Goal: Task Accomplishment & Management: Manage account settings

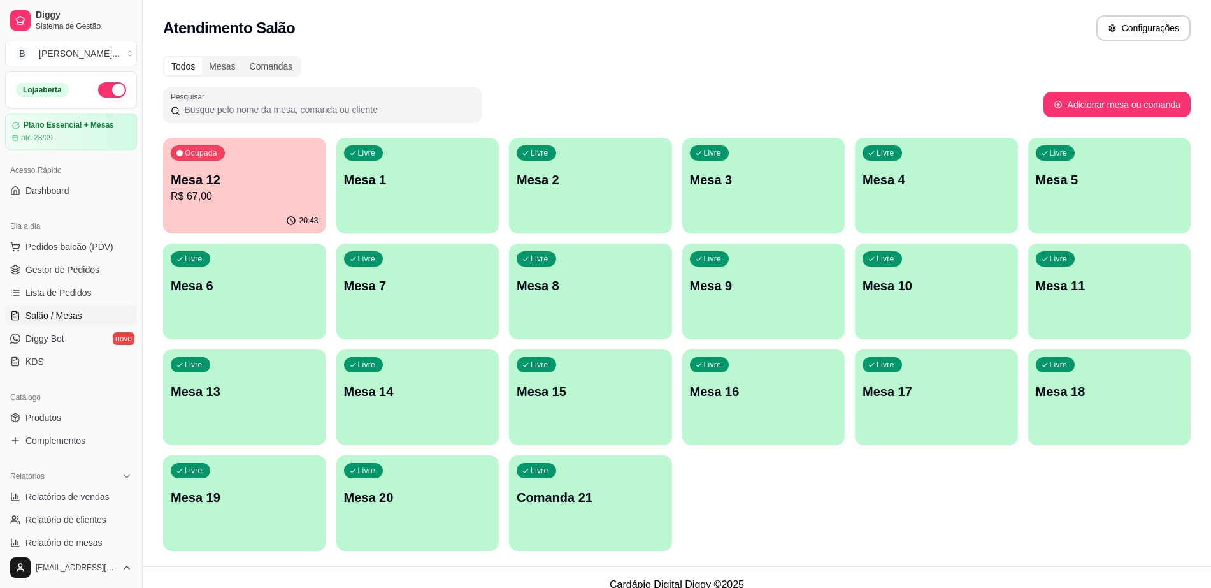
click at [267, 157] on div "Ocupada Mesa 12 R$ 67,00" at bounding box center [244, 173] width 163 height 71
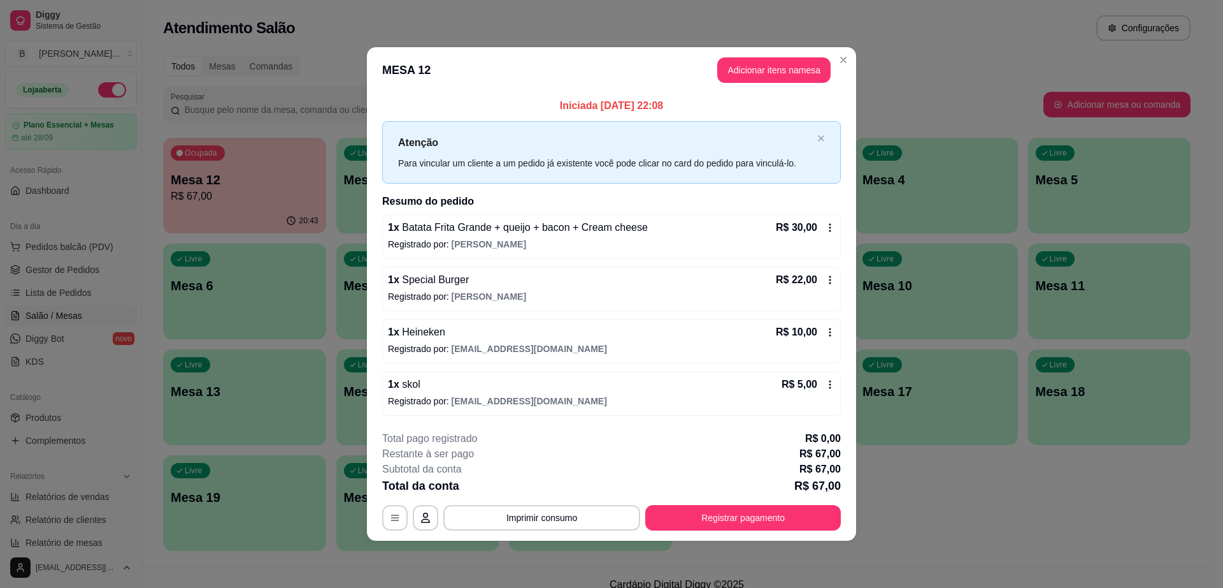
click at [837, 227] on div "1 x Batata Frita Grande + queijo + bacon + Cream cheese R$ 30,00 Registrado por…" at bounding box center [611, 236] width 459 height 45
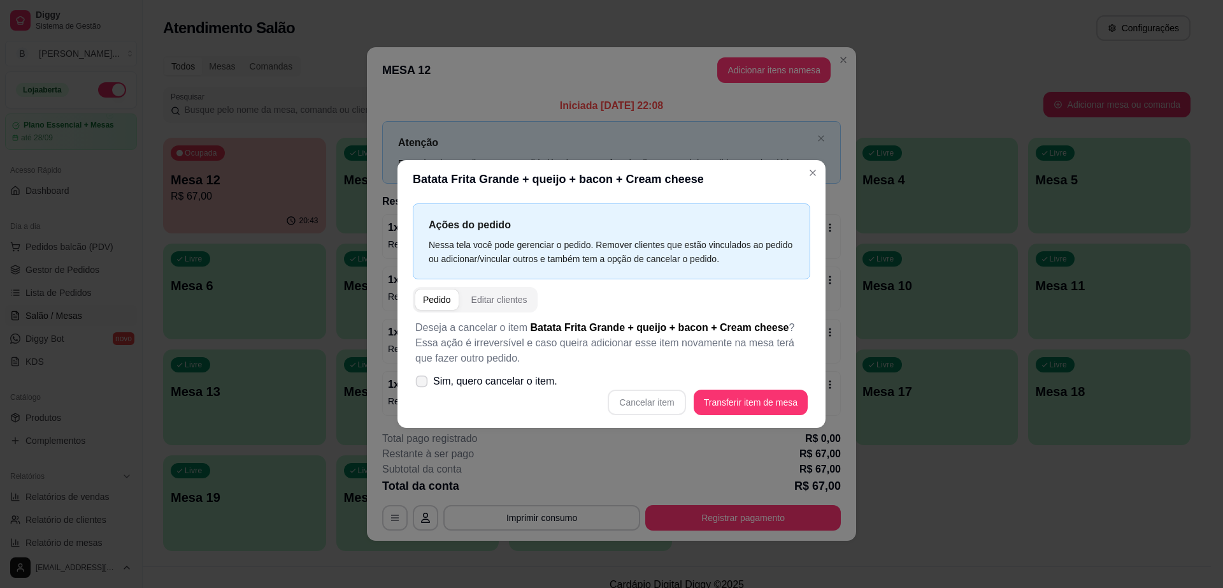
click at [421, 377] on span at bounding box center [422, 381] width 12 height 12
click at [421, 384] on input "Sim, quero cancelar o item." at bounding box center [419, 388] width 8 height 8
checkbox input "true"
click at [640, 410] on button "Cancelar item" at bounding box center [647, 402] width 76 height 25
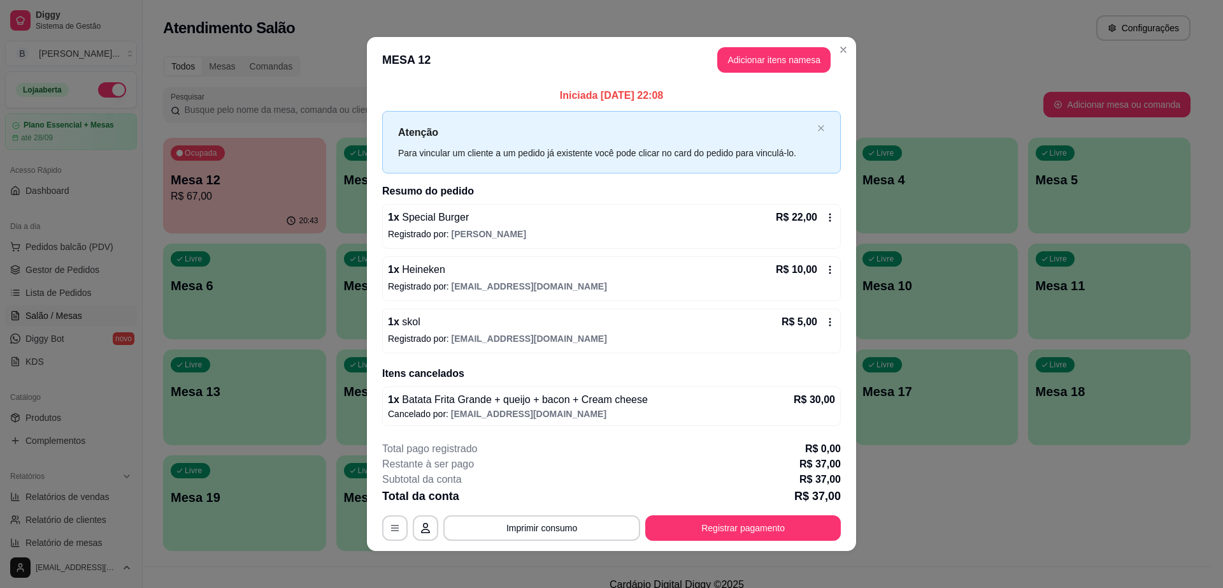
click at [817, 219] on div "R$ 22,00" at bounding box center [805, 217] width 59 height 15
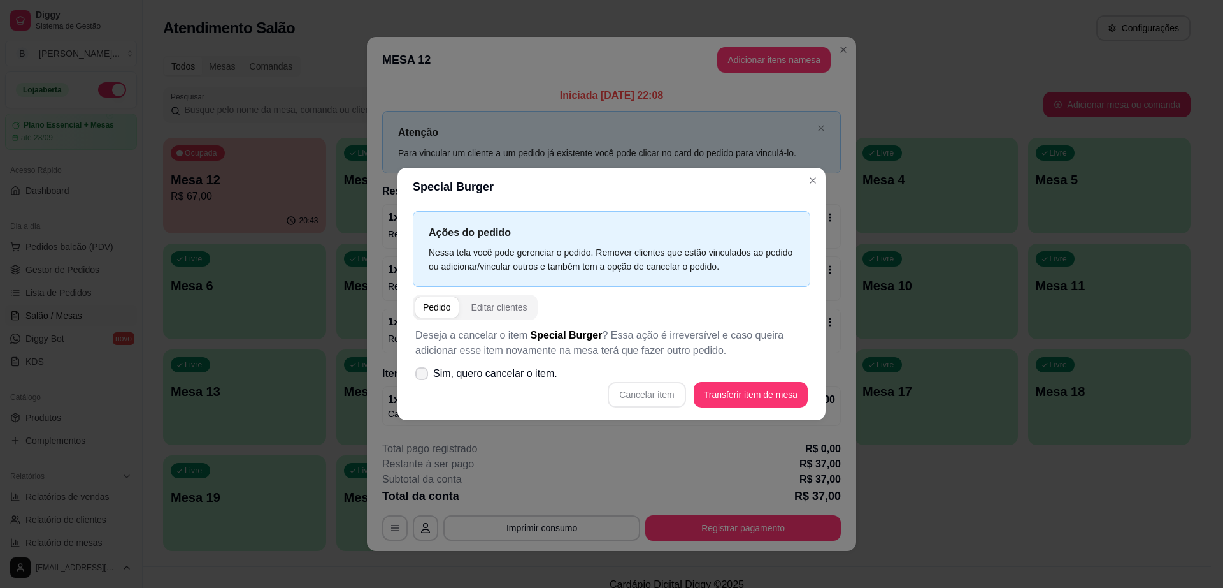
click at [543, 405] on div "Cancelar item Transferir item de mesa" at bounding box center [611, 394] width 393 height 25
click at [419, 372] on icon at bounding box center [422, 374] width 10 height 8
click at [419, 376] on input "Sim, quero cancelar o item." at bounding box center [419, 380] width 8 height 8
checkbox input "true"
click at [638, 386] on button "Cancelar item" at bounding box center [647, 394] width 76 height 25
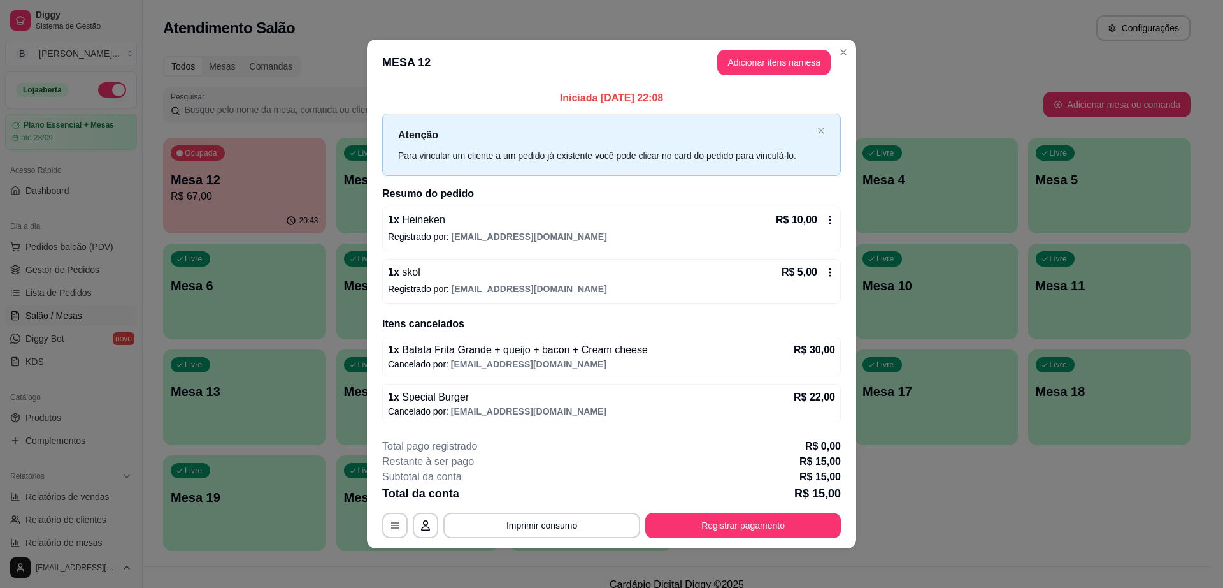
click at [826, 221] on icon at bounding box center [830, 220] width 10 height 10
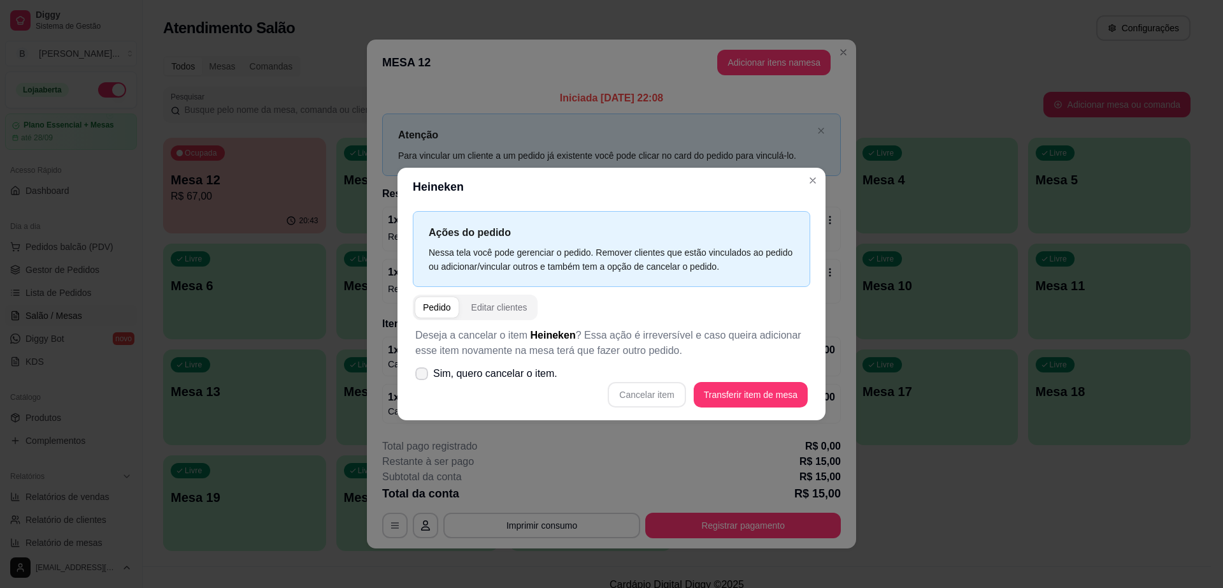
click at [425, 370] on icon at bounding box center [422, 374] width 10 height 8
click at [423, 376] on input "Sim, quero cancelar o item." at bounding box center [419, 380] width 8 height 8
checkbox input "true"
click at [637, 385] on button "Cancelar item" at bounding box center [647, 394] width 78 height 25
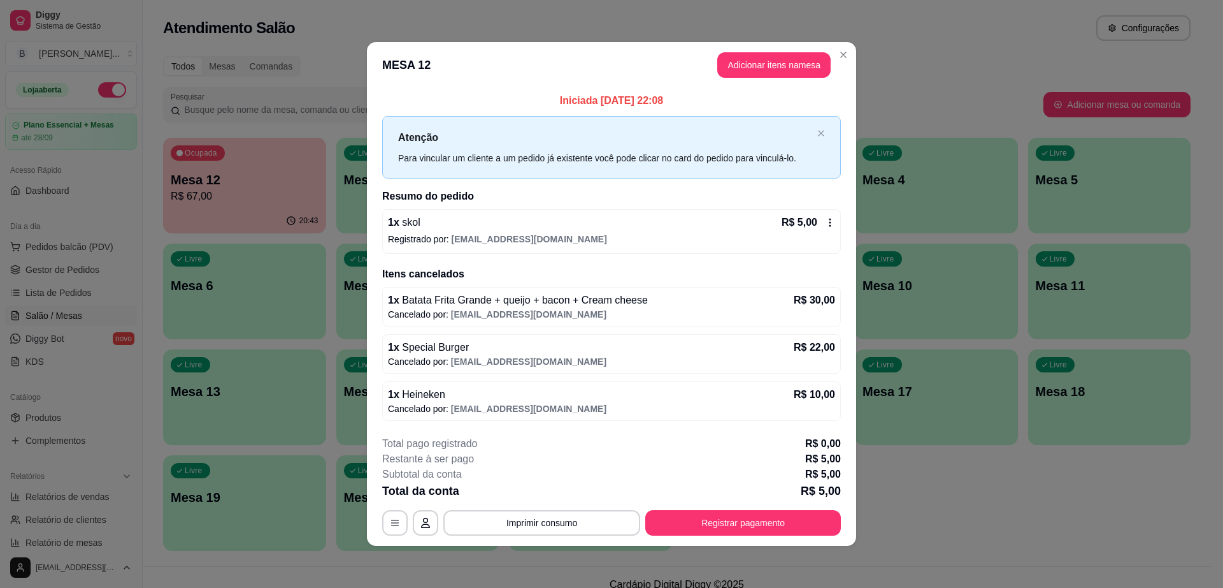
click at [828, 222] on icon at bounding box center [830, 222] width 10 height 10
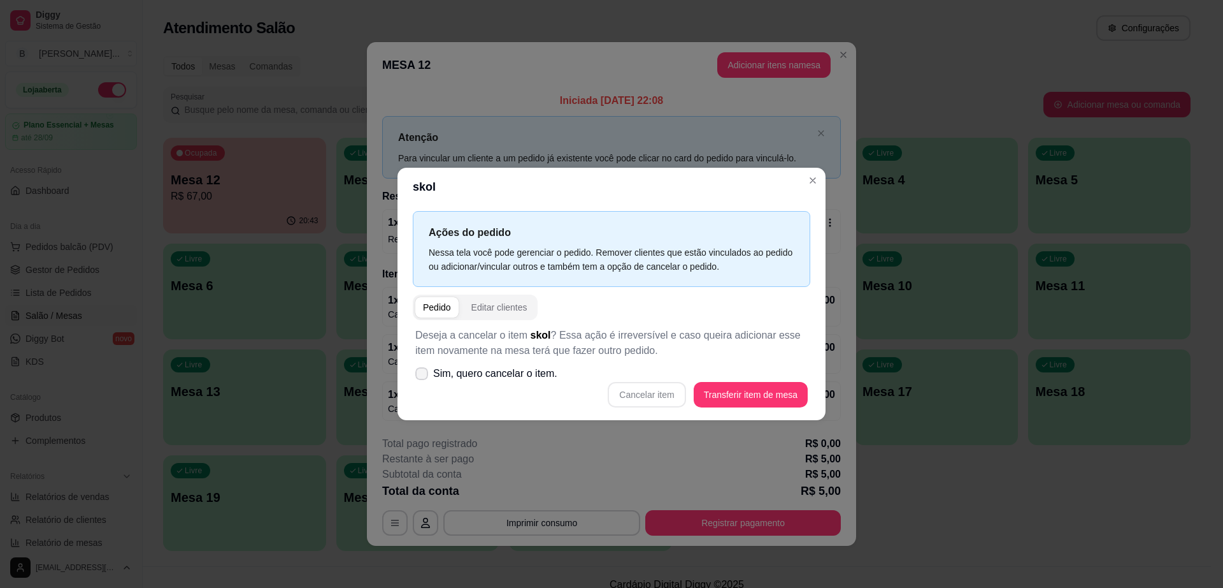
click at [430, 379] on label "Sim, quero cancelar o item." at bounding box center [486, 373] width 152 height 25
click at [423, 379] on input "Sim, quero cancelar o item." at bounding box center [419, 380] width 8 height 8
checkbox input "true"
click at [637, 391] on button "Cancelar item" at bounding box center [647, 394] width 78 height 25
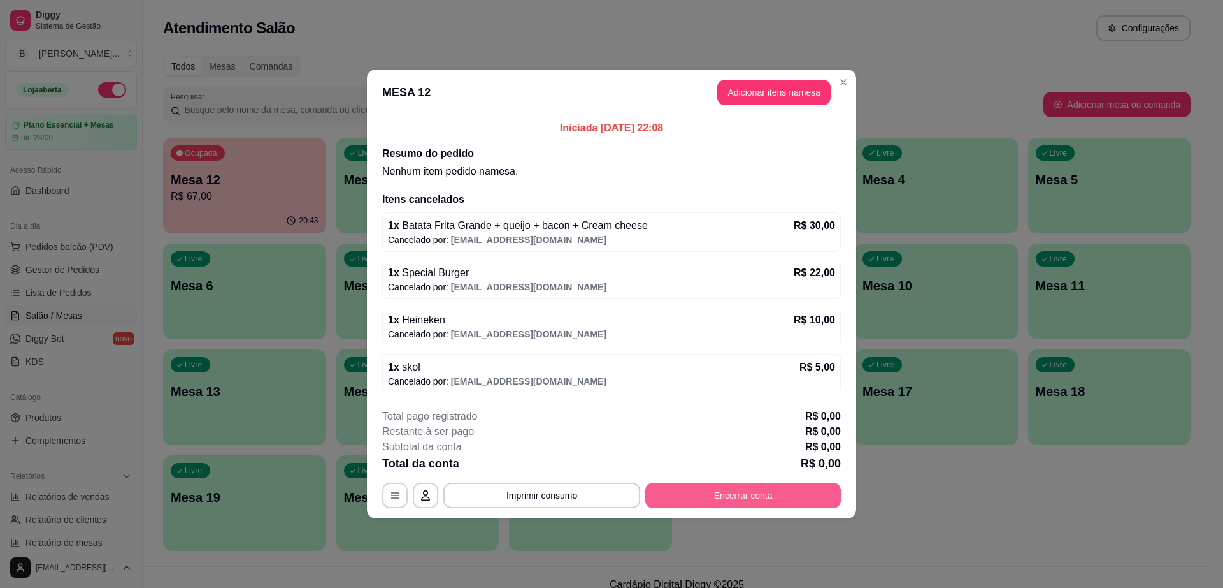
click at [683, 485] on button "Encerrar conta" at bounding box center [744, 494] width 196 height 25
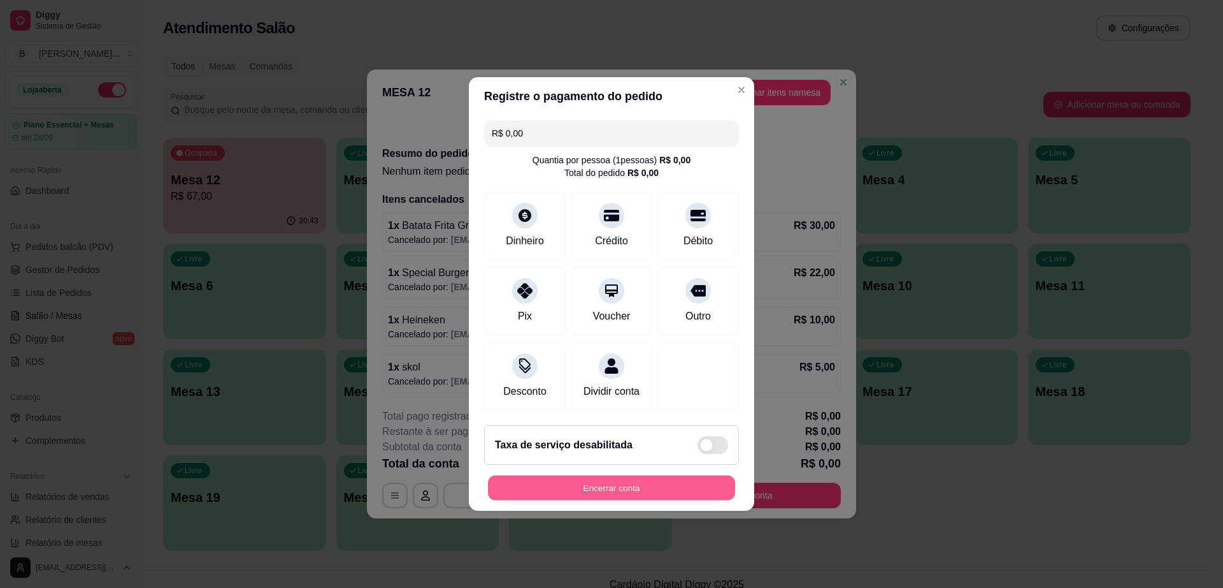
click at [644, 492] on button "Encerrar conta" at bounding box center [611, 487] width 247 height 25
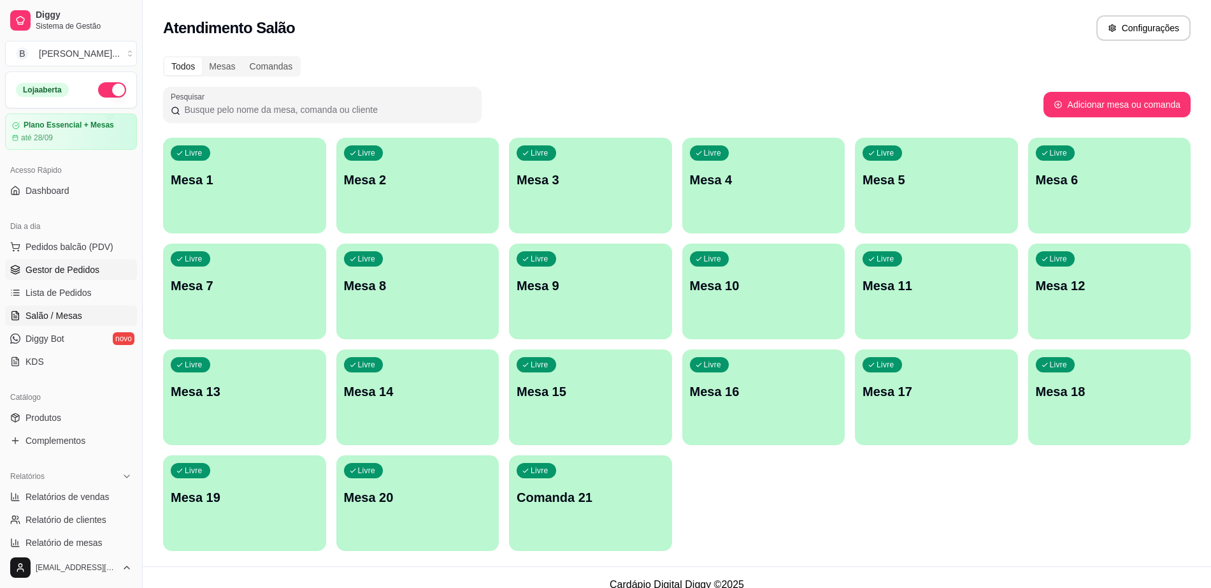
click at [76, 277] on link "Gestor de Pedidos" at bounding box center [71, 269] width 132 height 20
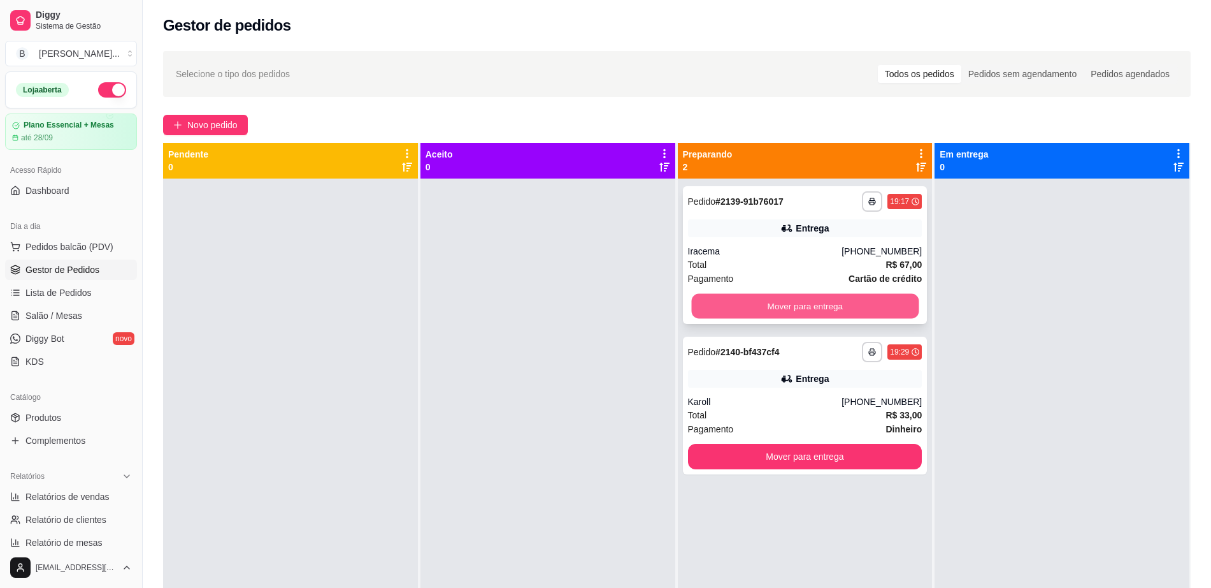
click at [830, 301] on button "Mover para entrega" at bounding box center [804, 306] width 227 height 25
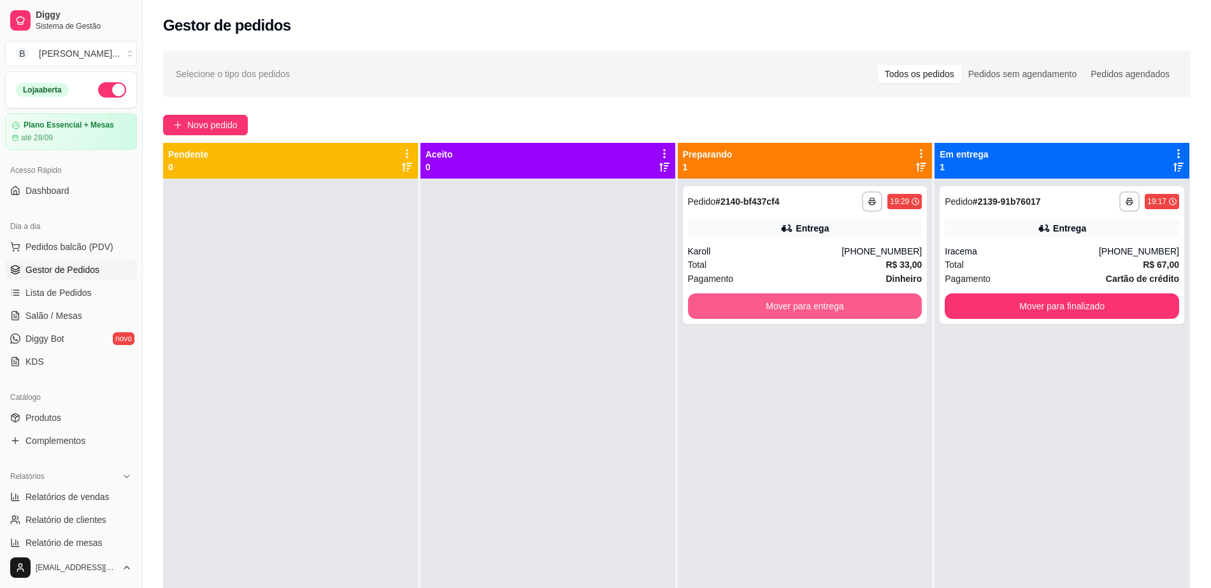
click at [830, 301] on button "Mover para entrega" at bounding box center [805, 305] width 235 height 25
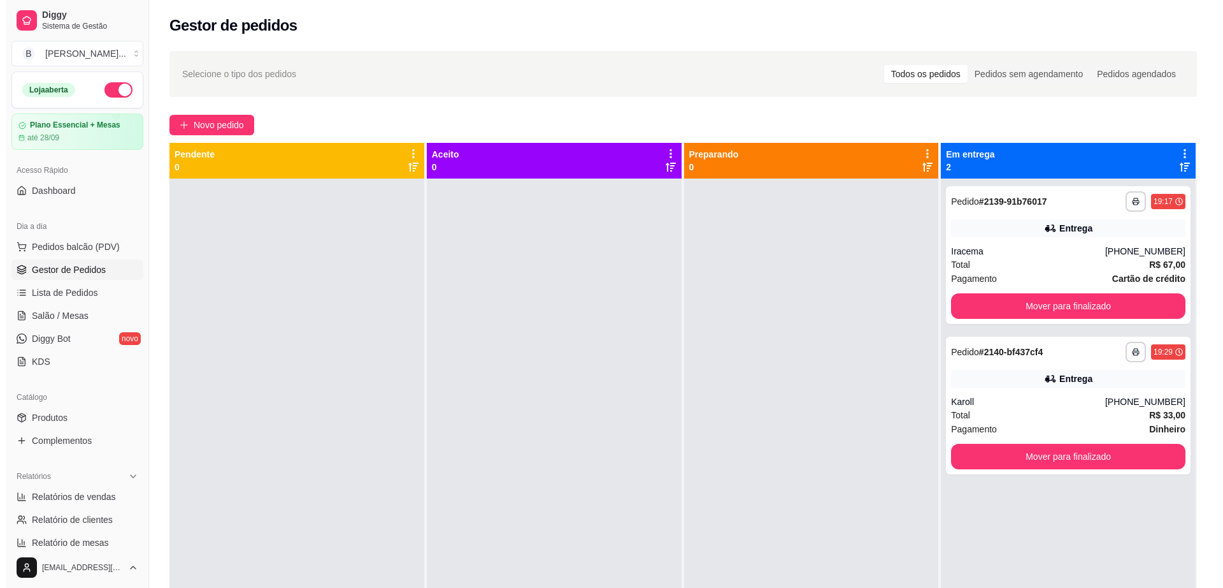
scroll to position [36, 0]
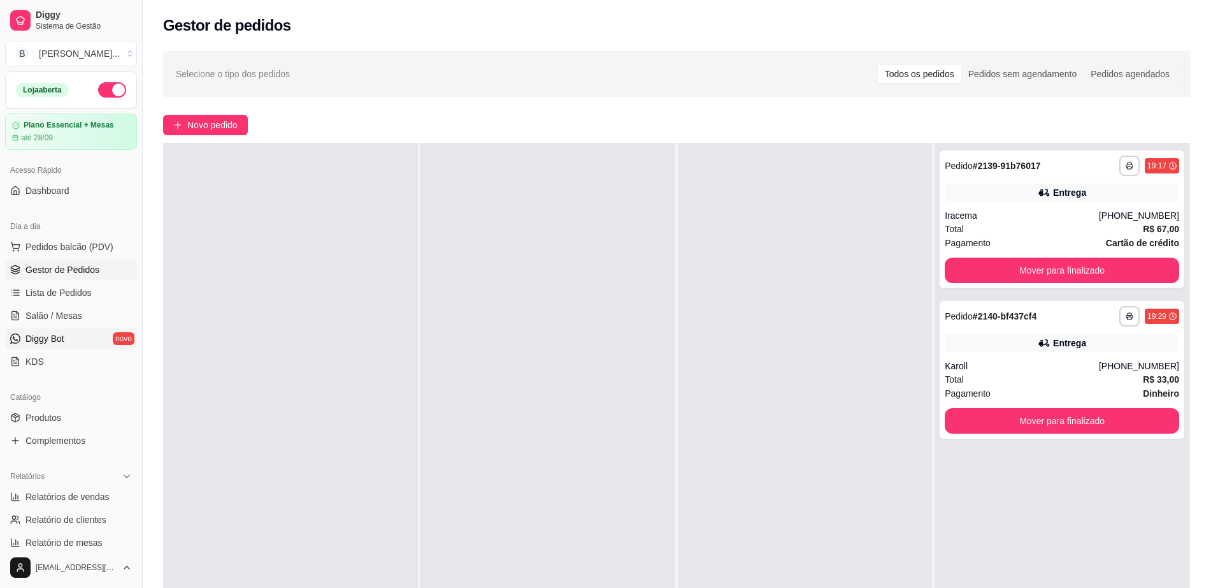
click at [85, 343] on link "Diggy Bot novo" at bounding box center [71, 338] width 132 height 20
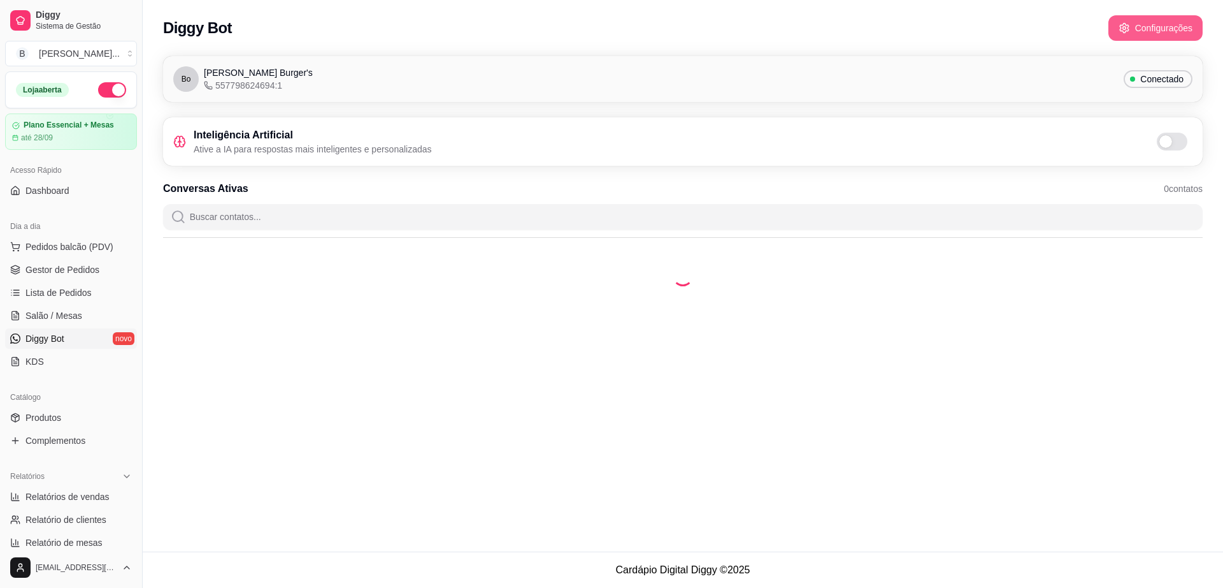
click at [1129, 25] on icon "button" at bounding box center [1124, 29] width 8 height 10
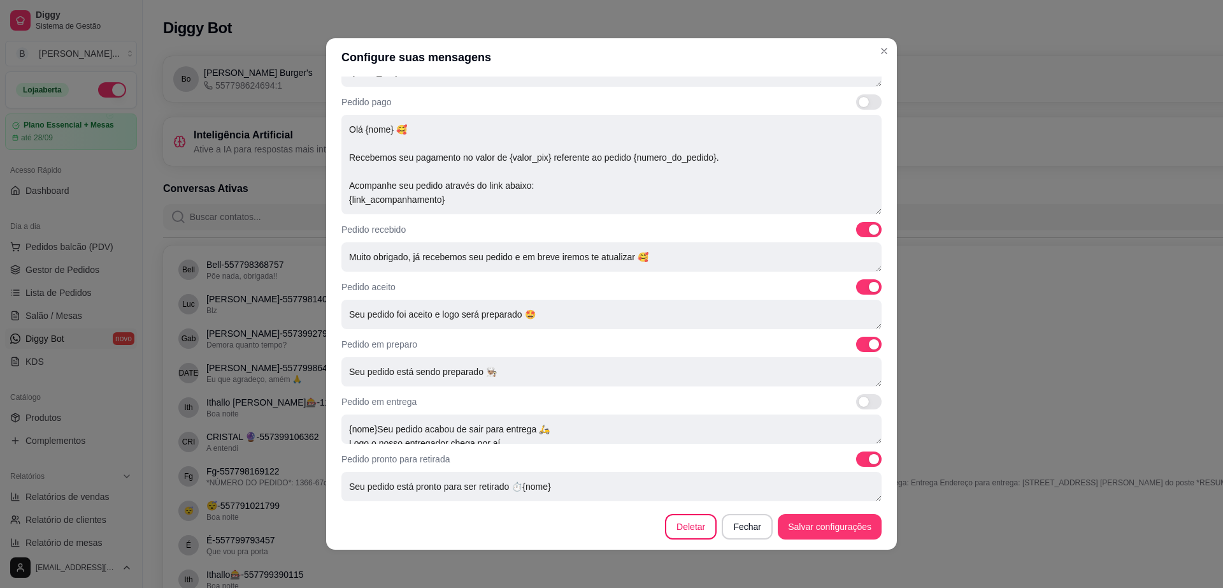
scroll to position [333, 0]
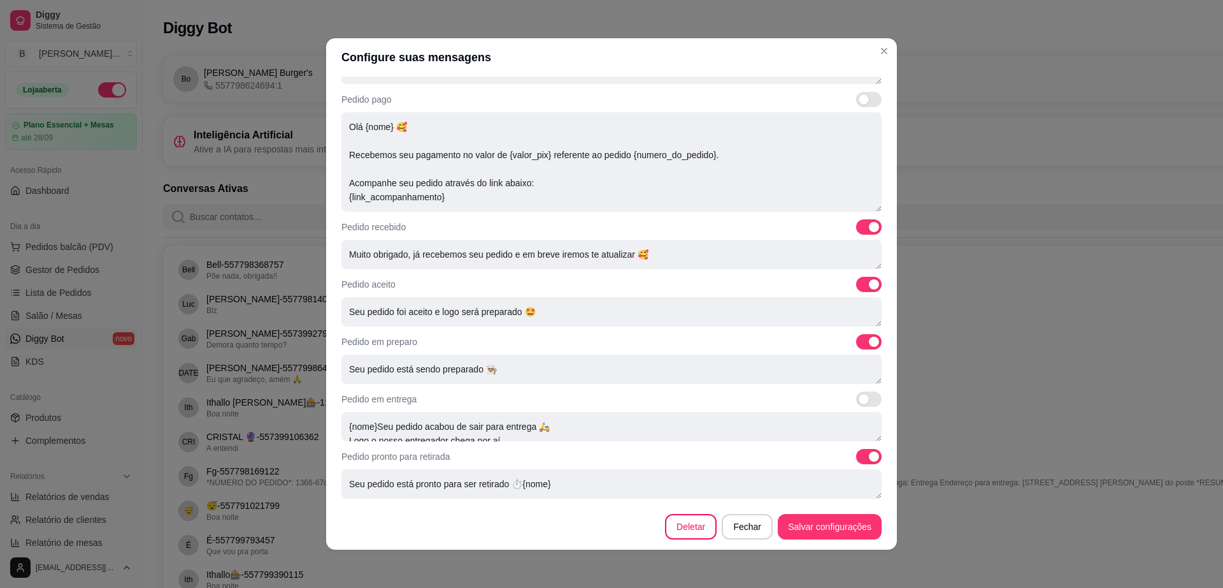
click at [859, 394] on span at bounding box center [864, 399] width 10 height 10
click at [856, 401] on input "checkbox" at bounding box center [860, 405] width 8 height 8
checkbox input "true"
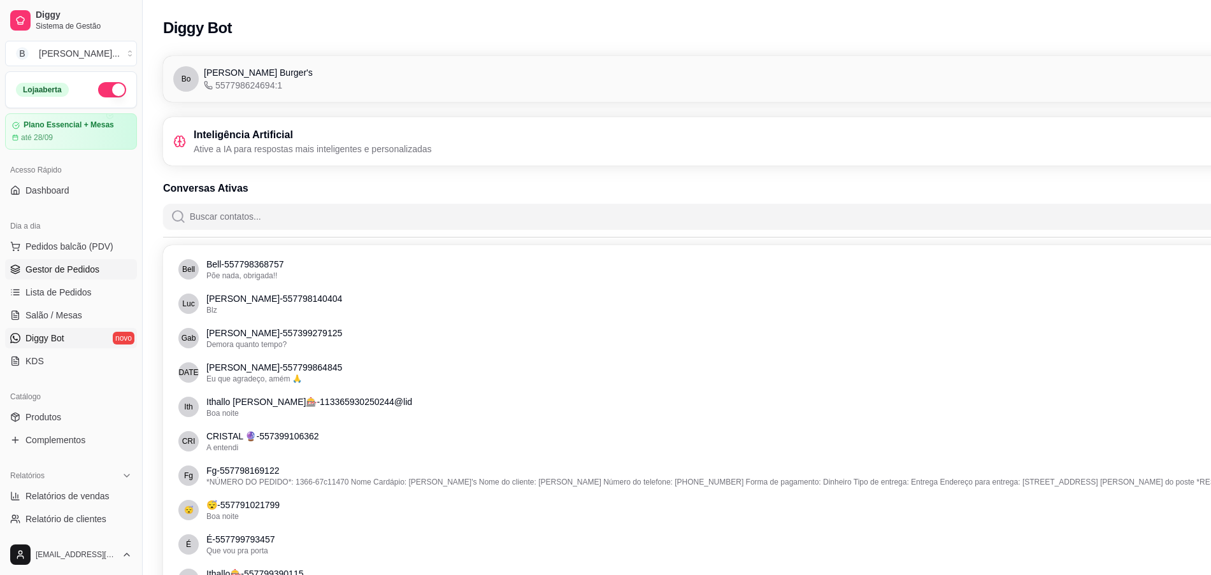
click at [71, 263] on span "Gestor de Pedidos" at bounding box center [62, 269] width 74 height 13
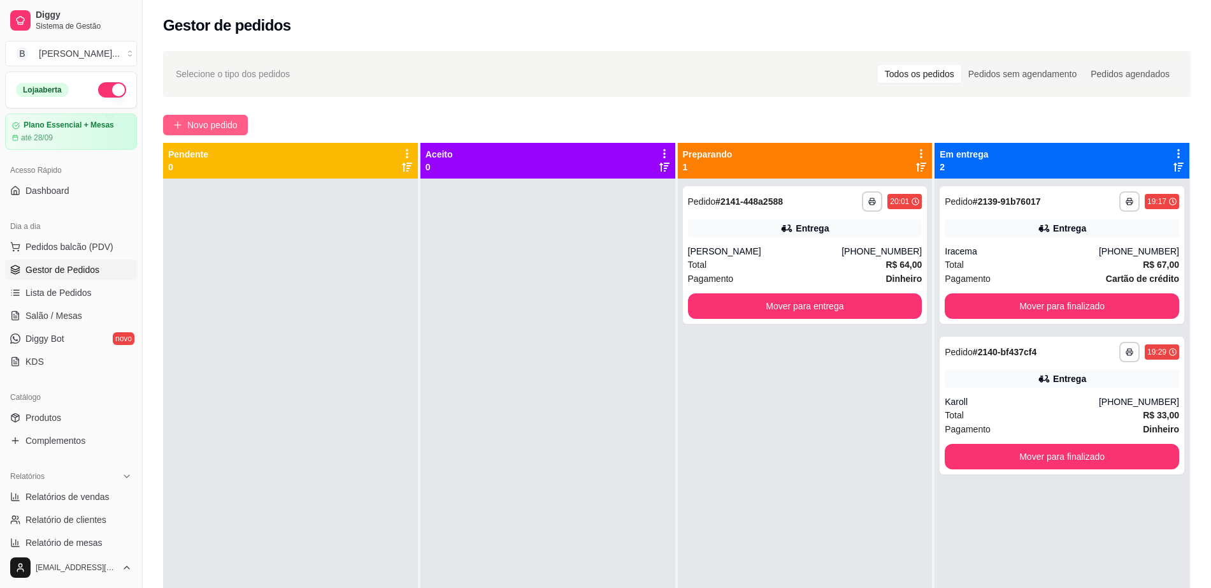
click at [212, 118] on span "Novo pedido" at bounding box center [212, 125] width 50 height 14
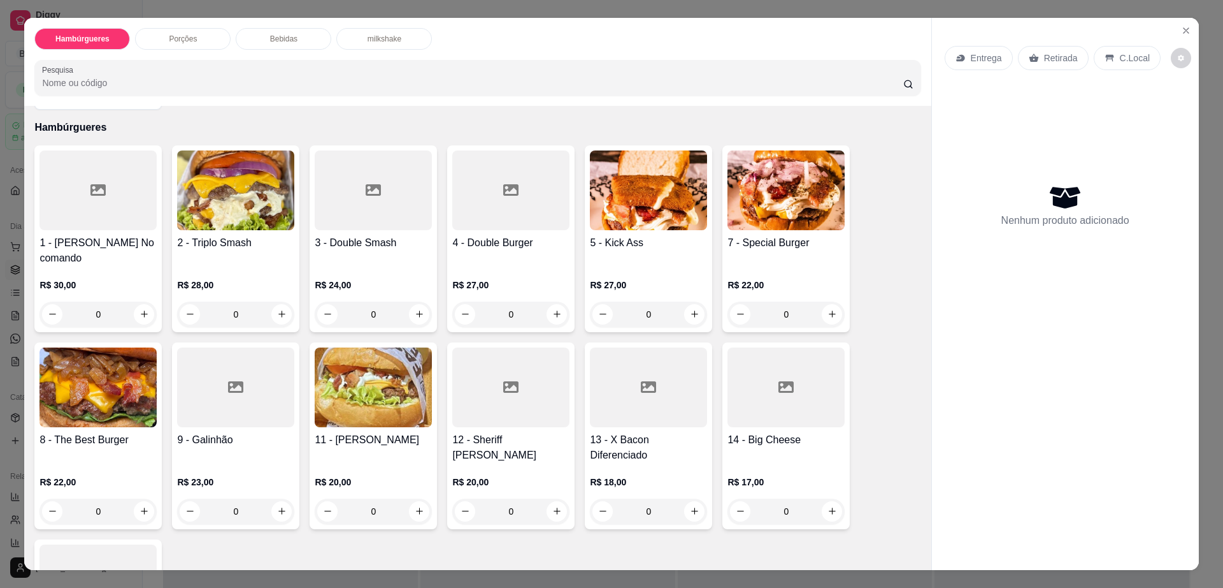
scroll to position [80, 0]
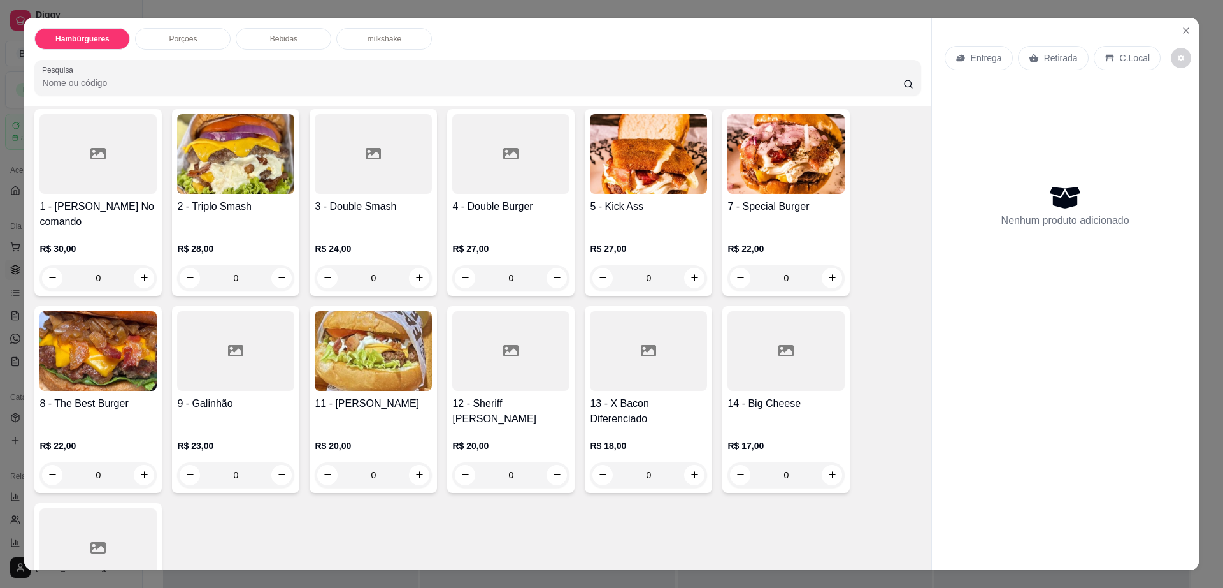
click at [366, 157] on icon at bounding box center [373, 153] width 15 height 15
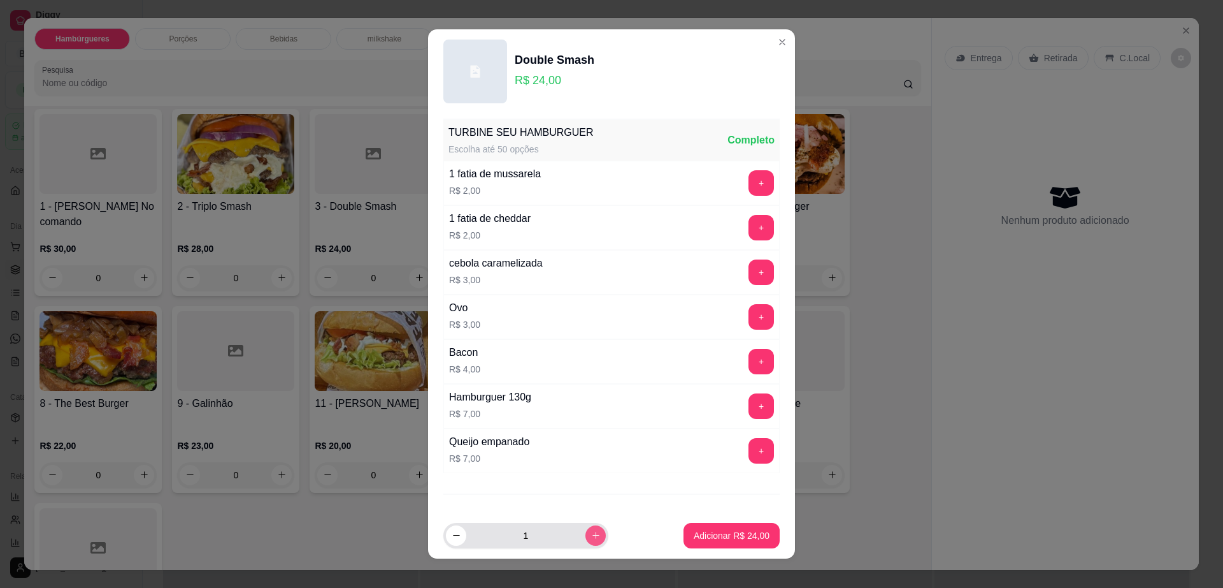
click at [588, 538] on button "increase-product-quantity" at bounding box center [596, 535] width 20 height 20
type input "2"
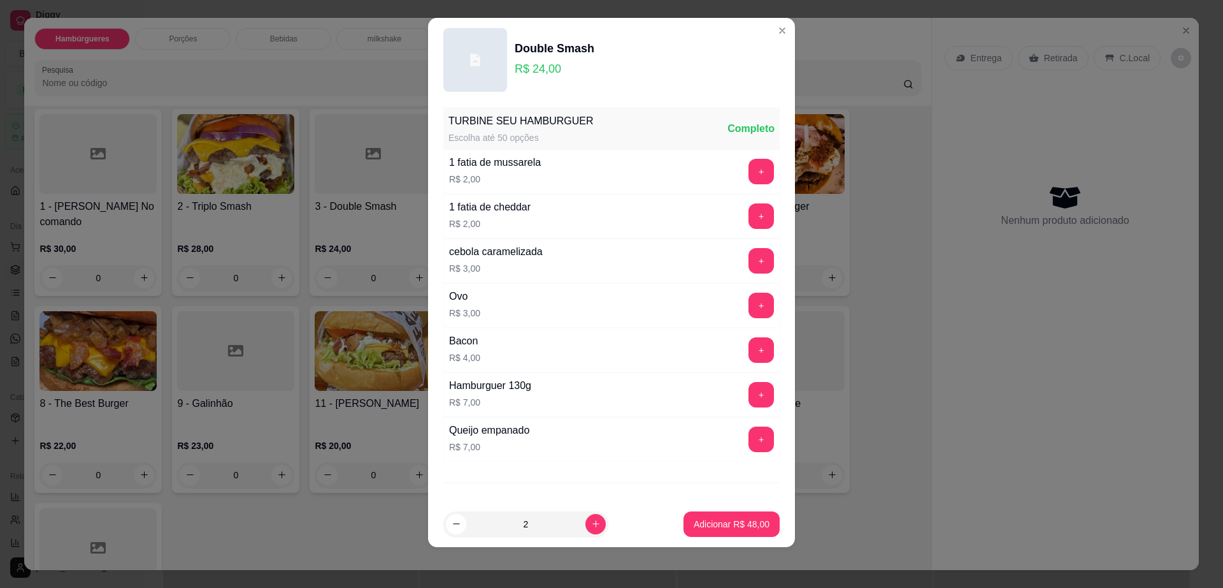
scroll to position [56, 0]
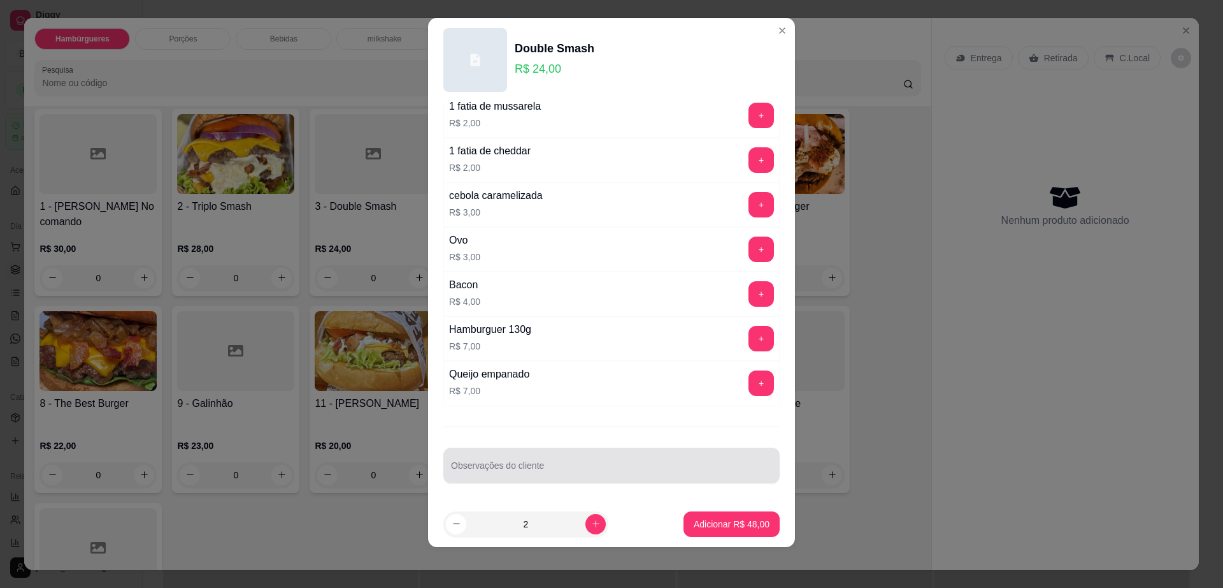
click at [542, 459] on div at bounding box center [611, 464] width 321 height 25
type input "sem cebola e sem molho da casa"
click at [721, 513] on button "Adicionar R$ 48,00" at bounding box center [732, 523] width 96 height 25
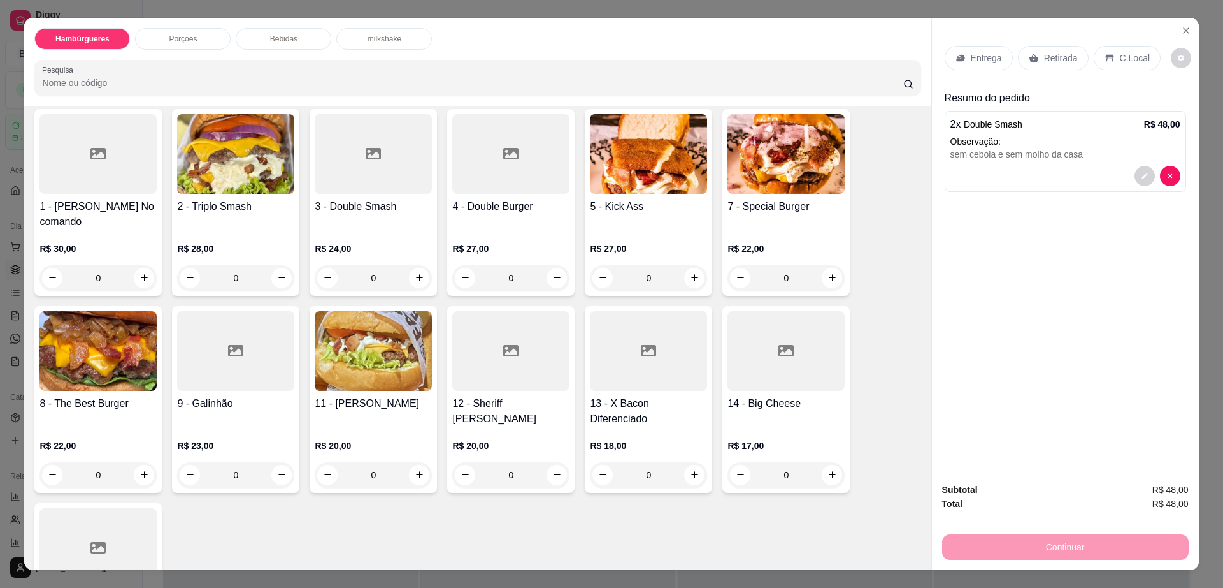
click at [1066, 37] on div "Entrega Retirada C.Local" at bounding box center [1066, 58] width 242 height 45
click at [1067, 48] on div "Retirada" at bounding box center [1053, 58] width 71 height 24
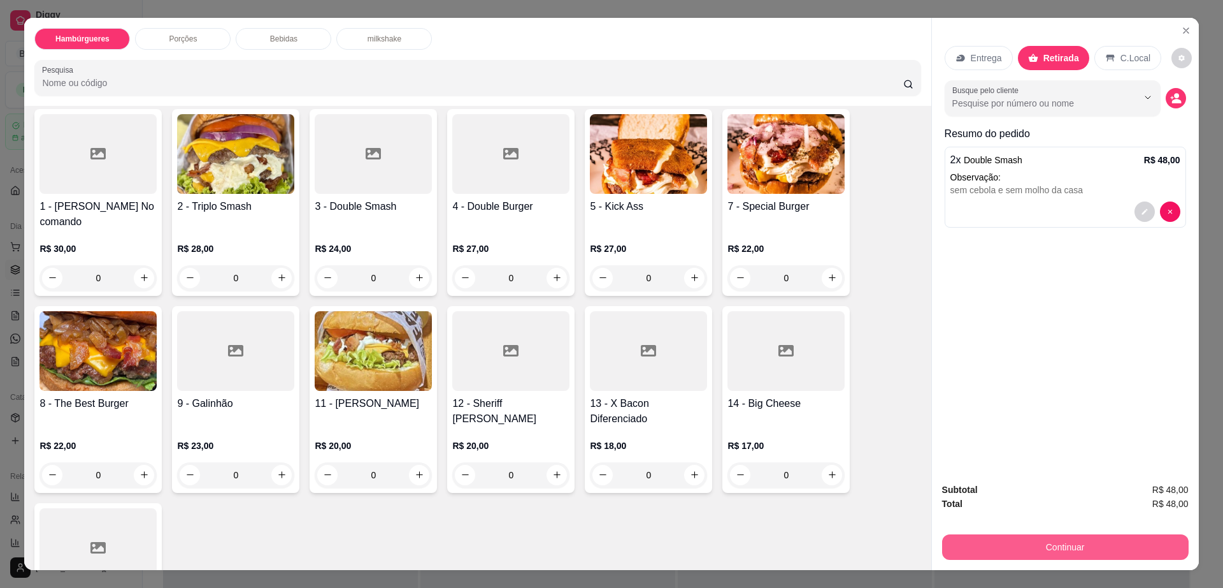
click at [1092, 551] on button "Continuar" at bounding box center [1065, 546] width 247 height 25
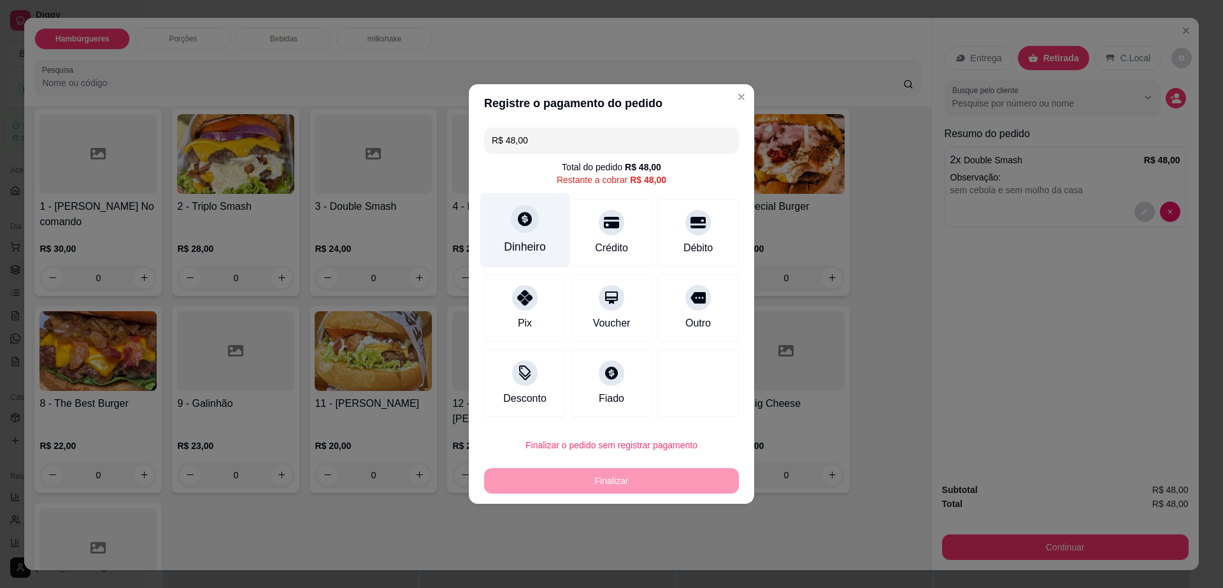
click at [516, 247] on div "Dinheiro" at bounding box center [525, 246] width 42 height 17
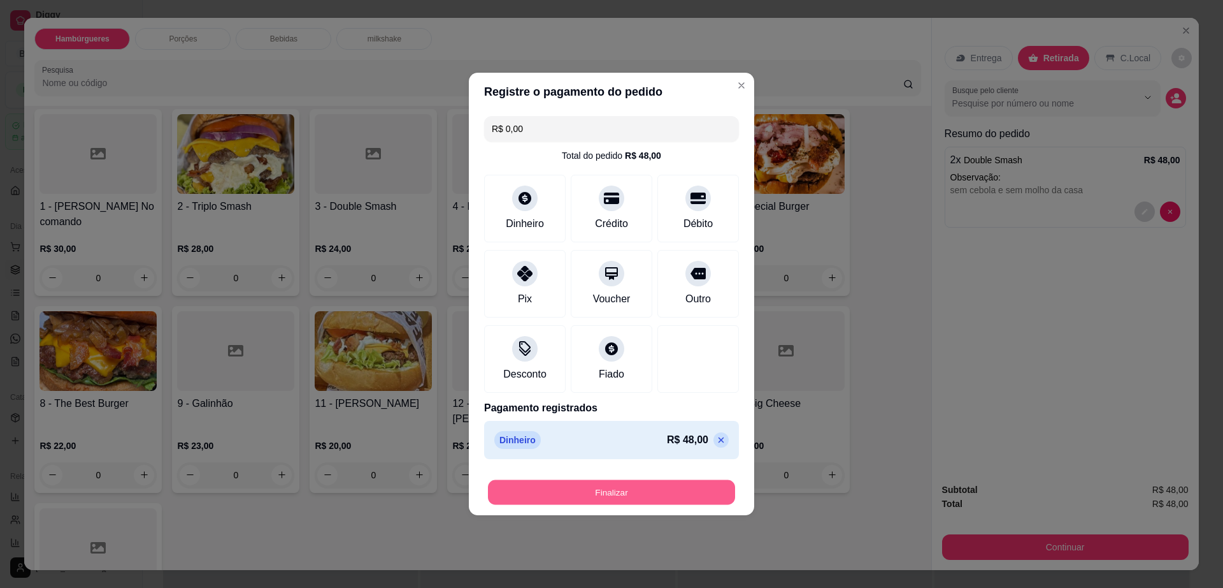
click at [691, 491] on button "Finalizar" at bounding box center [611, 492] width 247 height 25
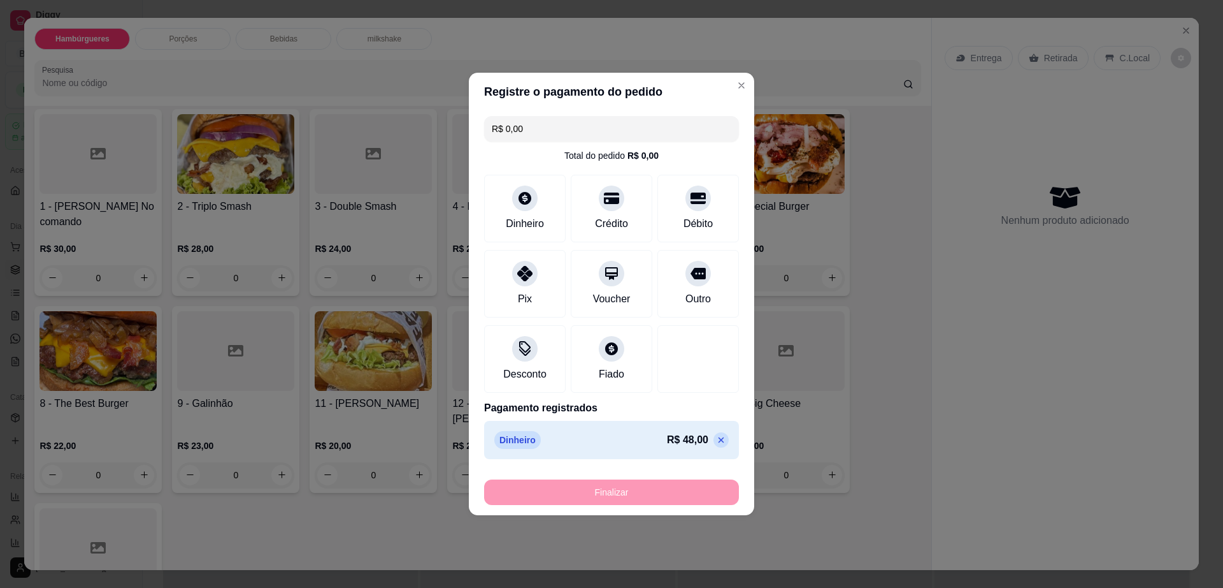
type input "-R$ 48,00"
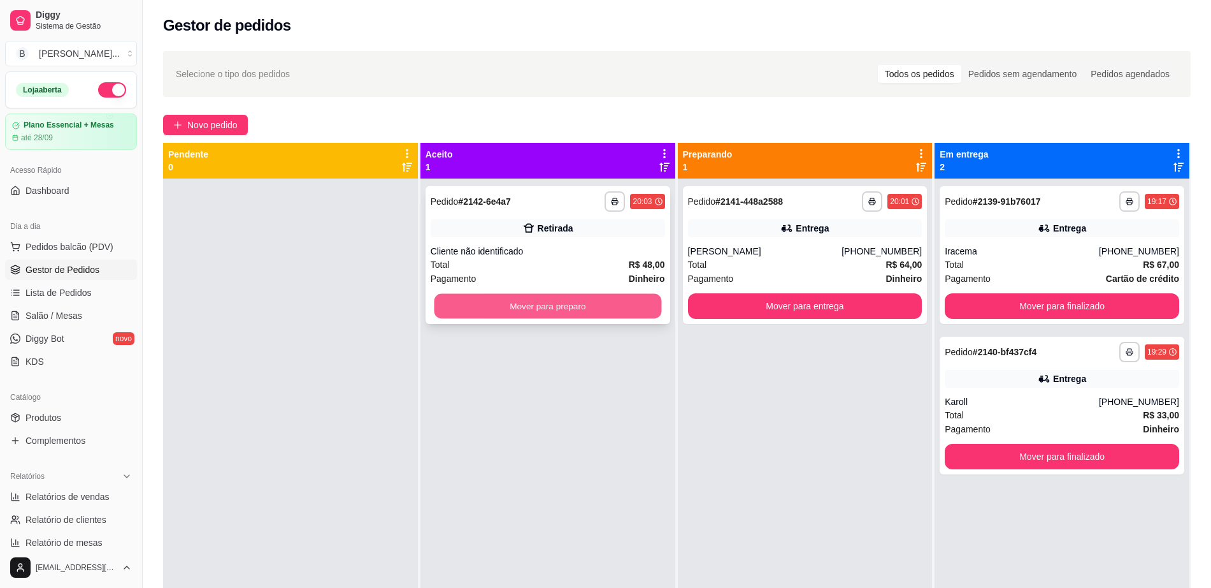
click at [639, 315] on button "Mover para preparo" at bounding box center [547, 306] width 227 height 25
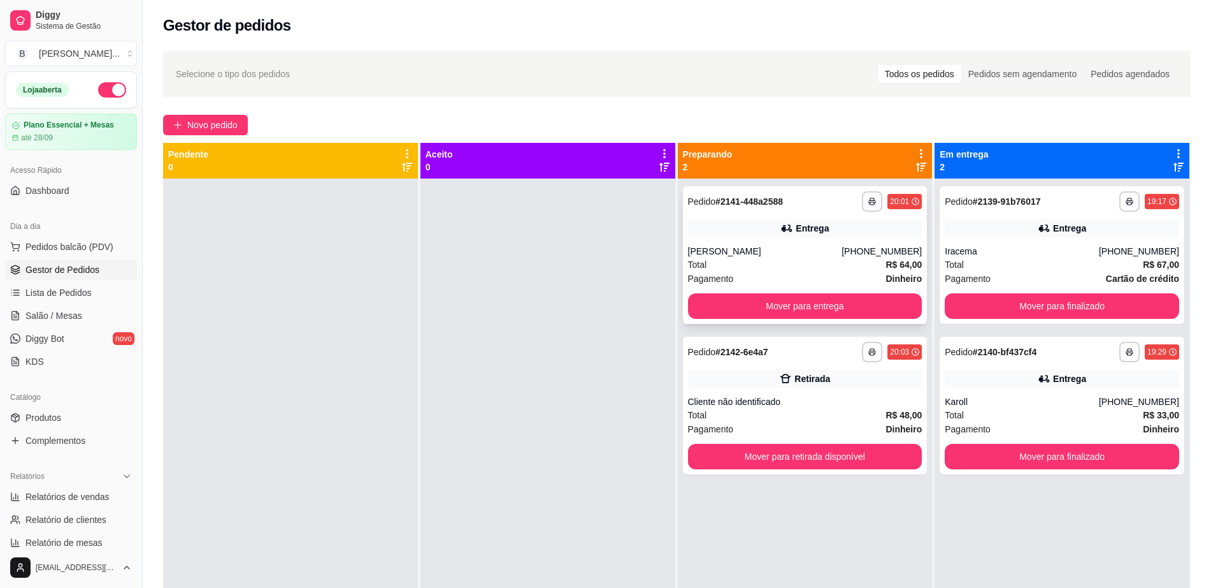
click at [842, 256] on div "[PERSON_NAME]" at bounding box center [765, 251] width 154 height 13
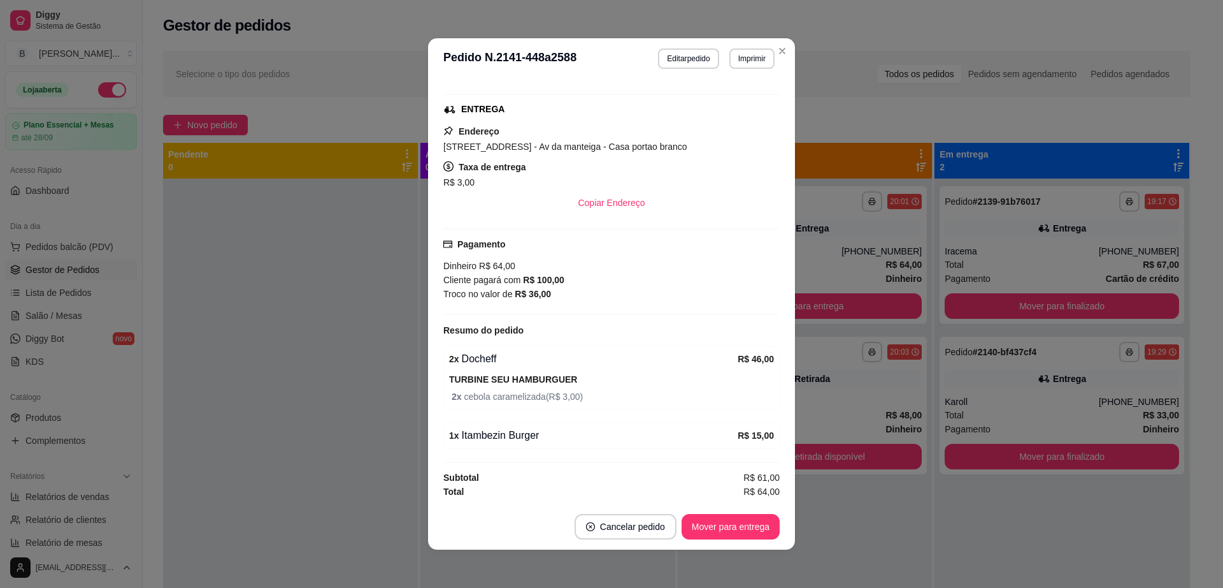
scroll to position [3, 0]
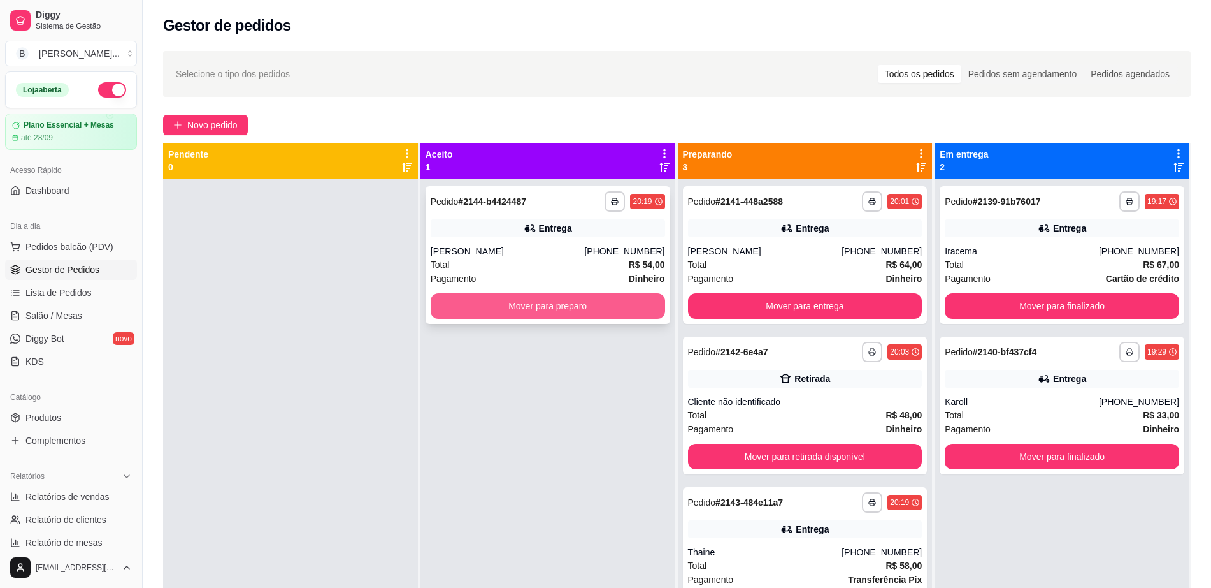
click at [587, 305] on button "Mover para preparo" at bounding box center [548, 305] width 235 height 25
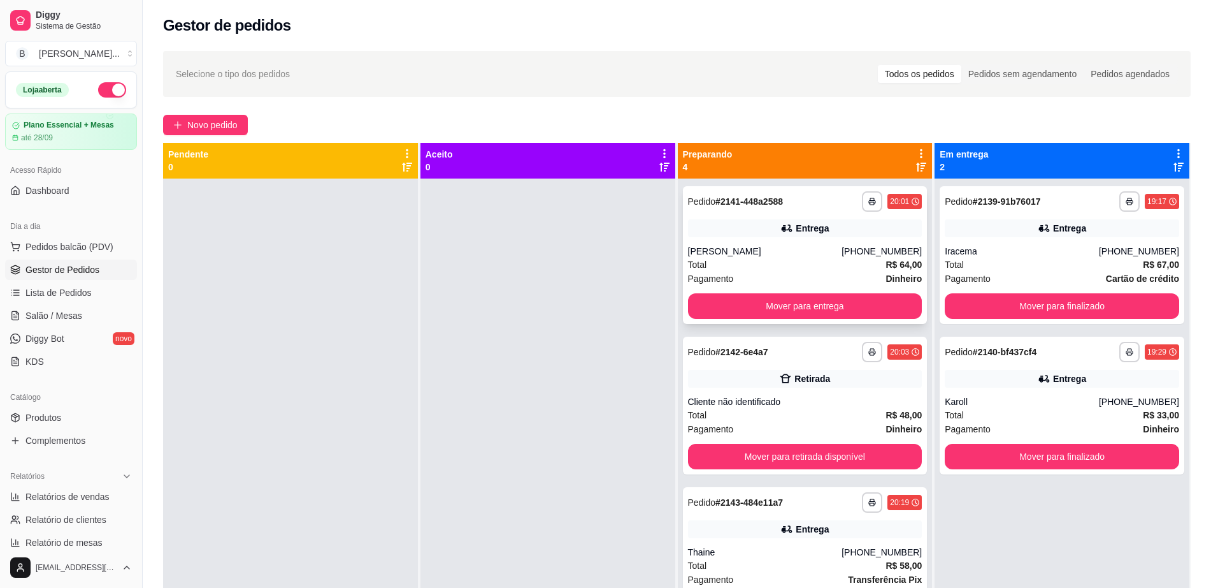
click at [850, 218] on div "**********" at bounding box center [805, 255] width 245 height 138
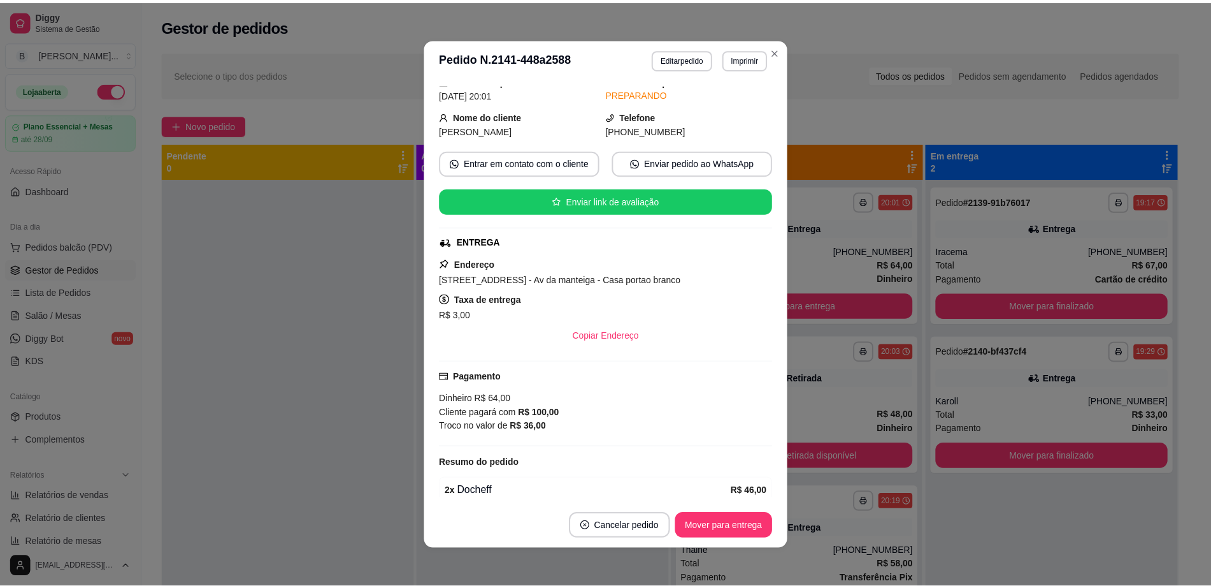
scroll to position [80, 0]
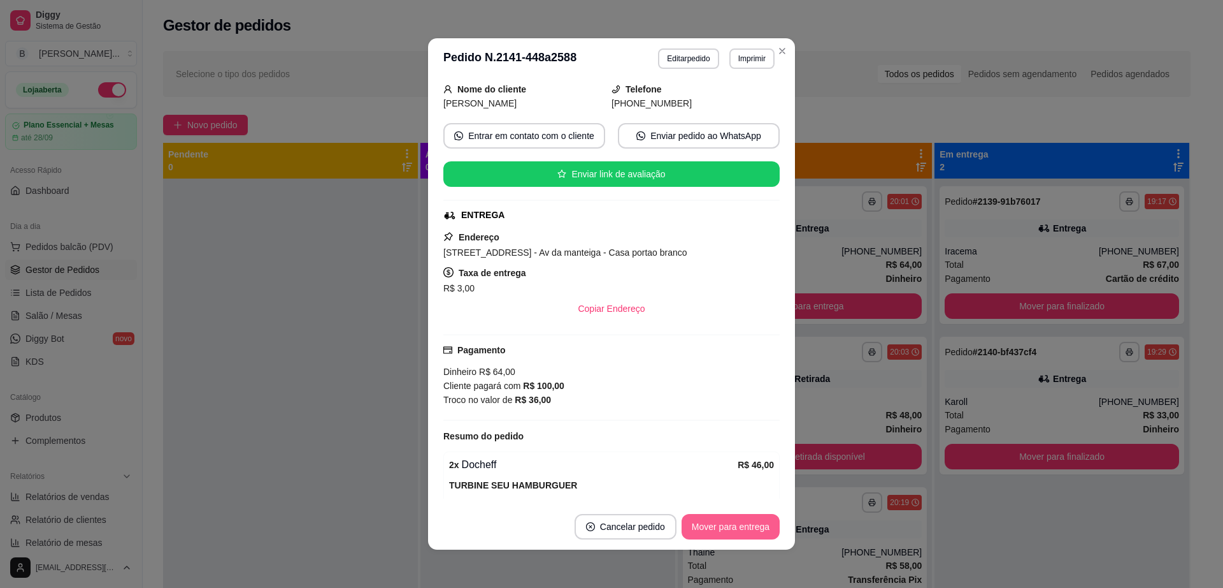
click at [729, 517] on button "Mover para entrega" at bounding box center [731, 526] width 98 height 25
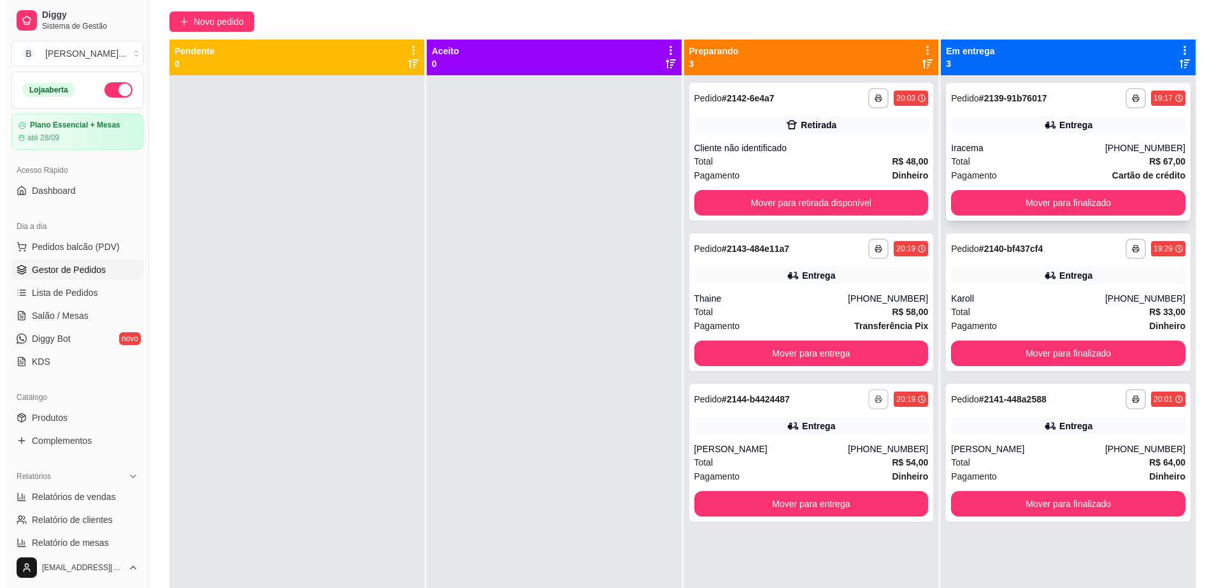
scroll to position [0, 0]
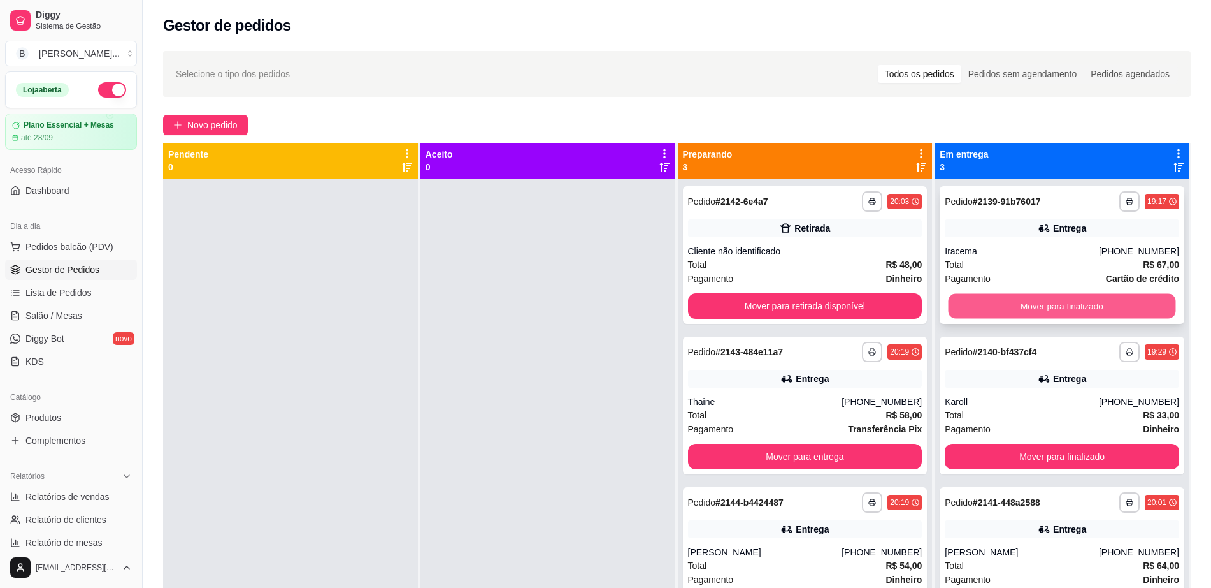
click at [1034, 308] on button "Mover para finalizado" at bounding box center [1062, 306] width 227 height 25
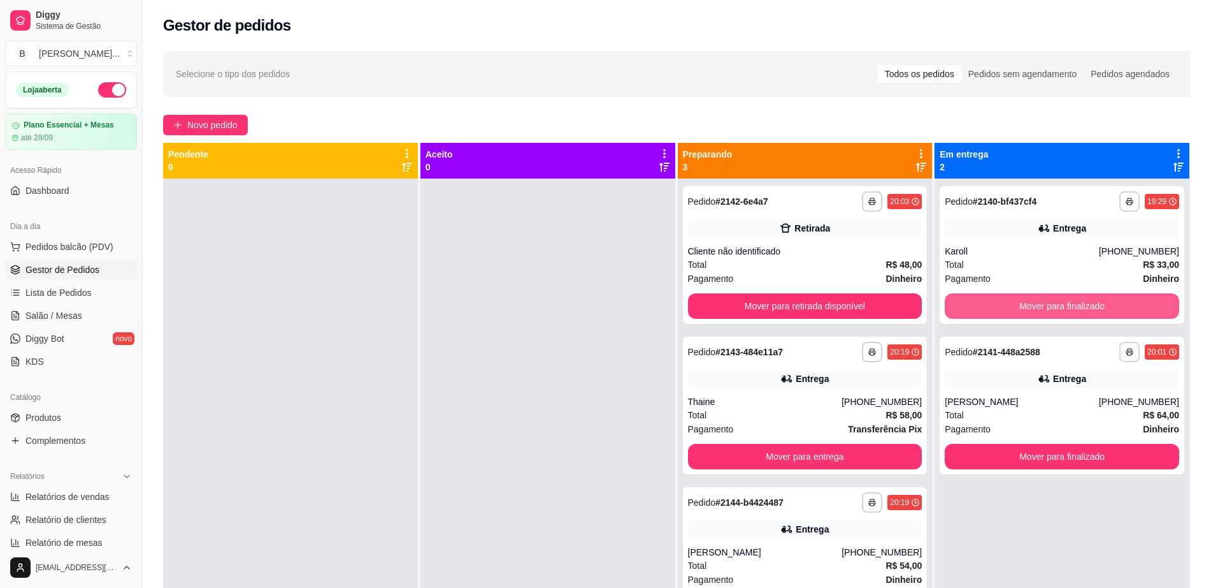
click at [1034, 308] on button "Mover para finalizado" at bounding box center [1062, 305] width 235 height 25
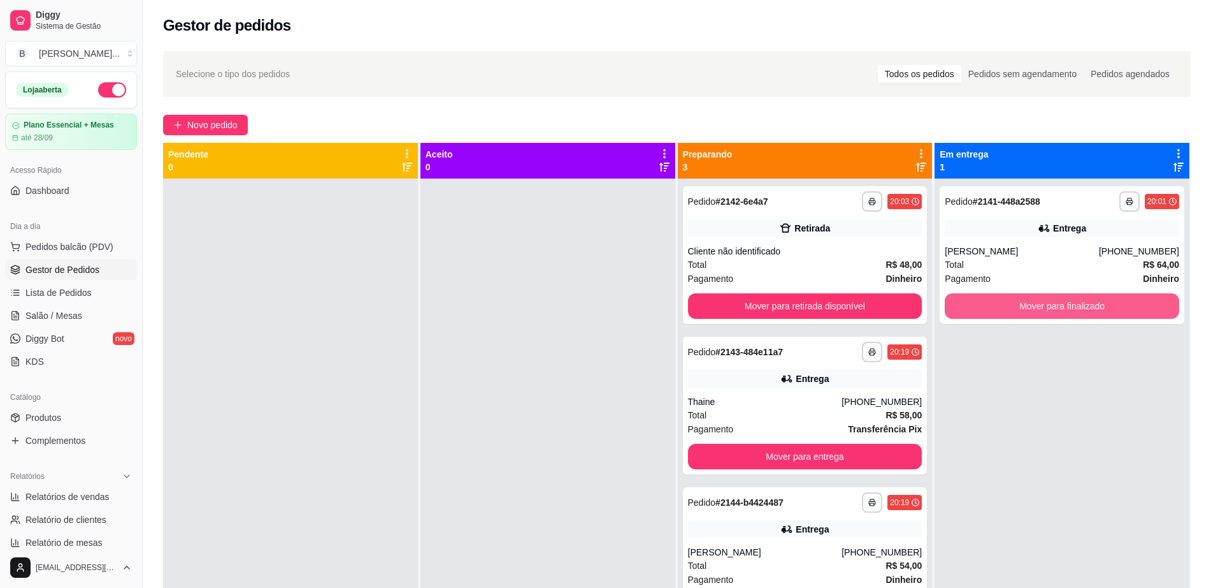
click at [1034, 308] on button "Mover para finalizado" at bounding box center [1062, 305] width 235 height 25
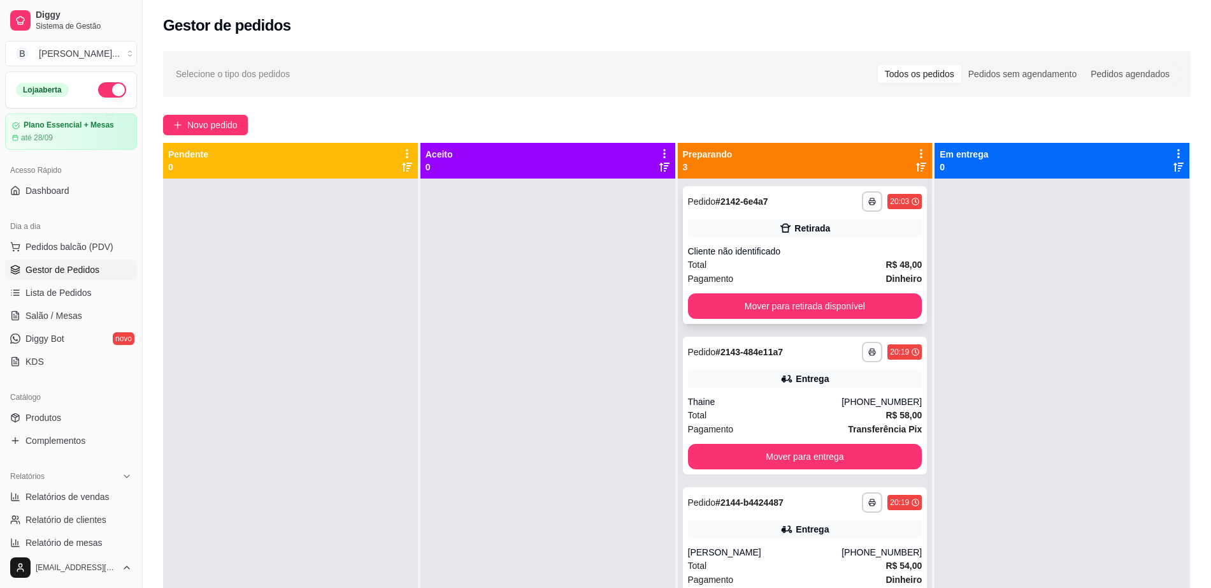
click at [816, 264] on div "Total R$ 48,00" at bounding box center [805, 264] width 235 height 14
click at [807, 307] on button "Mover para retirada disponível" at bounding box center [804, 306] width 227 height 25
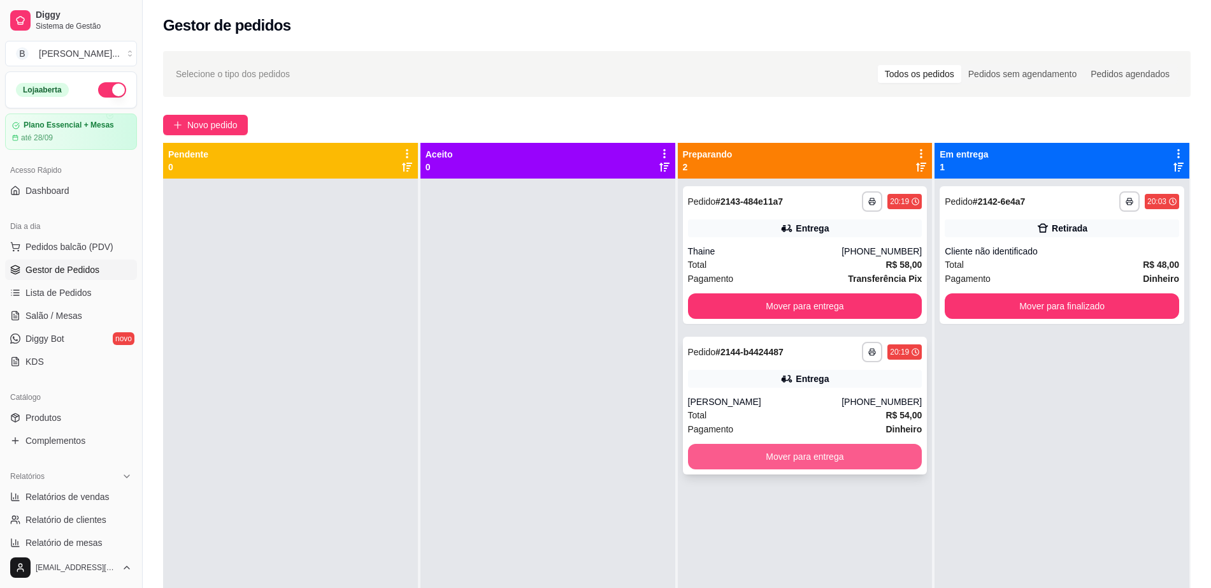
click at [704, 461] on button "Mover para entrega" at bounding box center [805, 456] width 235 height 25
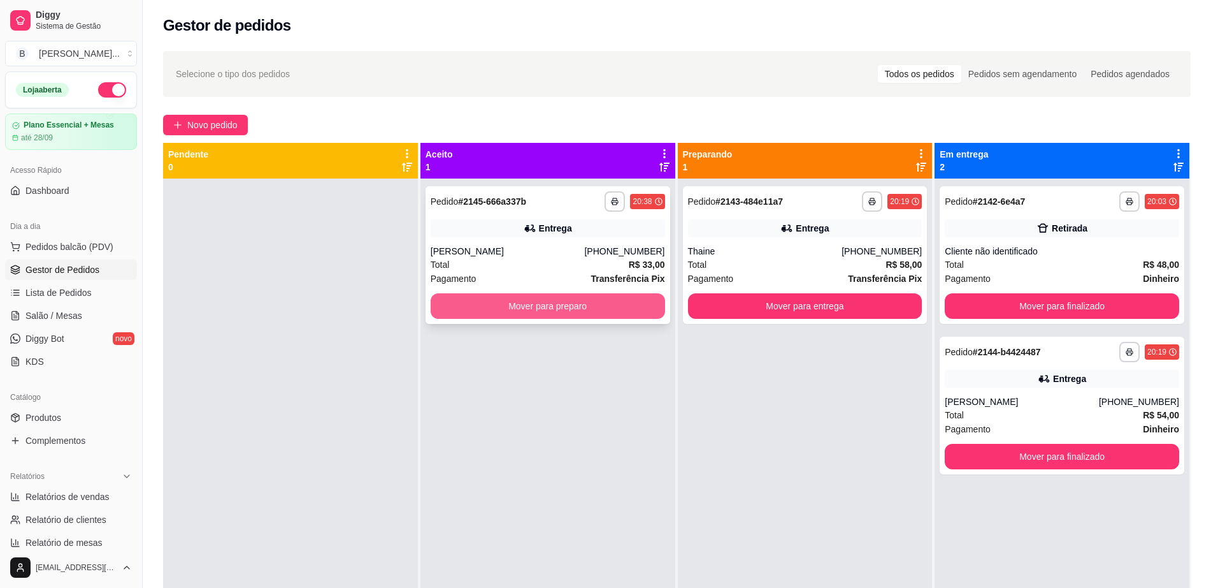
click at [528, 307] on button "Mover para preparo" at bounding box center [548, 305] width 235 height 25
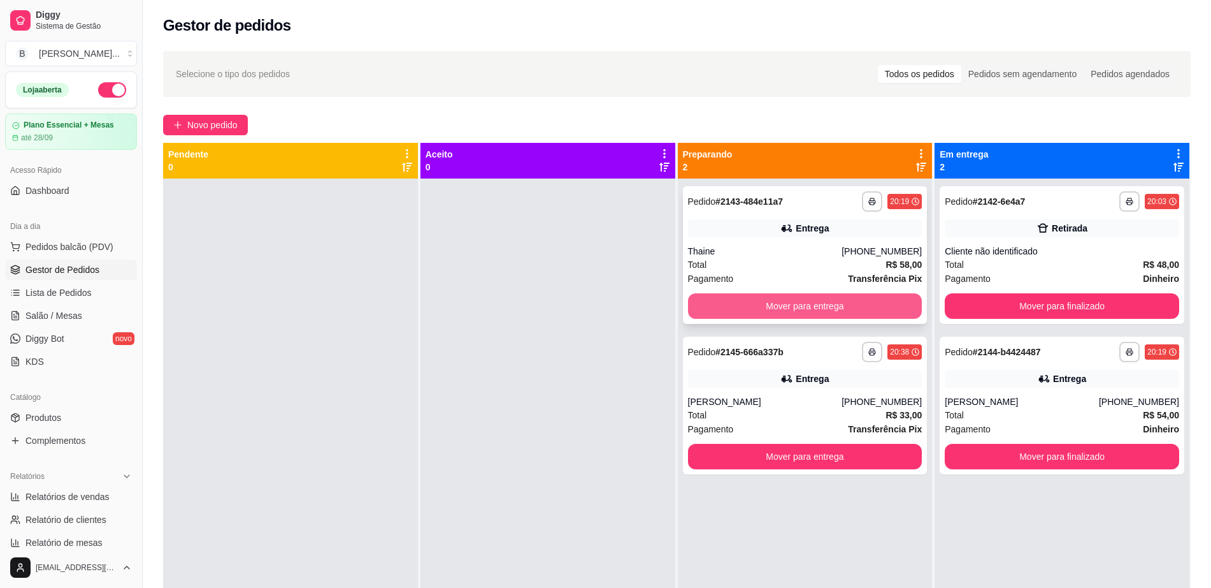
click at [871, 302] on button "Mover para entrega" at bounding box center [805, 305] width 235 height 25
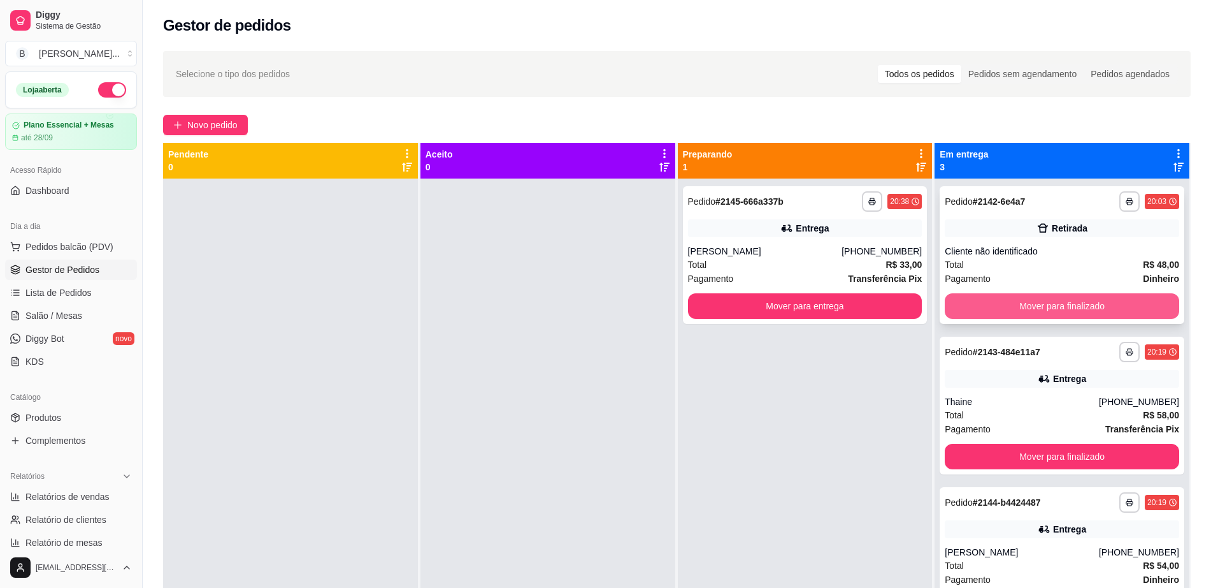
click at [1021, 309] on button "Mover para finalizado" at bounding box center [1062, 305] width 235 height 25
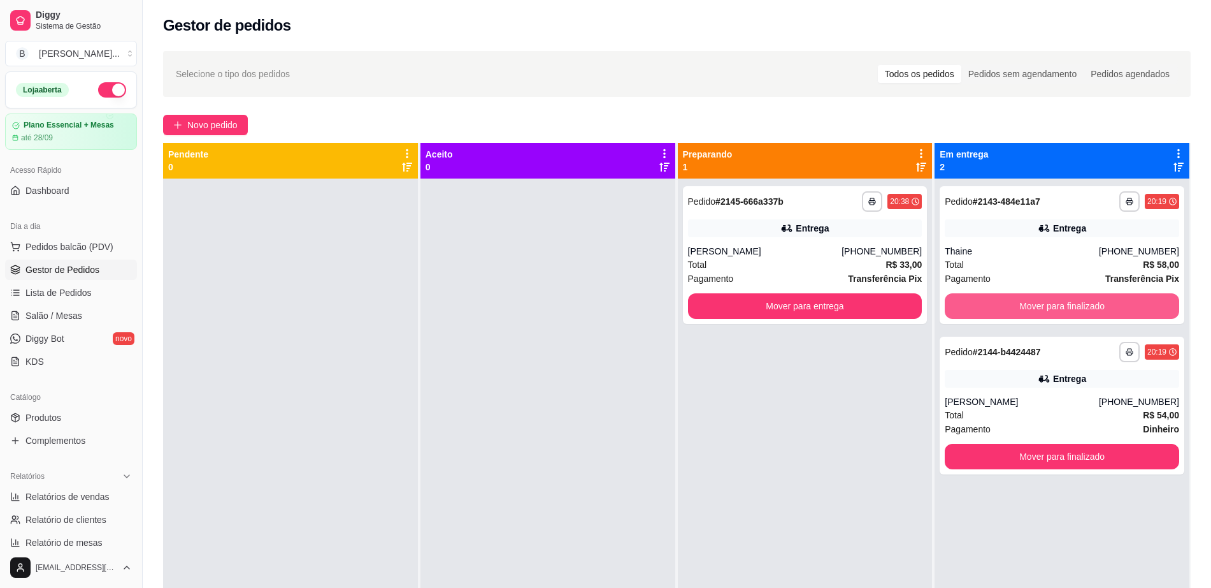
click at [1021, 309] on button "Mover para finalizado" at bounding box center [1062, 305] width 235 height 25
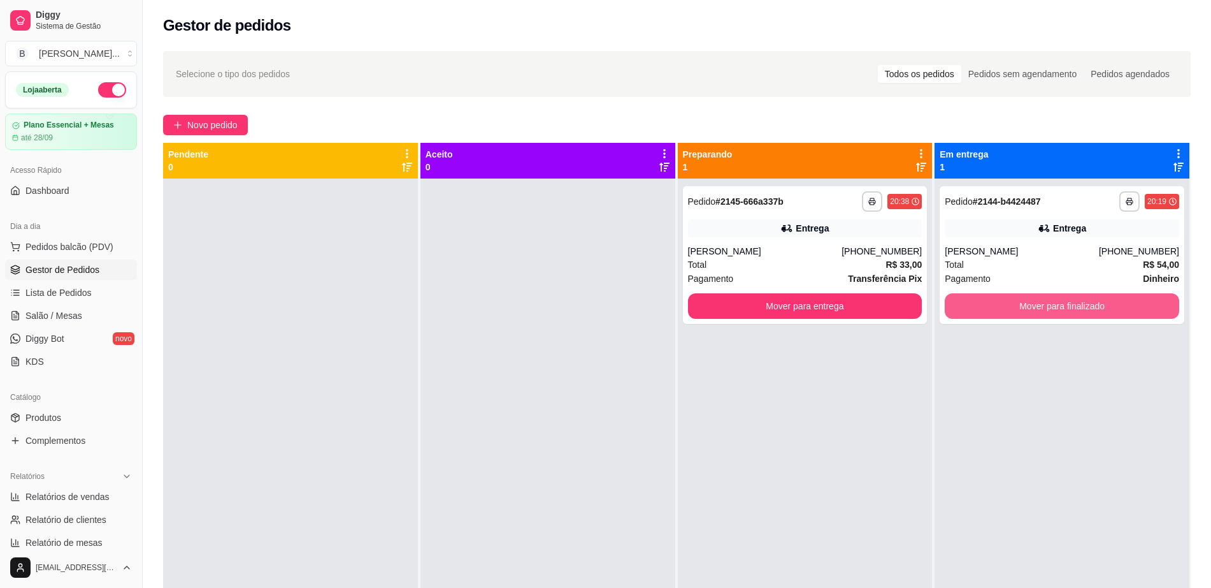
click at [1021, 309] on button "Mover para finalizado" at bounding box center [1062, 305] width 235 height 25
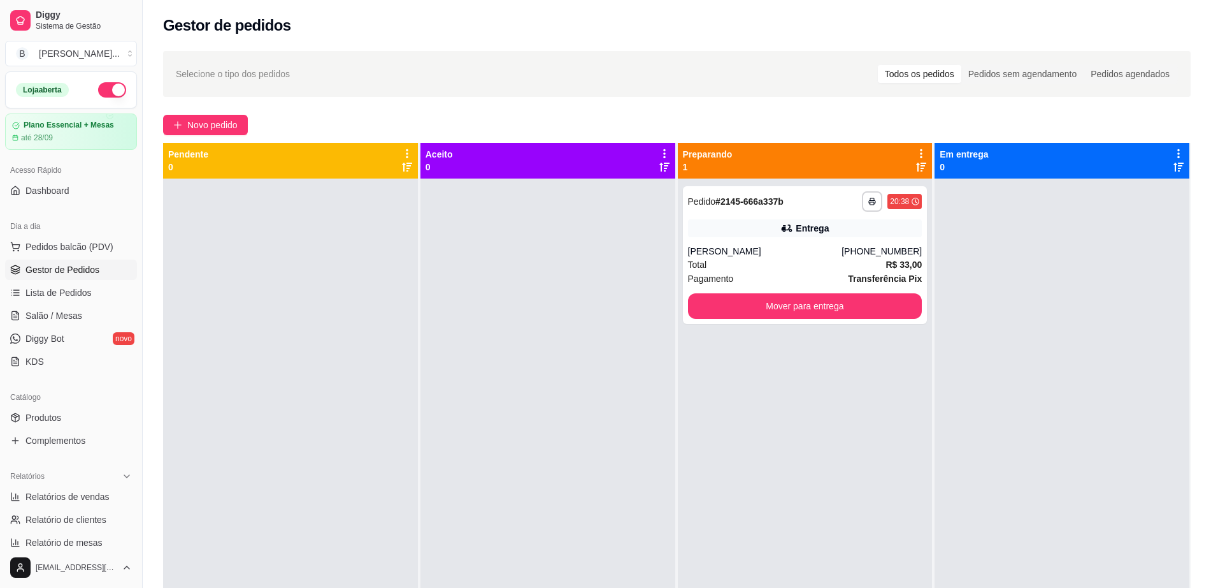
click at [1021, 309] on div at bounding box center [1062, 472] width 255 height 588
click at [749, 317] on button "Mover para entrega" at bounding box center [805, 305] width 235 height 25
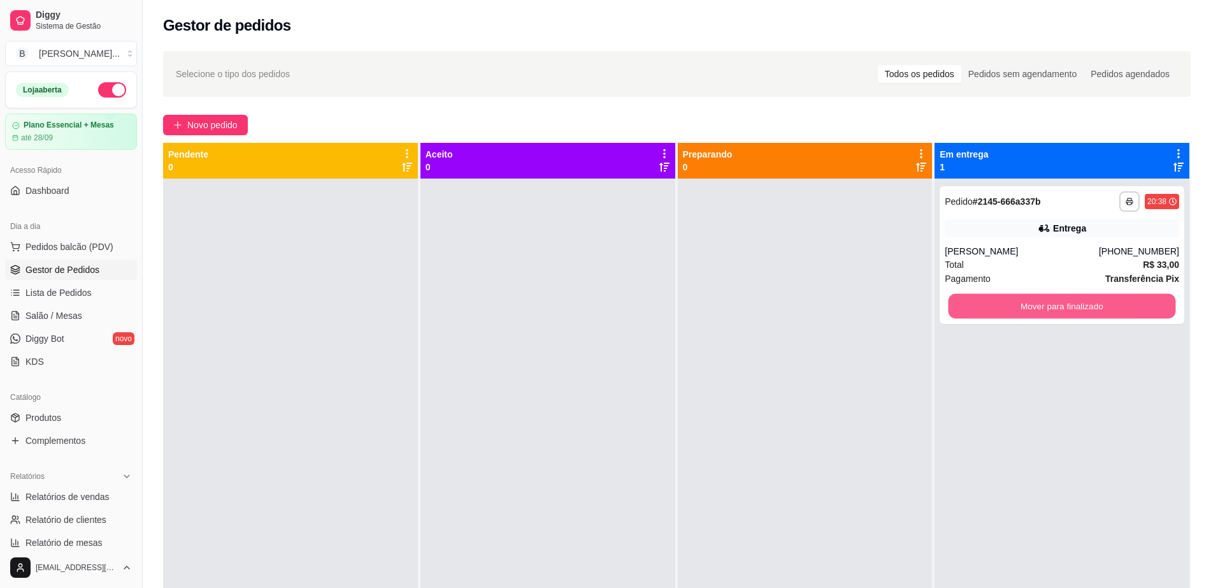
click at [990, 295] on button "Mover para finalizado" at bounding box center [1062, 306] width 227 height 25
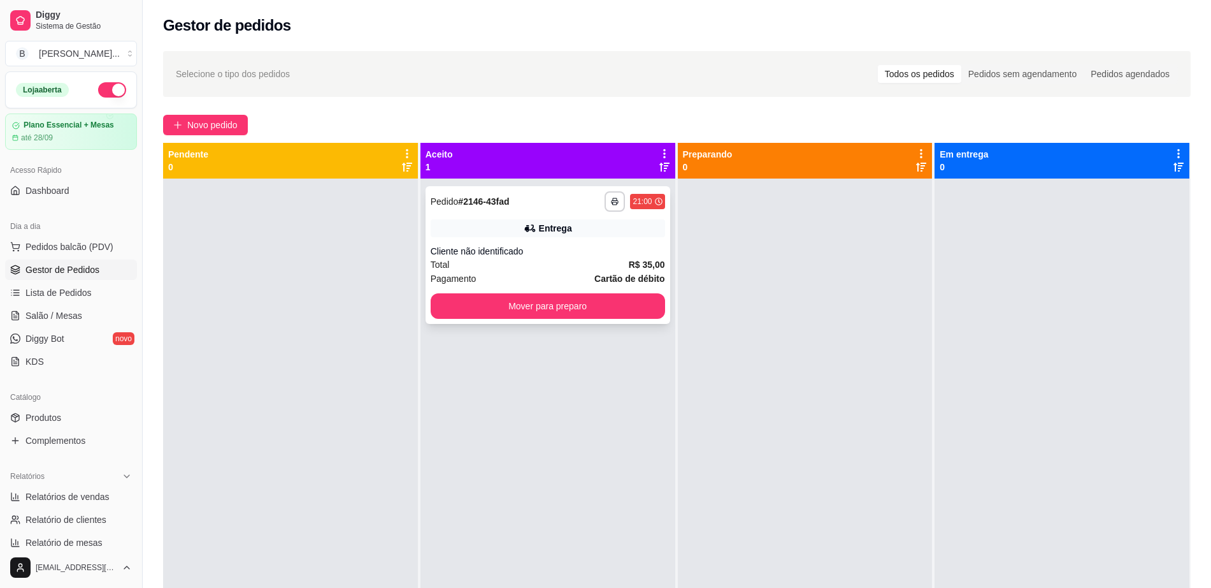
click at [602, 227] on div "Entrega" at bounding box center [548, 228] width 235 height 18
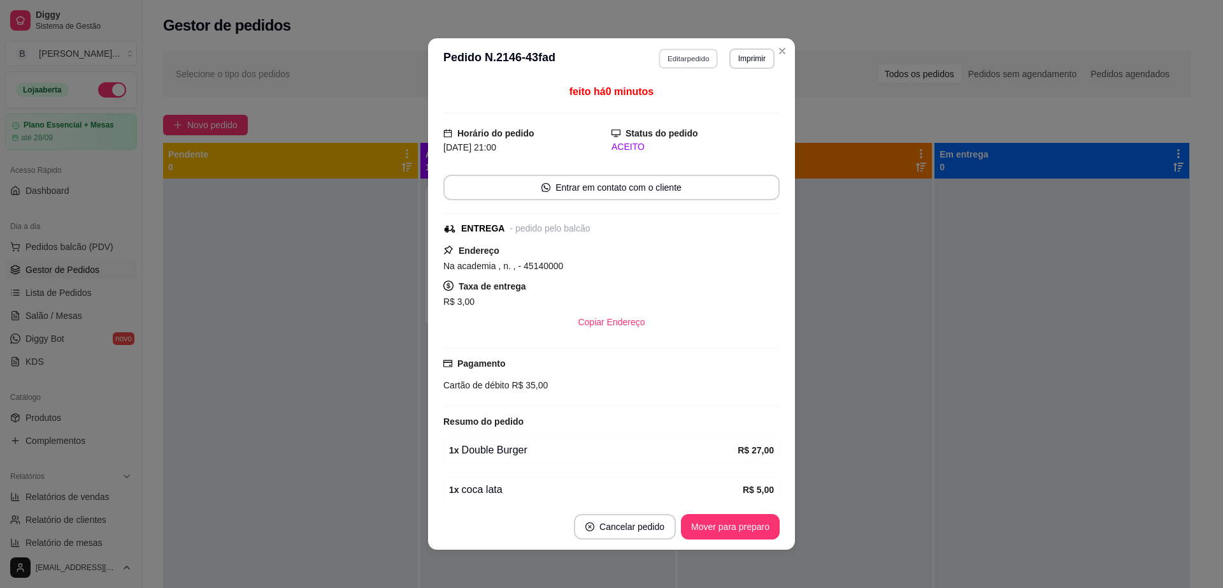
click at [698, 55] on button "Editar pedido" at bounding box center [689, 58] width 59 height 20
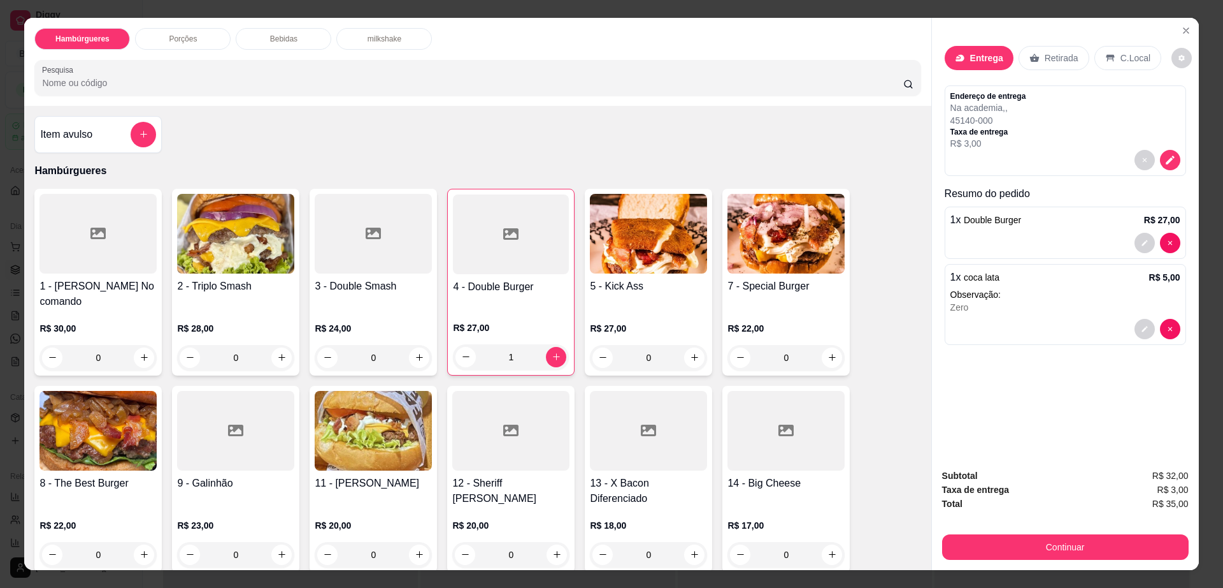
click at [1098, 128] on div "Endereço de entrega Na academia , , 45140-000 Taxa de entrega R$ 3,00" at bounding box center [1066, 120] width 230 height 59
click at [1166, 162] on icon "decrease-product-quantity" at bounding box center [1170, 159] width 9 height 9
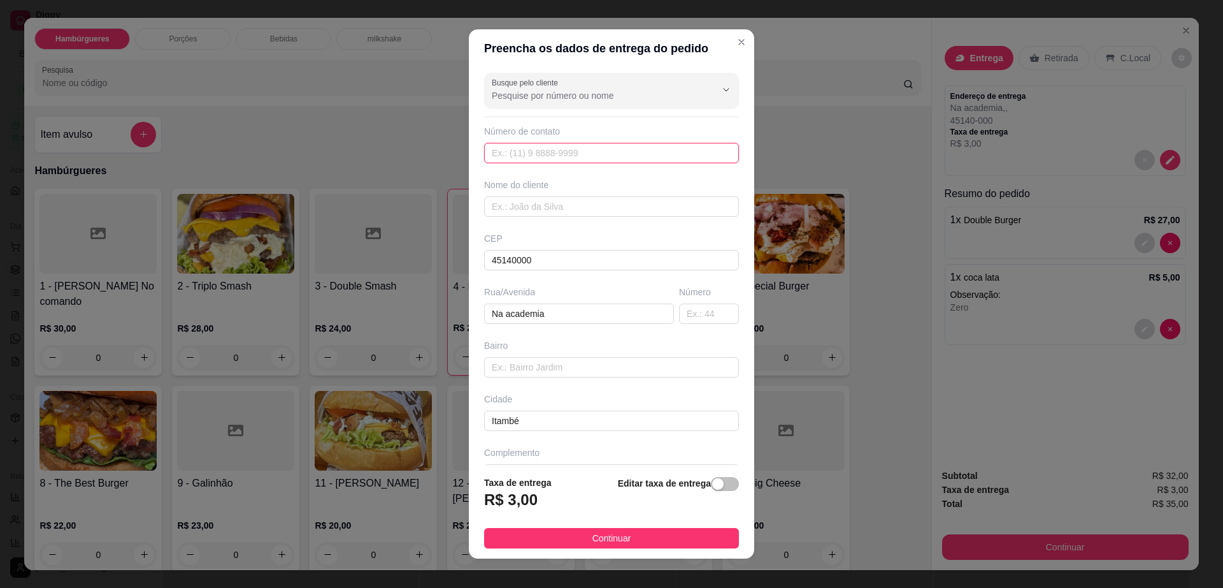
click at [566, 151] on input "text" at bounding box center [611, 153] width 255 height 20
paste input "[PHONE_NUMBER]"
type input "[PHONE_NUMBER]"
click at [565, 208] on input "text" at bounding box center [611, 206] width 255 height 20
paste input "[PERSON_NAME]"
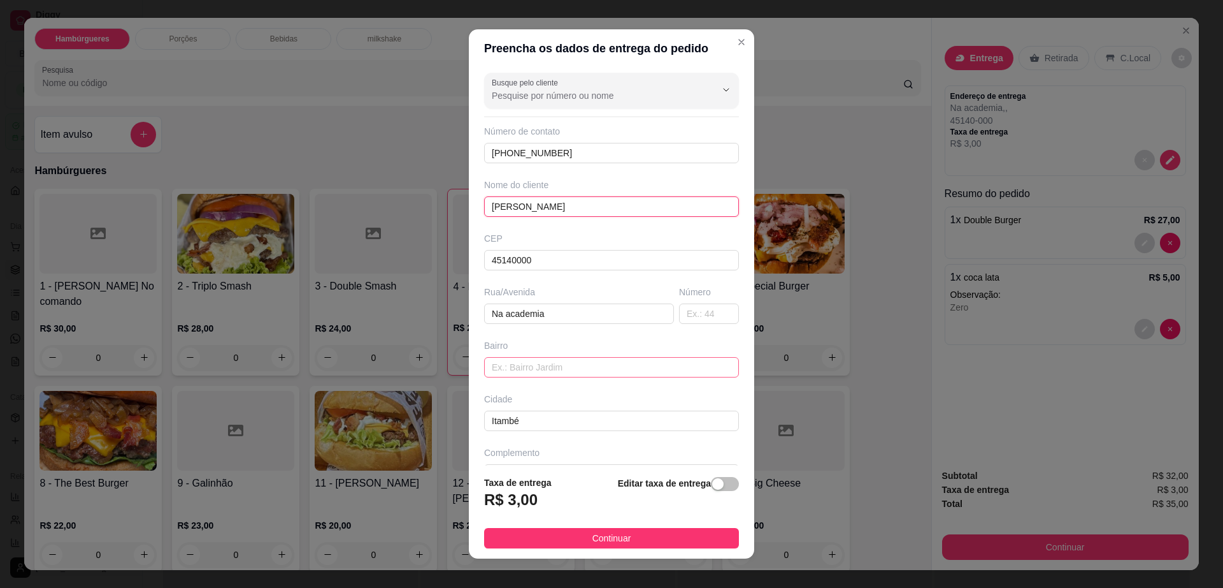
type input "[PERSON_NAME]"
click at [617, 368] on input "text" at bounding box center [611, 367] width 255 height 20
click at [631, 540] on button "Continuar" at bounding box center [611, 538] width 255 height 20
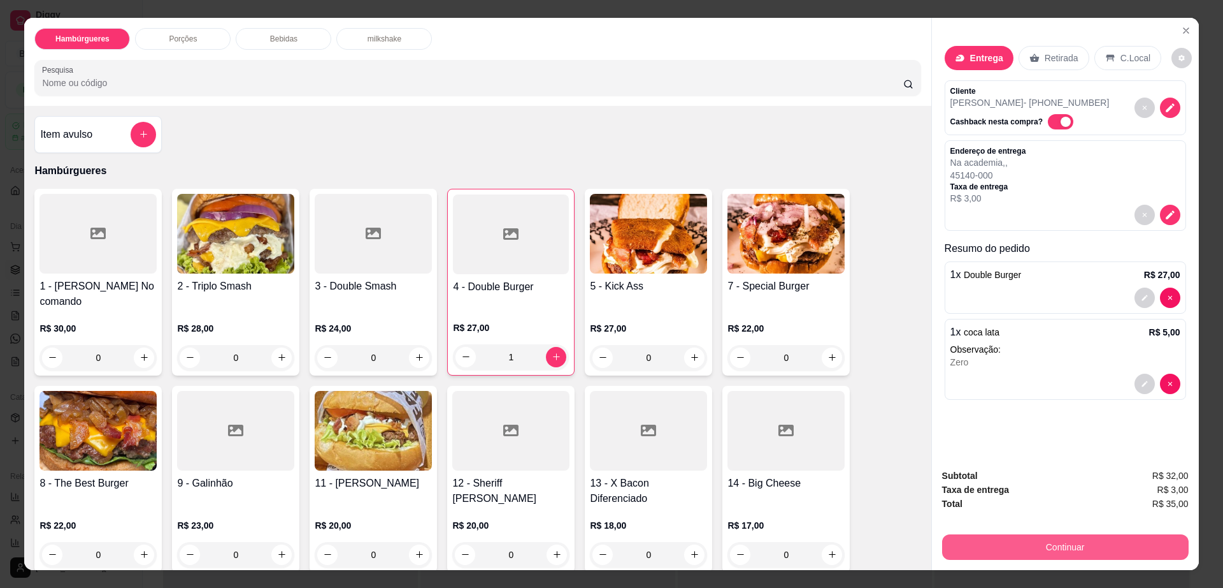
click at [1093, 548] on button "Continuar" at bounding box center [1065, 546] width 247 height 25
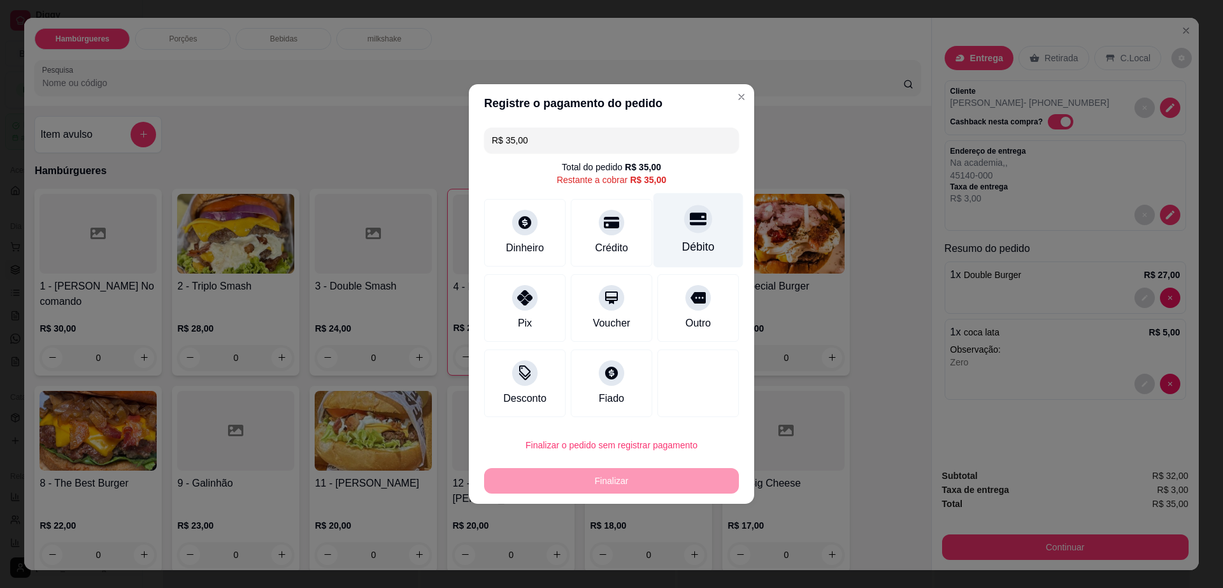
click at [682, 248] on div "Débito" at bounding box center [698, 246] width 32 height 17
type input "R$ 0,00"
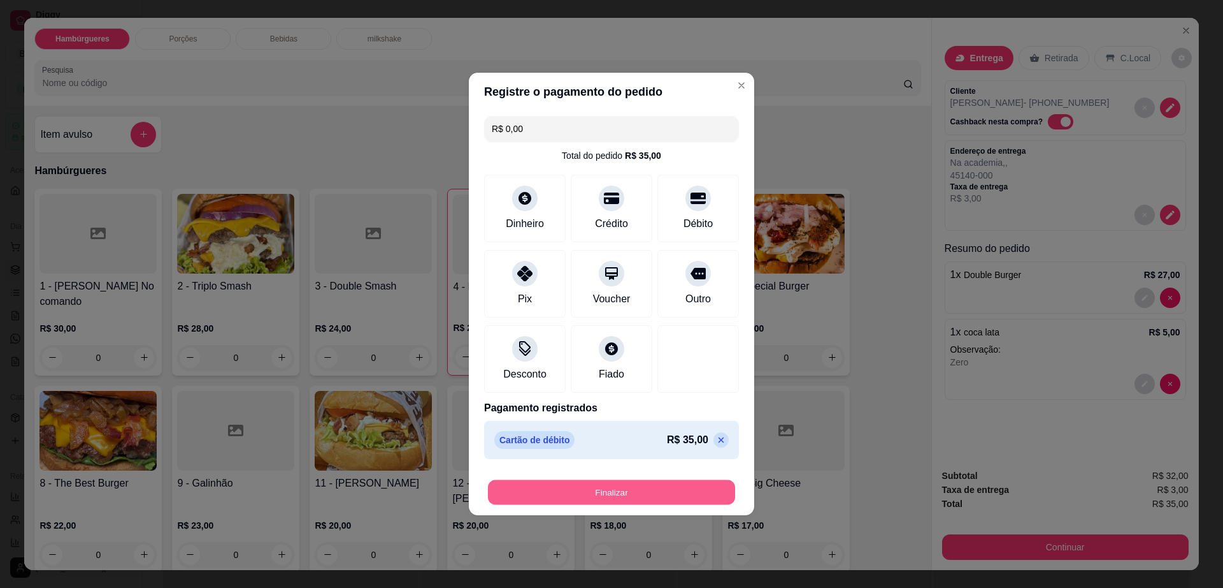
click at [677, 484] on button "Finalizar" at bounding box center [611, 492] width 247 height 25
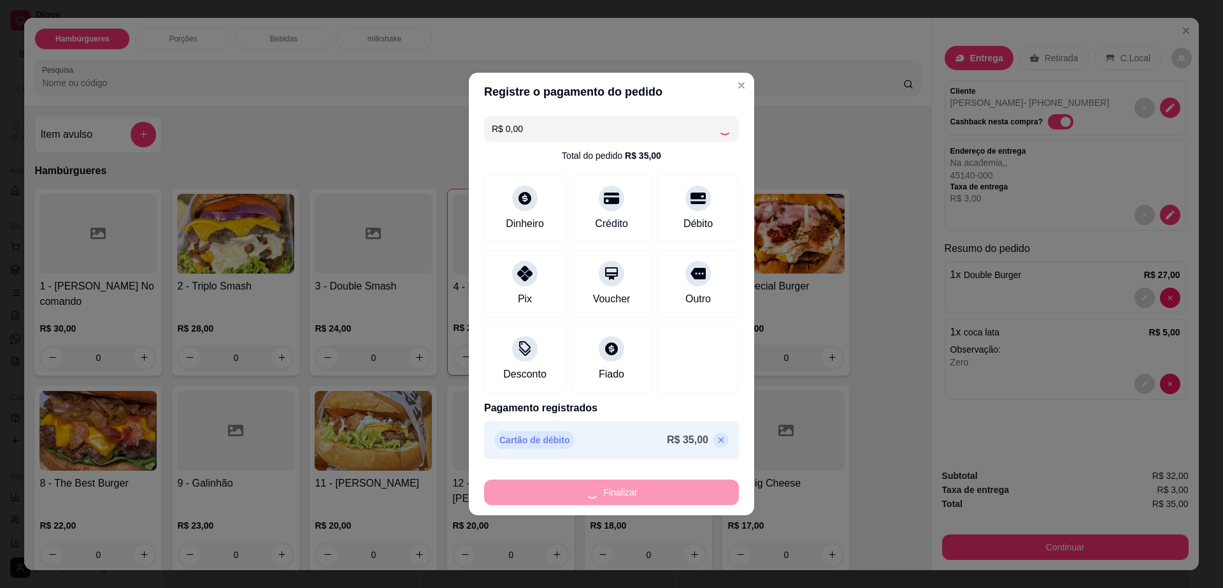
type input "0"
type input "-R$ 35,00"
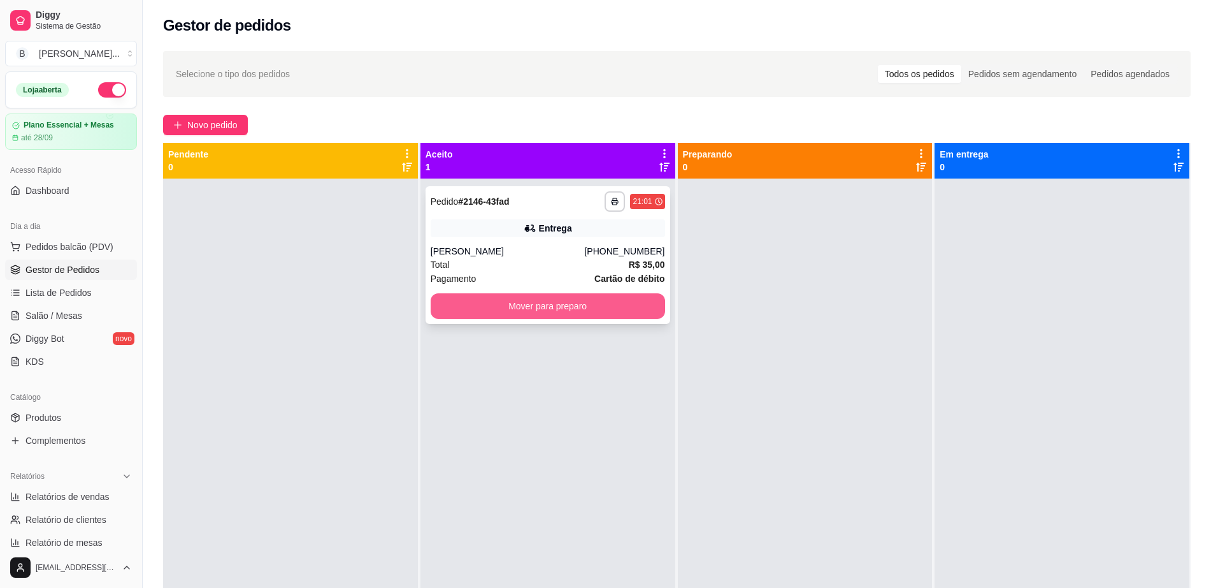
click at [593, 315] on button "Mover para preparo" at bounding box center [548, 305] width 235 height 25
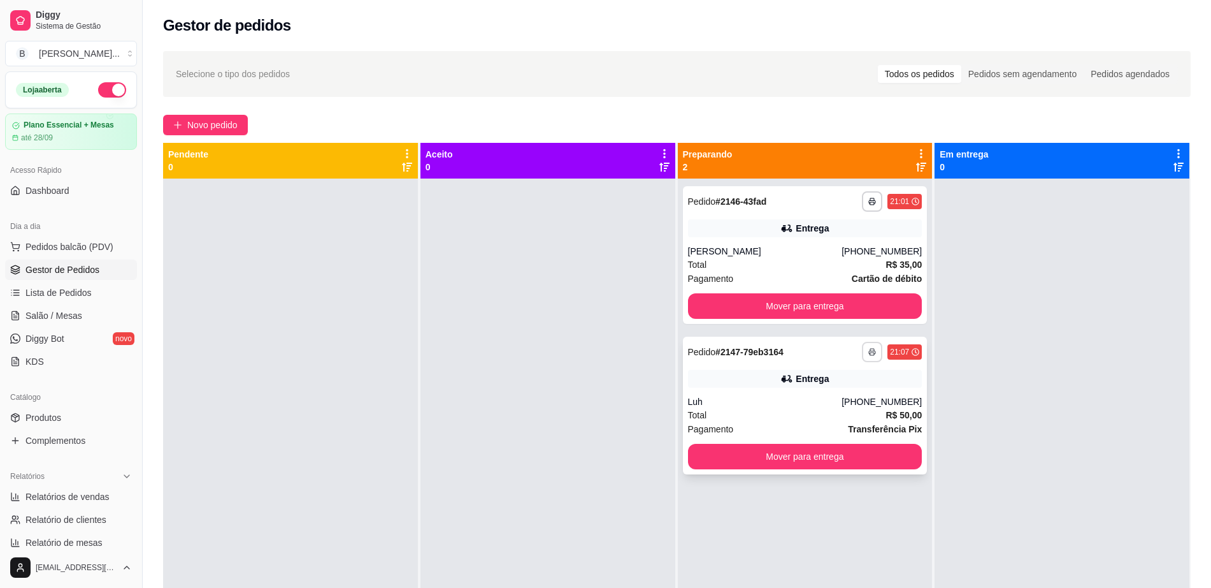
click at [869, 354] on icon "button" at bounding box center [873, 352] width 8 height 8
click at [848, 387] on button "Impressora cell" at bounding box center [830, 396] width 92 height 20
click at [220, 128] on span "Novo pedido" at bounding box center [212, 125] width 50 height 14
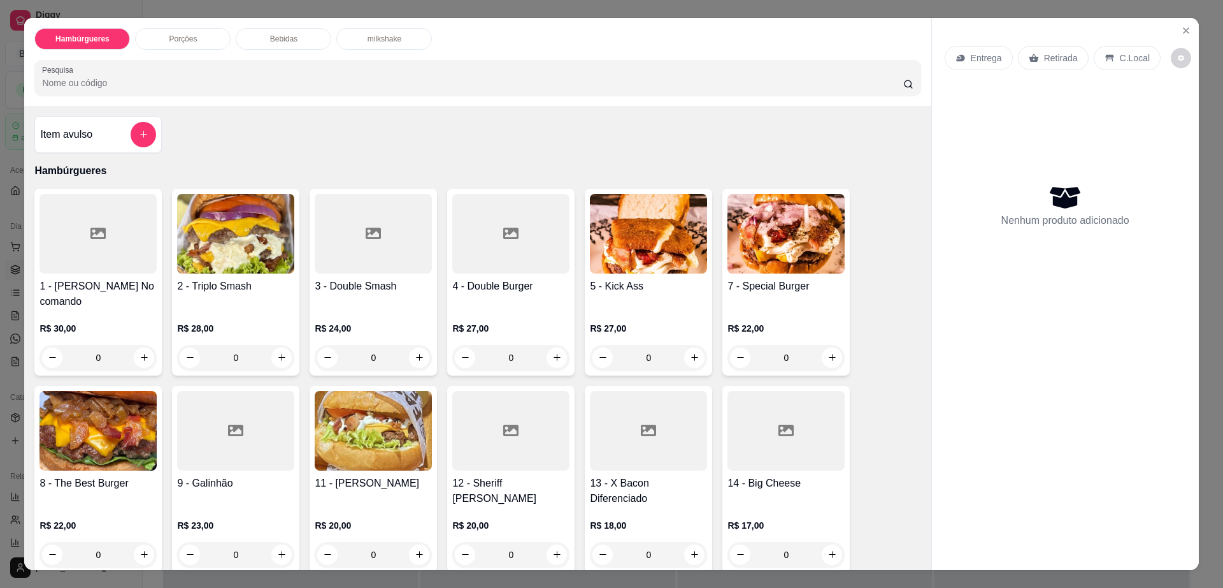
click at [1181, 54] on div "Entrega Retirada C.Local Nenhum produto adicionado" at bounding box center [1065, 284] width 267 height 532
click at [1175, 59] on button "decrease-product-quantity" at bounding box center [1181, 58] width 20 height 20
click at [1184, 29] on icon "Close" at bounding box center [1186, 30] width 5 height 5
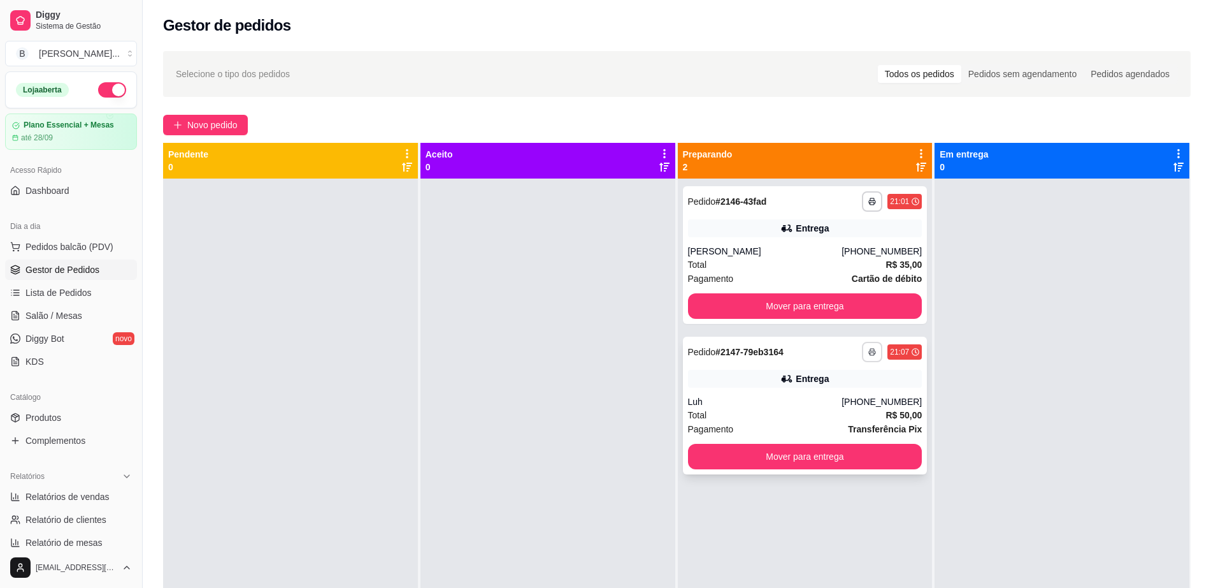
click at [869, 349] on icon "button" at bounding box center [873, 352] width 8 height 8
click at [837, 409] on div "Total R$ 50,00" at bounding box center [805, 415] width 235 height 14
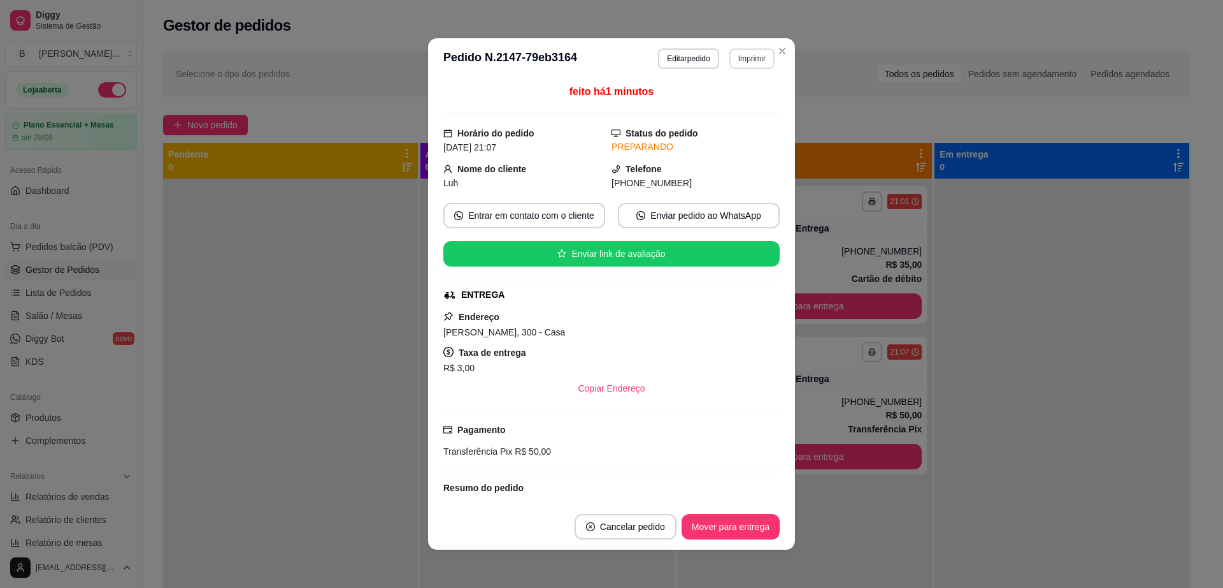
click at [739, 55] on button "Imprimir" at bounding box center [752, 58] width 45 height 20
click at [742, 94] on button "Impressora cell" at bounding box center [724, 103] width 92 height 20
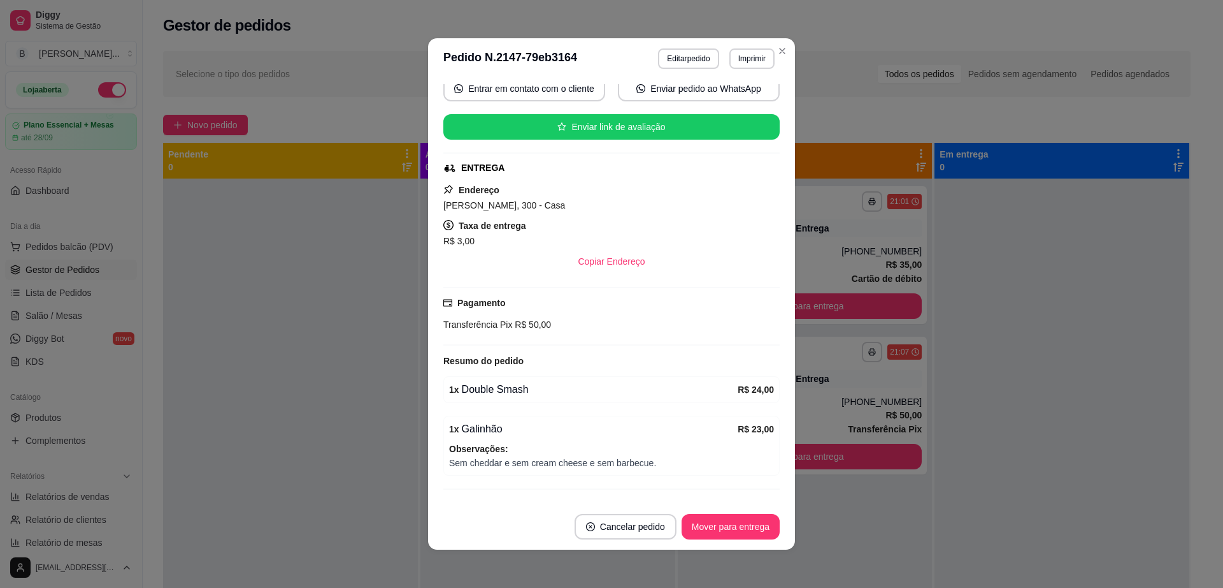
scroll to position [154, 0]
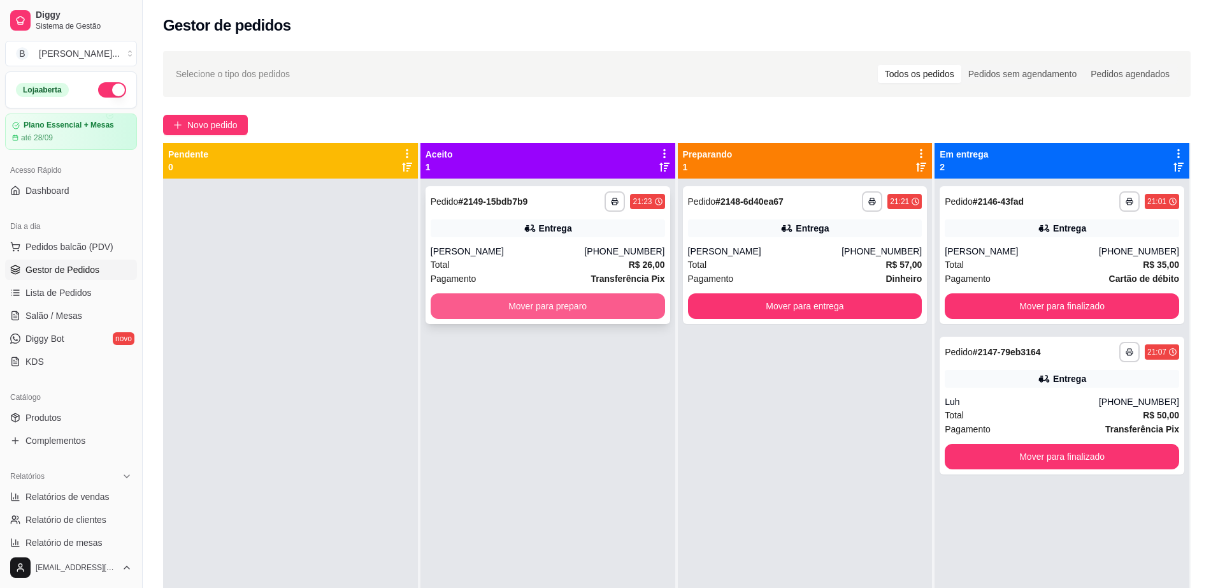
click at [565, 305] on button "Mover para preparo" at bounding box center [548, 305] width 235 height 25
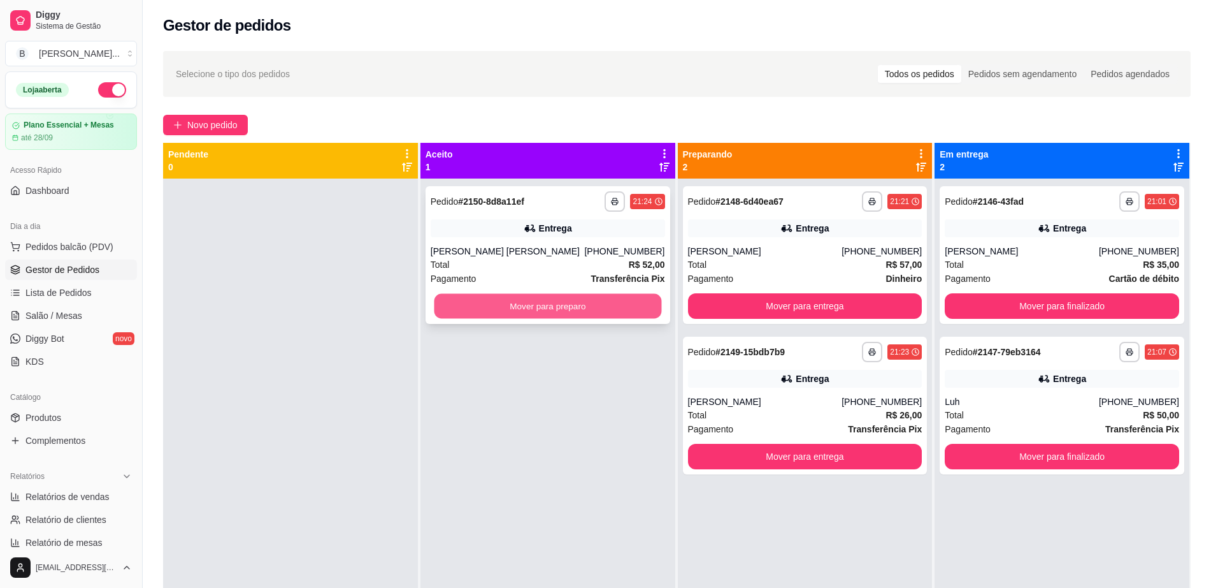
click at [580, 310] on button "Mover para preparo" at bounding box center [547, 306] width 227 height 25
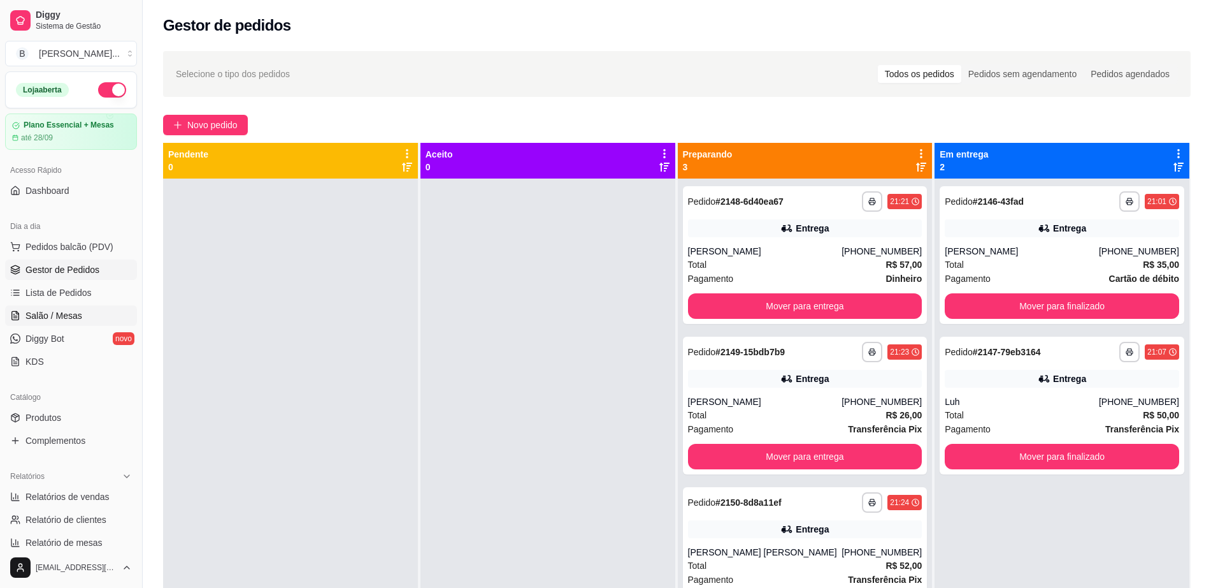
click at [64, 314] on span "Salão / Mesas" at bounding box center [53, 315] width 57 height 13
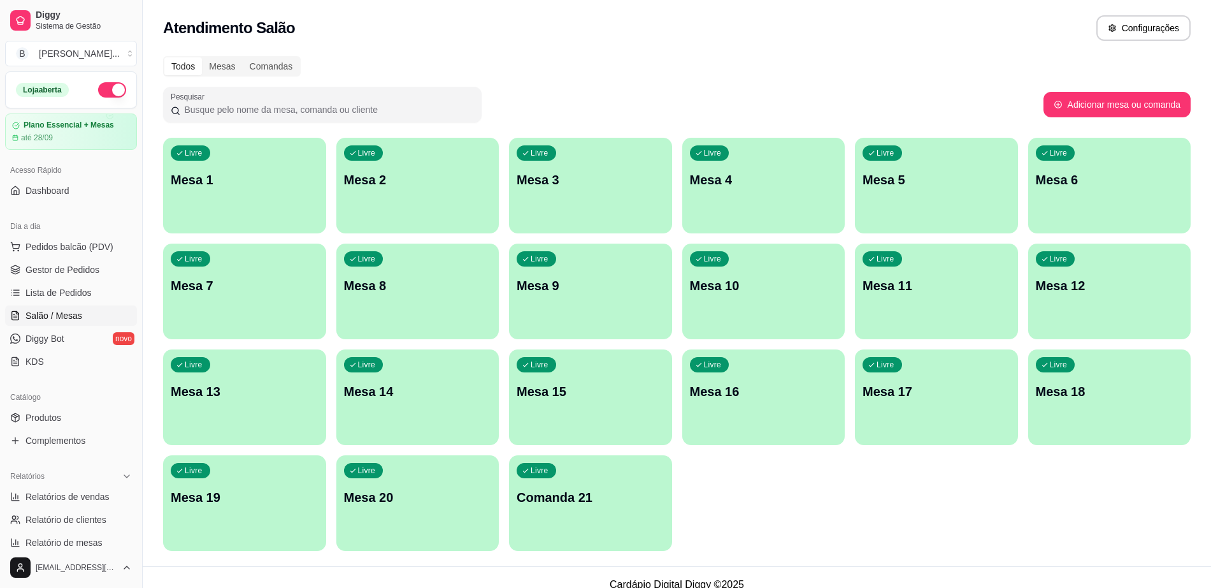
click at [553, 406] on div "Livre Mesa 15" at bounding box center [590, 389] width 163 height 80
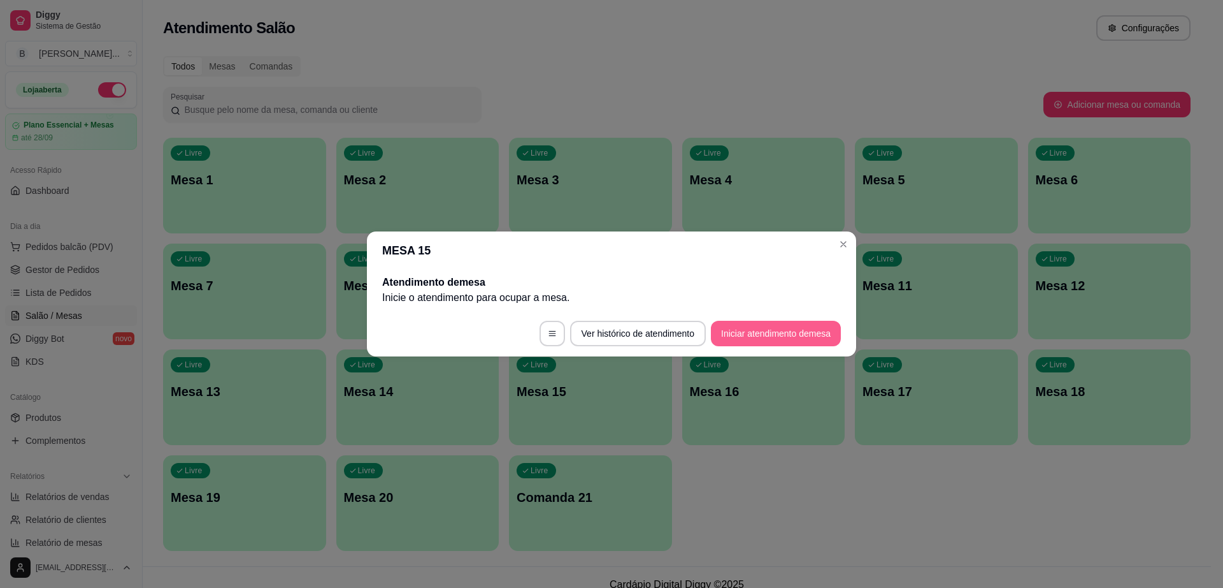
click at [798, 338] on button "Iniciar atendimento de mesa" at bounding box center [776, 333] width 130 height 25
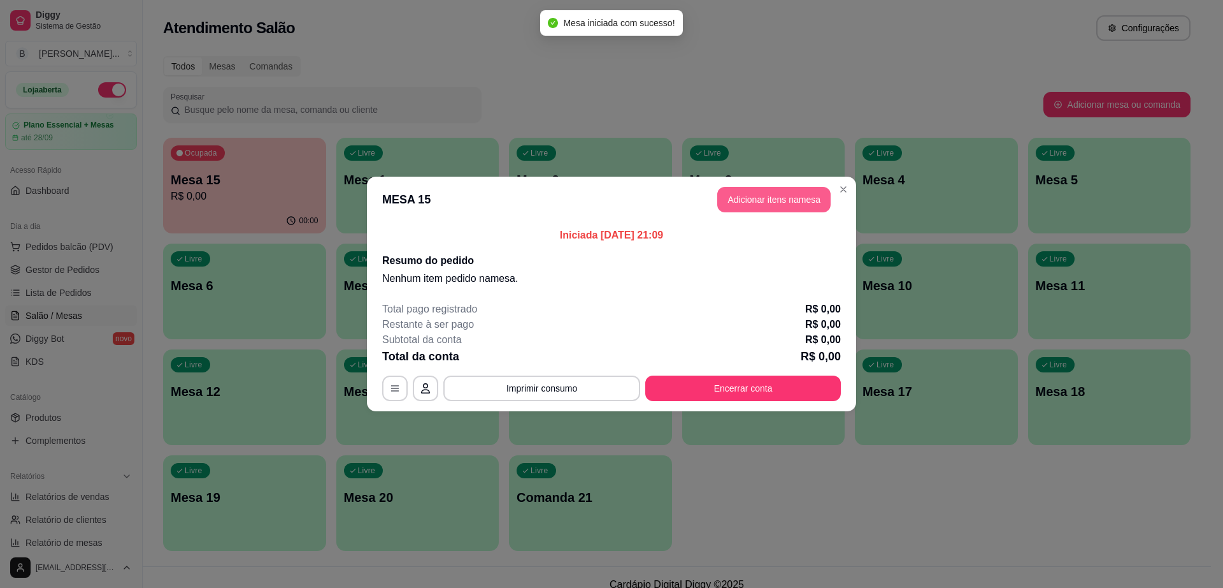
click at [768, 193] on button "Adicionar itens na mesa" at bounding box center [774, 199] width 113 height 25
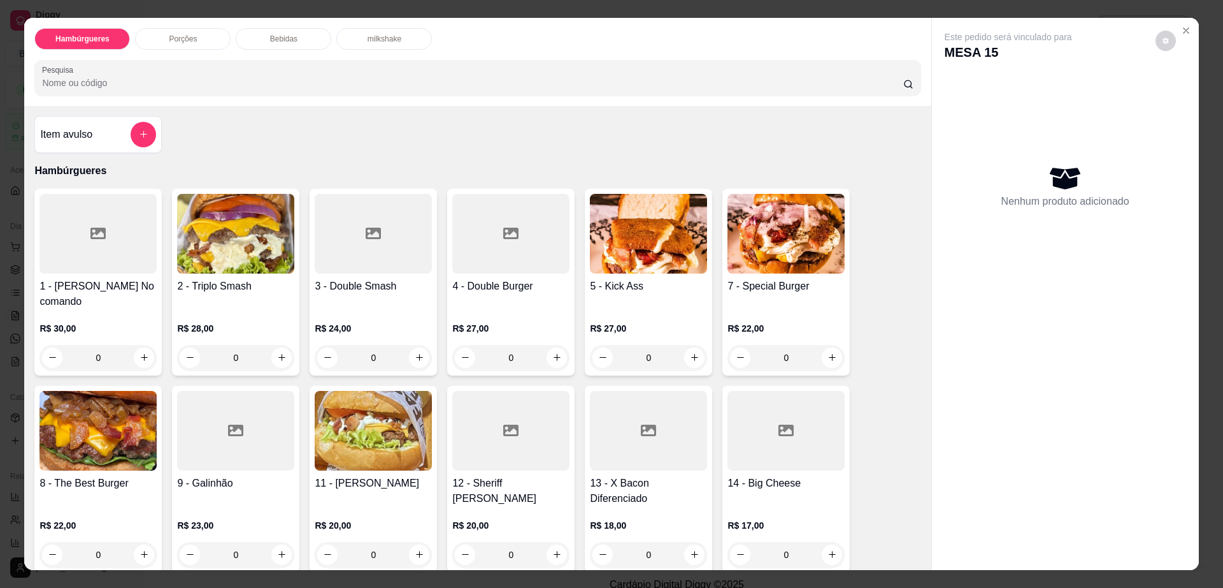
click at [259, 261] on img at bounding box center [235, 234] width 117 height 80
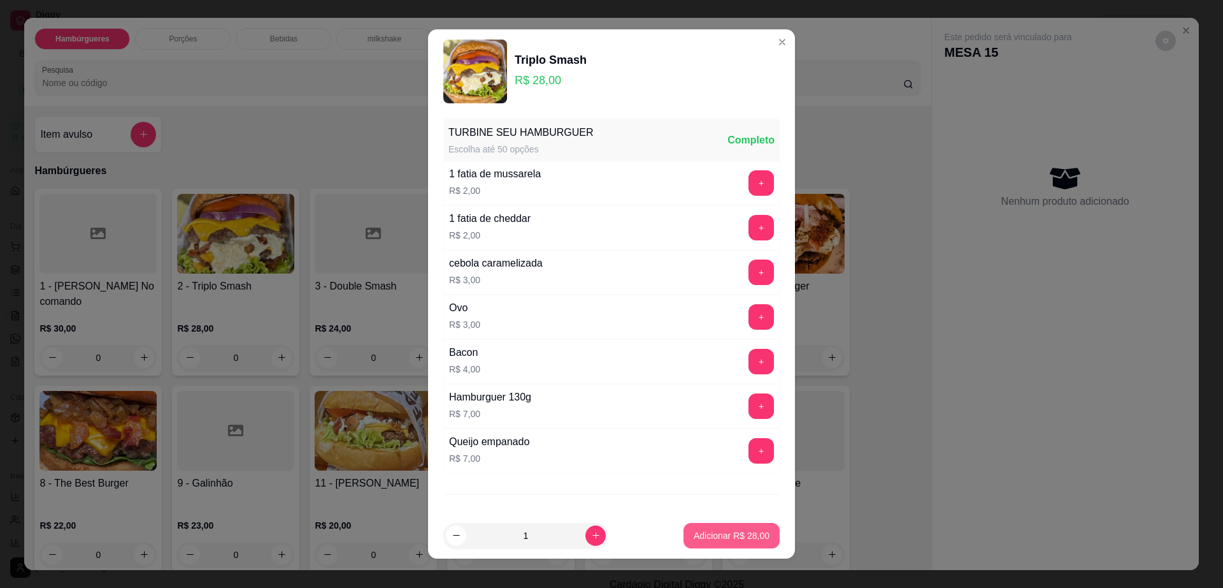
click at [704, 533] on p "Adicionar R$ 28,00" at bounding box center [732, 535] width 76 height 13
type input "1"
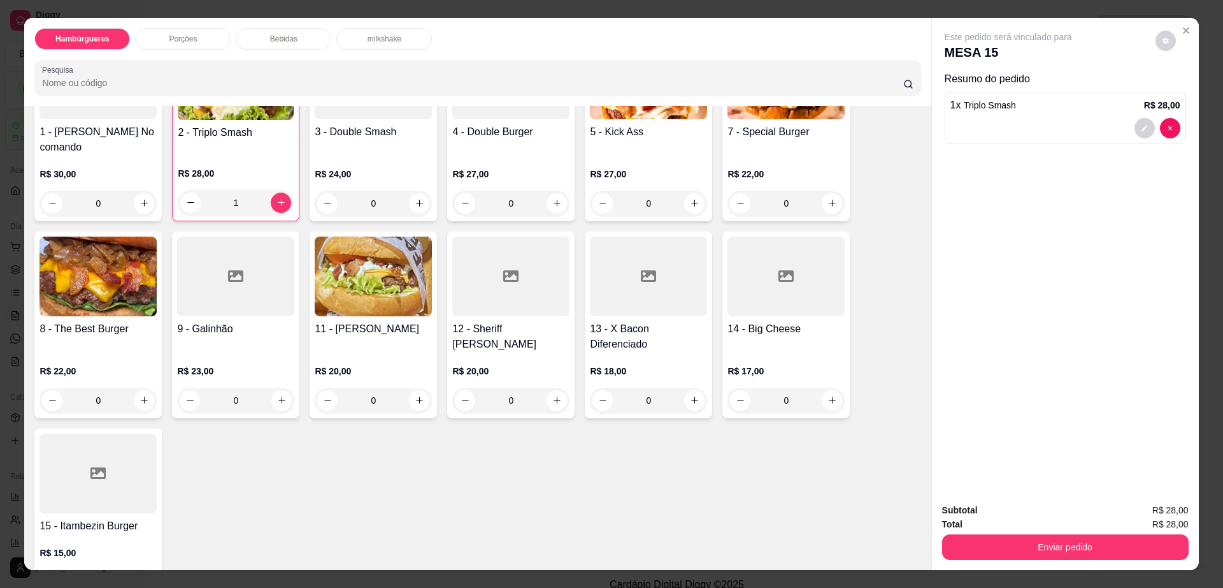
scroll to position [239, 0]
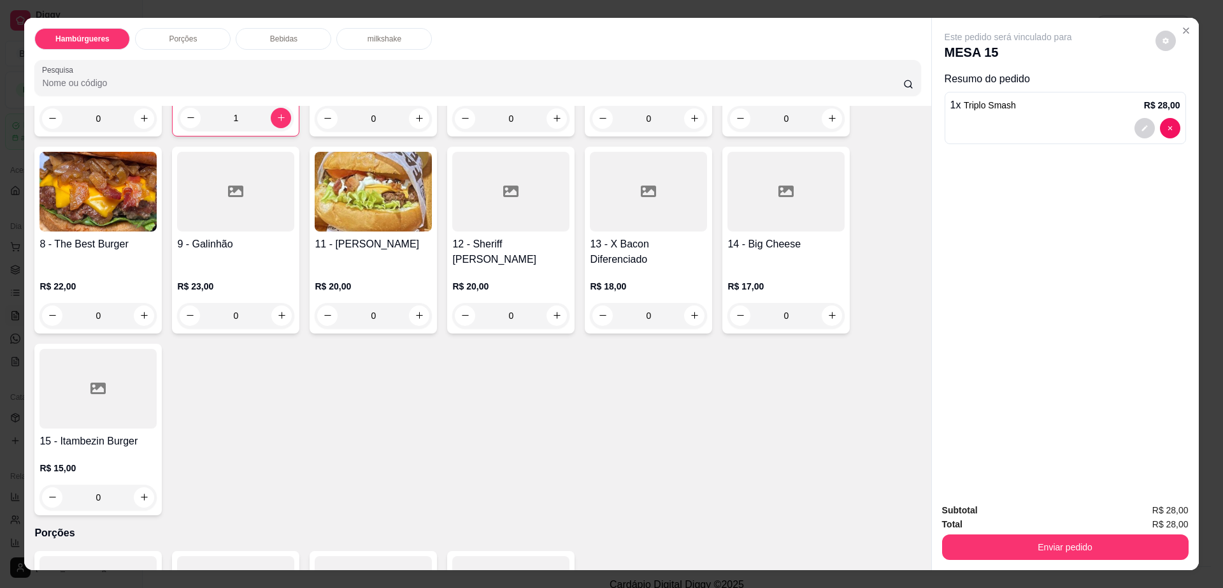
click at [644, 206] on div at bounding box center [648, 192] width 117 height 80
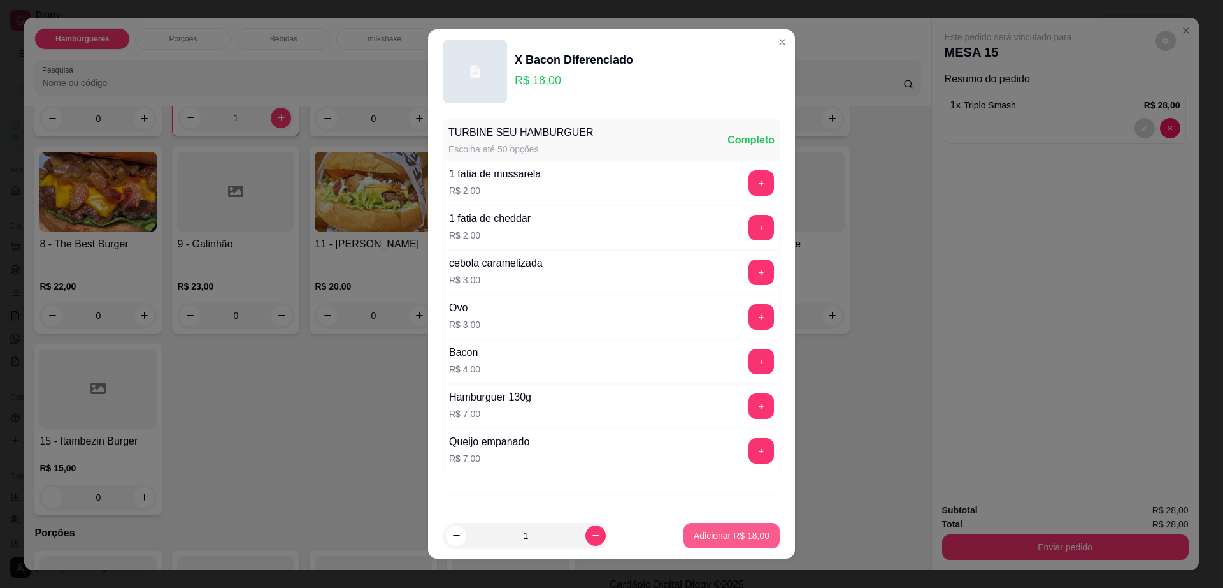
click at [718, 529] on p "Adicionar R$ 18,00" at bounding box center [732, 535] width 76 height 13
type input "1"
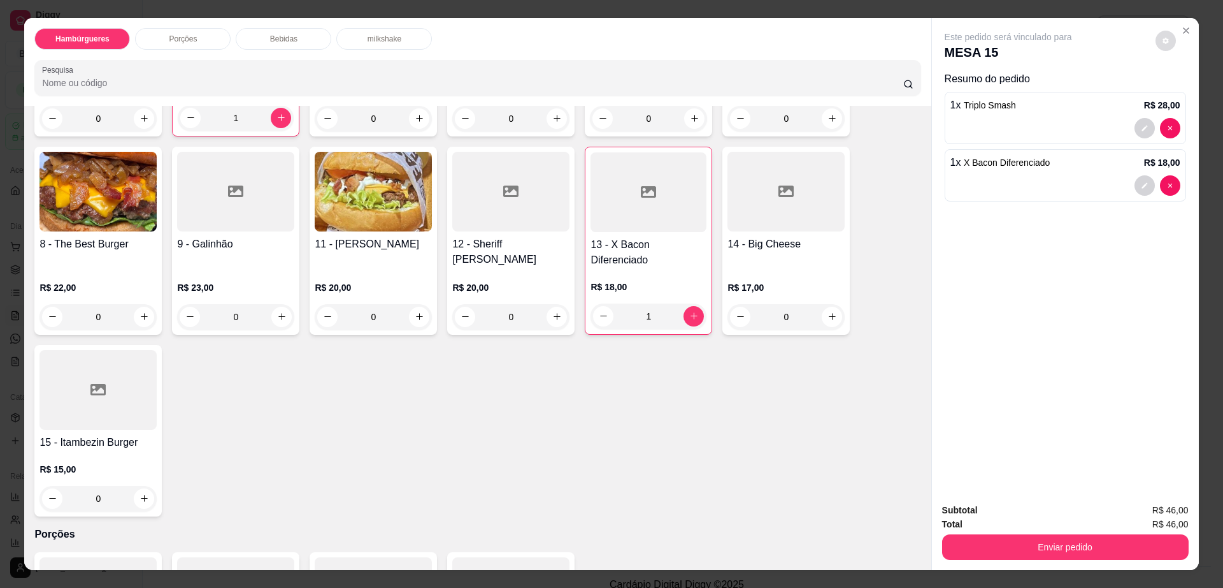
click at [1162, 32] on button "decrease-product-quantity" at bounding box center [1166, 41] width 20 height 20
click at [1188, 97] on span "Automatic updates" at bounding box center [1188, 91] width 25 height 15
click at [1184, 97] on input "Automatic updates" at bounding box center [1180, 96] width 8 height 8
checkbox input "true"
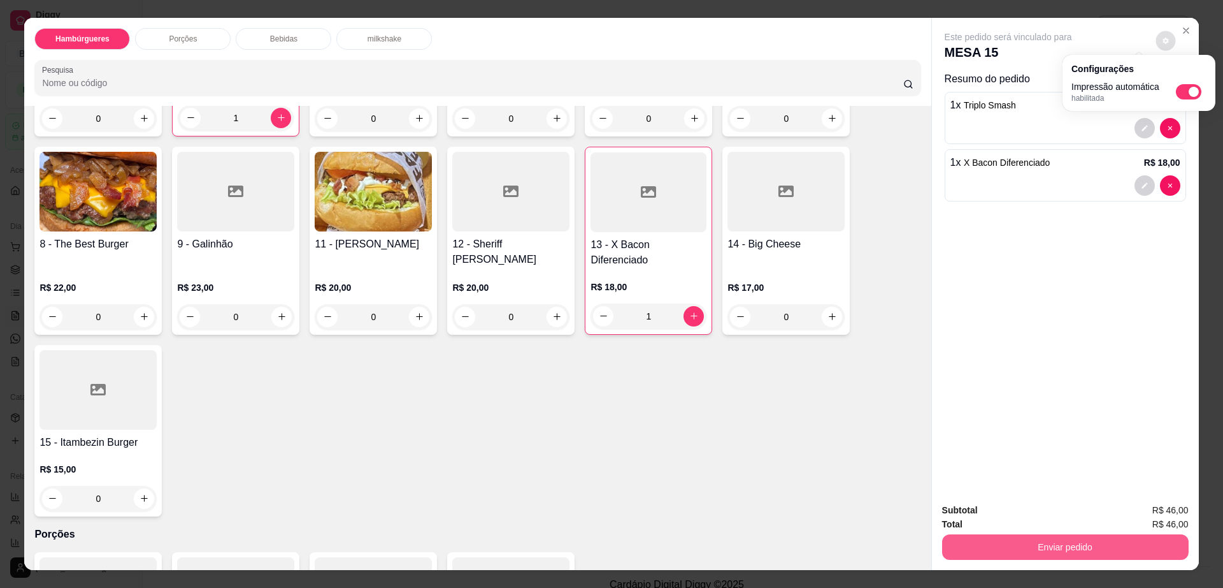
click at [1049, 545] on button "Enviar pedido" at bounding box center [1065, 546] width 247 height 25
click at [1070, 538] on button "Enviar pedido" at bounding box center [1065, 547] width 239 height 25
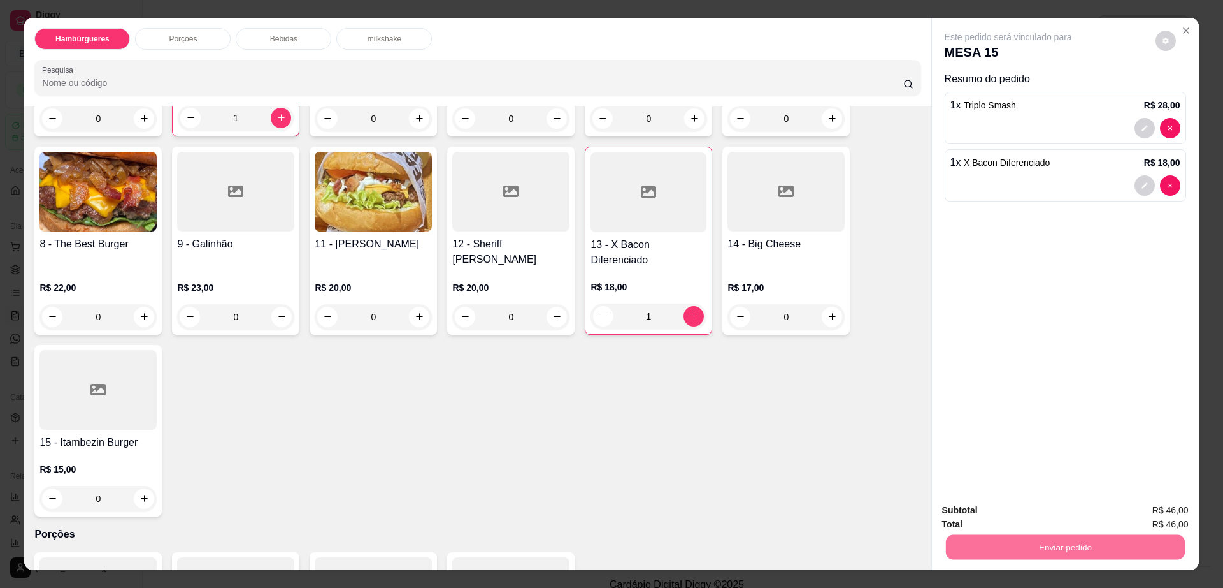
click at [1013, 522] on button "Não registrar e enviar pedido" at bounding box center [1022, 515] width 133 height 24
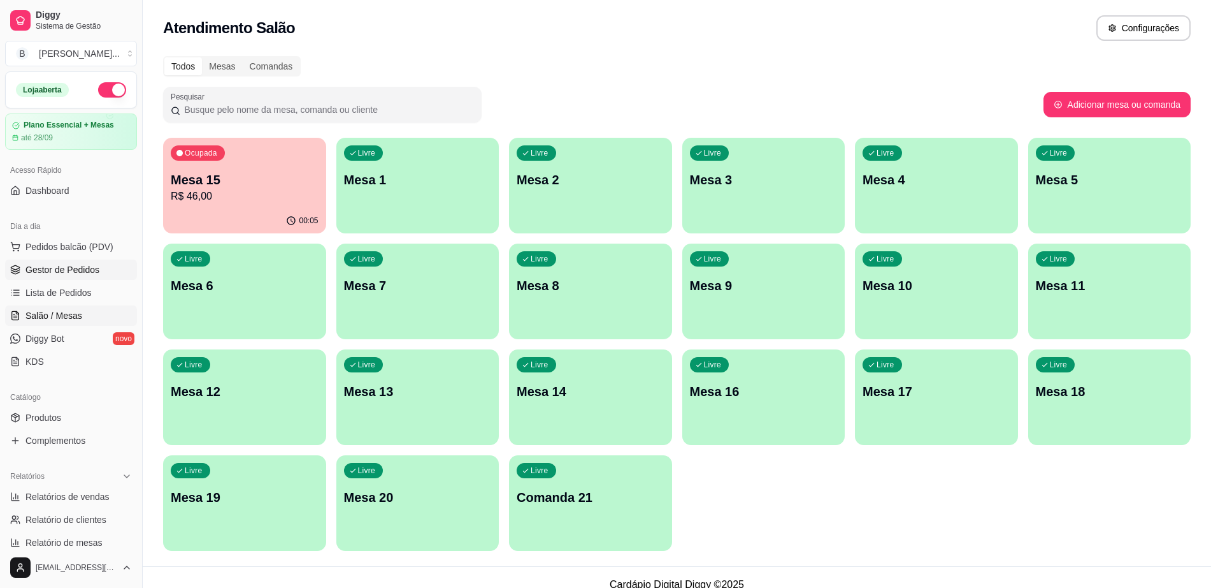
click at [64, 271] on span "Gestor de Pedidos" at bounding box center [62, 269] width 74 height 13
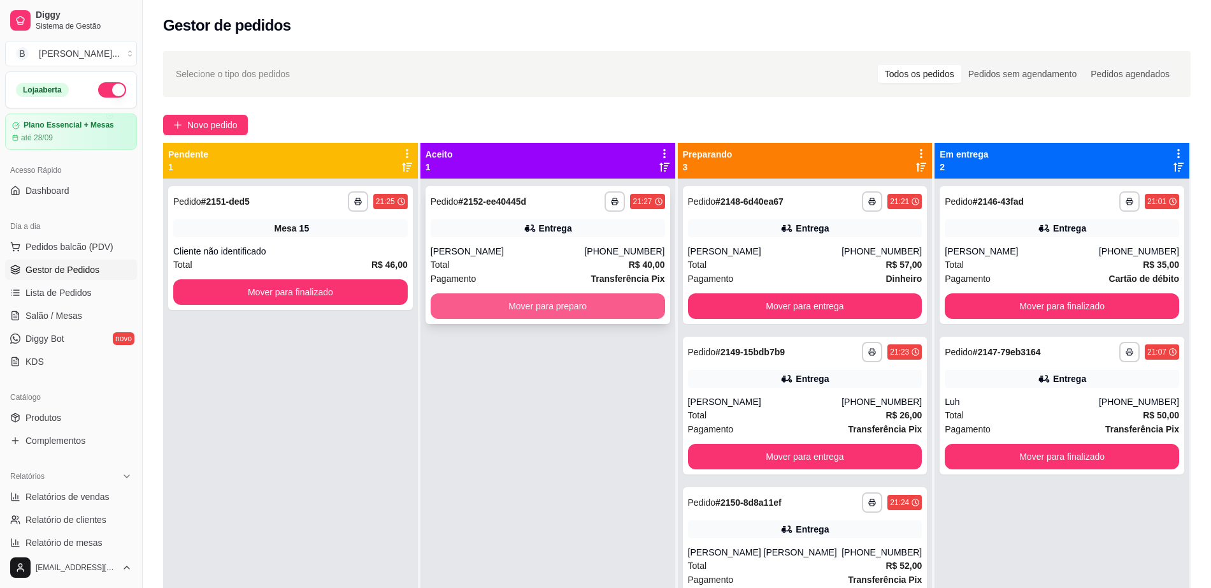
click at [563, 312] on button "Mover para preparo" at bounding box center [548, 305] width 235 height 25
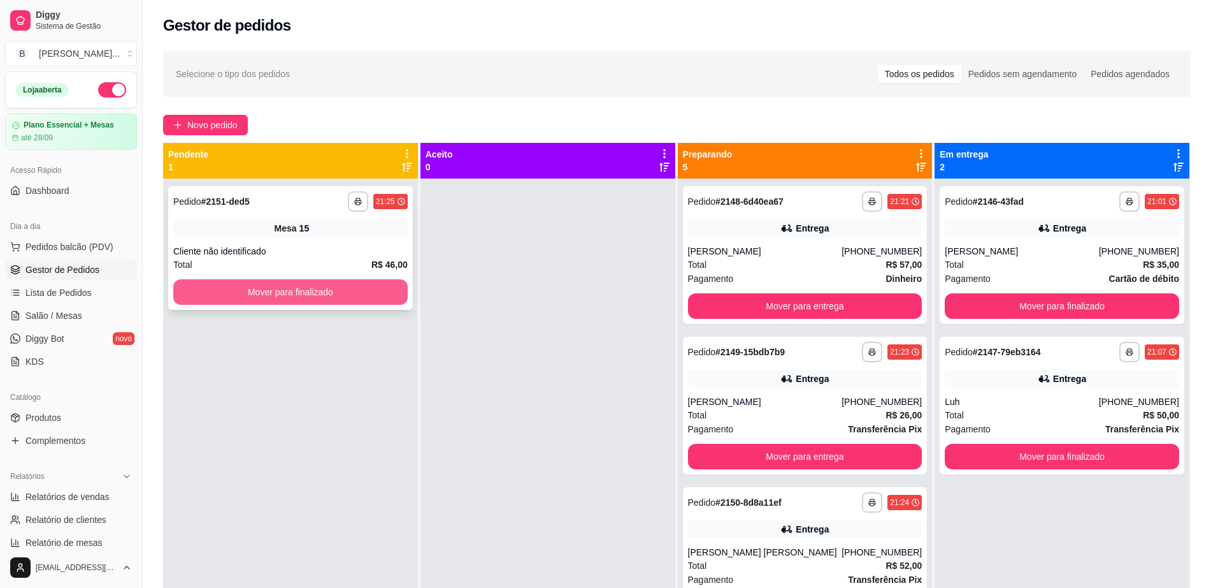
click at [270, 288] on button "Mover para finalizado" at bounding box center [290, 291] width 235 height 25
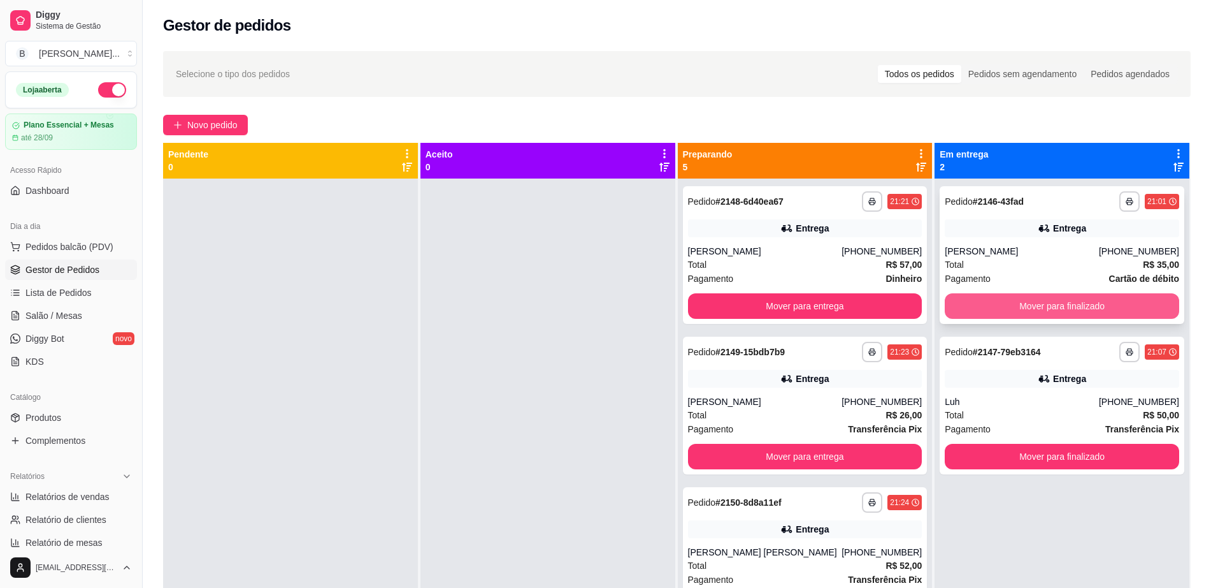
click at [1102, 312] on button "Mover para finalizado" at bounding box center [1062, 305] width 235 height 25
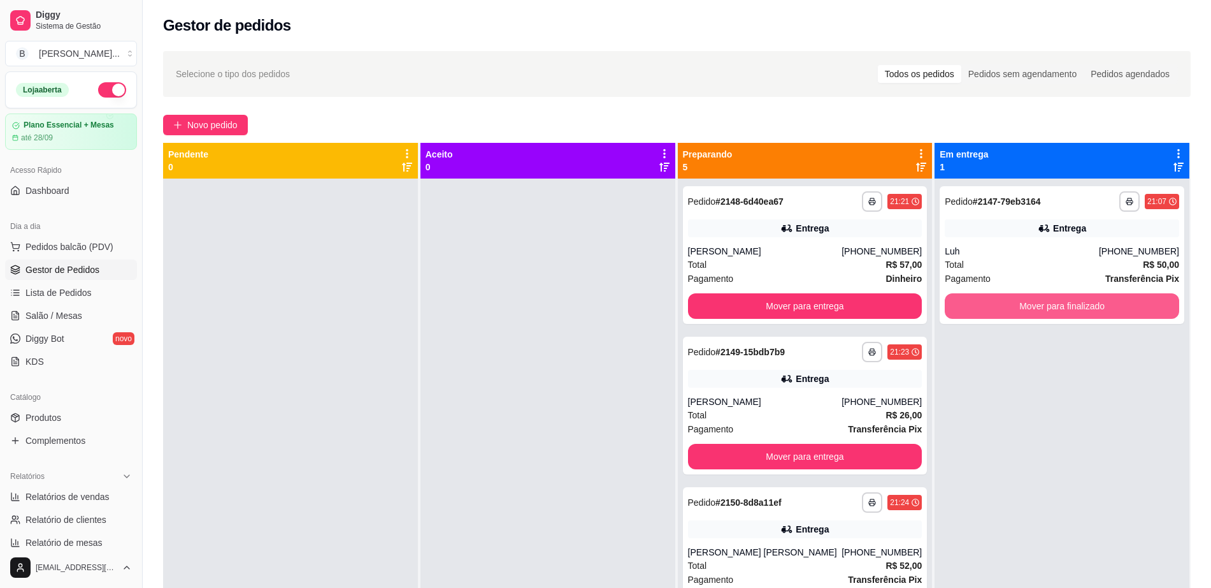
click at [1102, 312] on button "Mover para finalizado" at bounding box center [1062, 305] width 235 height 25
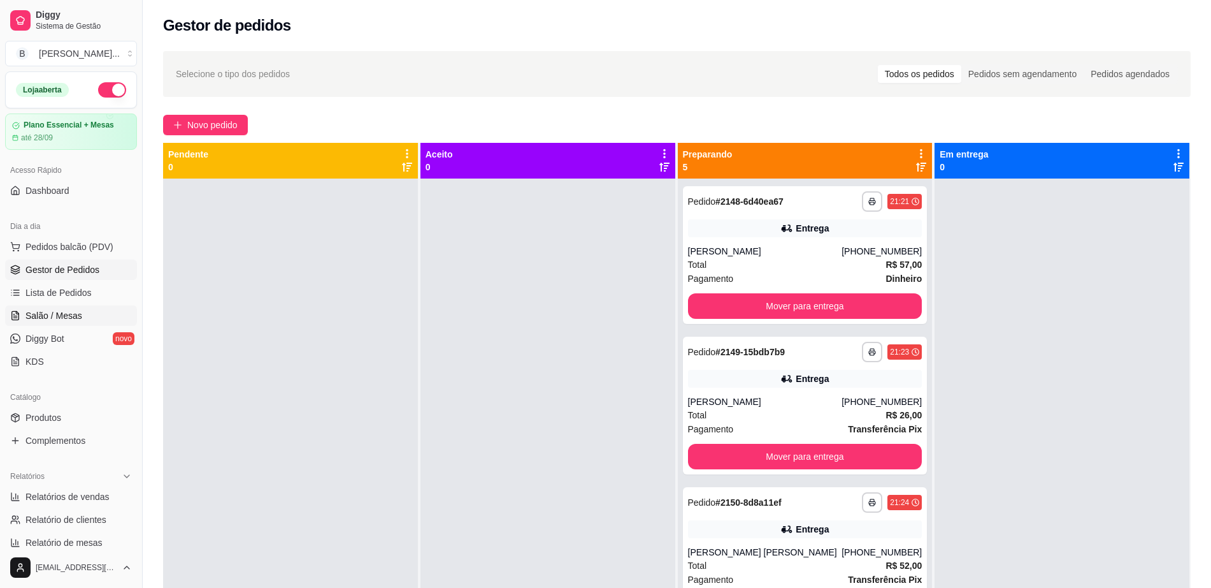
click at [75, 315] on span "Salão / Mesas" at bounding box center [53, 315] width 57 height 13
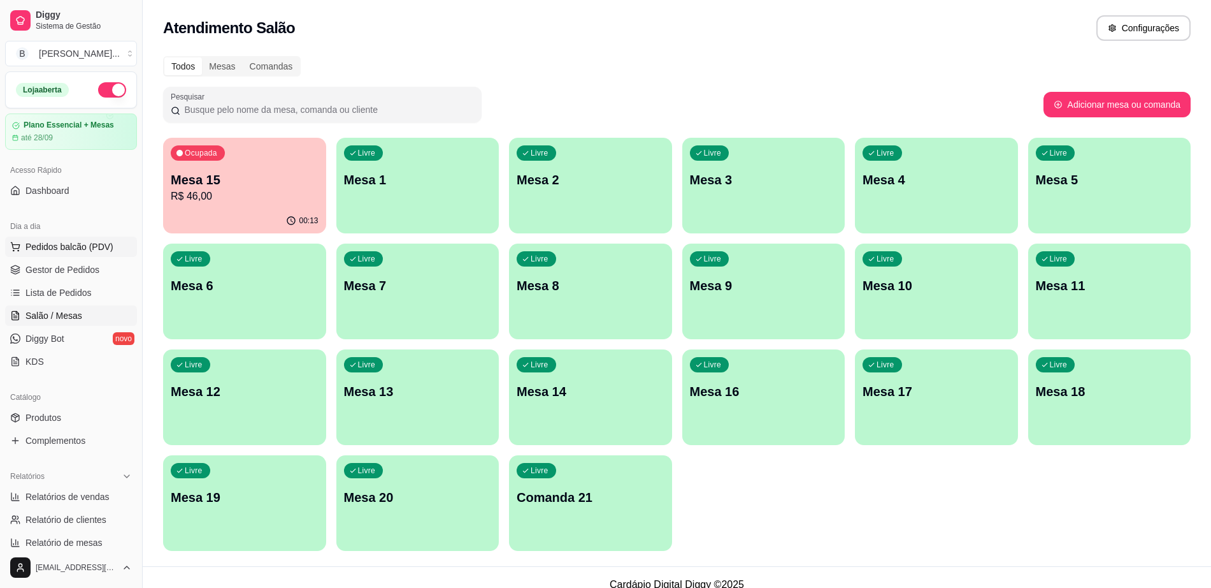
click at [97, 238] on button "Pedidos balcão (PDV)" at bounding box center [71, 246] width 132 height 20
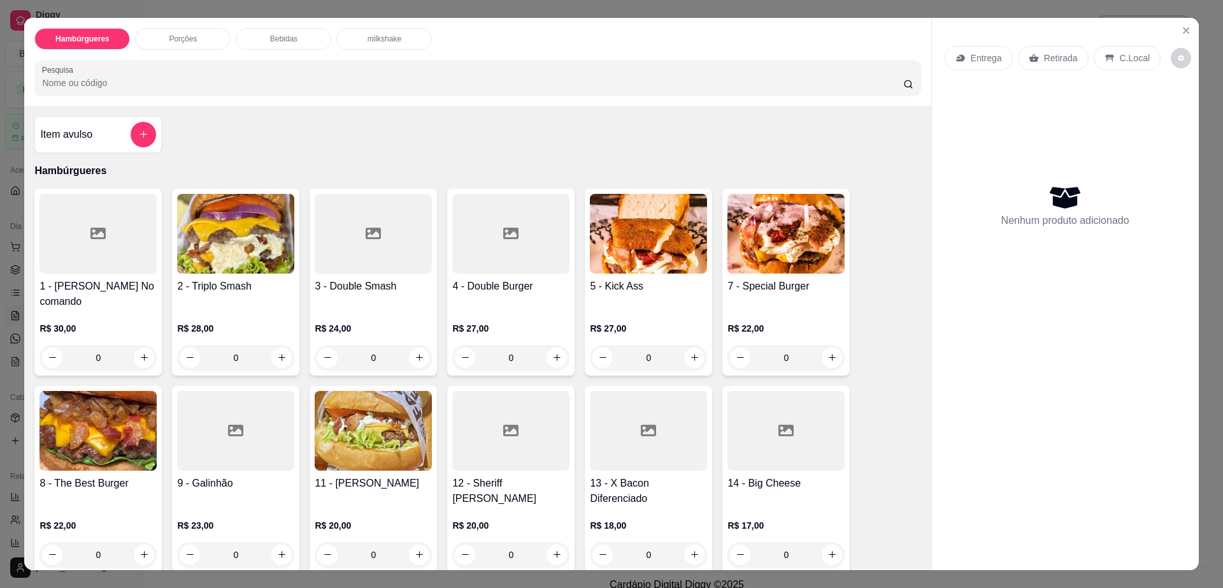
click at [279, 39] on p "Bebidas" at bounding box center [283, 39] width 27 height 10
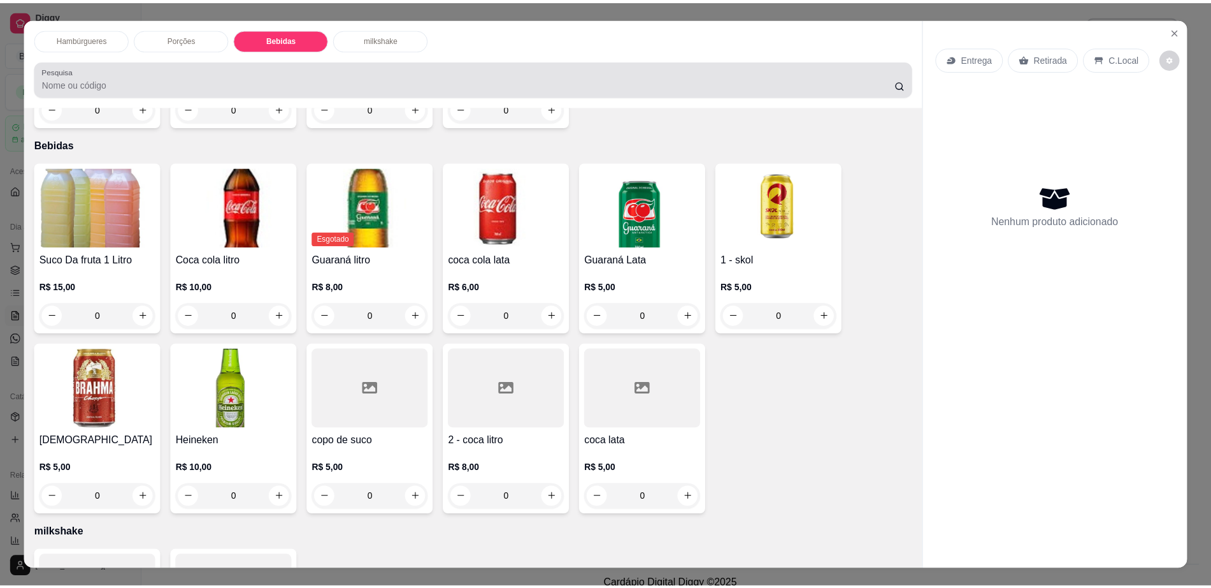
scroll to position [23, 0]
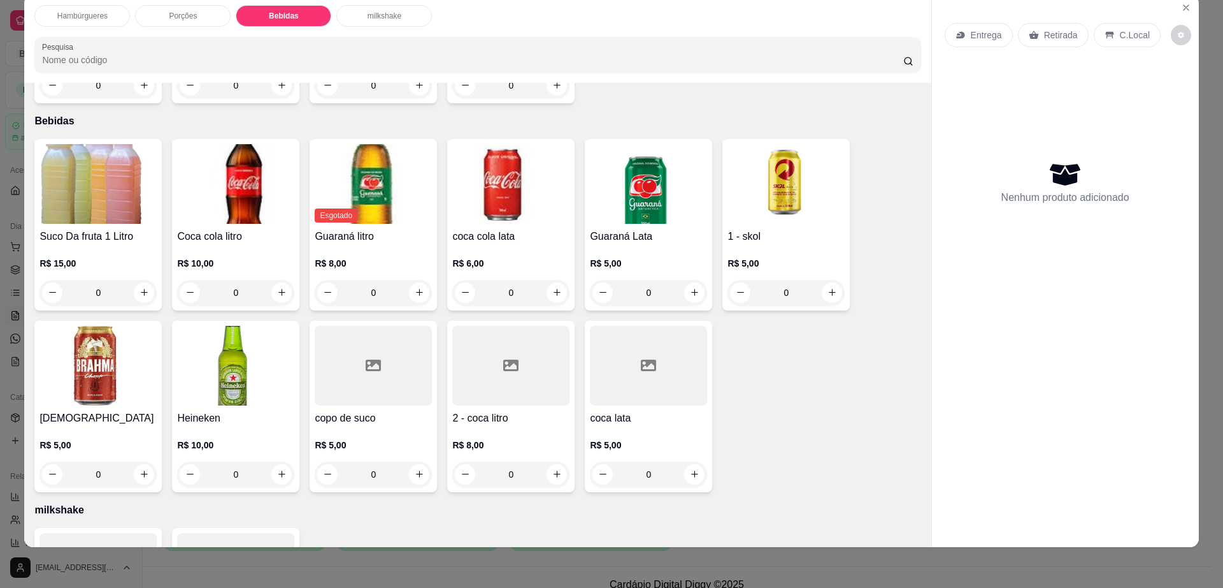
click at [206, 176] on img at bounding box center [235, 184] width 117 height 80
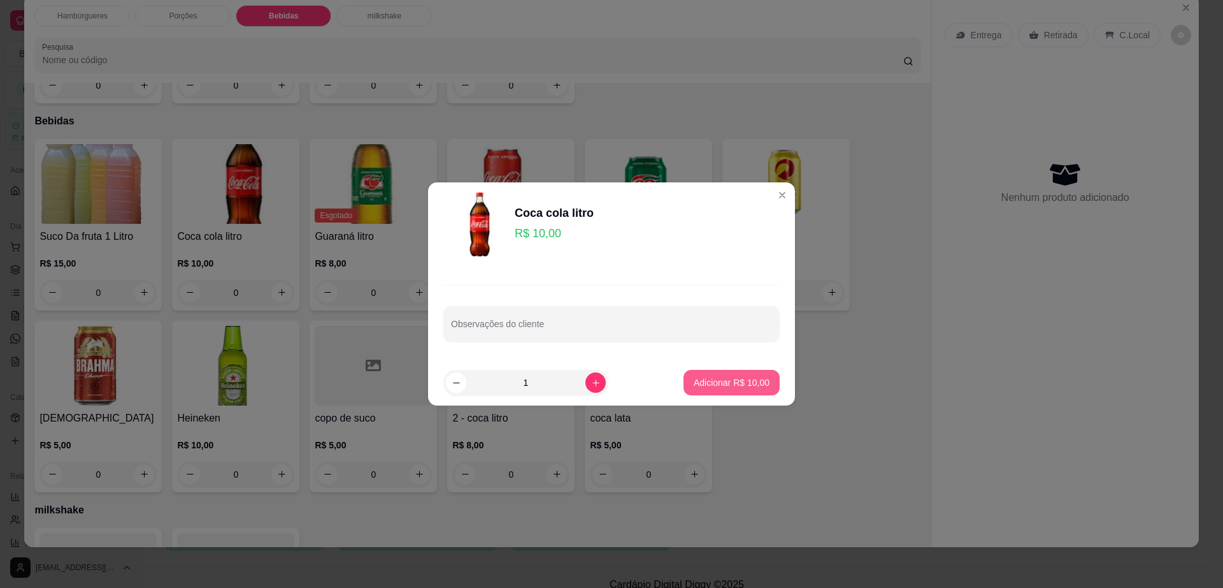
click at [730, 385] on p "Adicionar R$ 10,00" at bounding box center [732, 382] width 76 height 13
type input "1"
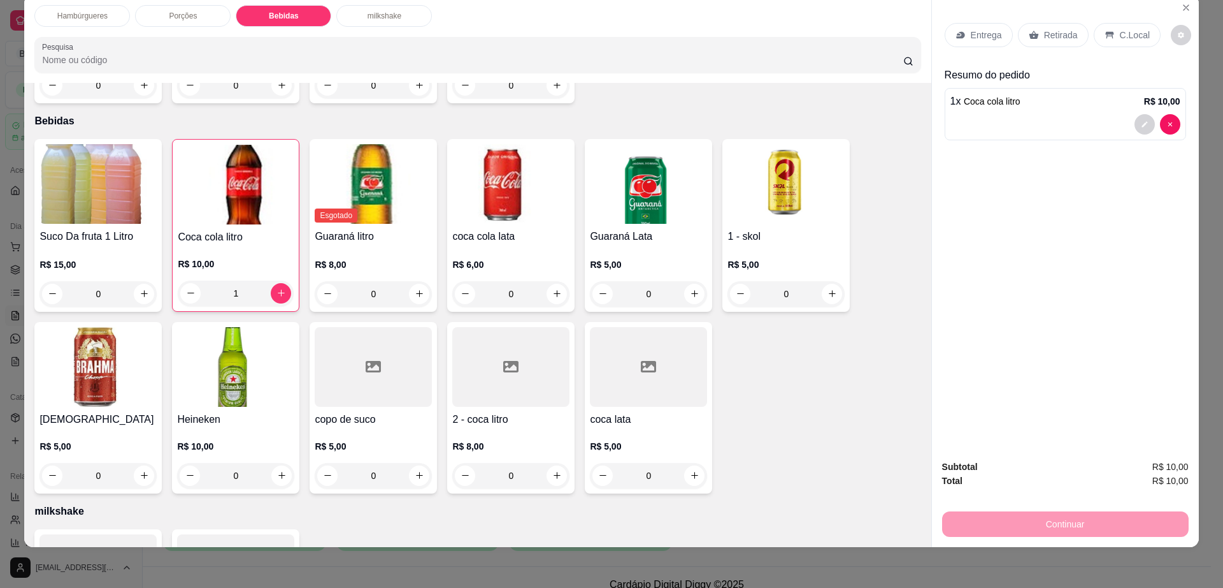
click at [981, 41] on div "Entrega" at bounding box center [979, 35] width 68 height 24
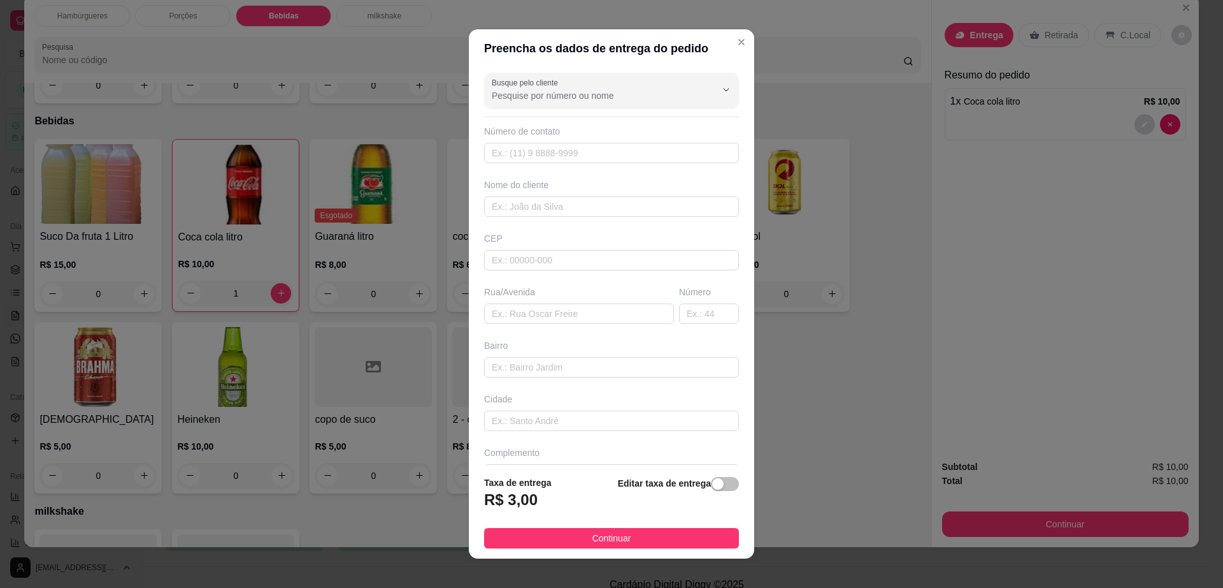
click at [577, 217] on div "Busque pelo cliente Número de contato Nome do cliente CEP Rua/[GEOGRAPHIC_DATA]" at bounding box center [611, 267] width 285 height 398
click at [573, 210] on input "text" at bounding box center [611, 206] width 255 height 20
paste input "Skarlatty Larissa"
type input "Skarlatty Larissa"
click at [588, 162] on input "text" at bounding box center [611, 153] width 255 height 20
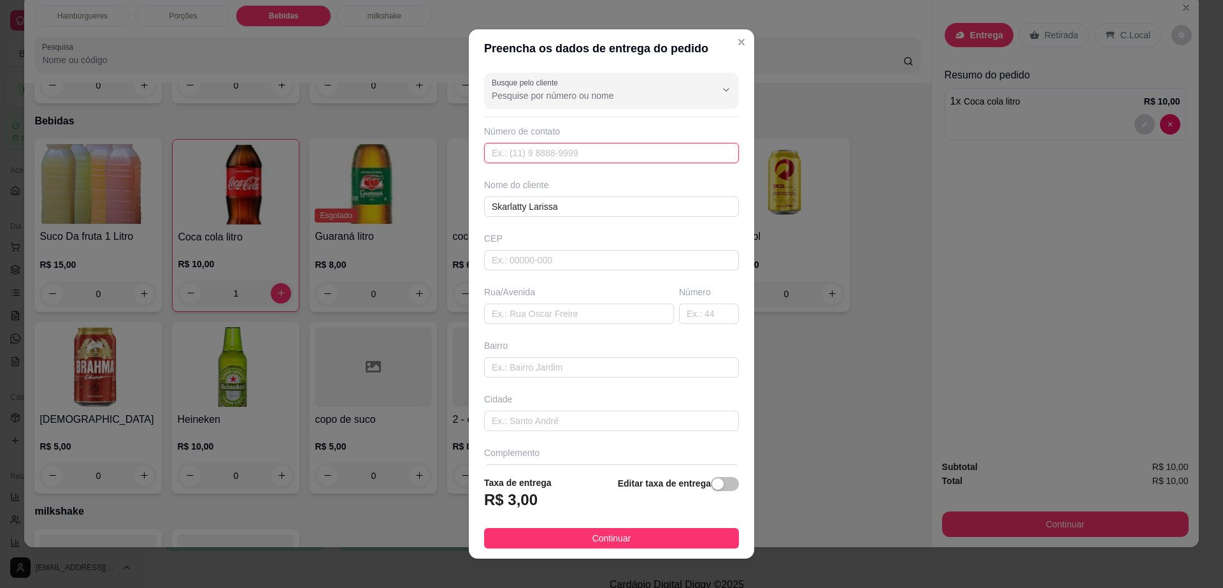
paste input "[PHONE_NUMBER]"
type input "[PHONE_NUMBER]"
click at [581, 266] on input "text" at bounding box center [611, 260] width 255 height 20
type input "45140000"
type input "Itambé"
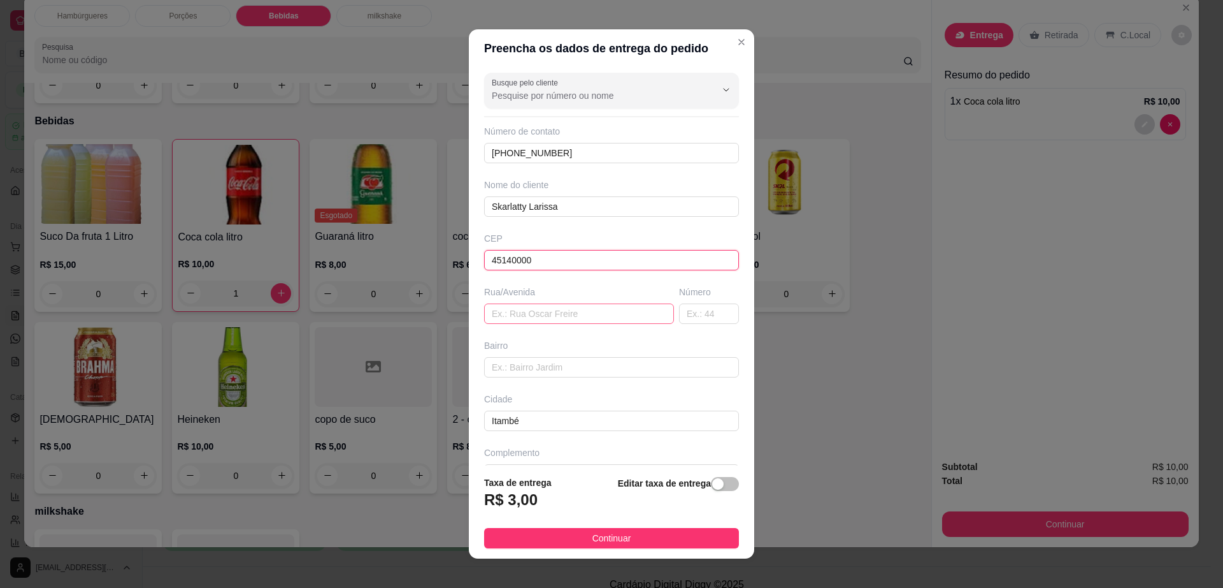
type input "45140000"
click at [524, 312] on input "text" at bounding box center [579, 313] width 190 height 20
paste input "[GEOGRAPHIC_DATA]"
type input "[GEOGRAPHIC_DATA]"
click at [679, 314] on input "text" at bounding box center [709, 313] width 60 height 20
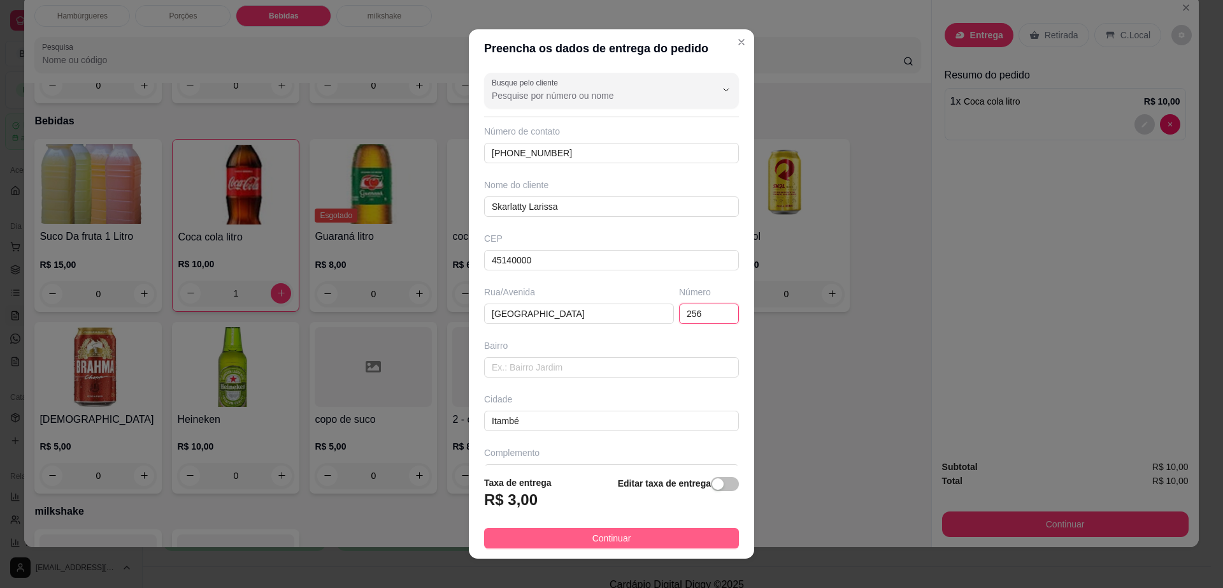
type input "256"
click at [660, 539] on button "Continuar" at bounding box center [611, 538] width 255 height 20
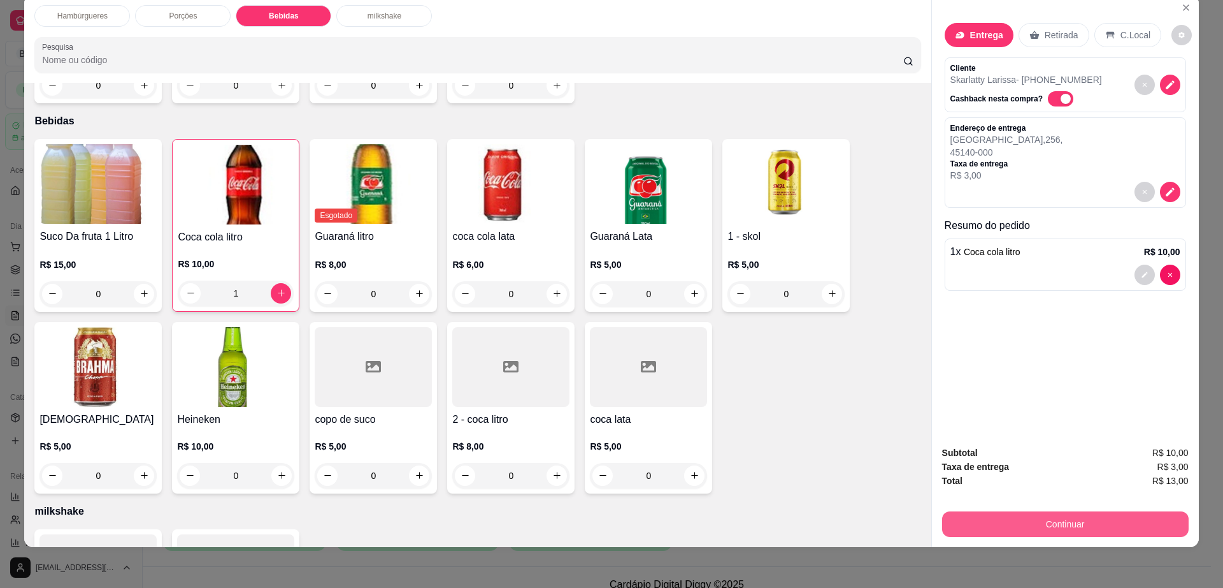
click at [1048, 519] on button "Continuar" at bounding box center [1065, 523] width 247 height 25
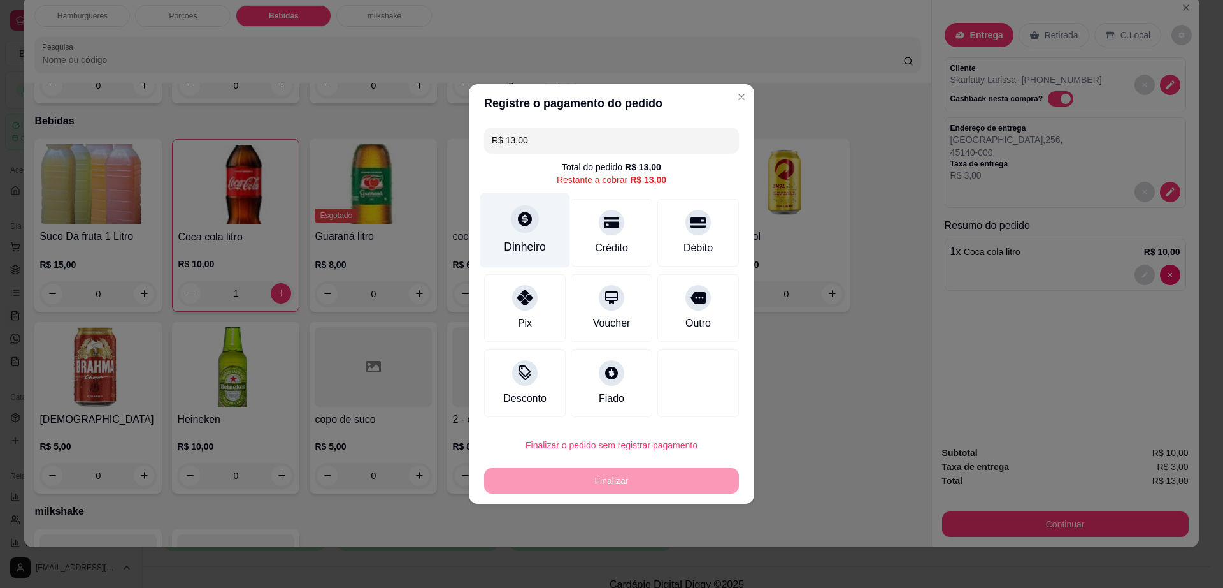
click at [511, 232] on div "Dinheiro" at bounding box center [525, 230] width 90 height 75
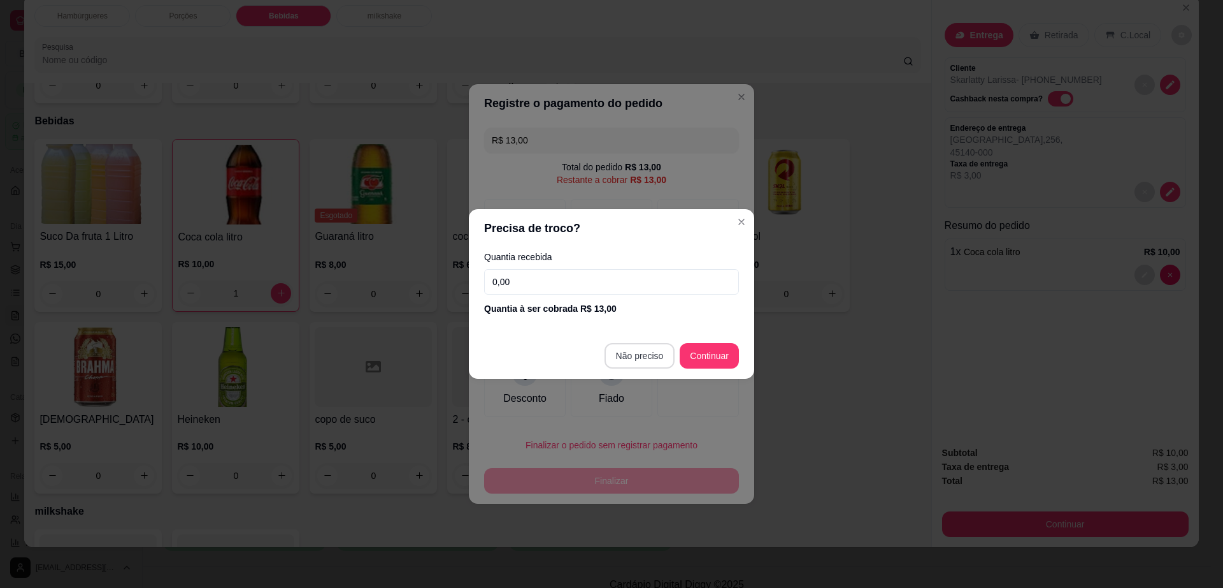
type input "R$ 0,00"
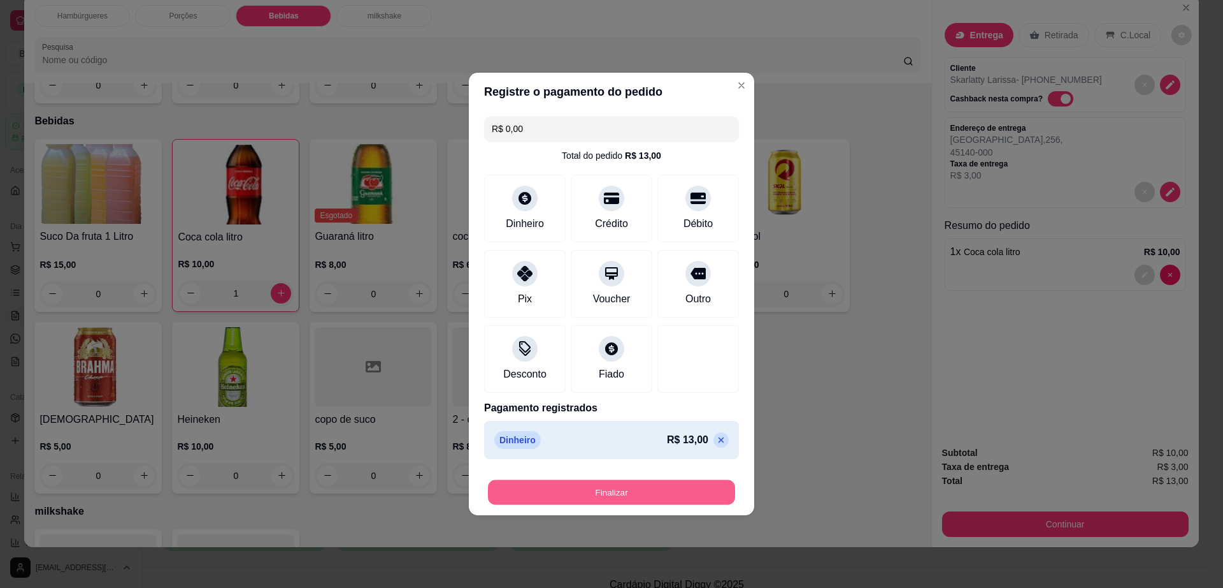
click at [634, 498] on button "Finalizar" at bounding box center [611, 492] width 247 height 25
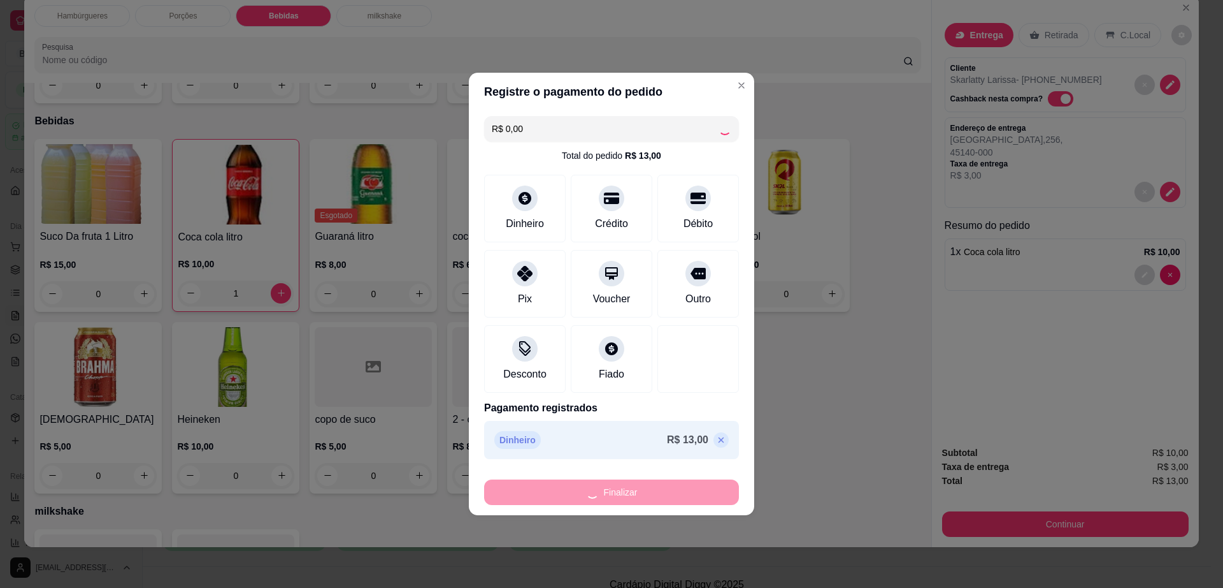
type input "0"
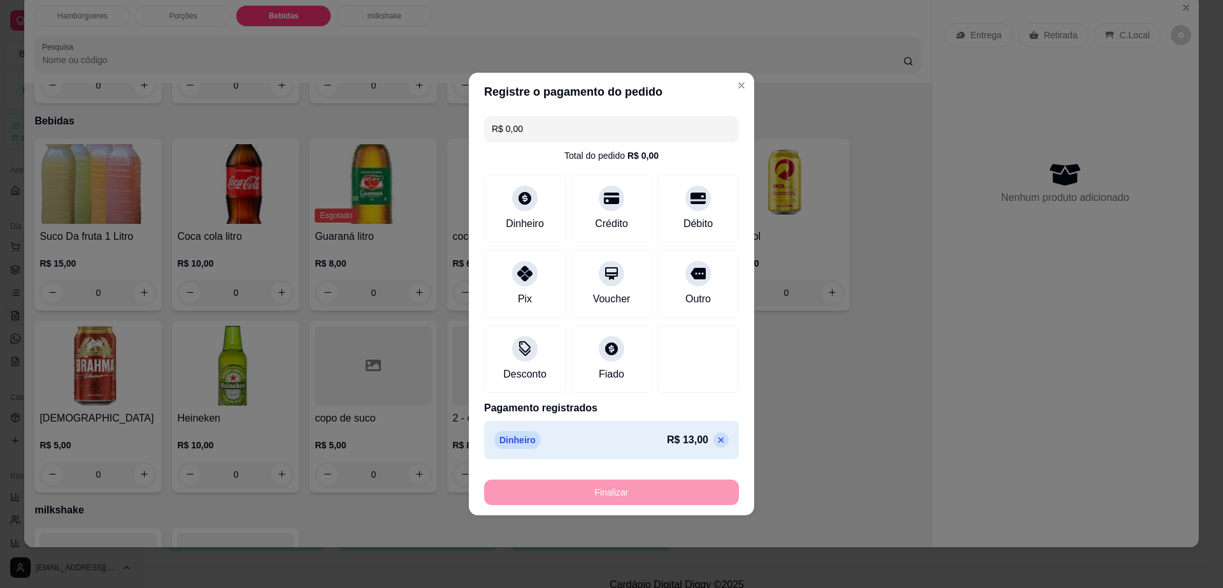
type input "-R$ 13,00"
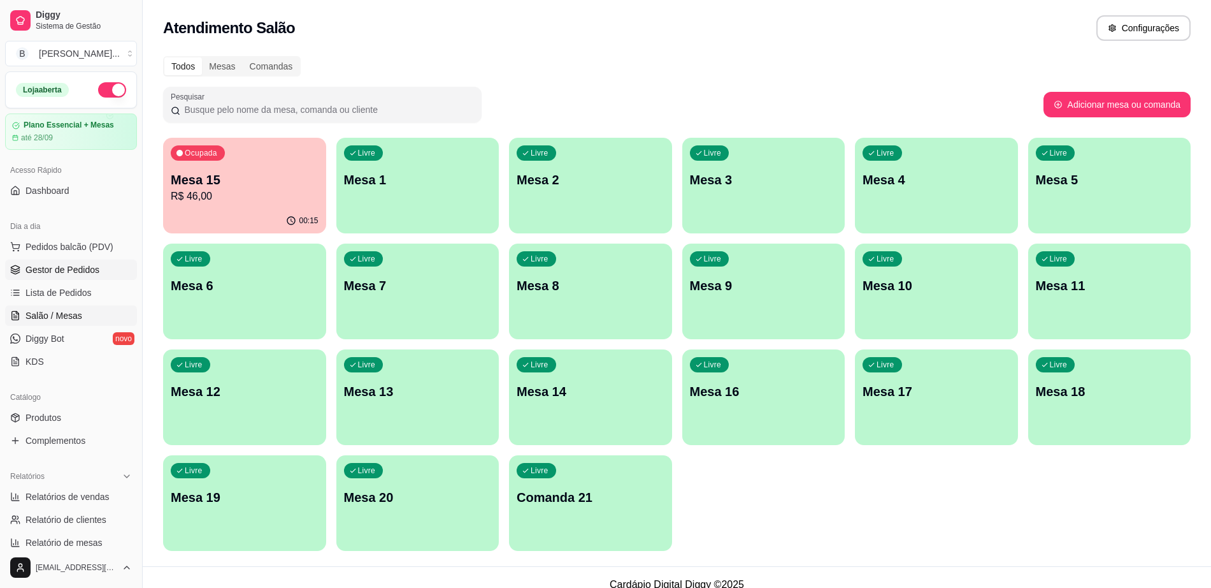
click at [85, 271] on span "Gestor de Pedidos" at bounding box center [62, 269] width 74 height 13
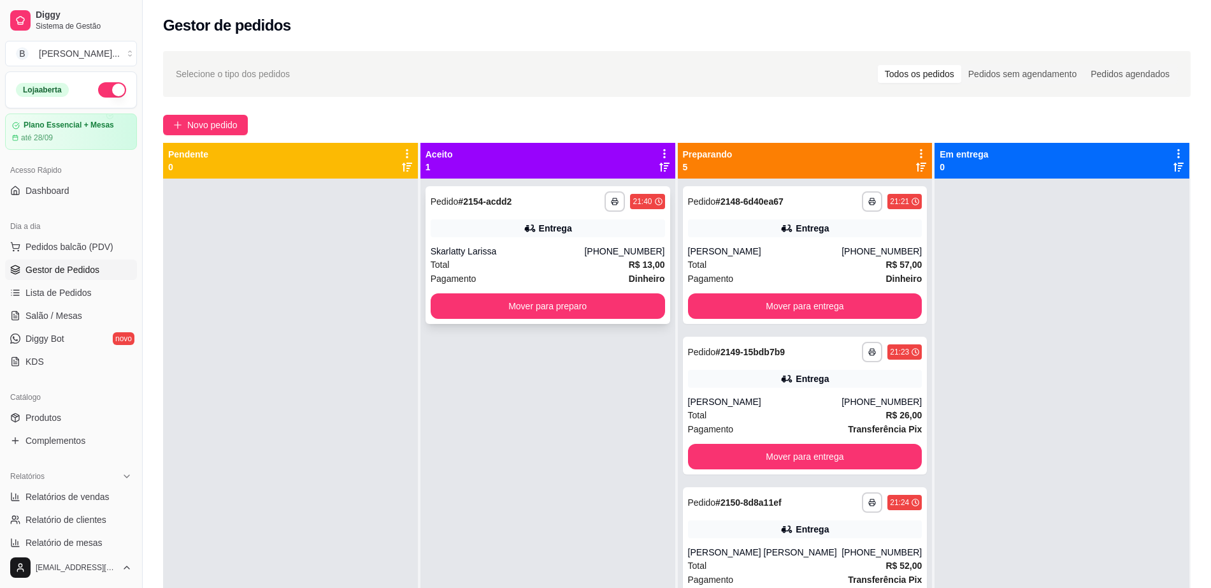
click at [577, 206] on div "**********" at bounding box center [548, 201] width 235 height 20
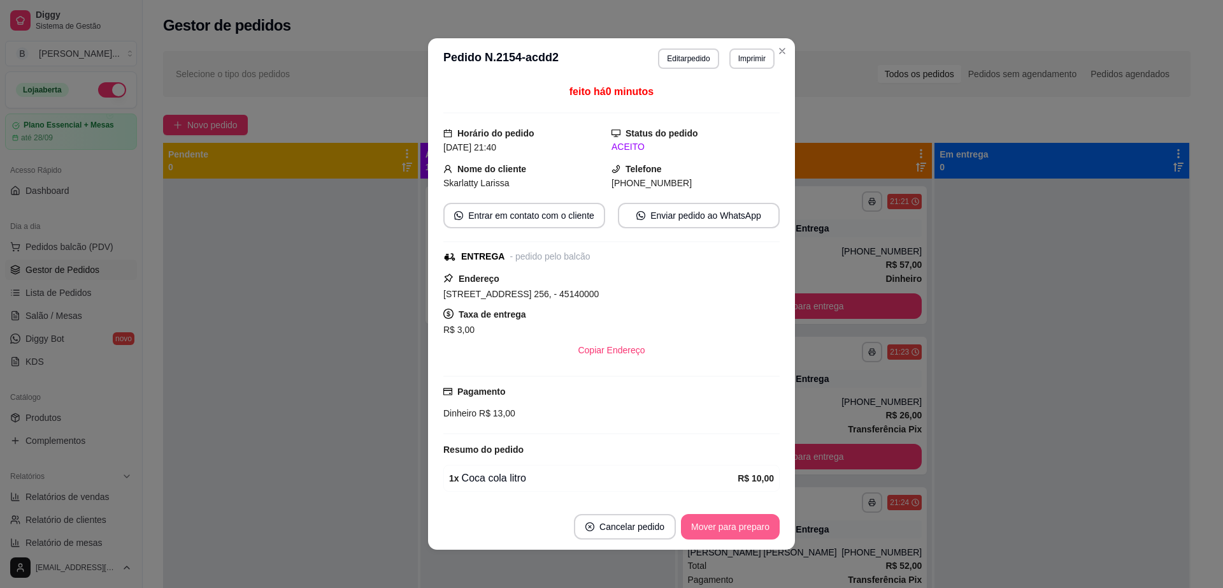
click at [697, 519] on button "Mover para preparo" at bounding box center [730, 526] width 99 height 25
click at [697, 519] on button "Mover para entrega" at bounding box center [731, 526] width 98 height 25
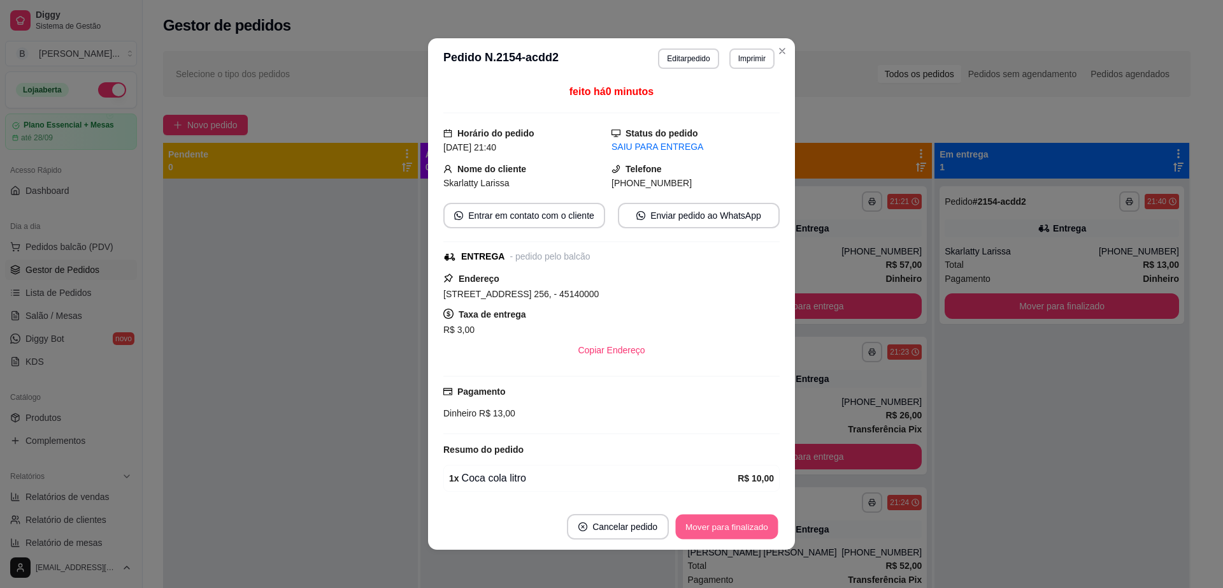
click at [697, 519] on button "Mover para finalizado" at bounding box center [727, 526] width 103 height 25
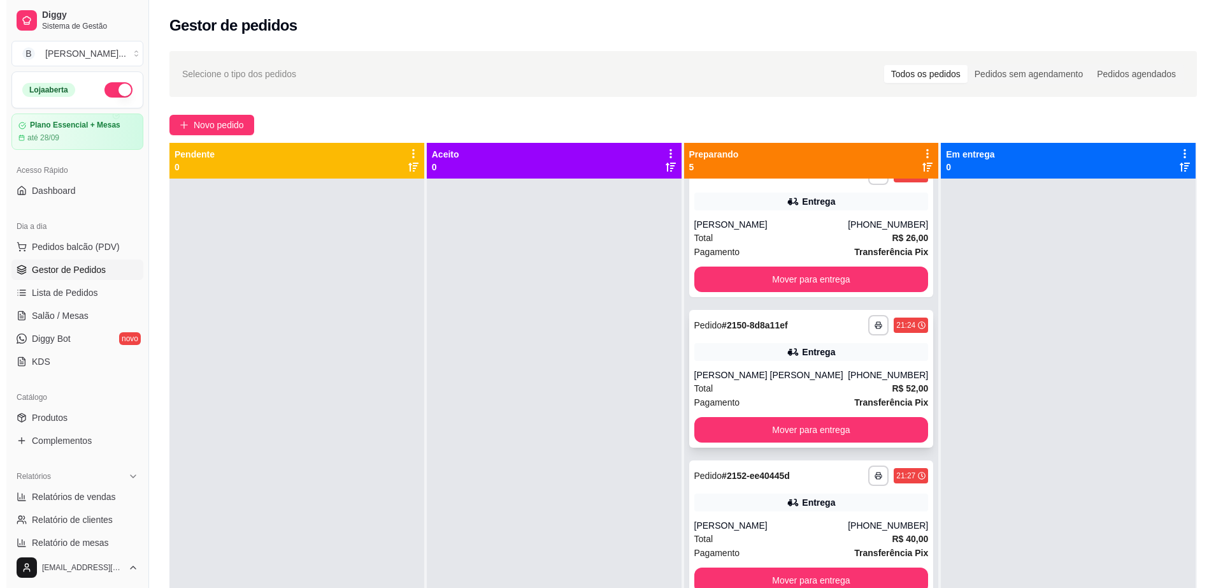
scroll to position [36, 0]
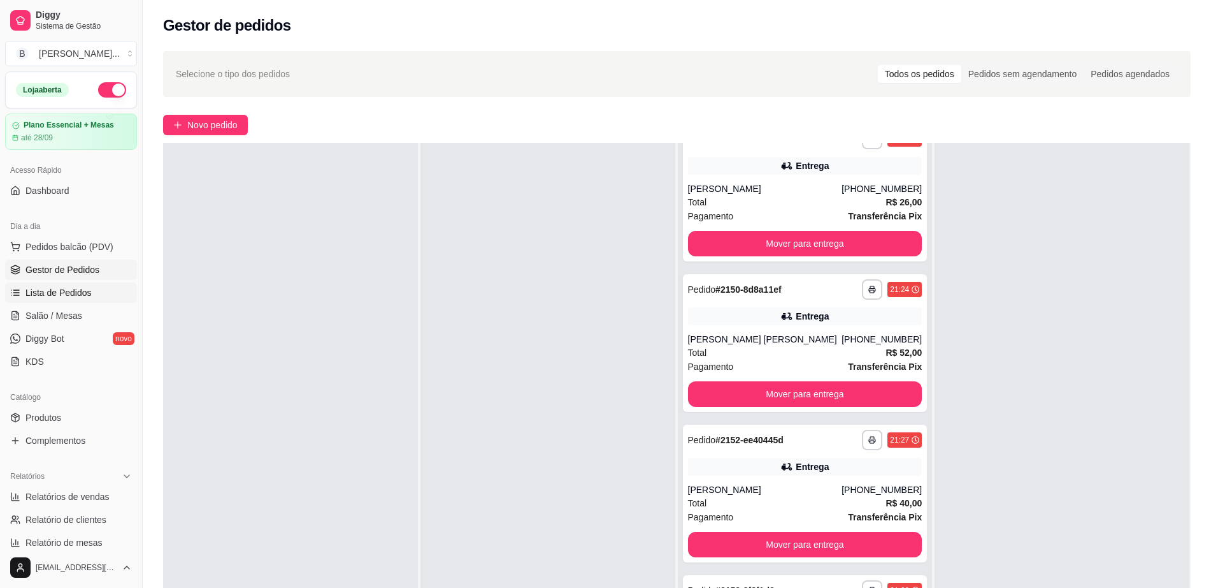
click at [61, 296] on span "Lista de Pedidos" at bounding box center [58, 292] width 66 height 13
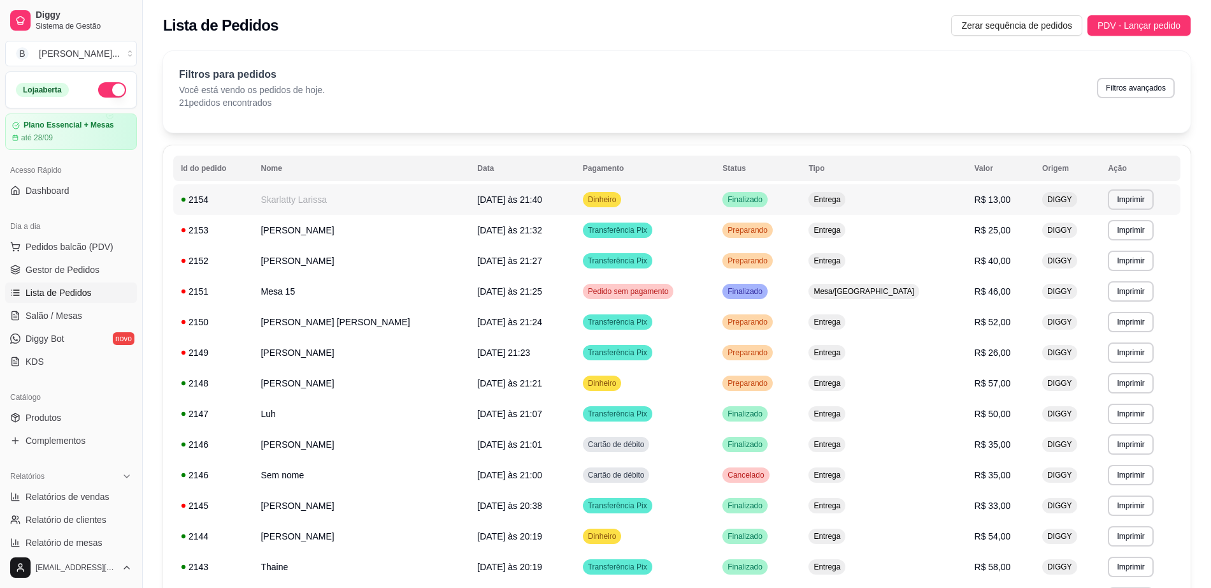
click at [542, 198] on td "[DATE] às 21:40" at bounding box center [522, 199] width 105 height 31
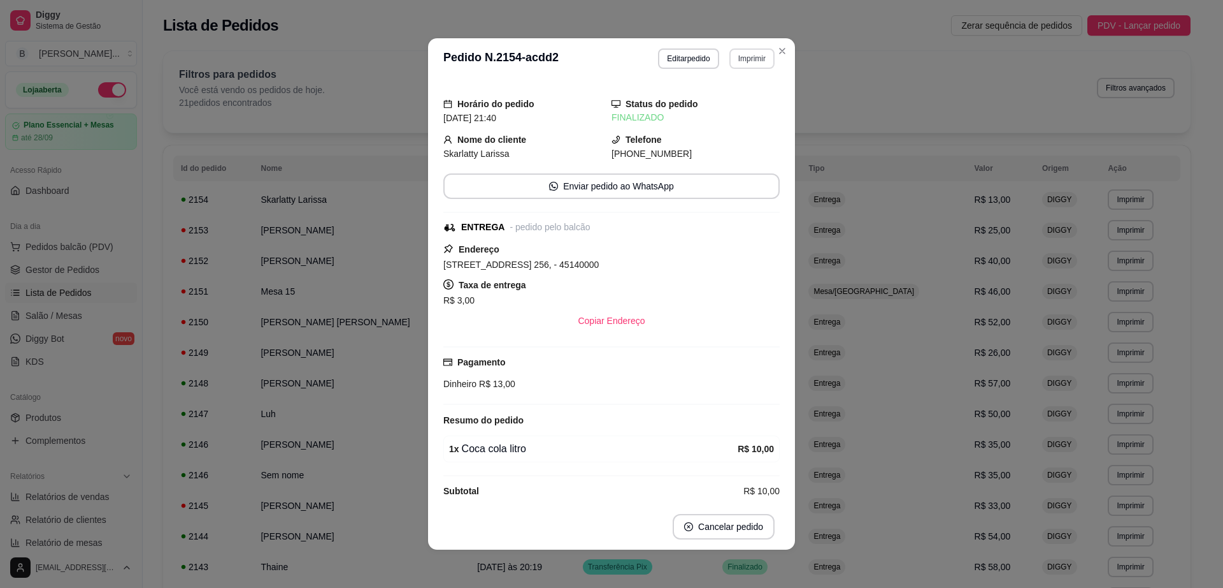
click at [735, 55] on button "Imprimir" at bounding box center [752, 58] width 45 height 20
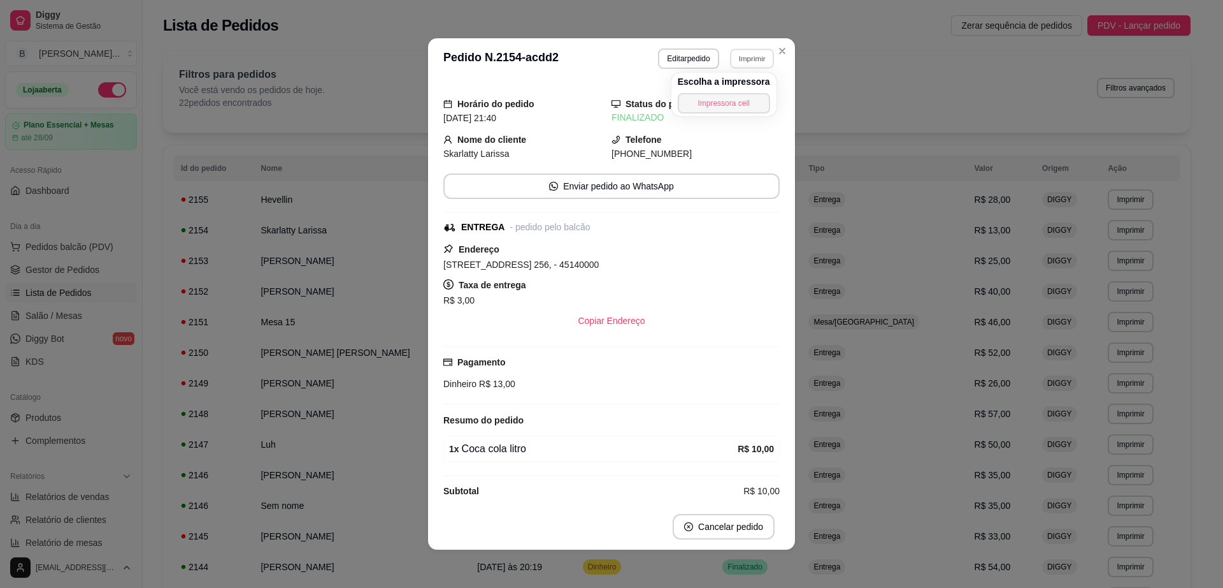
click at [737, 103] on button "Impressora cell" at bounding box center [724, 103] width 92 height 20
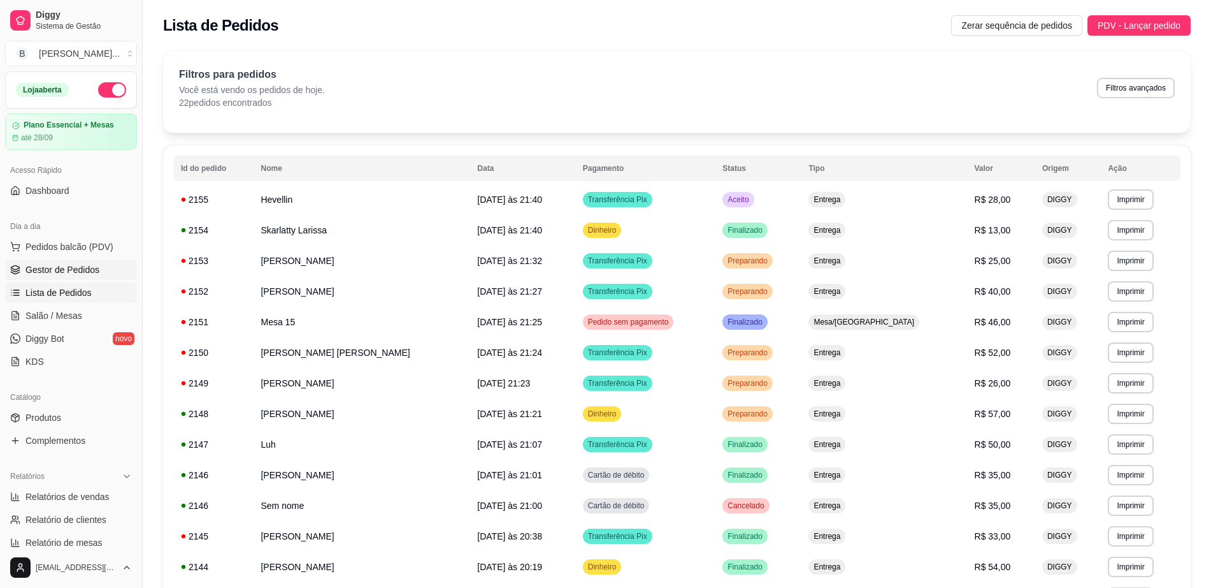
click at [43, 268] on span "Gestor de Pedidos" at bounding box center [62, 269] width 74 height 13
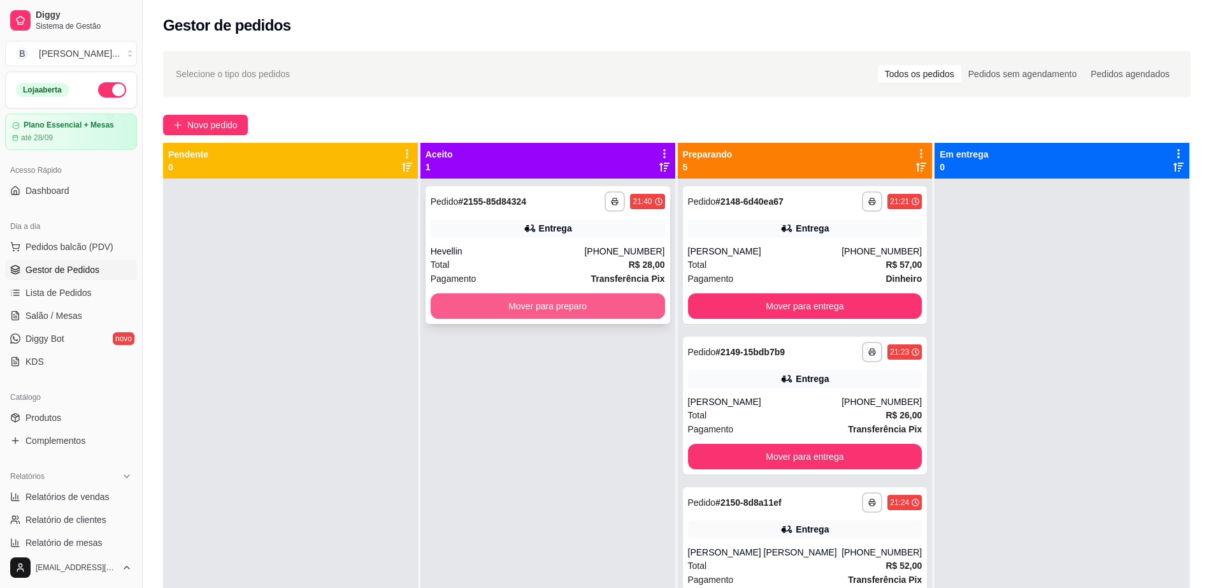
click at [498, 303] on button "Mover para preparo" at bounding box center [548, 305] width 235 height 25
click at [551, 313] on button "Mover para preparo" at bounding box center [548, 305] width 235 height 25
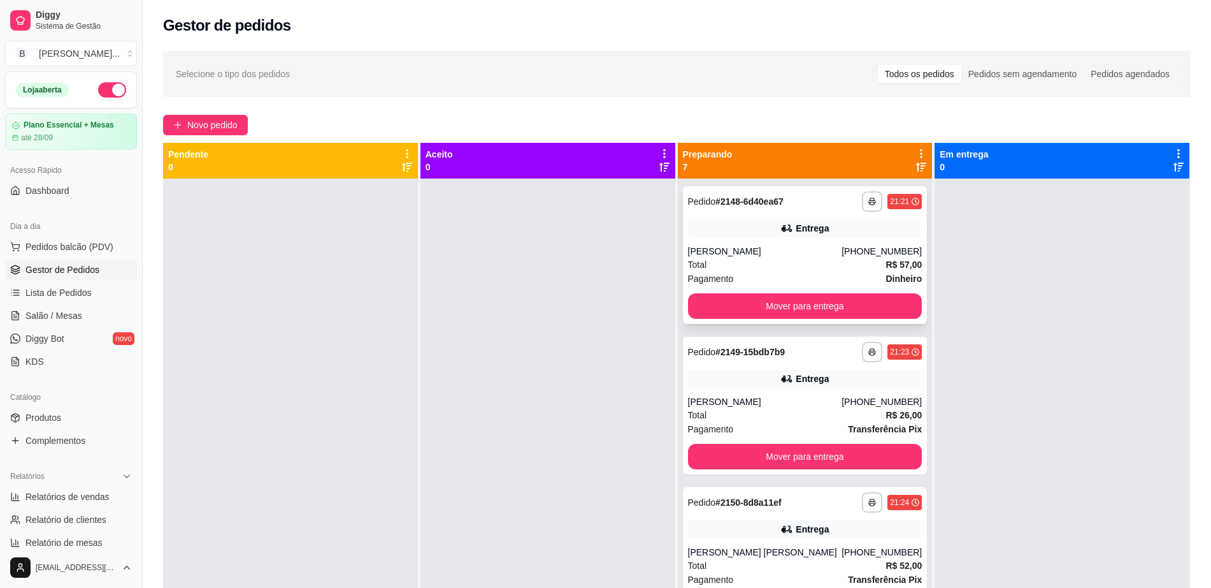
click at [798, 260] on div "Total R$ 57,00" at bounding box center [805, 264] width 235 height 14
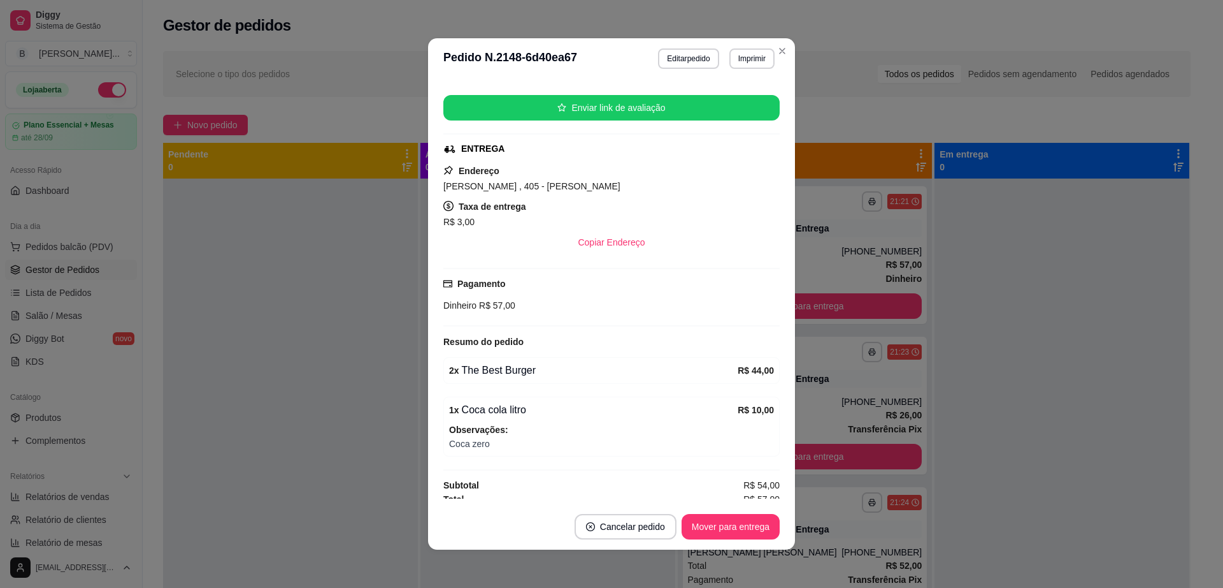
scroll to position [154, 0]
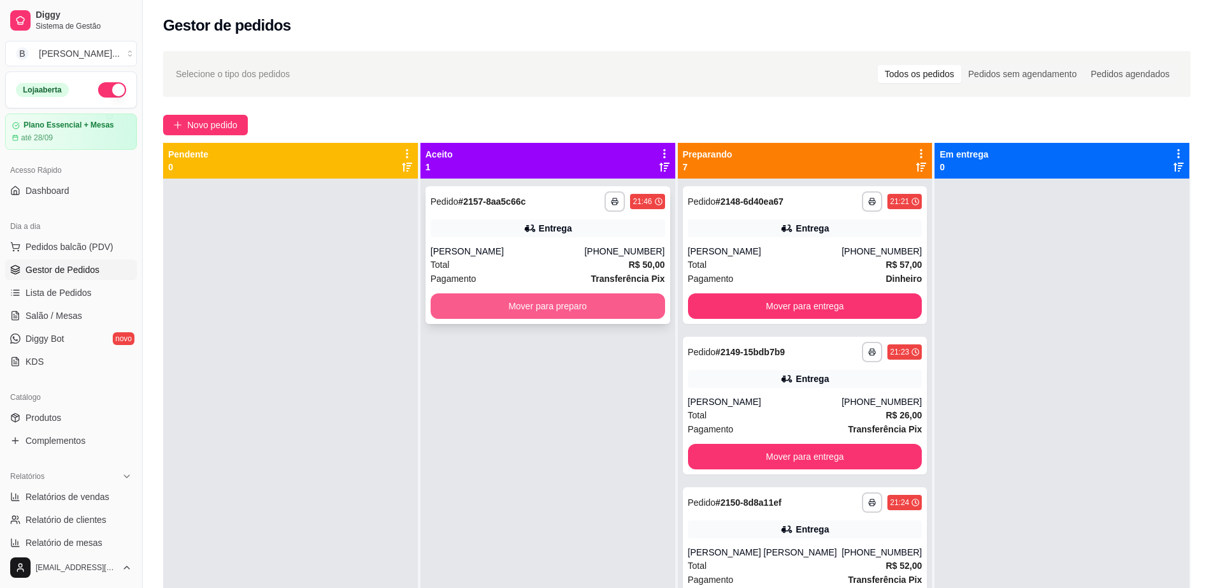
click at [516, 306] on button "Mover para preparo" at bounding box center [548, 305] width 235 height 25
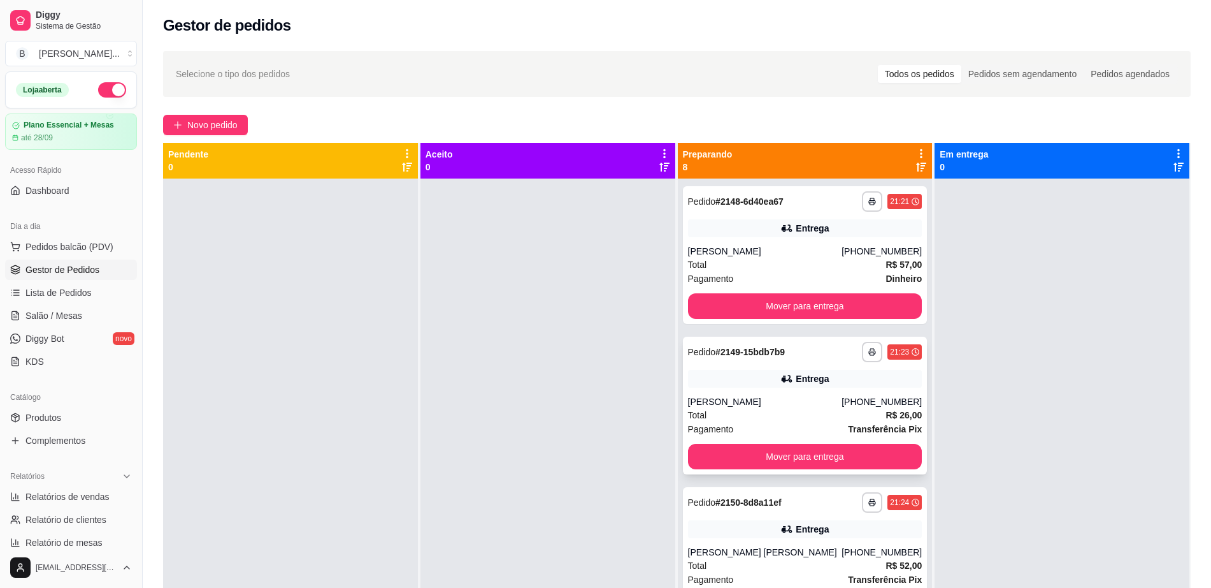
click at [870, 388] on div "**********" at bounding box center [805, 405] width 245 height 138
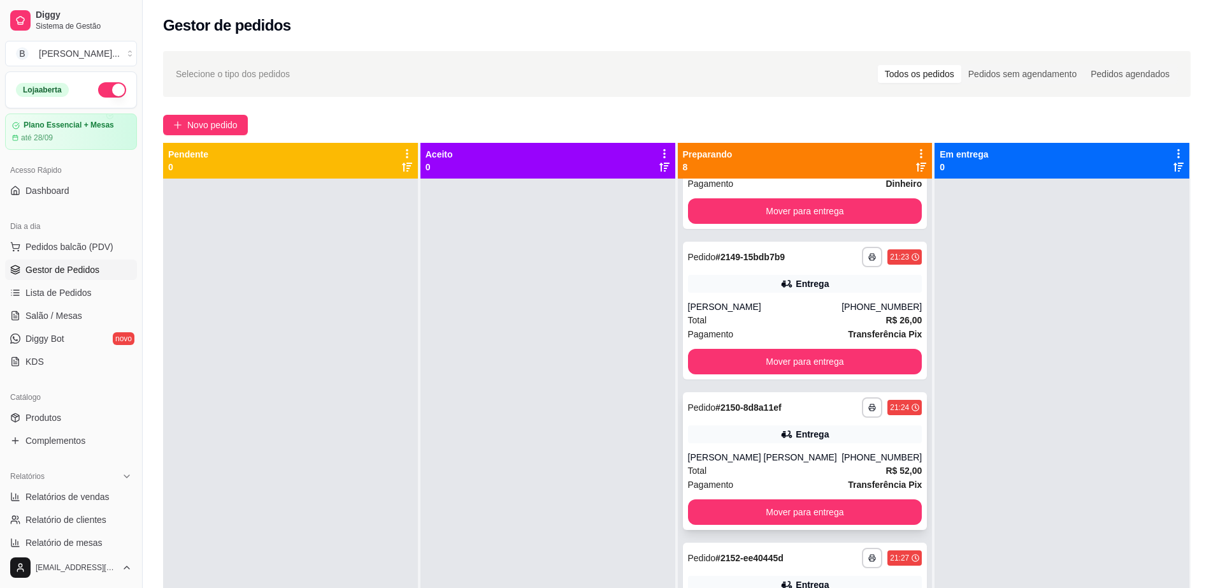
scroll to position [239, 0]
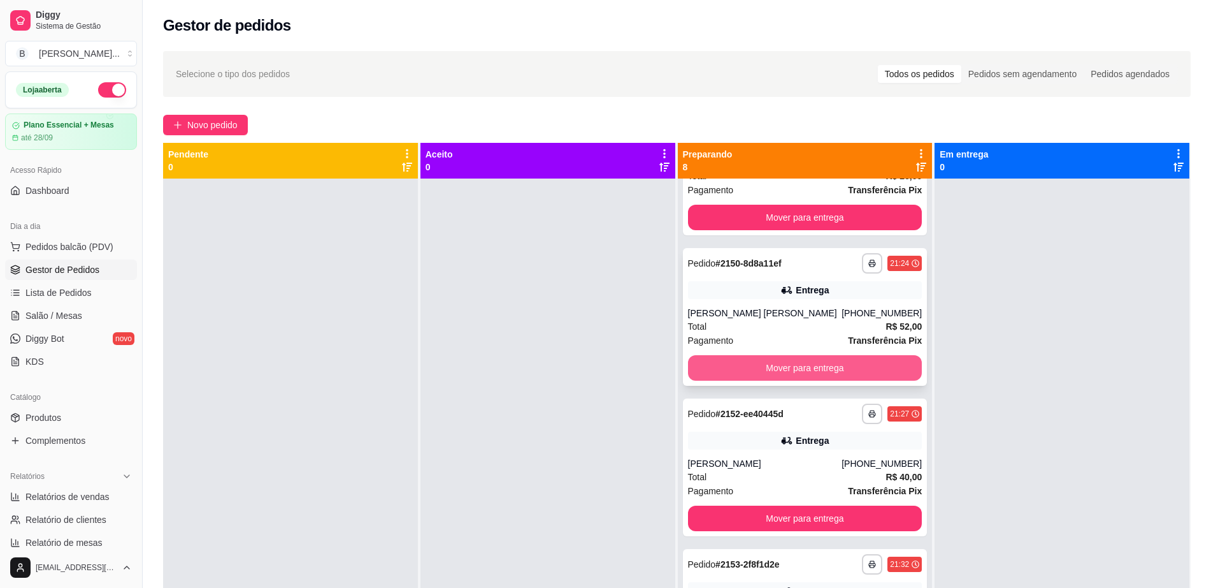
click at [816, 363] on button "Mover para entrega" at bounding box center [805, 367] width 235 height 25
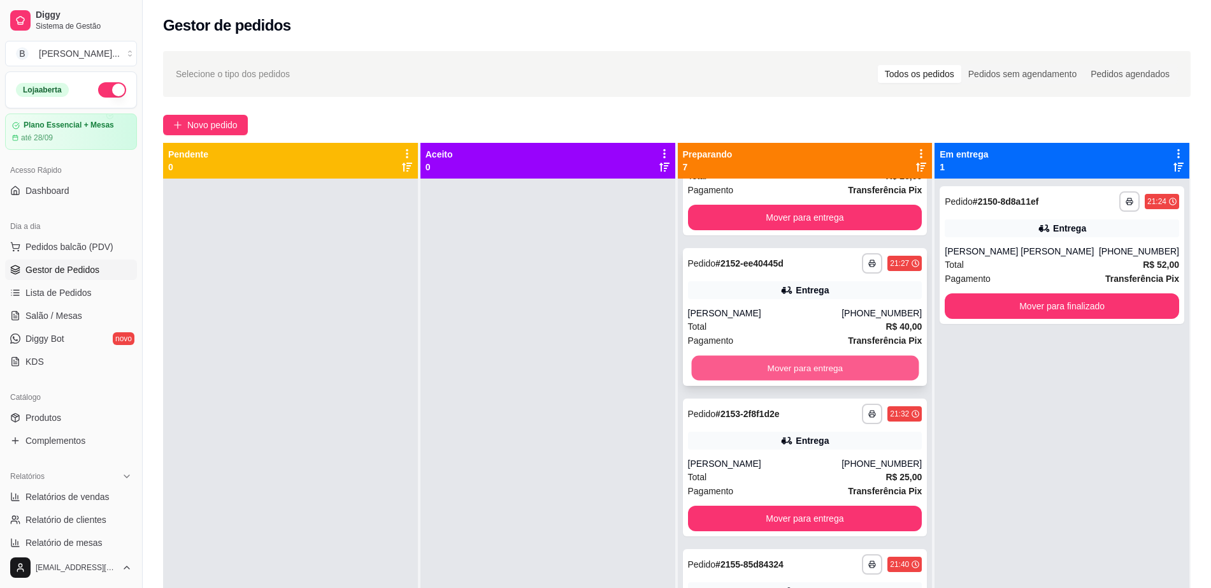
click at [783, 365] on button "Mover para entrega" at bounding box center [804, 368] width 227 height 25
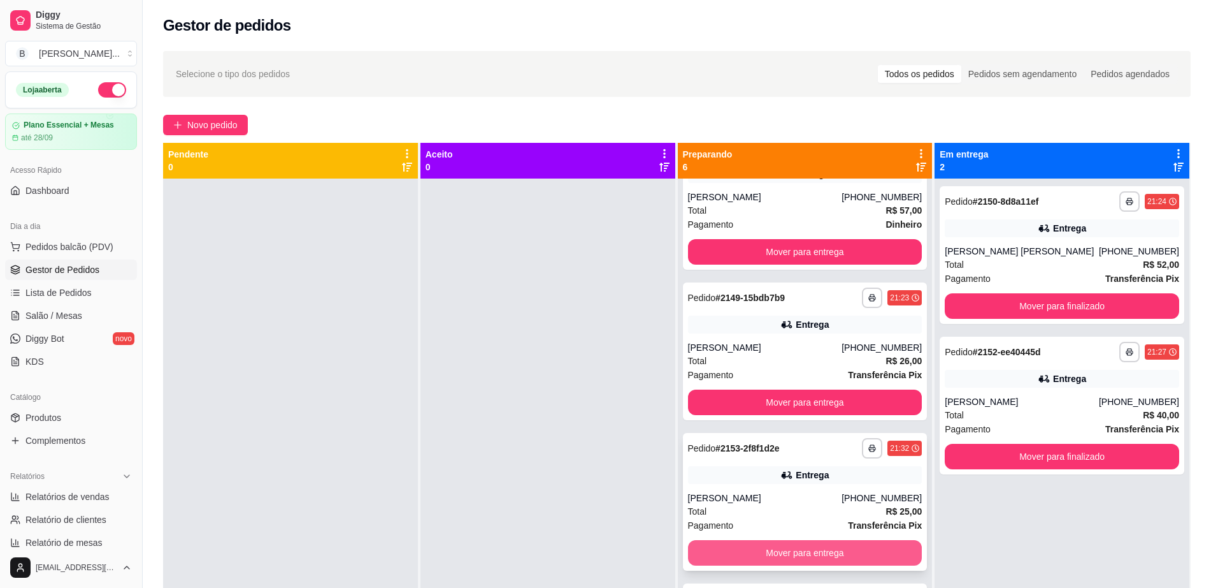
scroll to position [0, 0]
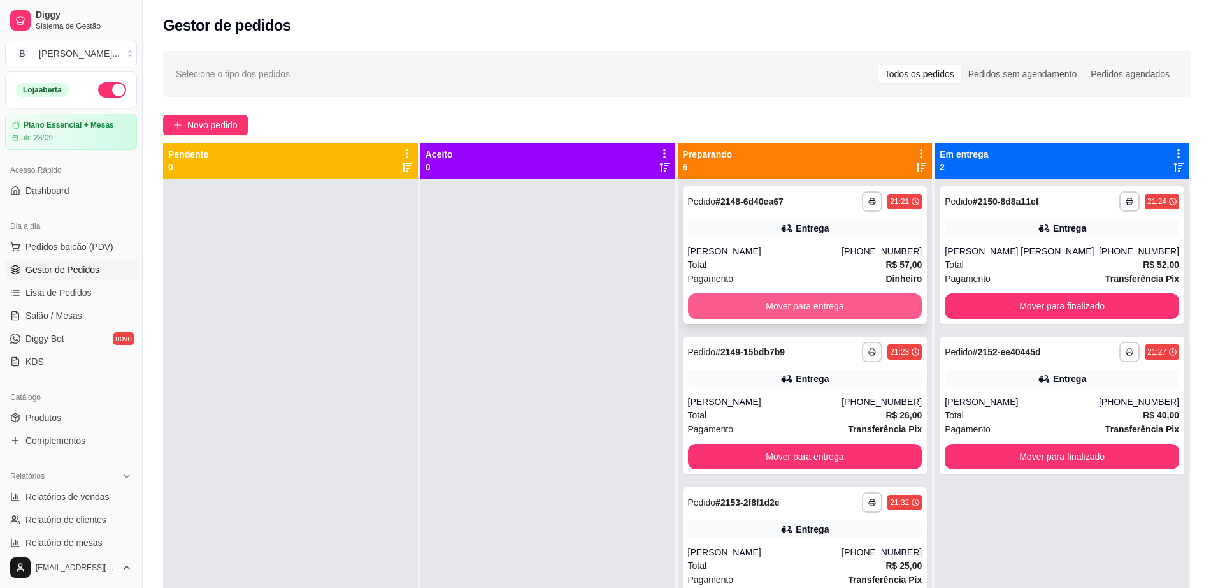
click at [843, 312] on button "Mover para entrega" at bounding box center [805, 305] width 235 height 25
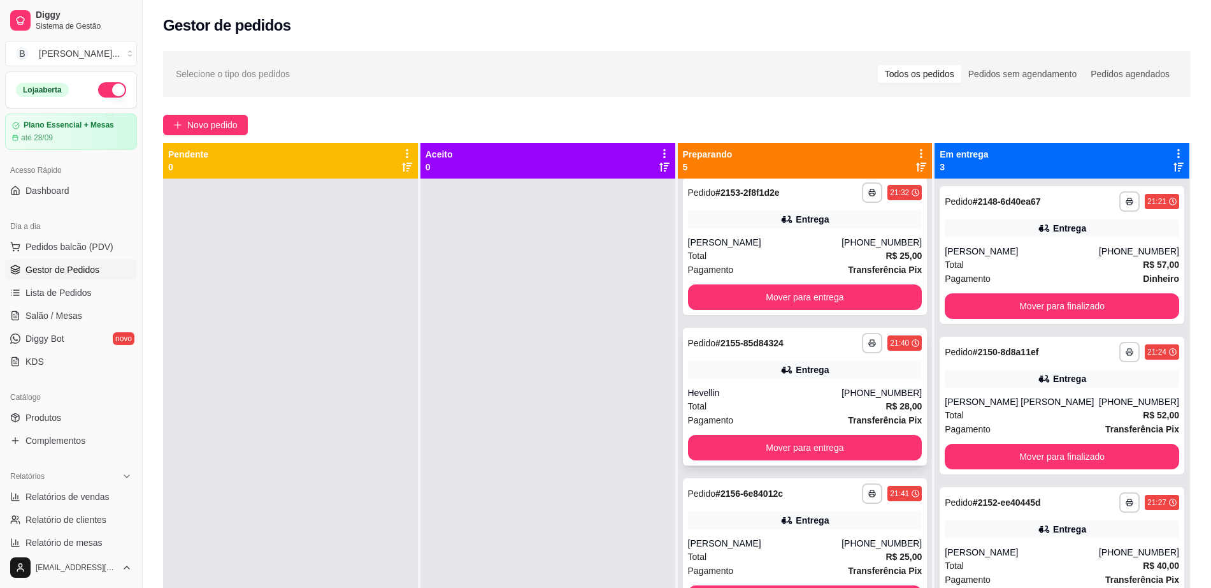
scroll to position [80, 0]
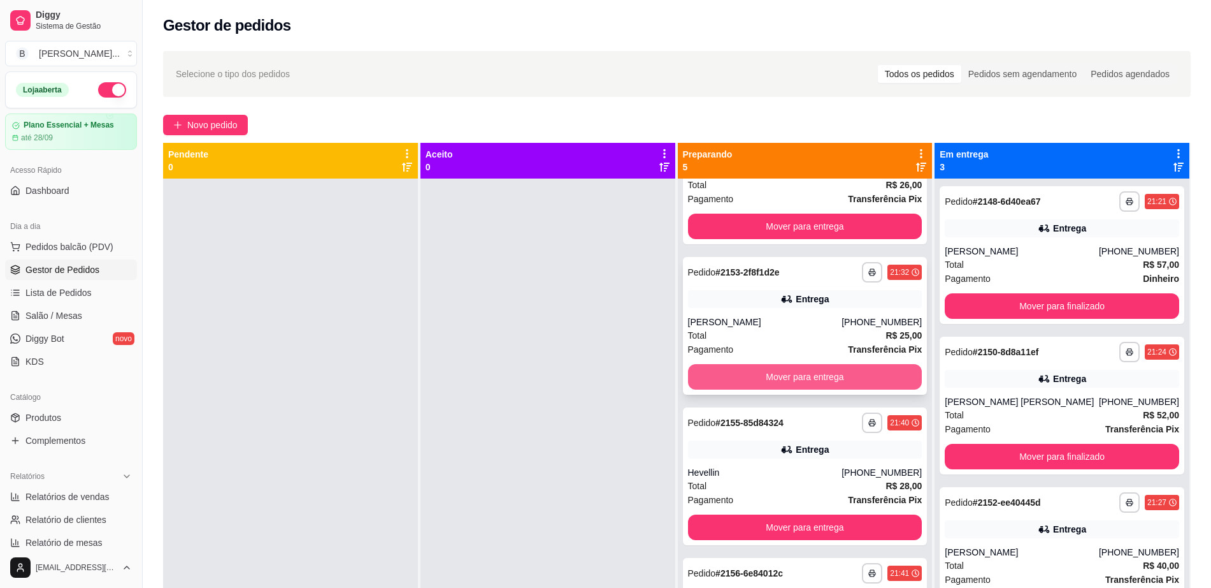
click at [771, 381] on button "Mover para entrega" at bounding box center [805, 376] width 235 height 25
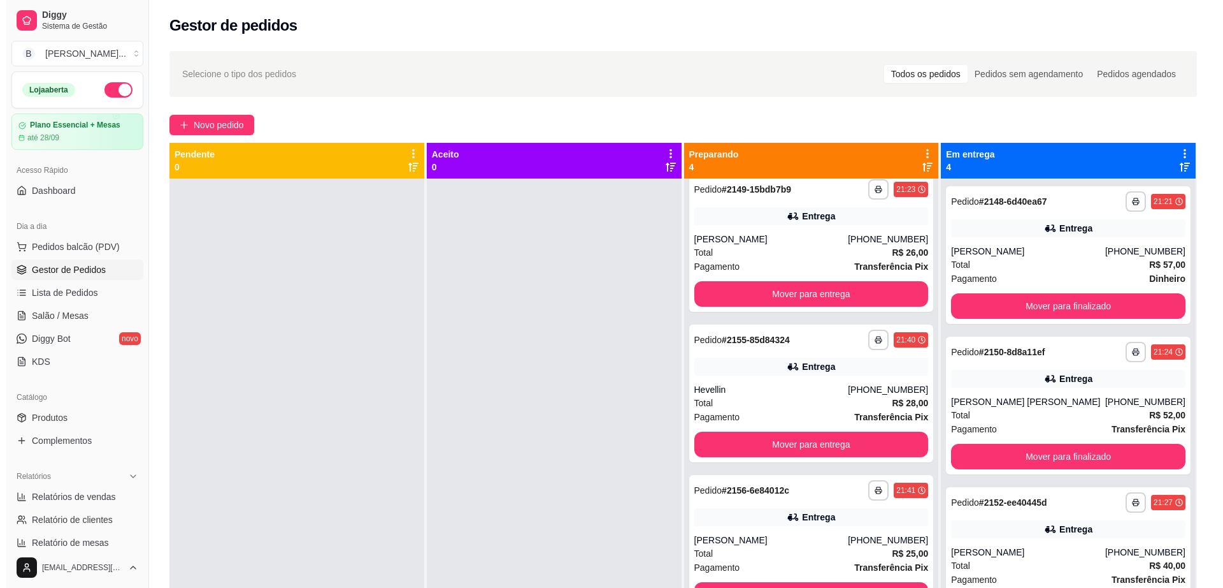
scroll to position [0, 0]
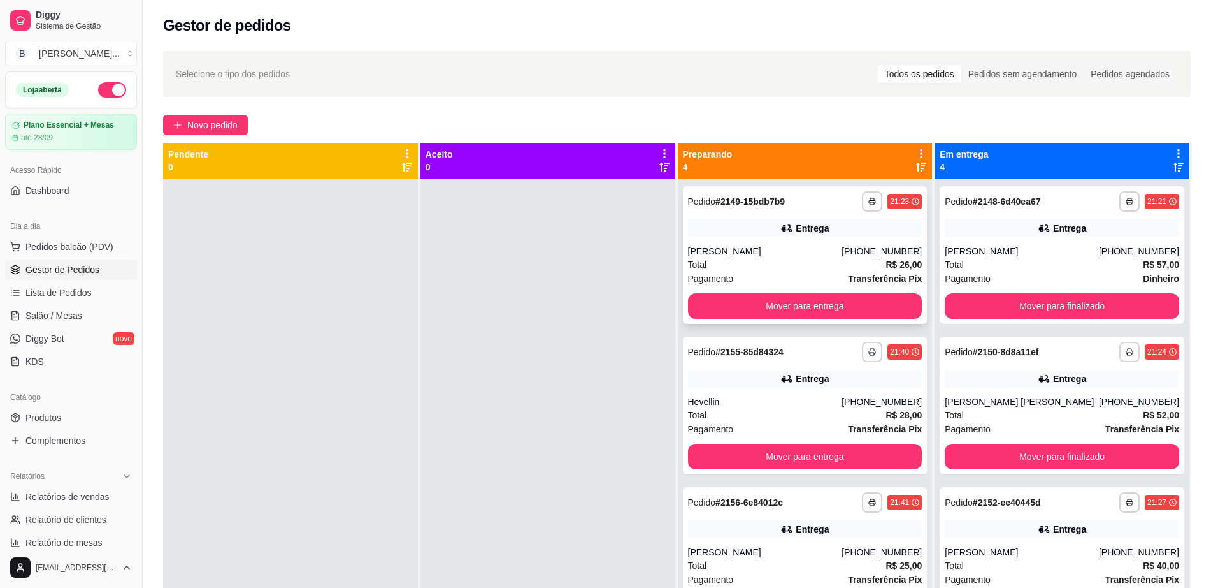
click at [808, 249] on div "[PERSON_NAME]" at bounding box center [765, 251] width 154 height 13
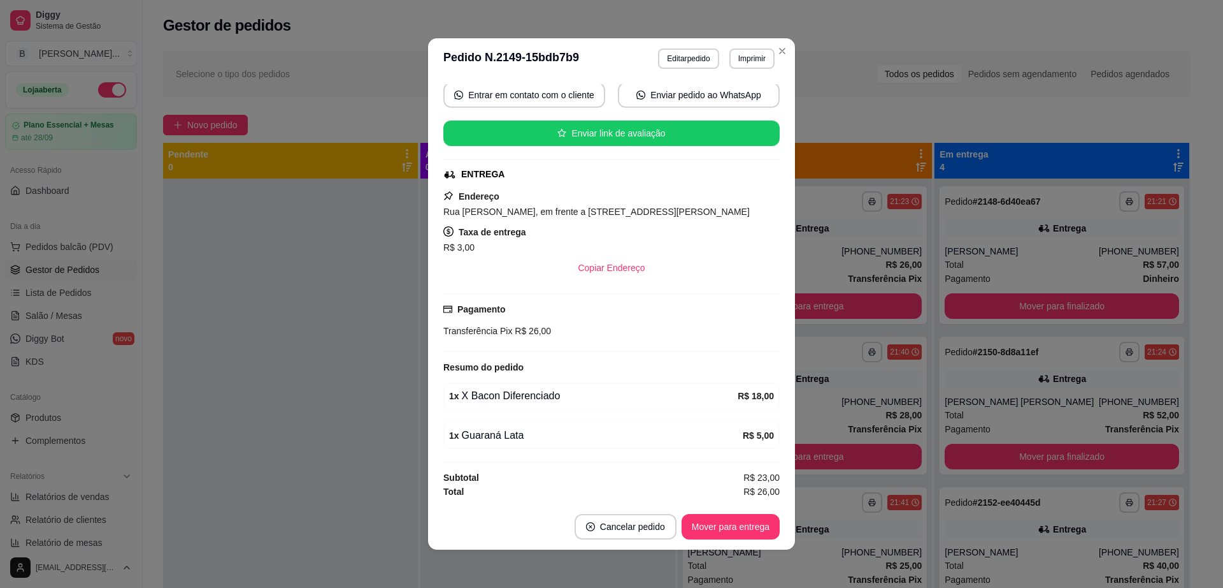
scroll to position [3, 0]
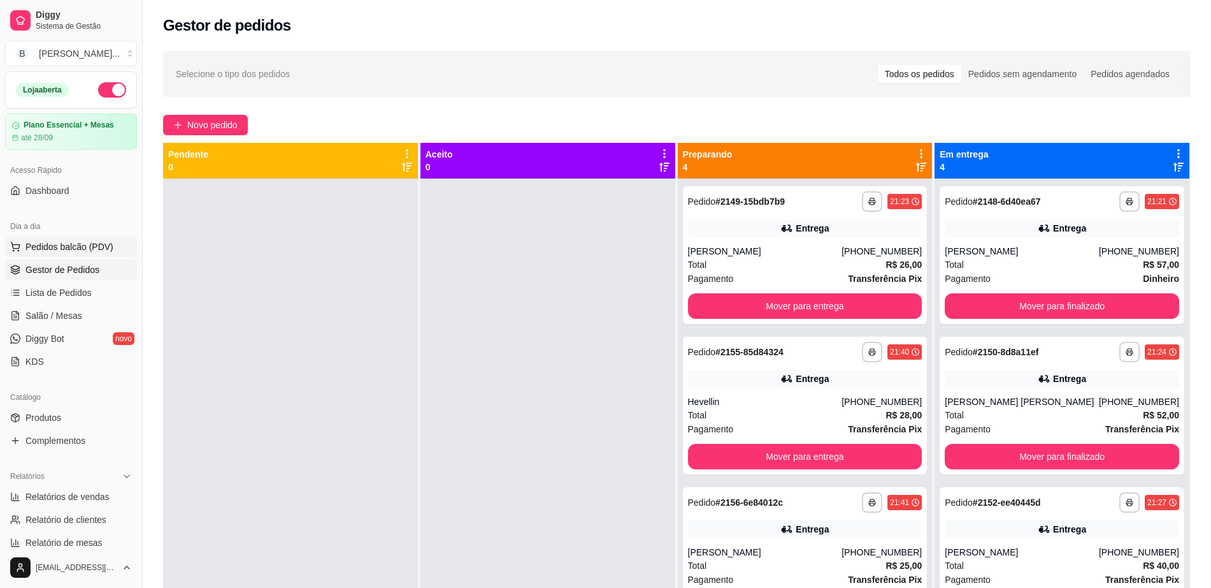
click at [43, 249] on span "Pedidos balcão (PDV)" at bounding box center [69, 246] width 88 height 13
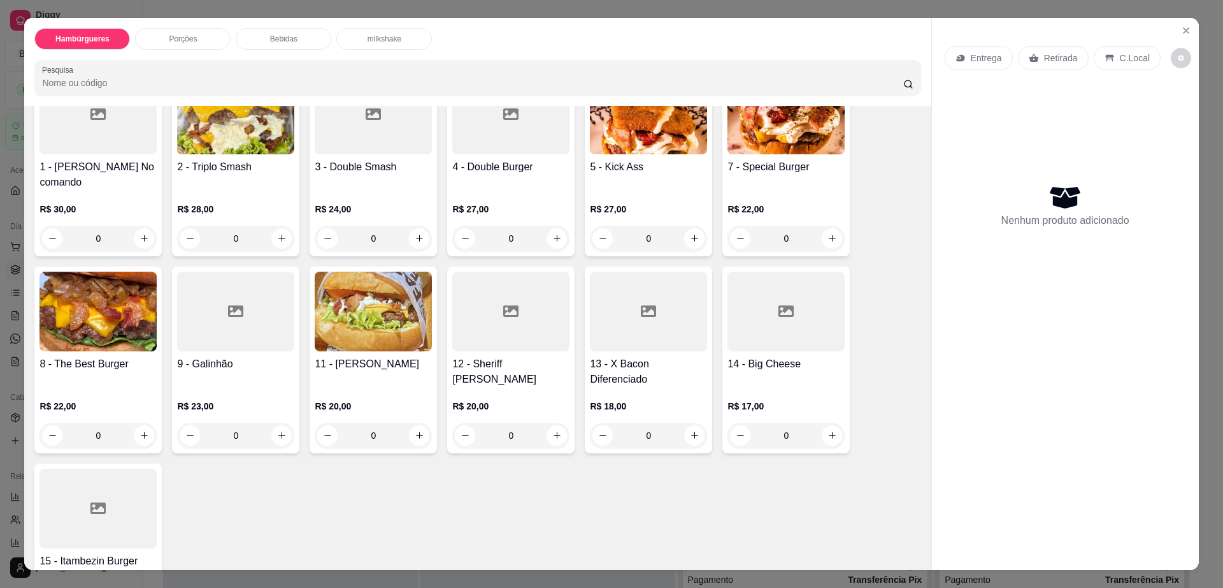
scroll to position [80, 0]
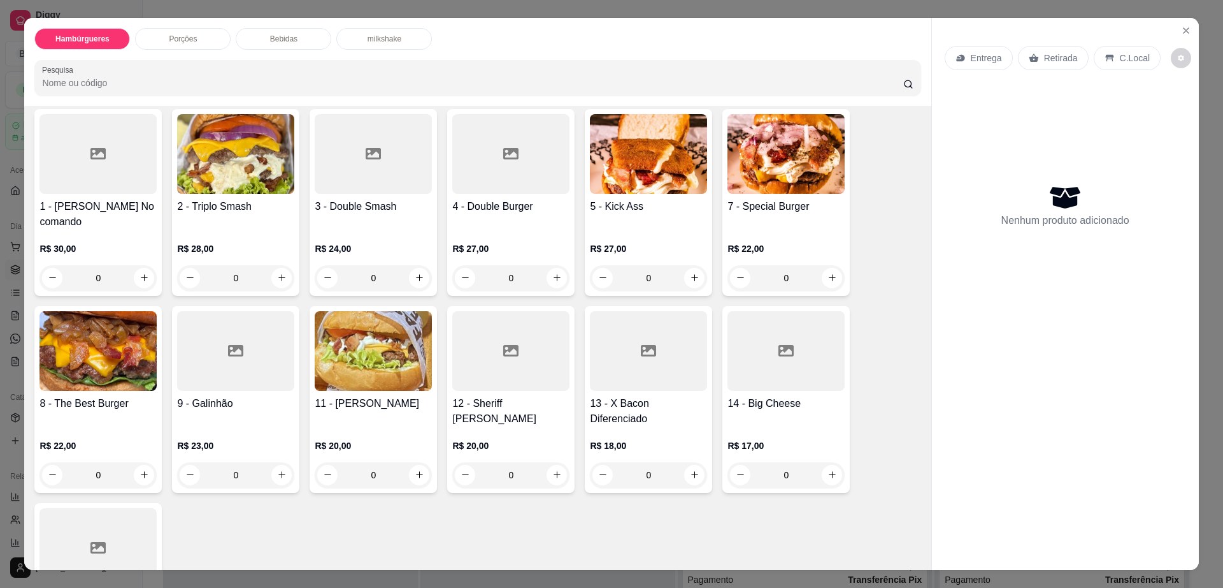
click at [781, 192] on img at bounding box center [786, 154] width 117 height 80
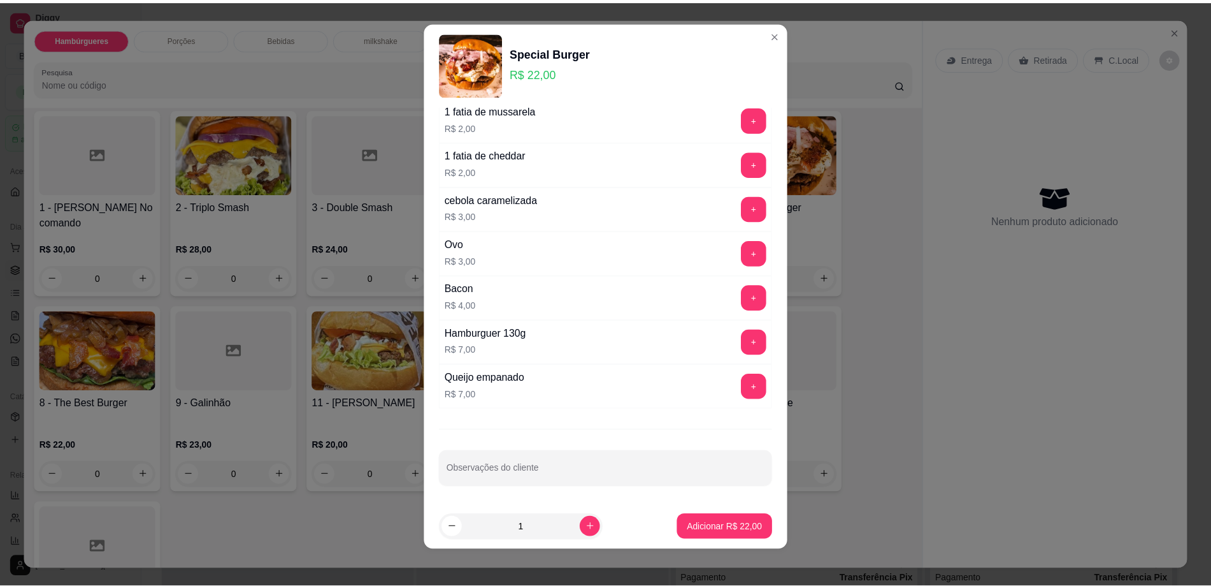
scroll to position [11, 0]
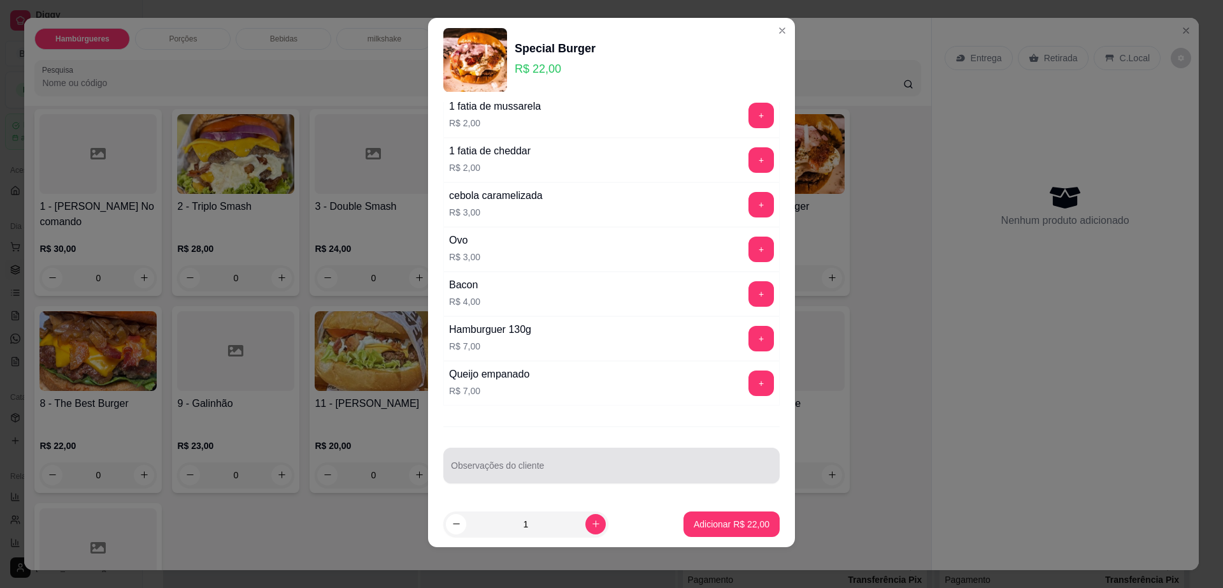
click at [601, 464] on input "Observações do cliente" at bounding box center [611, 470] width 321 height 13
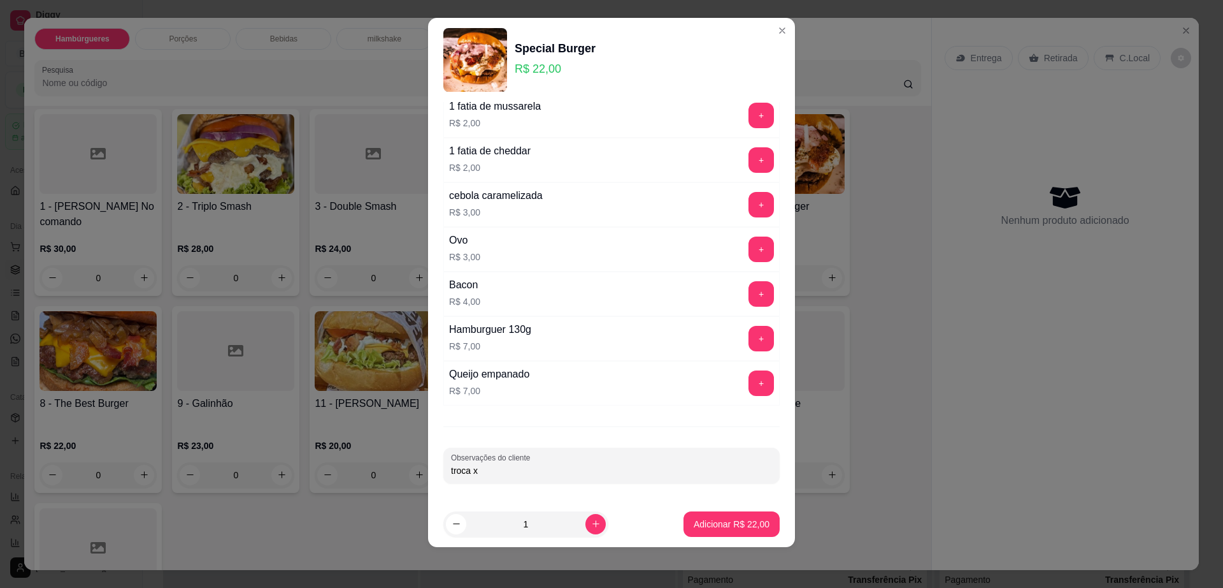
click at [601, 464] on input "troca x" at bounding box center [611, 470] width 321 height 13
type input "troca cheddar por [PERSON_NAME]"
click at [721, 516] on button "Adicionar R$ 22,00" at bounding box center [732, 523] width 96 height 25
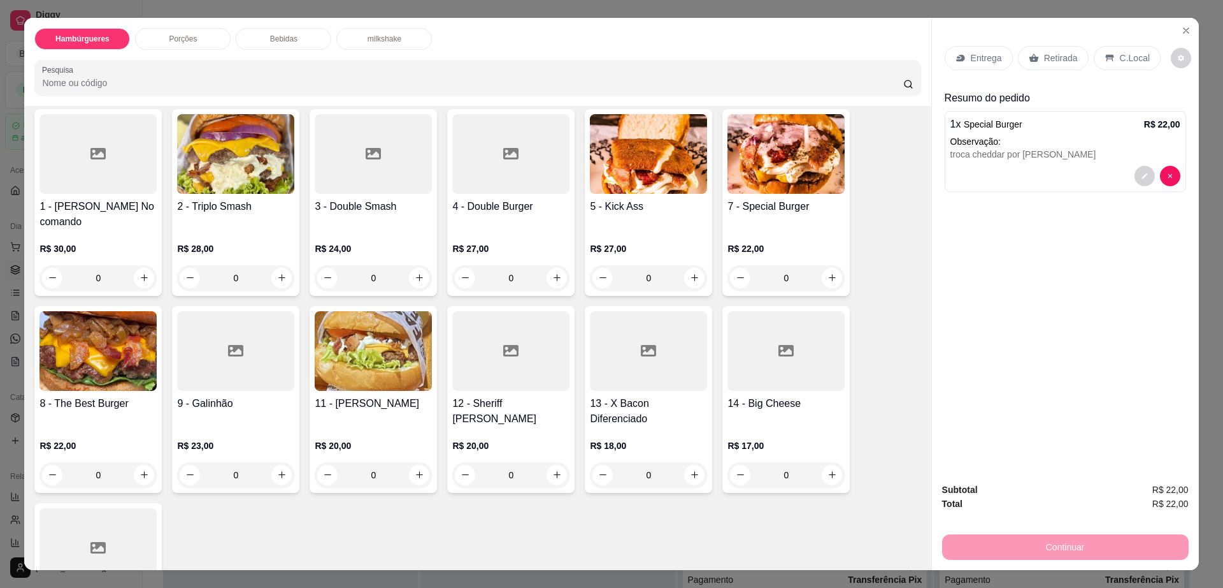
click at [980, 62] on p "Entrega" at bounding box center [986, 58] width 31 height 13
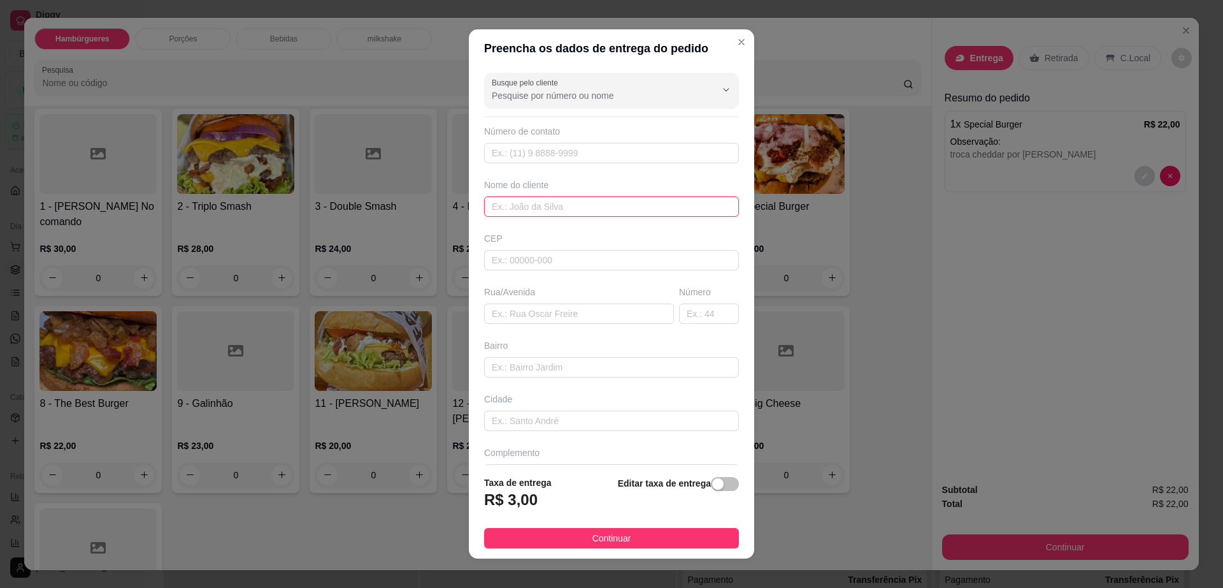
click at [596, 207] on input "text" at bounding box center [611, 206] width 255 height 20
type input "[PERSON_NAME]"
click at [570, 265] on input "text" at bounding box center [611, 260] width 255 height 20
type input "45140000"
type input "Itambé"
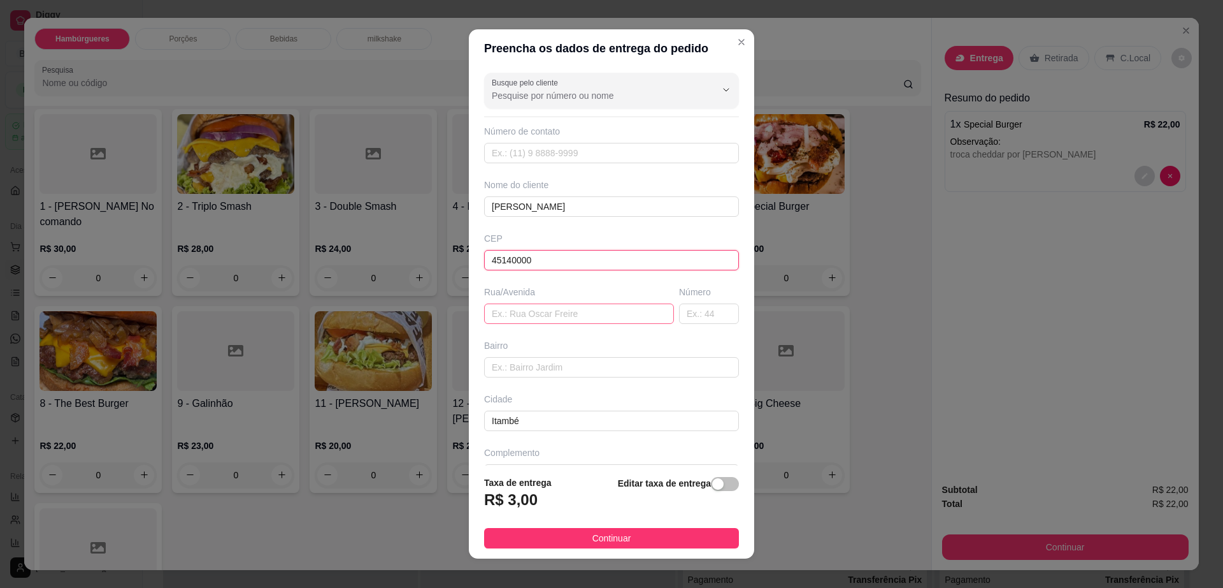
type input "45140000"
click at [584, 314] on input "text" at bounding box center [579, 313] width 190 height 20
type input "na lanchonete"
click at [617, 538] on span "Continuar" at bounding box center [612, 538] width 39 height 14
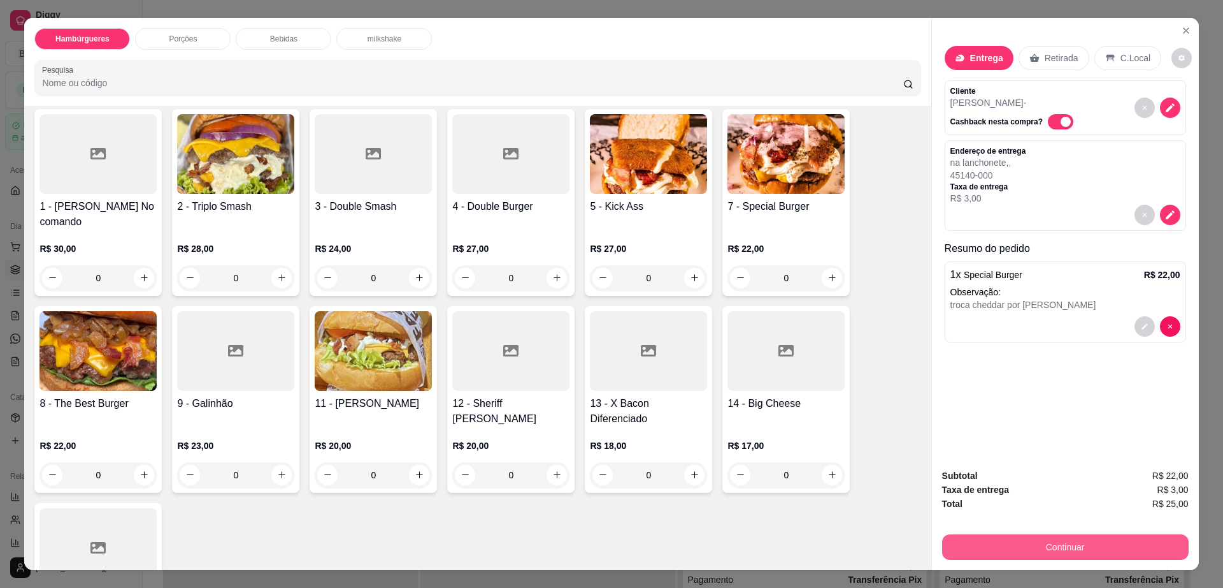
click at [986, 539] on button "Continuar" at bounding box center [1065, 546] width 247 height 25
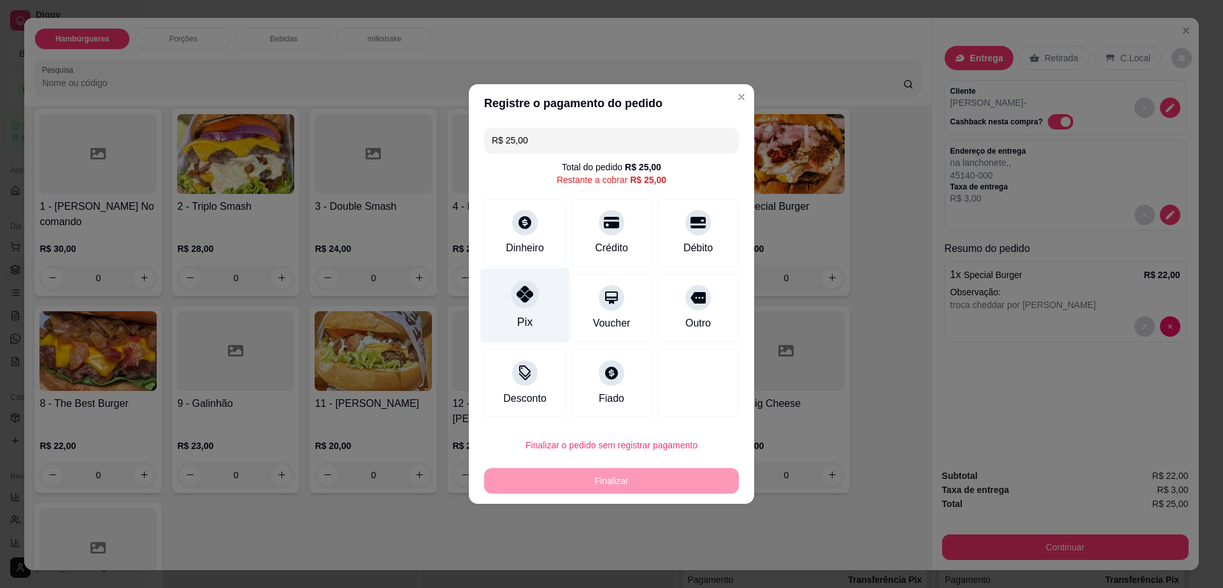
click at [533, 294] on div at bounding box center [525, 294] width 28 height 28
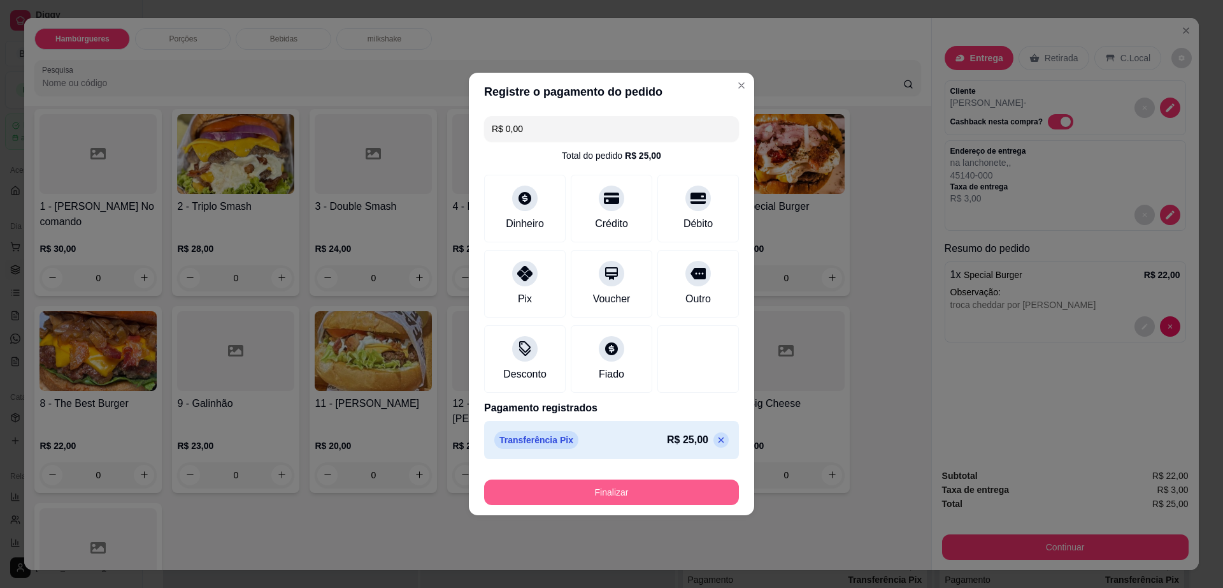
click at [664, 482] on button "Finalizar" at bounding box center [611, 491] width 255 height 25
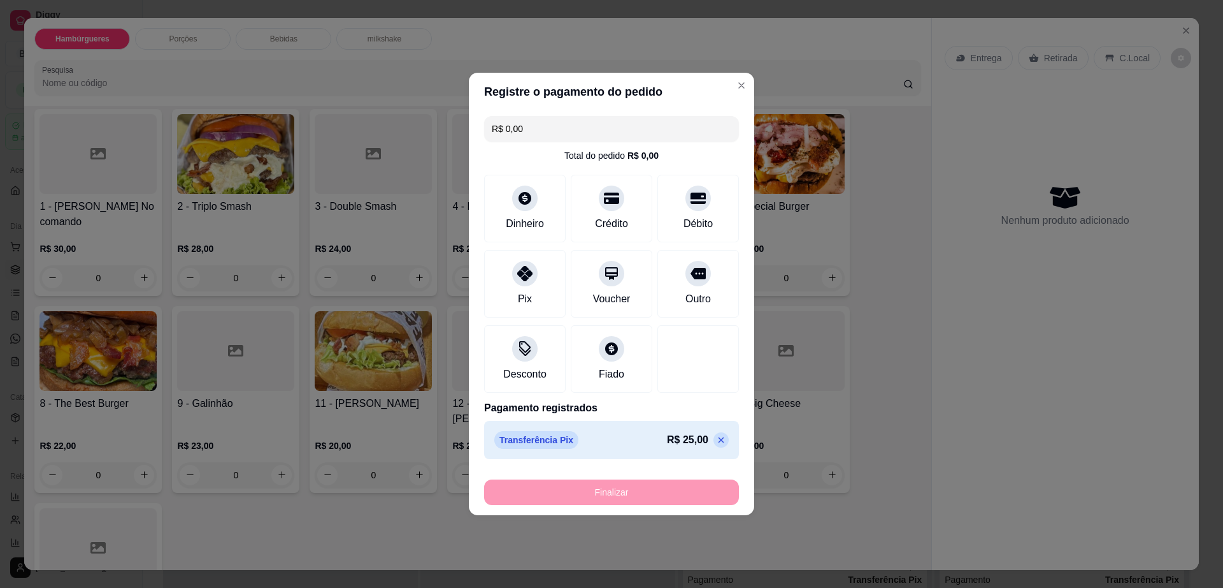
type input "-R$ 25,00"
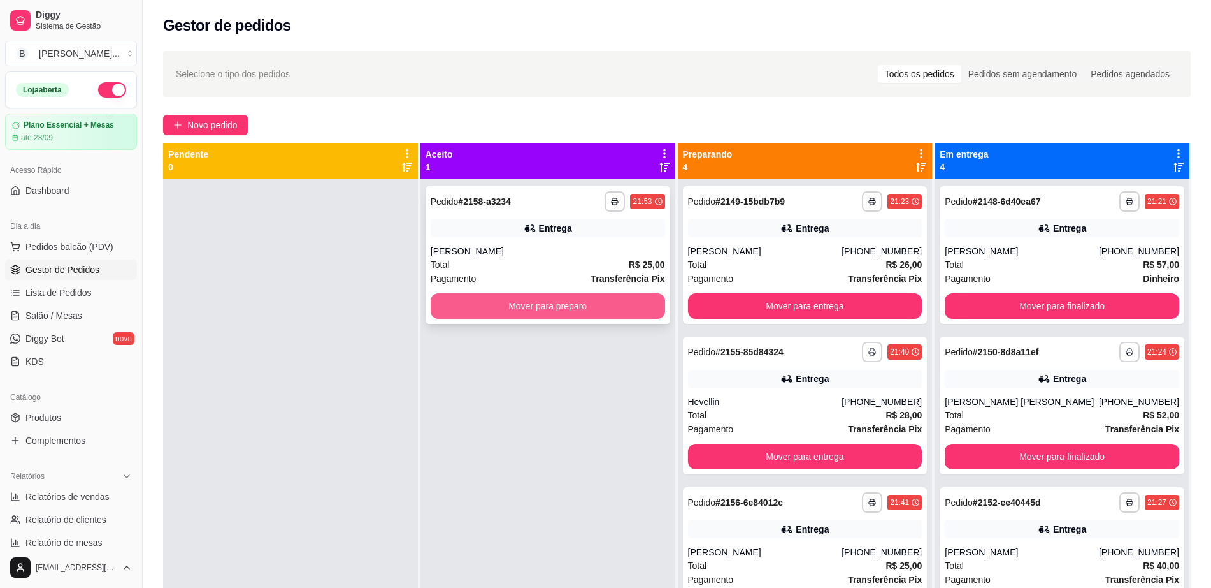
click at [589, 300] on button "Mover para preparo" at bounding box center [548, 305] width 235 height 25
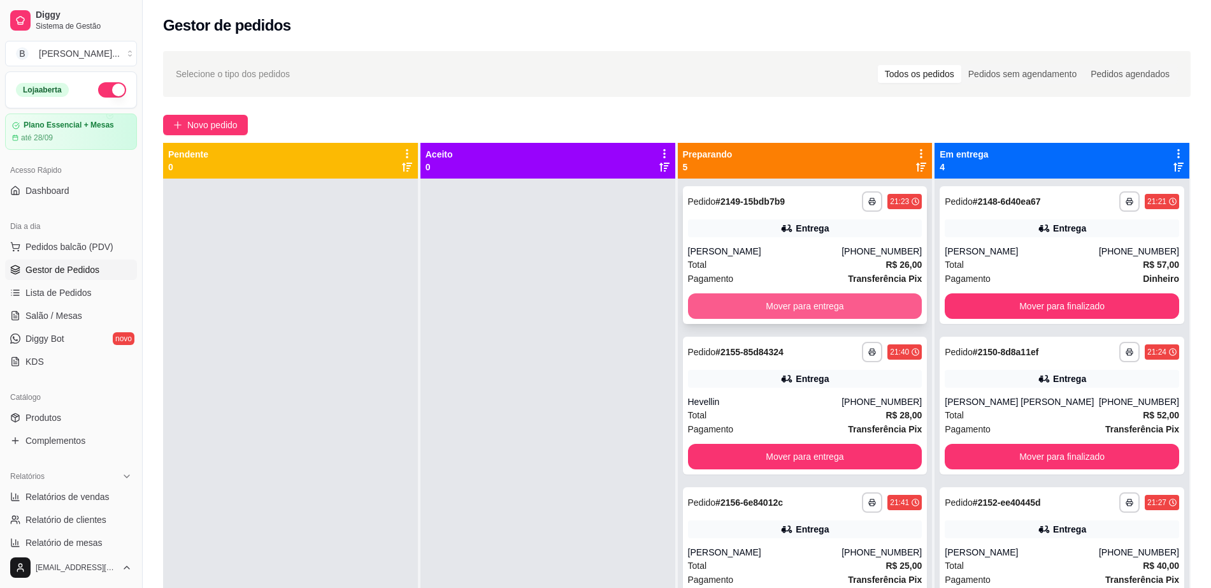
click at [746, 295] on button "Mover para entrega" at bounding box center [805, 305] width 235 height 25
click at [746, 295] on button "Mover para entrega" at bounding box center [804, 306] width 227 height 25
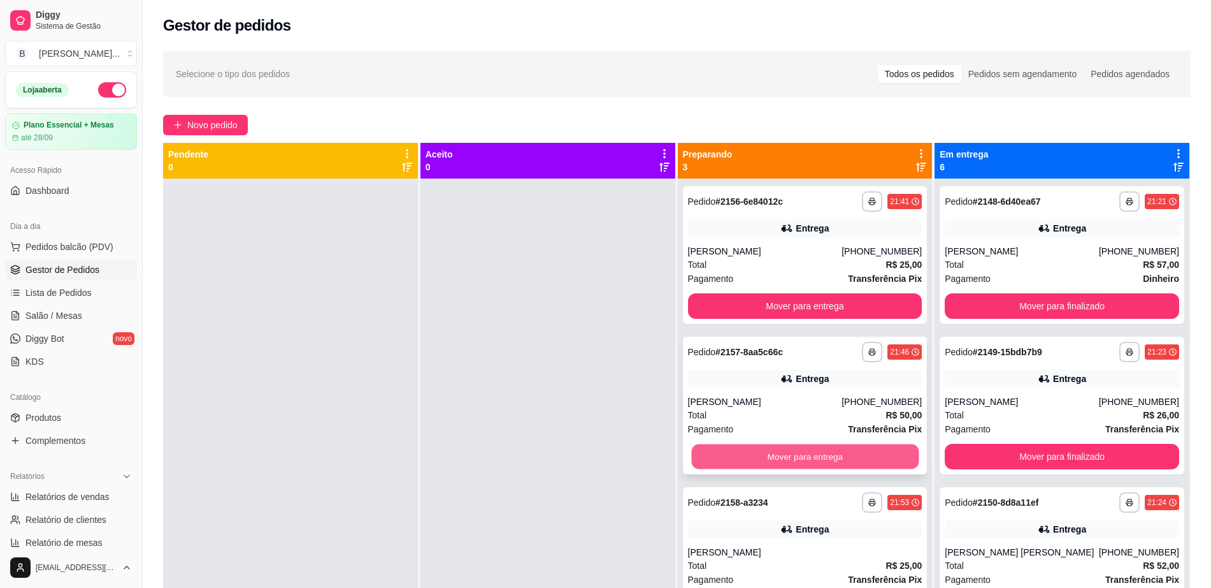
click at [777, 454] on button "Mover para entrega" at bounding box center [804, 456] width 227 height 25
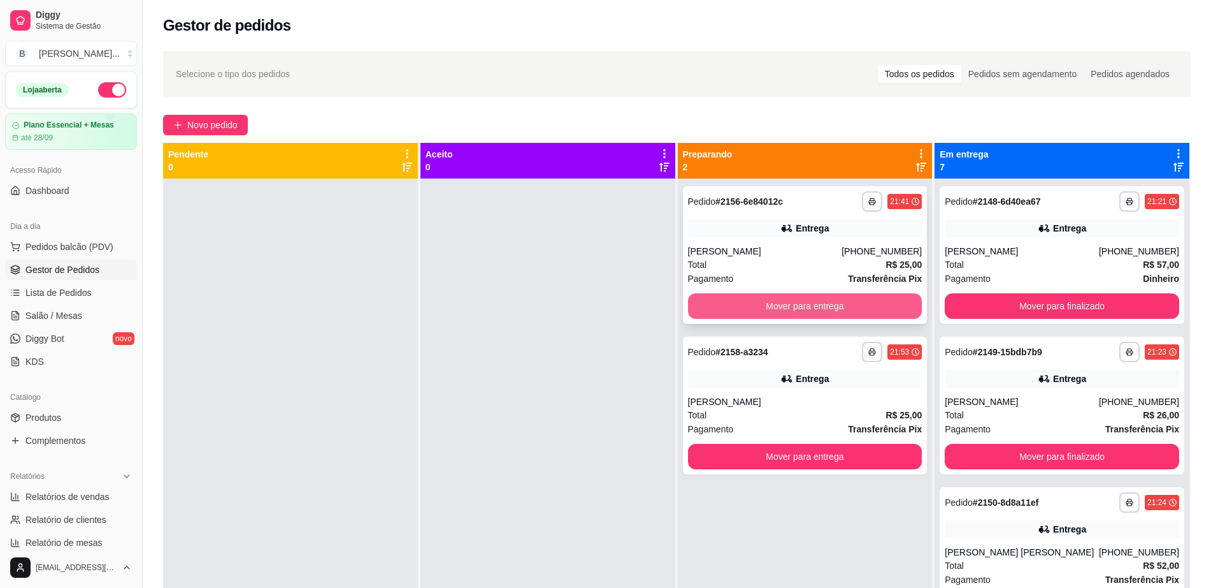
click at [786, 293] on button "Mover para entrega" at bounding box center [805, 305] width 235 height 25
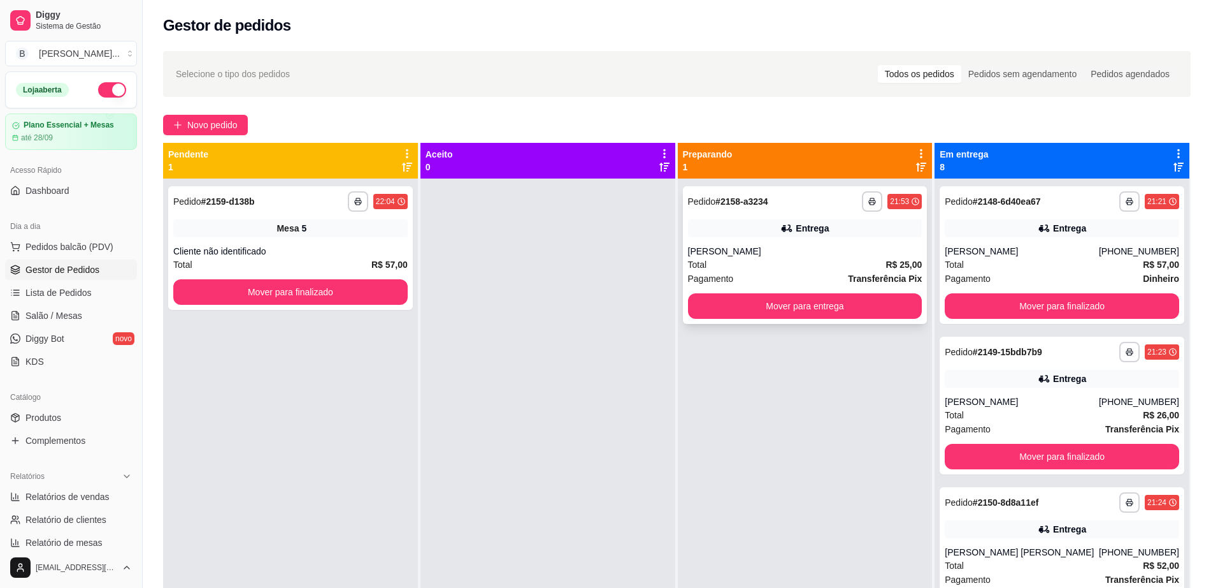
click at [761, 253] on div "[PERSON_NAME]" at bounding box center [805, 251] width 235 height 13
click at [798, 304] on button "Mover para entrega" at bounding box center [804, 306] width 227 height 25
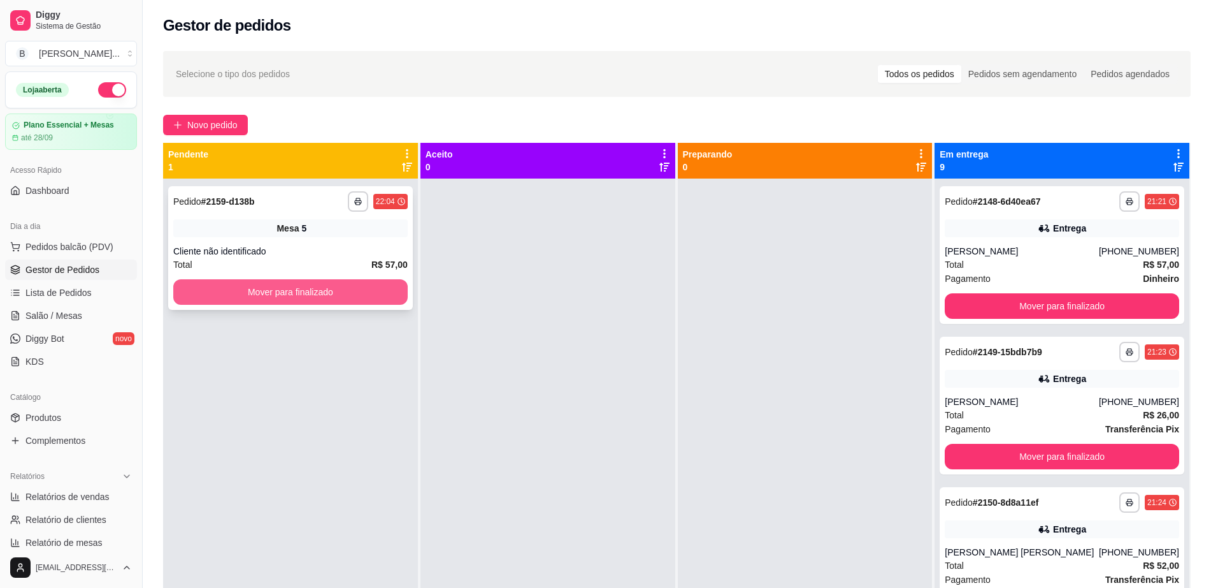
click at [380, 294] on button "Mover para finalizado" at bounding box center [290, 291] width 235 height 25
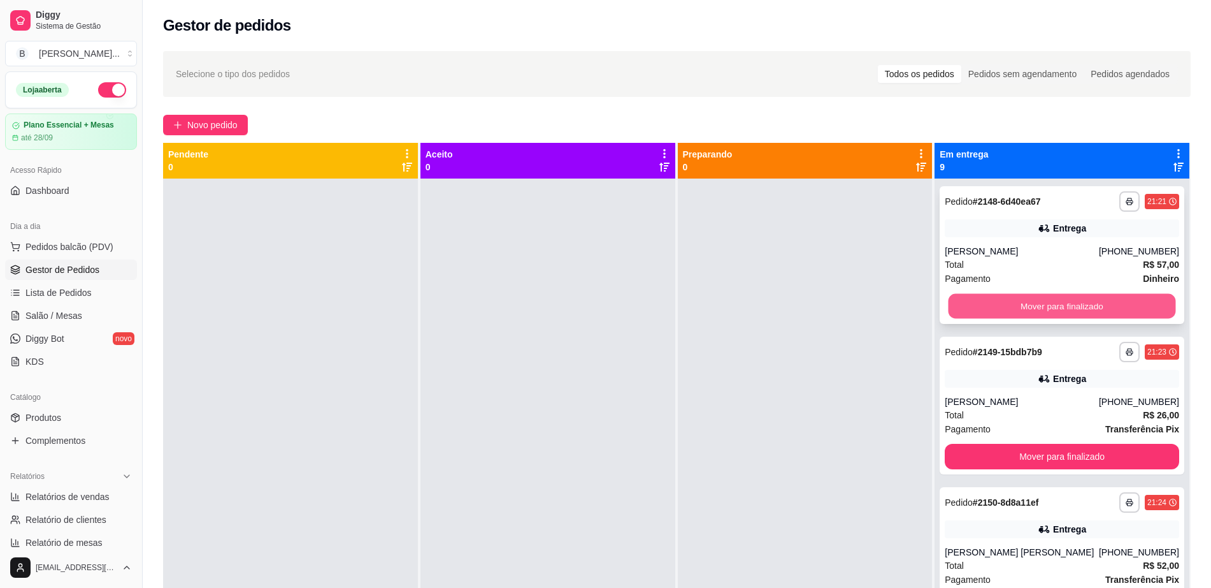
click at [1032, 309] on button "Mover para finalizado" at bounding box center [1062, 306] width 227 height 25
click at [1032, 309] on button "Mover para finalizado" at bounding box center [1062, 305] width 235 height 25
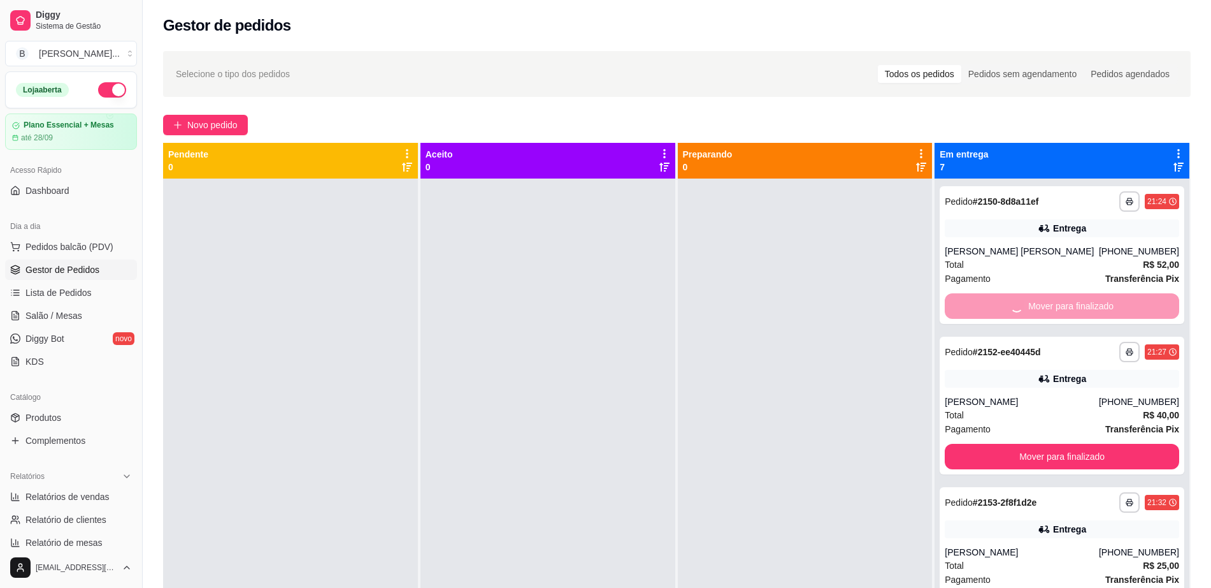
click at [1032, 444] on button "Mover para finalizado" at bounding box center [1062, 456] width 235 height 25
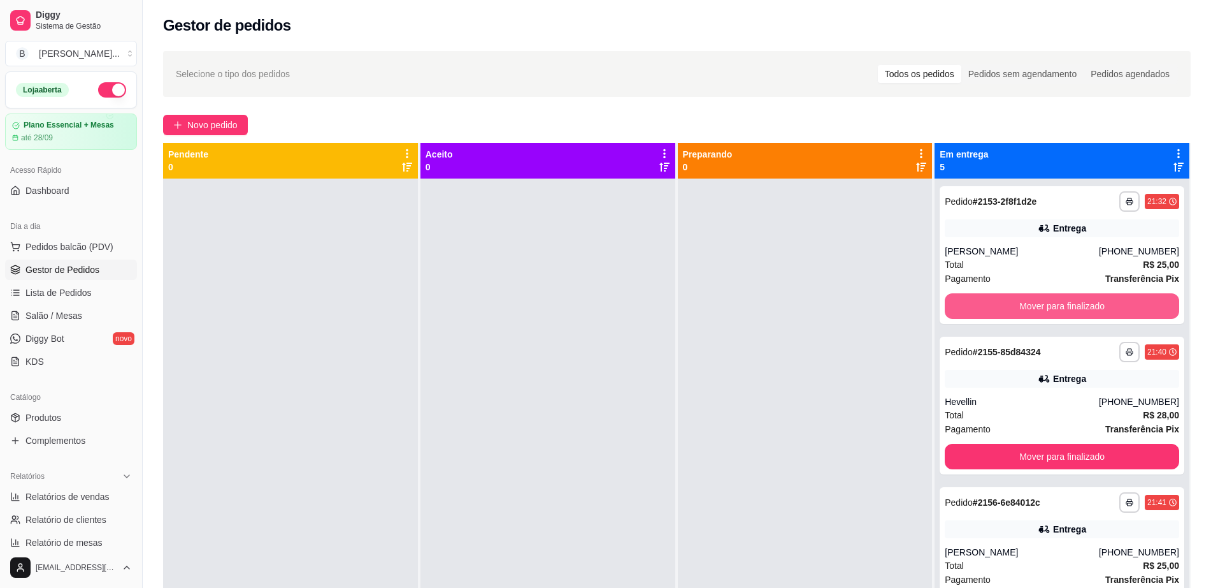
click at [1032, 309] on button "Mover para finalizado" at bounding box center [1062, 305] width 235 height 25
click at [1032, 309] on button "Mover para finalizado" at bounding box center [1062, 306] width 227 height 25
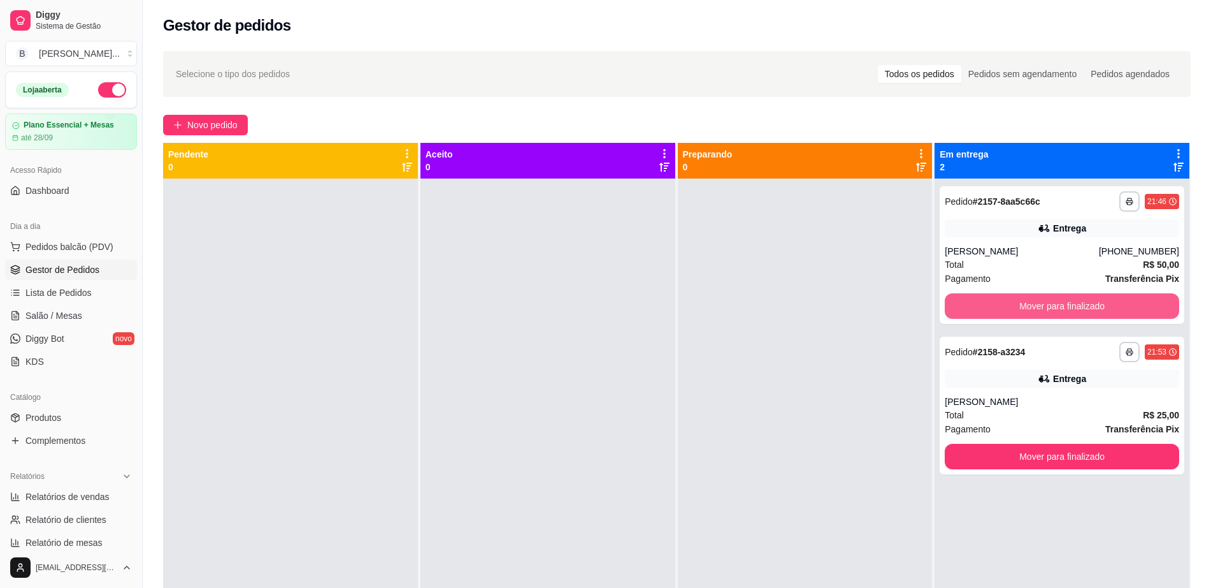
click at [1032, 309] on button "Mover para finalizado" at bounding box center [1062, 305] width 235 height 25
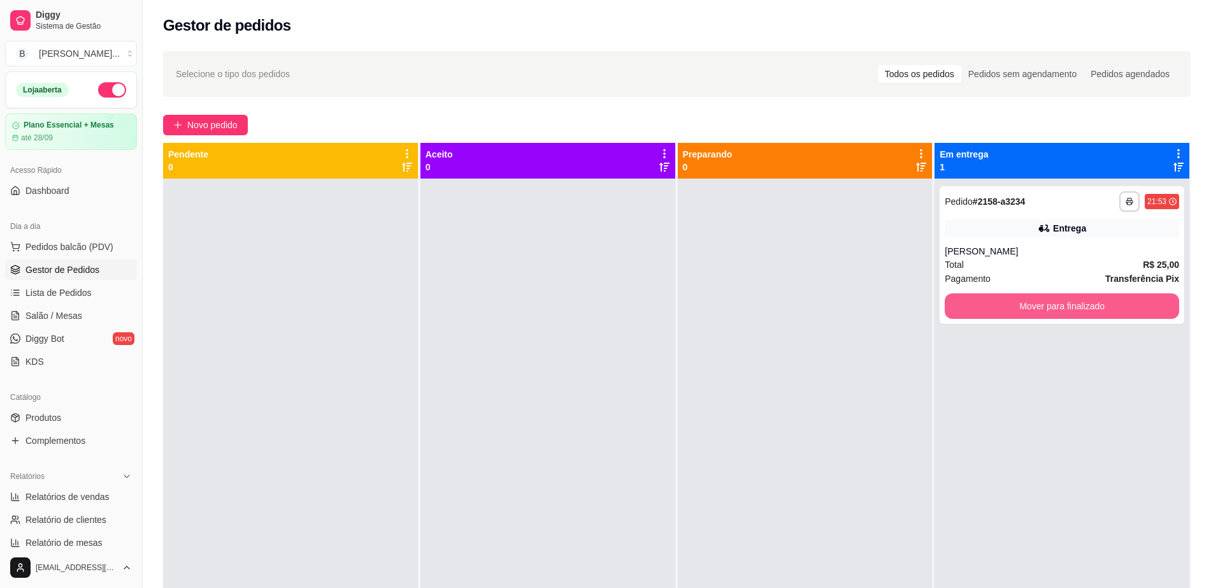
click at [1032, 309] on button "Mover para finalizado" at bounding box center [1062, 305] width 235 height 25
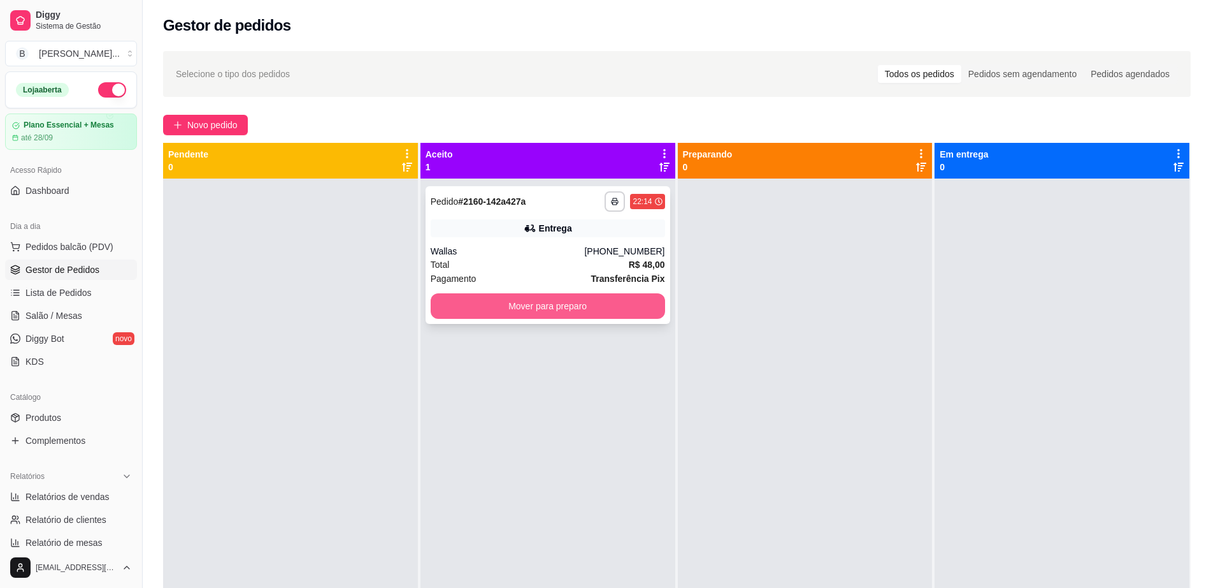
click at [584, 308] on button "Mover para preparo" at bounding box center [548, 305] width 235 height 25
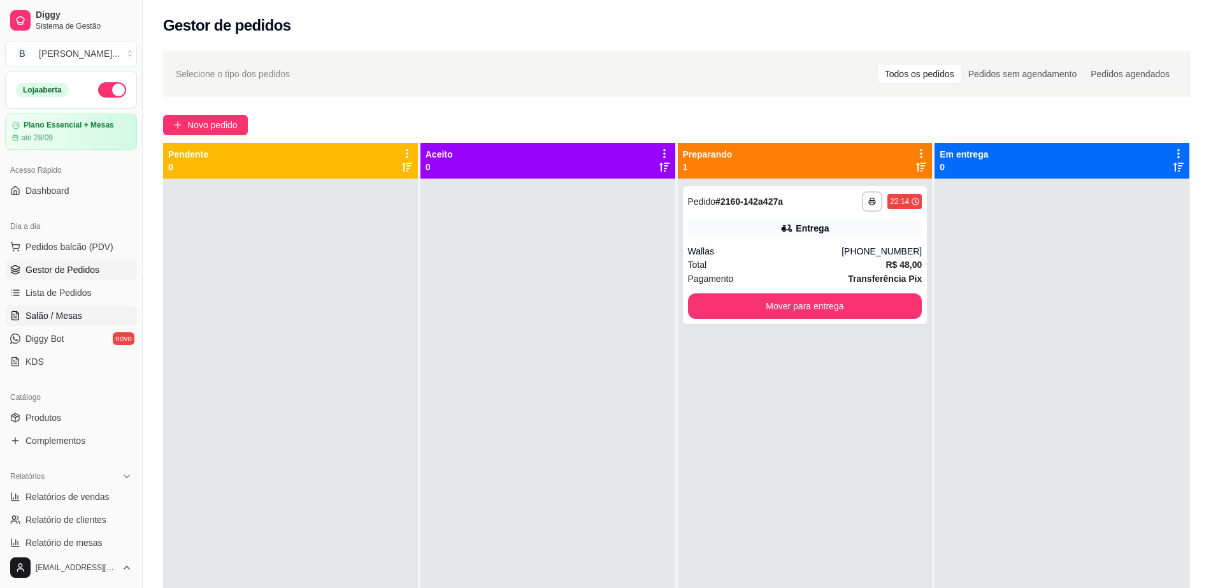
click at [94, 321] on link "Salão / Mesas" at bounding box center [71, 315] width 132 height 20
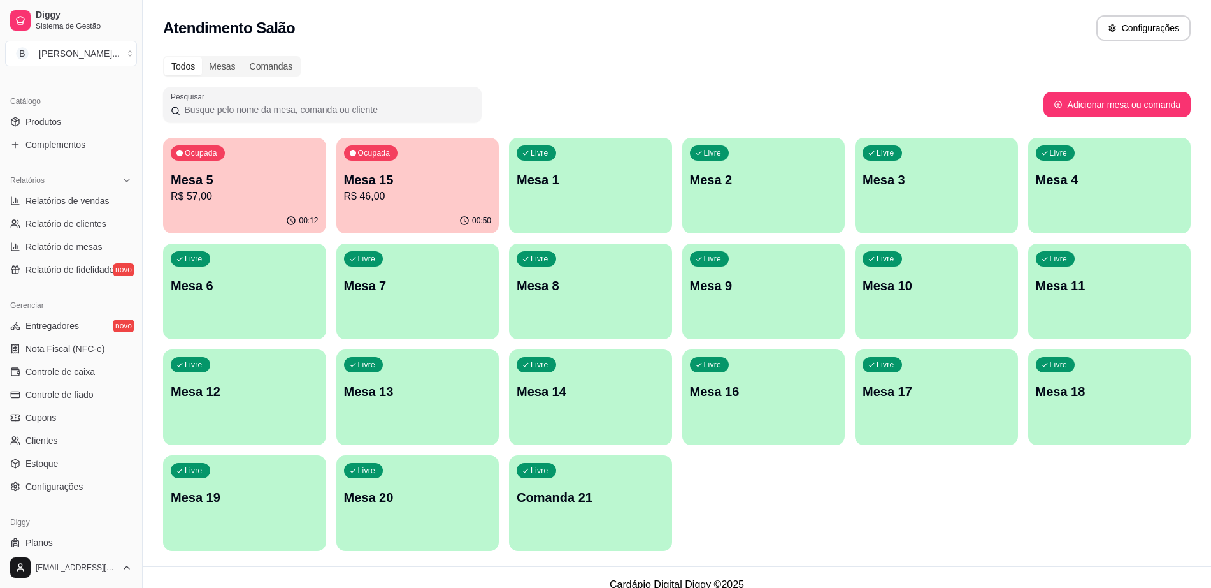
scroll to position [329, 0]
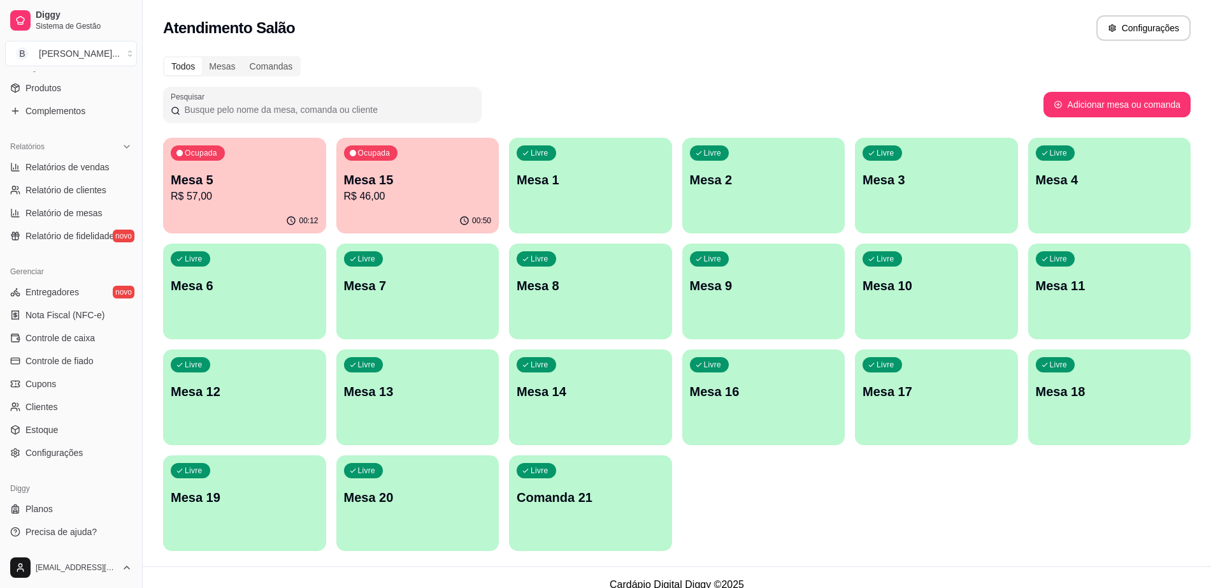
click at [191, 187] on p "Mesa 5" at bounding box center [245, 180] width 148 height 18
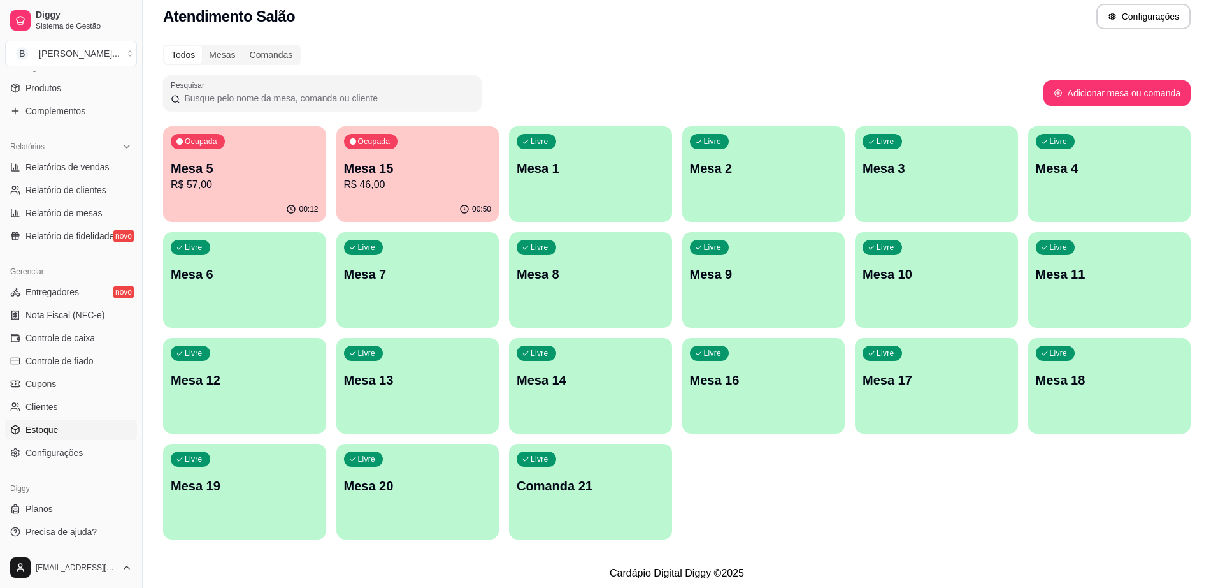
scroll to position [15, 0]
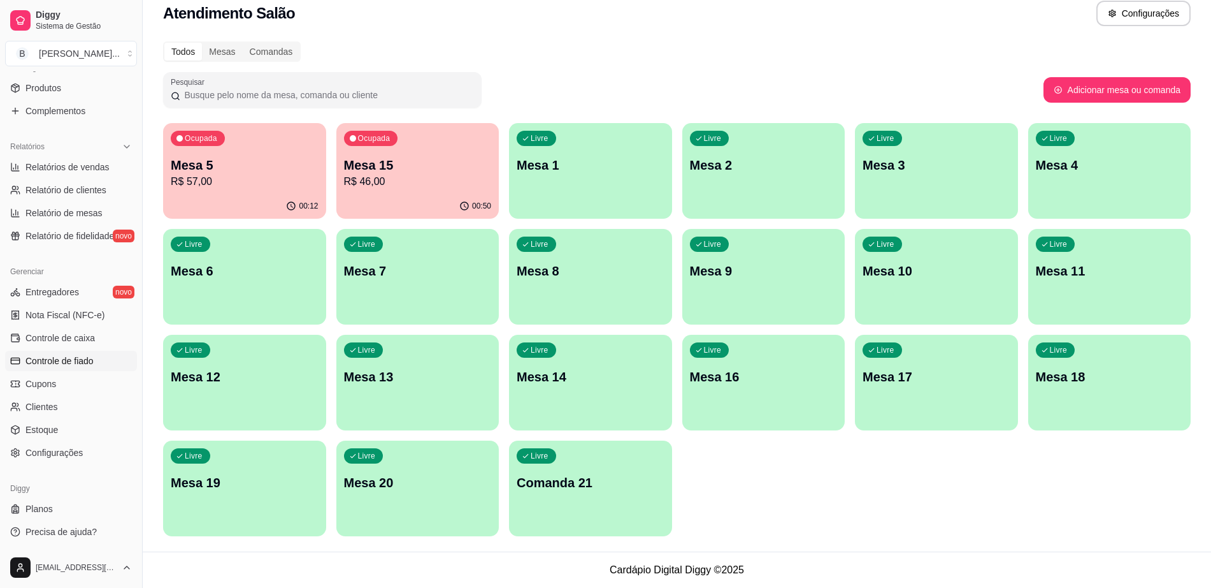
click at [85, 368] on link "Controle de fiado" at bounding box center [71, 360] width 132 height 20
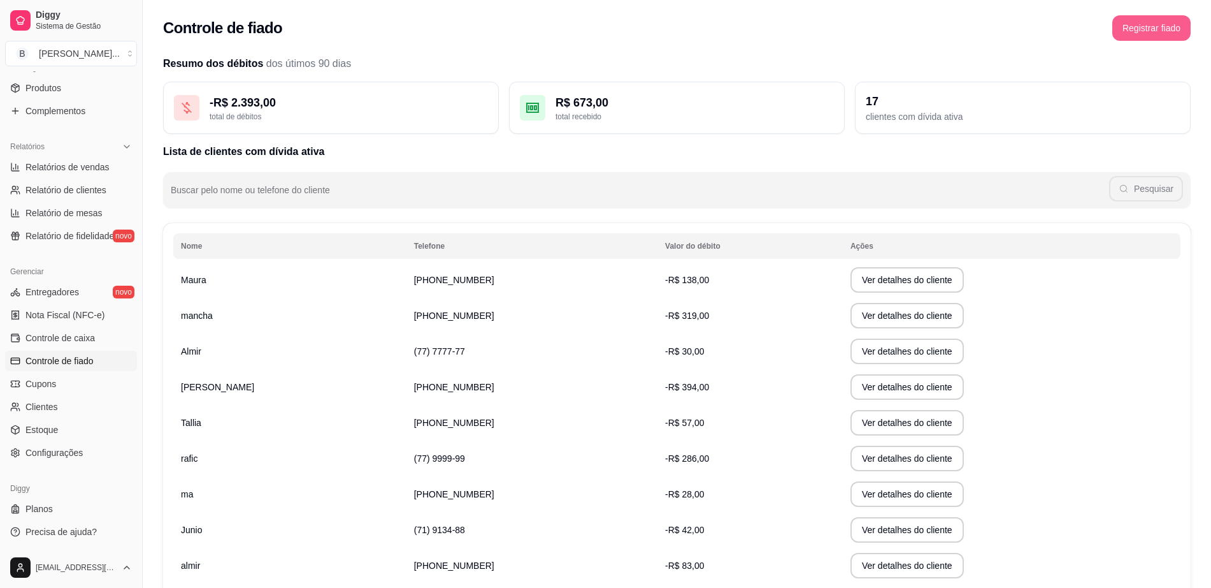
click at [1133, 17] on button "Registrar fiado" at bounding box center [1152, 27] width 78 height 25
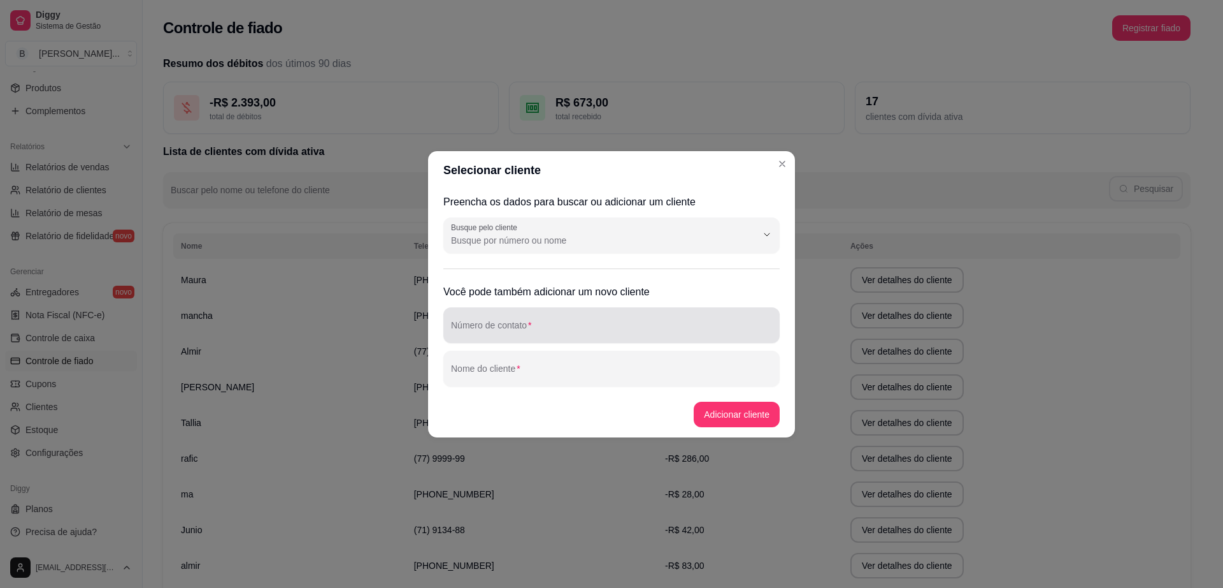
click at [578, 332] on input "Número de contato" at bounding box center [611, 330] width 321 height 13
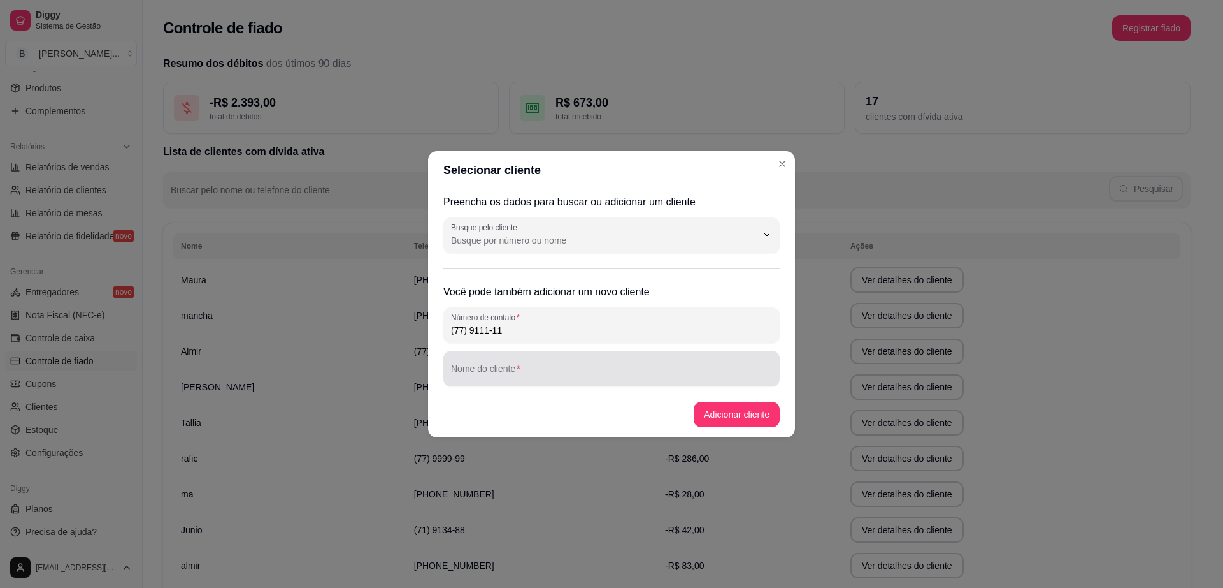
type input "(77) 9111-11"
click at [575, 372] on input "Nome do cliente" at bounding box center [611, 373] width 321 height 13
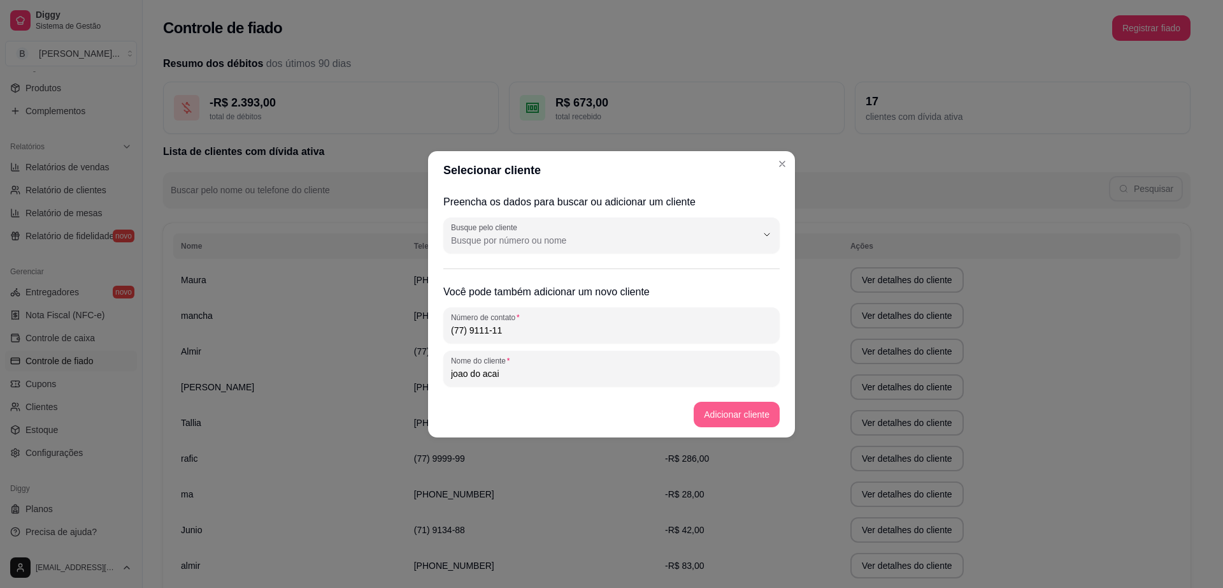
type input "joao do acai"
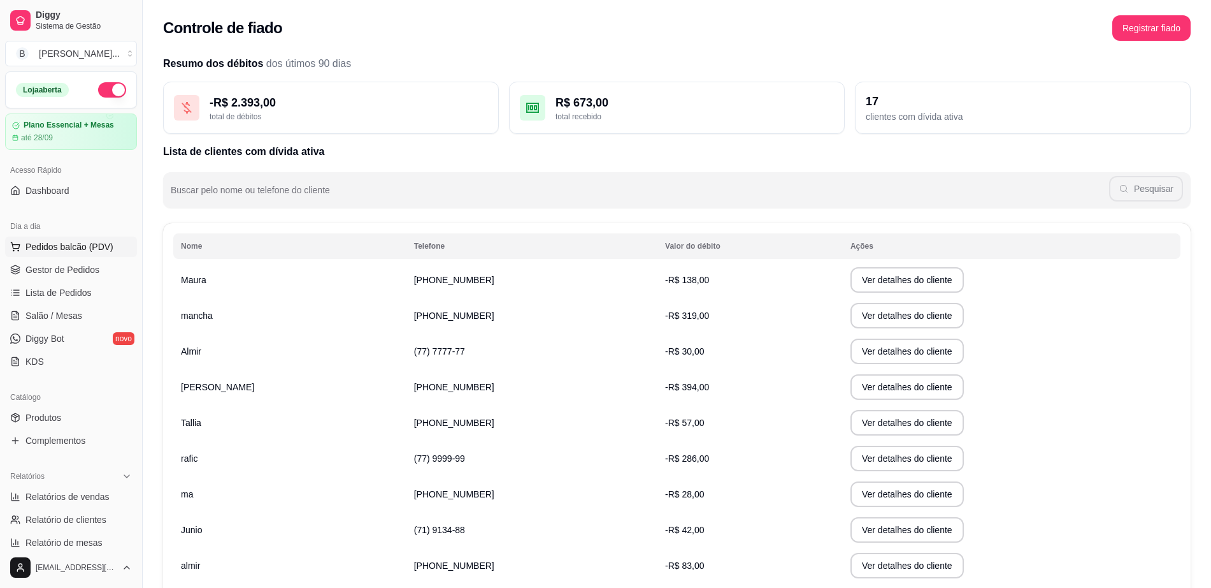
click at [114, 254] on button "Pedidos balcão (PDV)" at bounding box center [71, 246] width 132 height 20
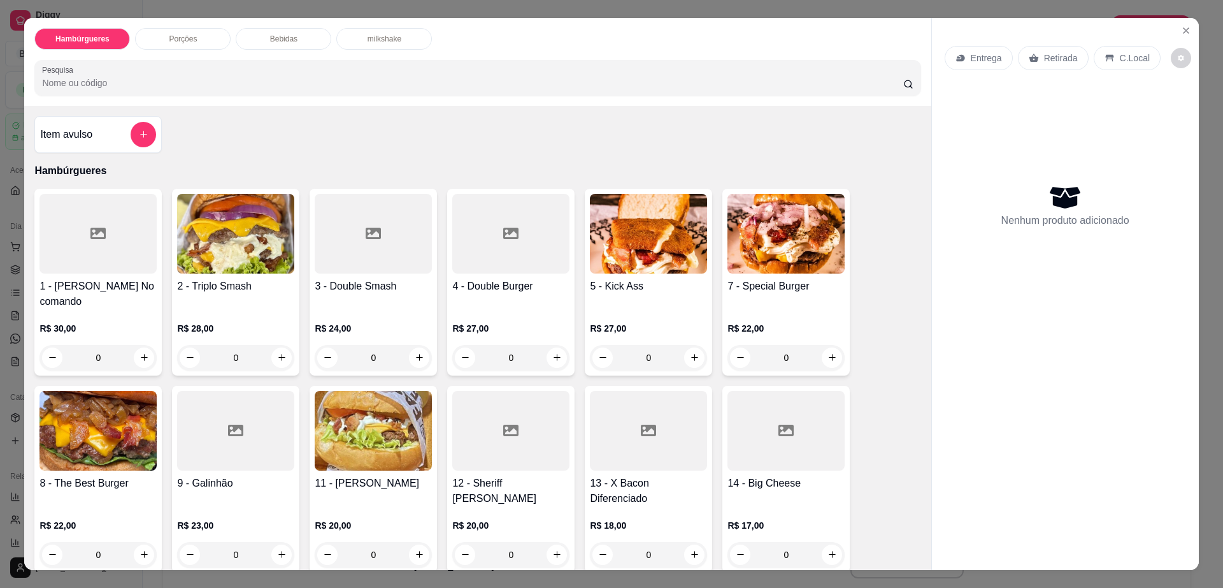
click at [261, 259] on img at bounding box center [235, 234] width 117 height 80
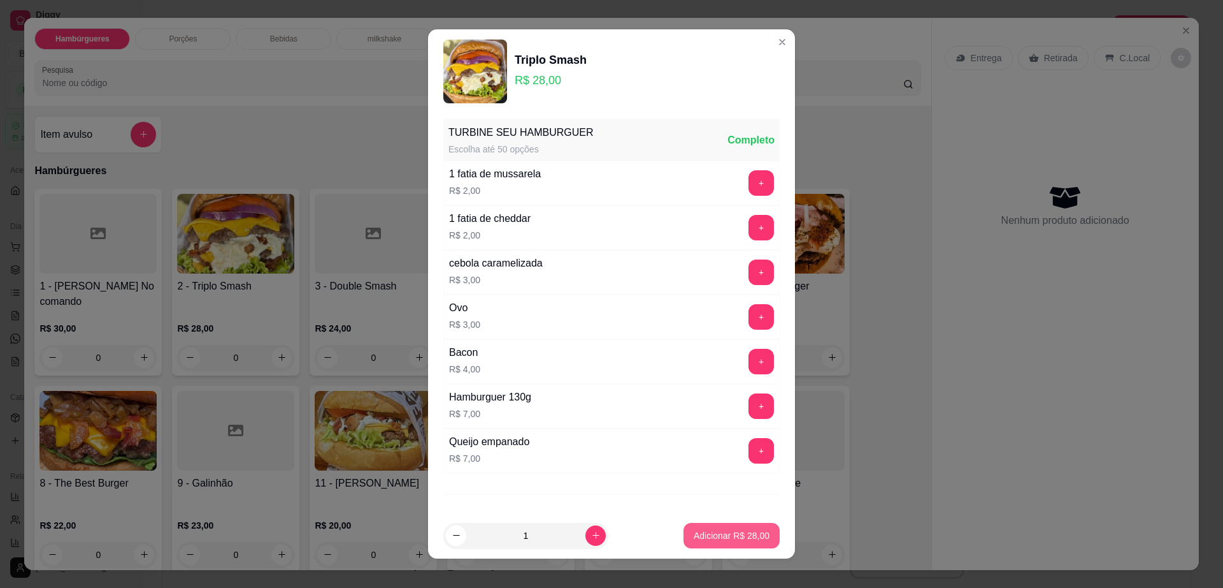
click at [746, 531] on p "Adicionar R$ 28,00" at bounding box center [732, 535] width 76 height 13
type input "1"
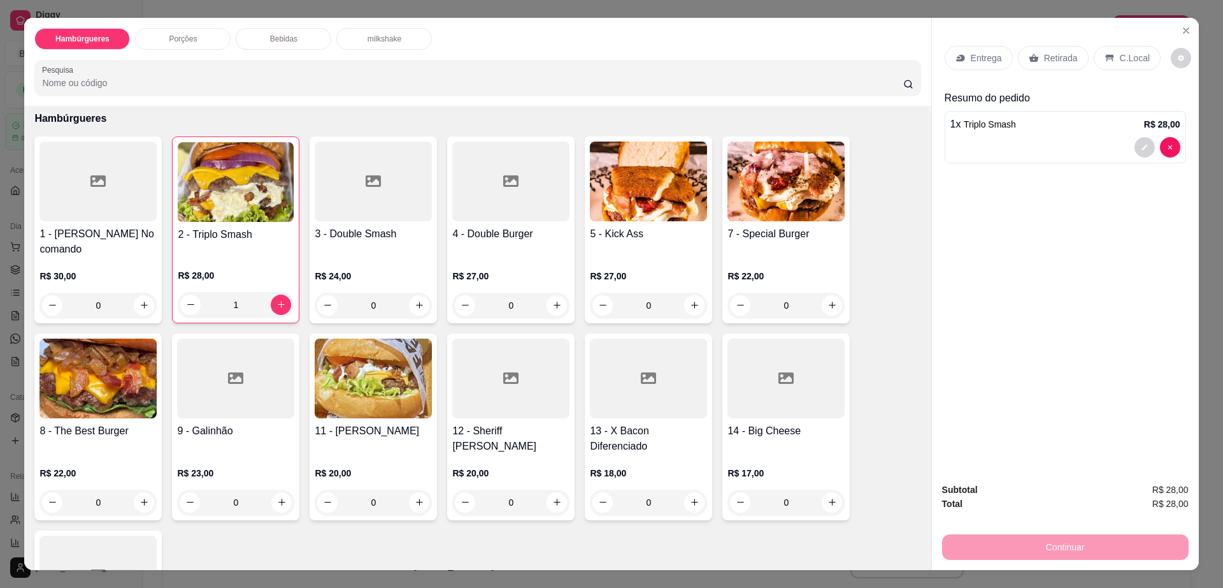
scroll to position [80, 0]
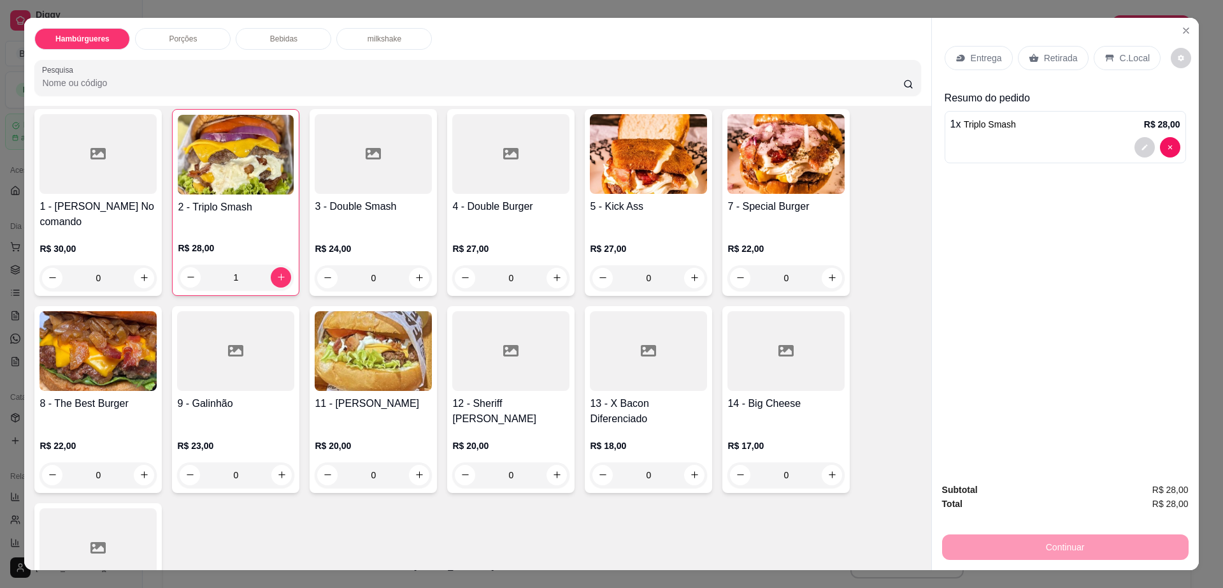
click at [630, 346] on div at bounding box center [648, 351] width 117 height 80
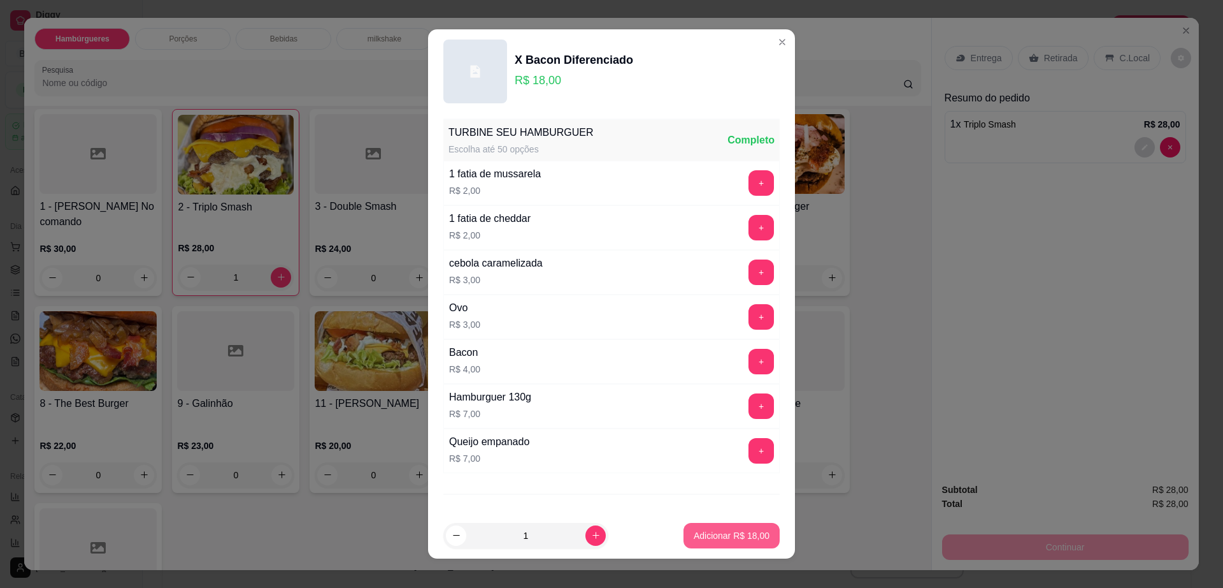
click at [739, 530] on p "Adicionar R$ 18,00" at bounding box center [732, 535] width 76 height 13
type input "1"
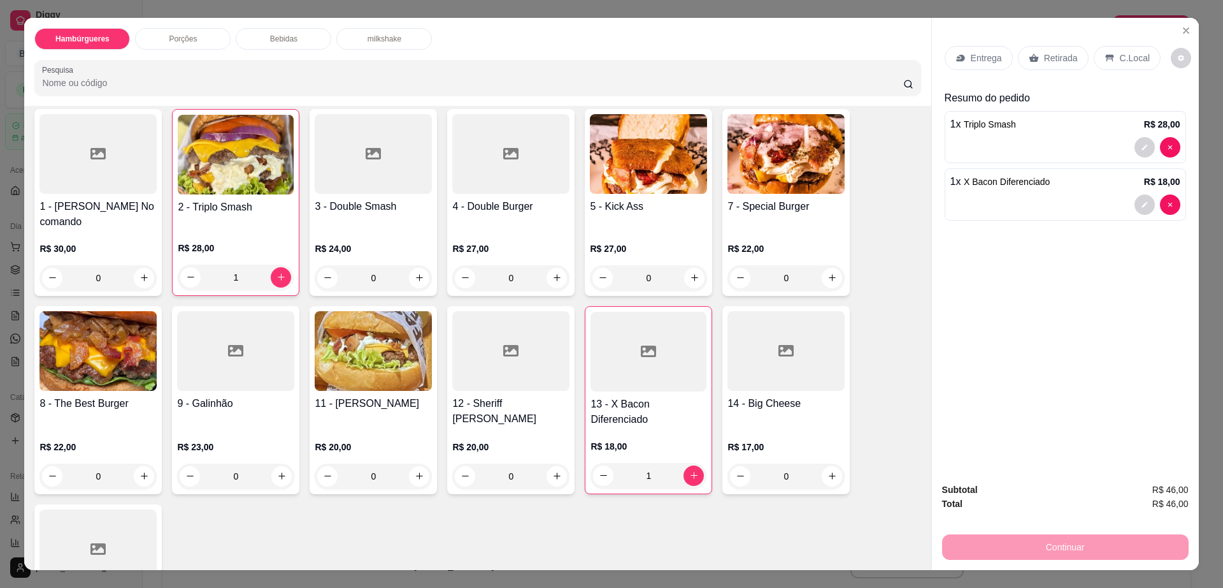
click at [1111, 65] on div "C.Local" at bounding box center [1127, 58] width 67 height 24
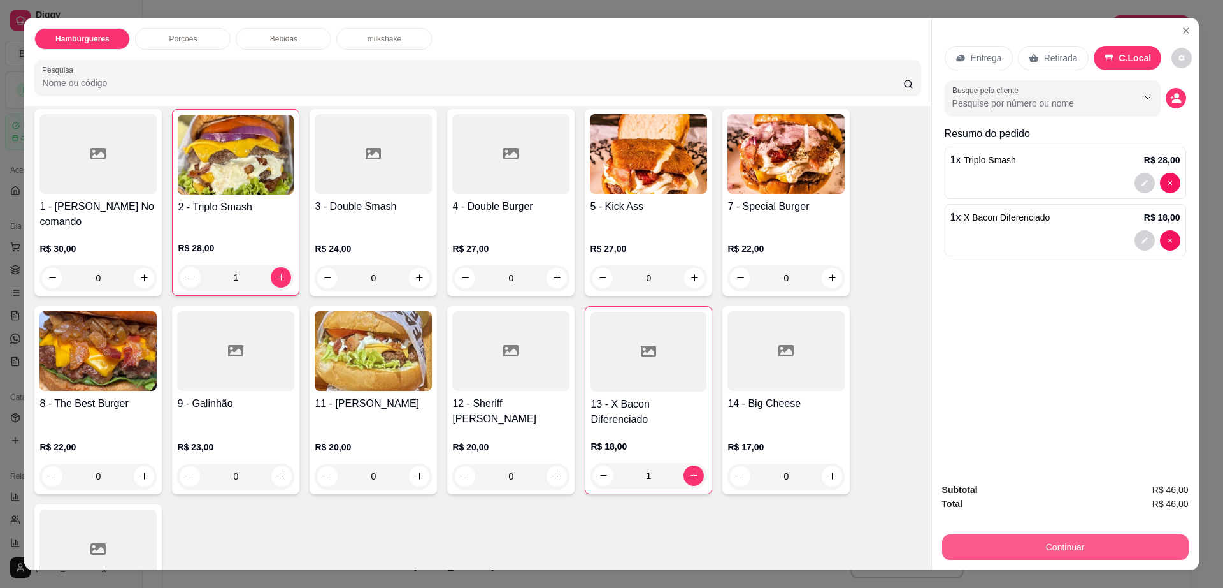
click at [981, 542] on button "Continuar" at bounding box center [1065, 546] width 247 height 25
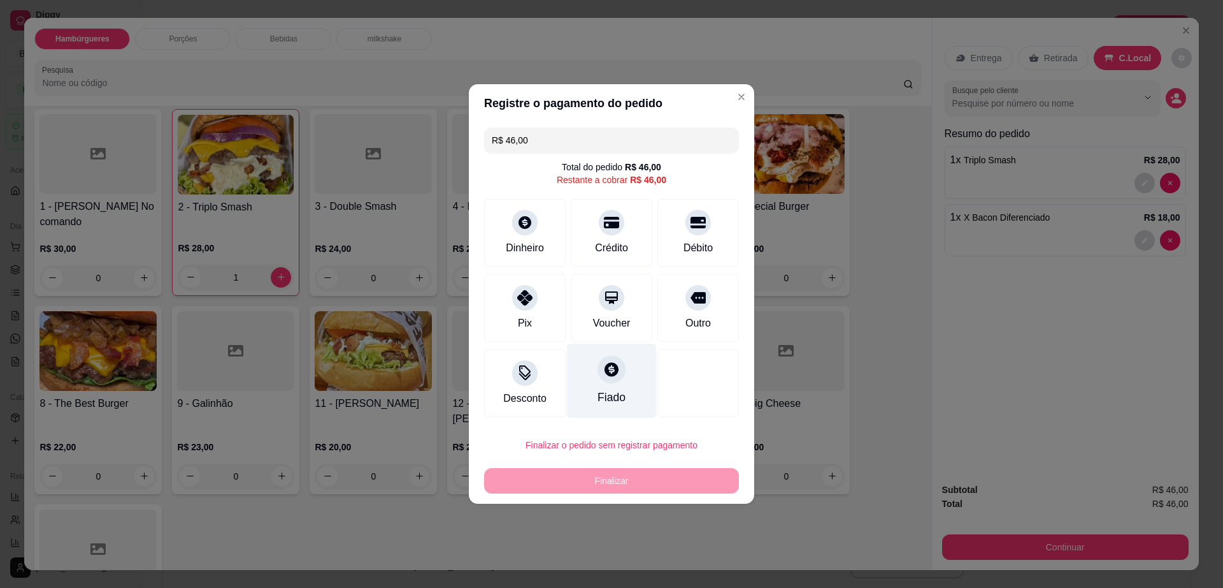
click at [612, 387] on div "Fiado" at bounding box center [612, 380] width 90 height 75
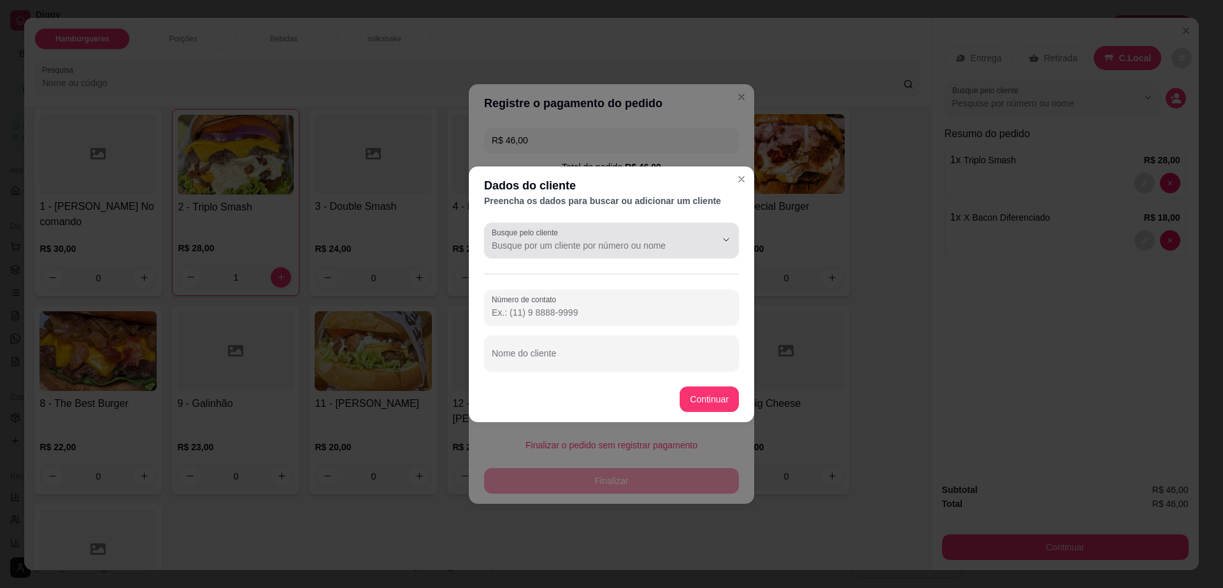
click at [628, 240] on input "Busque pelo cliente" at bounding box center [594, 245] width 204 height 13
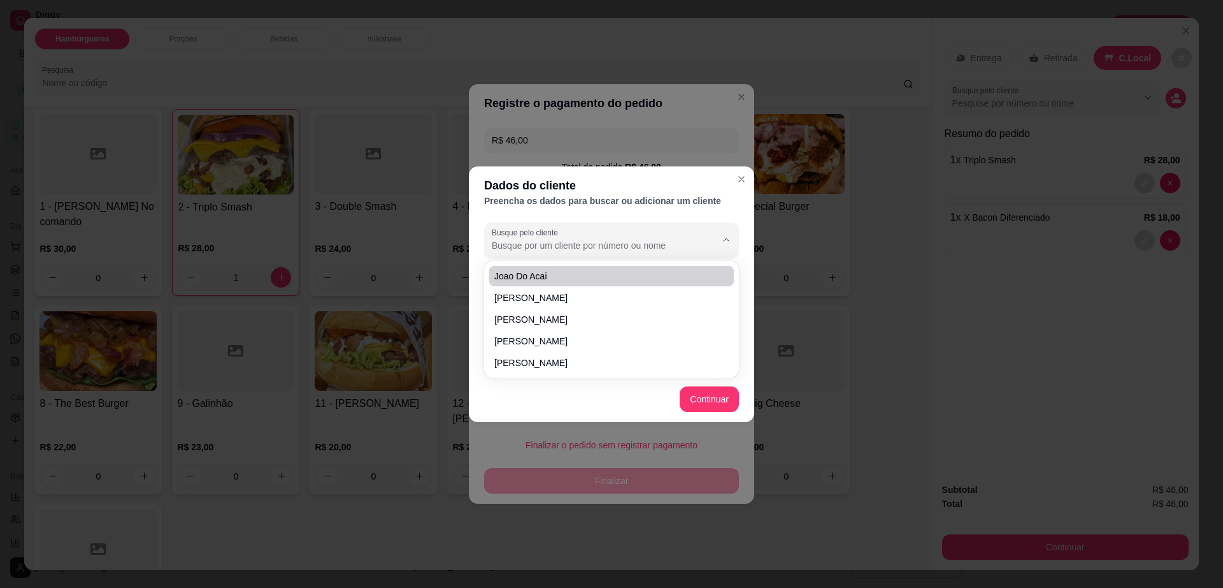
click at [615, 284] on li "joao do acai" at bounding box center [611, 276] width 245 height 20
type input "joao do acai"
type input "(77) 9111-11"
type input "joao do acai"
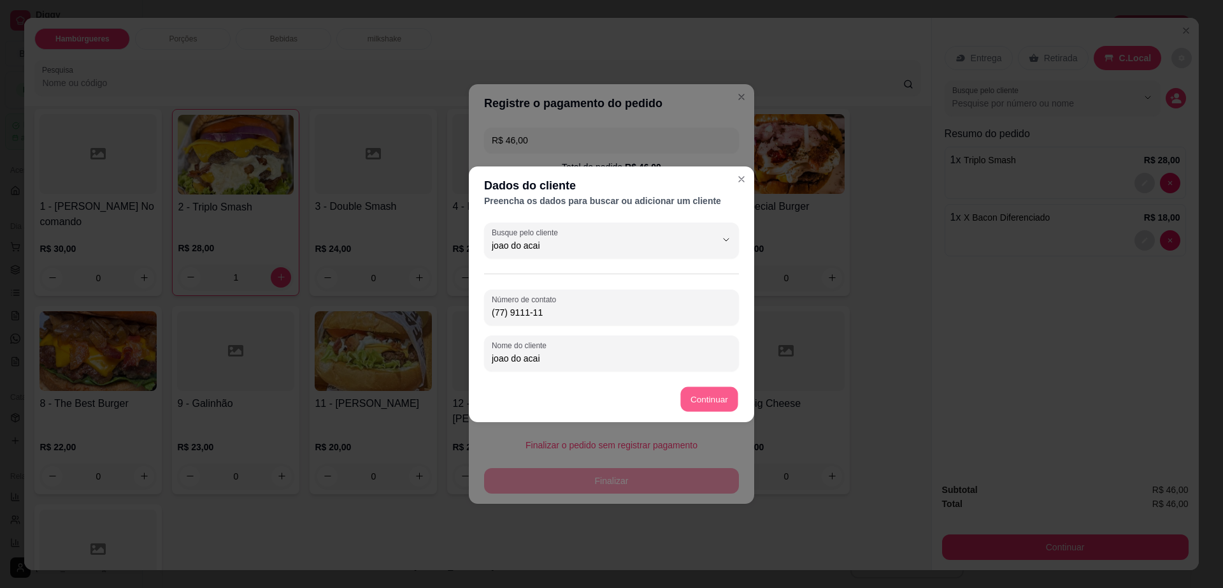
type input "R$ 0,00"
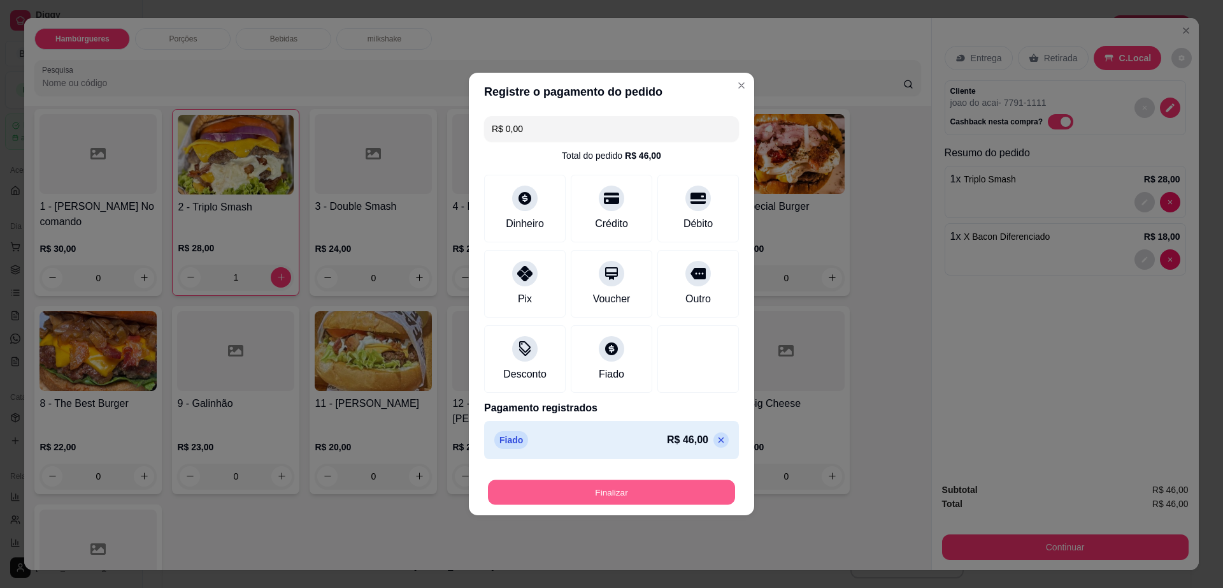
click at [669, 496] on button "Finalizar" at bounding box center [611, 492] width 247 height 25
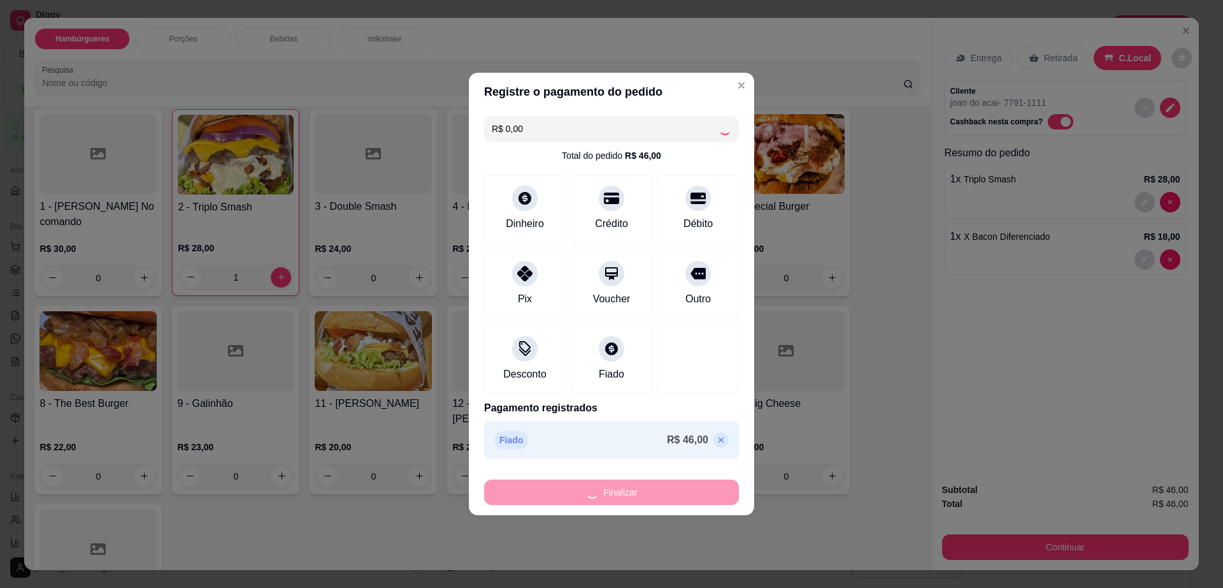
type input "0"
type input "-R$ 46,00"
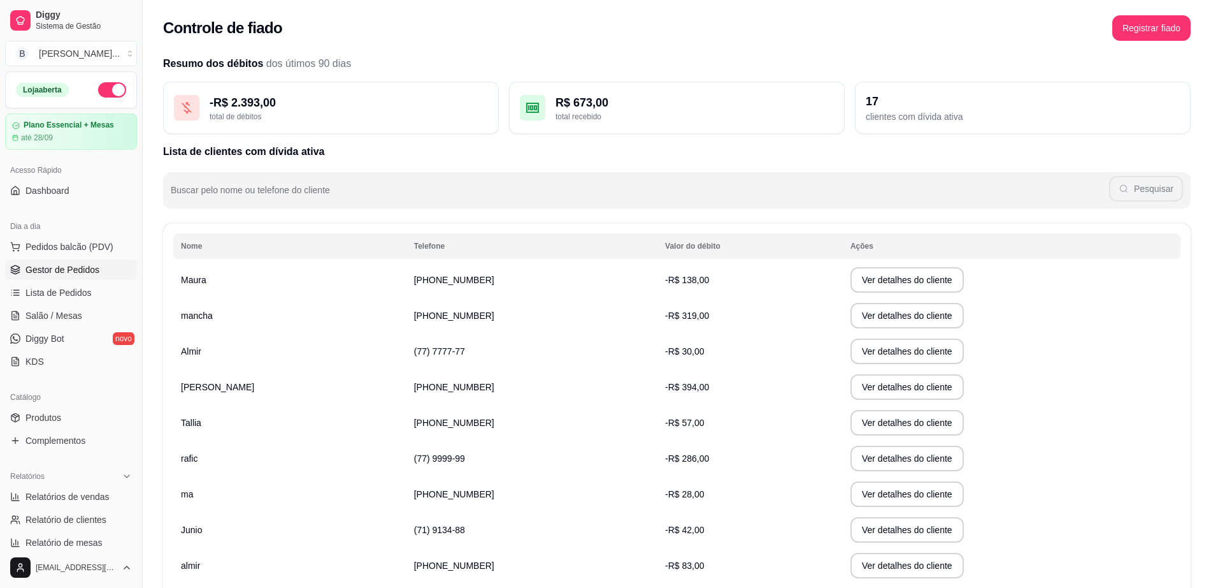
click at [90, 265] on span "Gestor de Pedidos" at bounding box center [62, 269] width 74 height 13
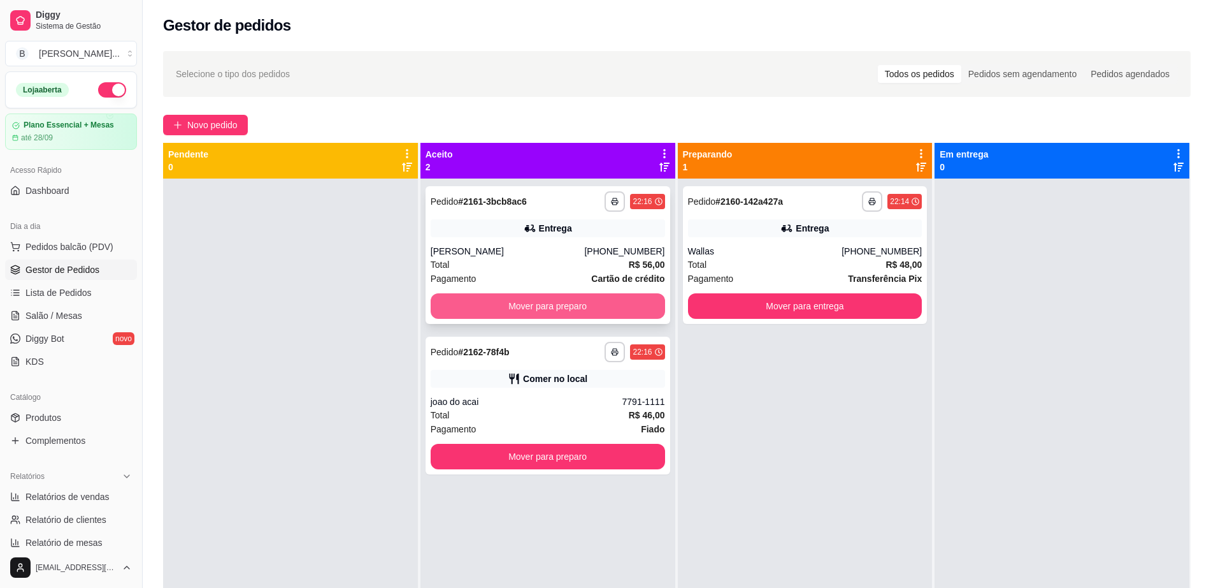
click at [596, 305] on button "Mover para preparo" at bounding box center [548, 305] width 235 height 25
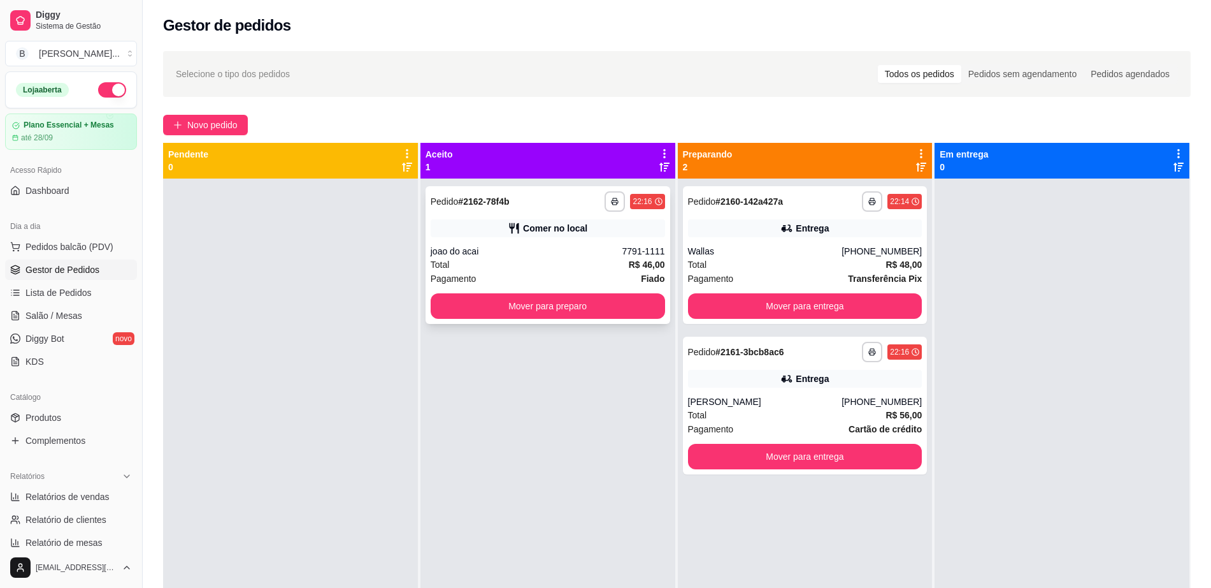
click at [577, 261] on div "Total R$ 46,00" at bounding box center [548, 264] width 235 height 14
click at [89, 314] on link "Salão / Mesas" at bounding box center [71, 315] width 132 height 20
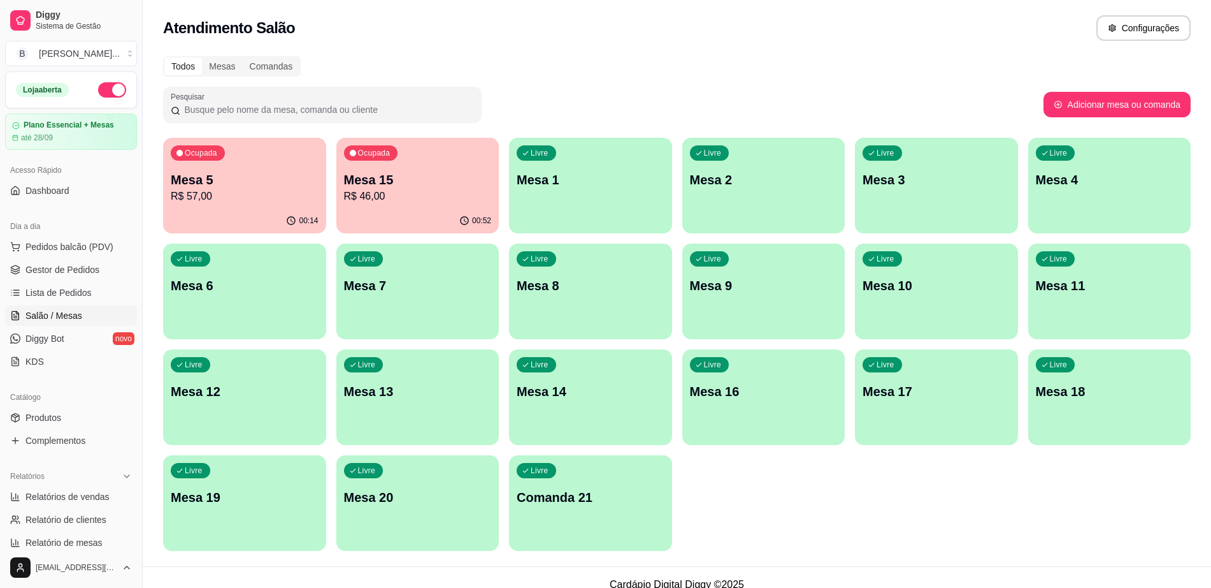
click at [420, 189] on p "R$ 46,00" at bounding box center [418, 196] width 148 height 15
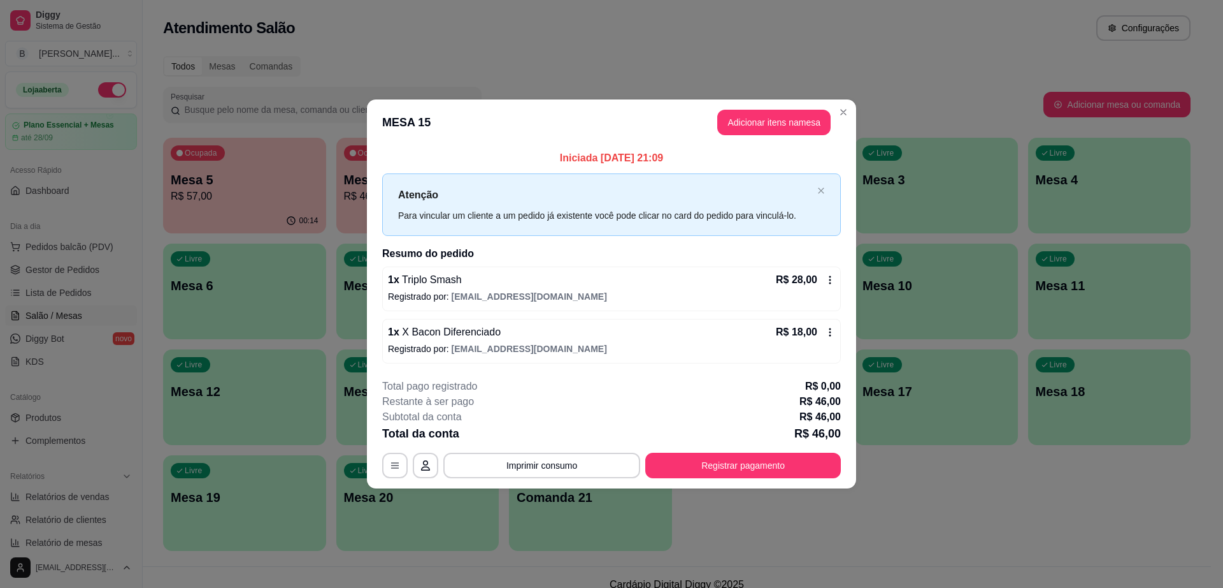
click at [824, 275] on div "R$ 28,00" at bounding box center [805, 279] width 59 height 15
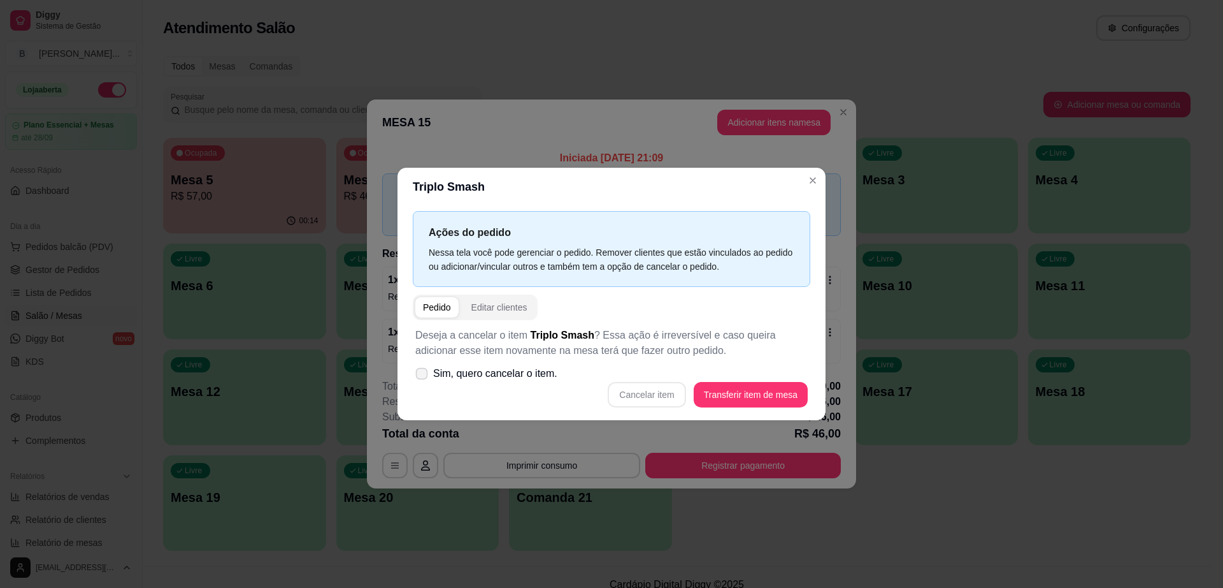
click at [433, 368] on label "Sim, quero cancelar o item." at bounding box center [486, 373] width 152 height 25
click at [423, 376] on input "Sim, quero cancelar o item." at bounding box center [419, 380] width 8 height 8
checkbox input "true"
click at [665, 392] on button "Cancelar item" at bounding box center [647, 394] width 78 height 25
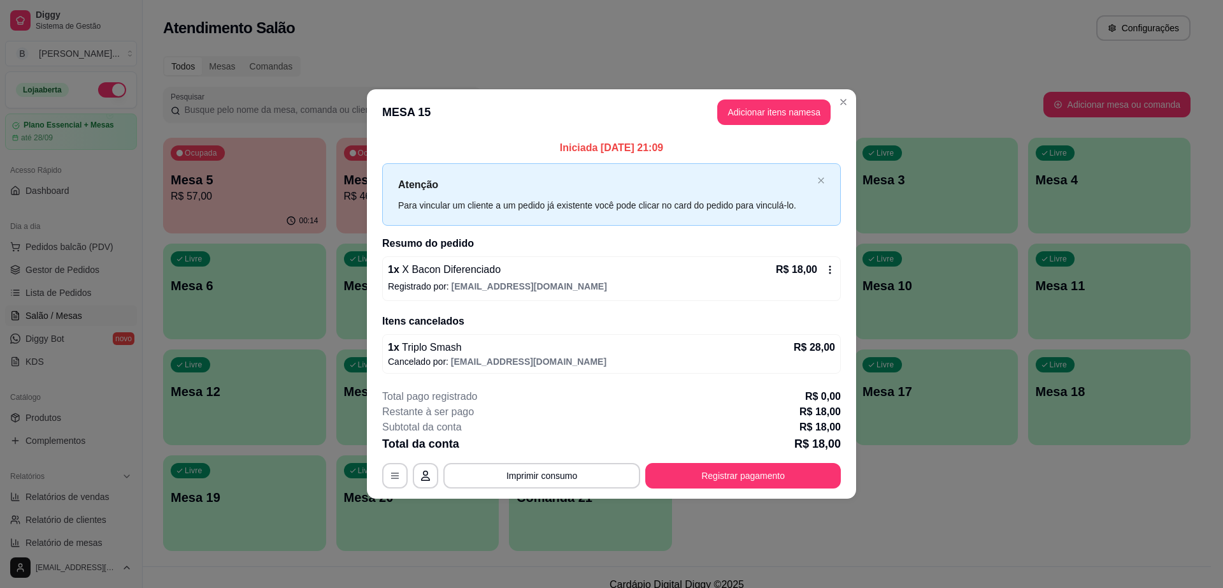
click at [828, 271] on icon at bounding box center [830, 269] width 10 height 10
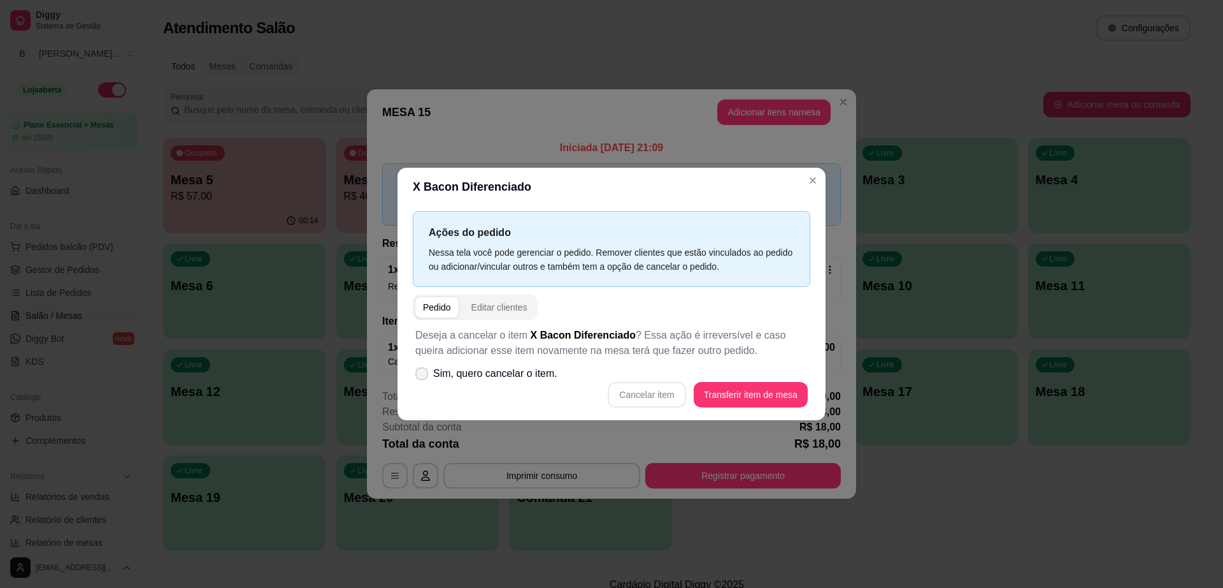
click at [417, 373] on icon at bounding box center [422, 374] width 10 height 8
click at [417, 376] on input "Sim, quero cancelar o item." at bounding box center [419, 380] width 8 height 8
checkbox input "true"
click at [633, 401] on button "Cancelar item" at bounding box center [647, 394] width 76 height 25
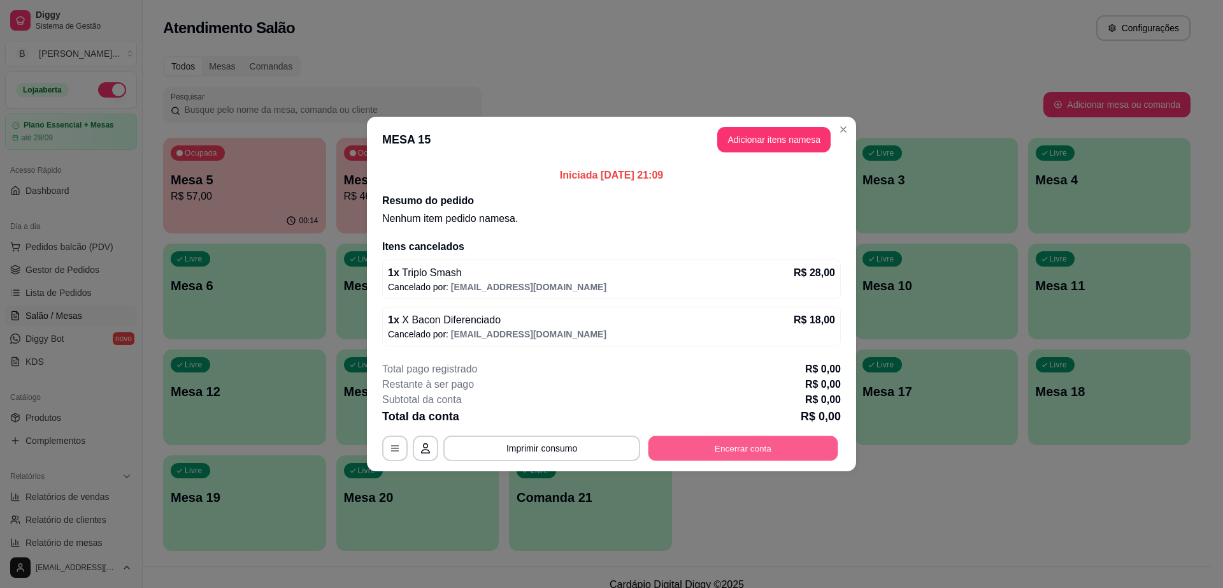
click at [788, 452] on button "Encerrar conta" at bounding box center [744, 448] width 190 height 25
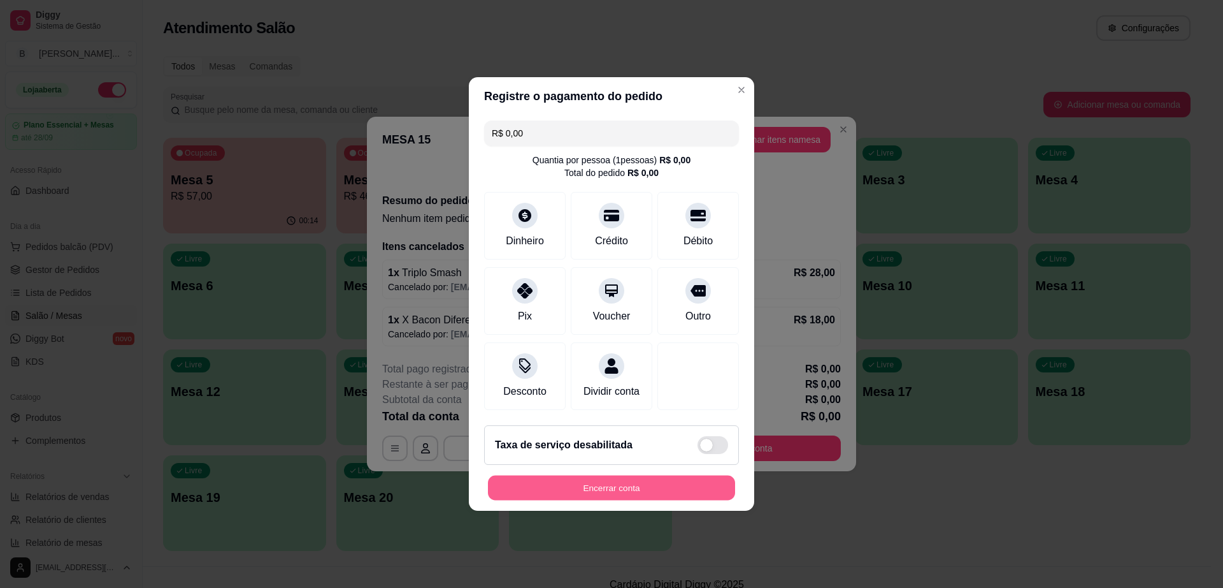
click at [614, 496] on button "Encerrar conta" at bounding box center [611, 487] width 247 height 25
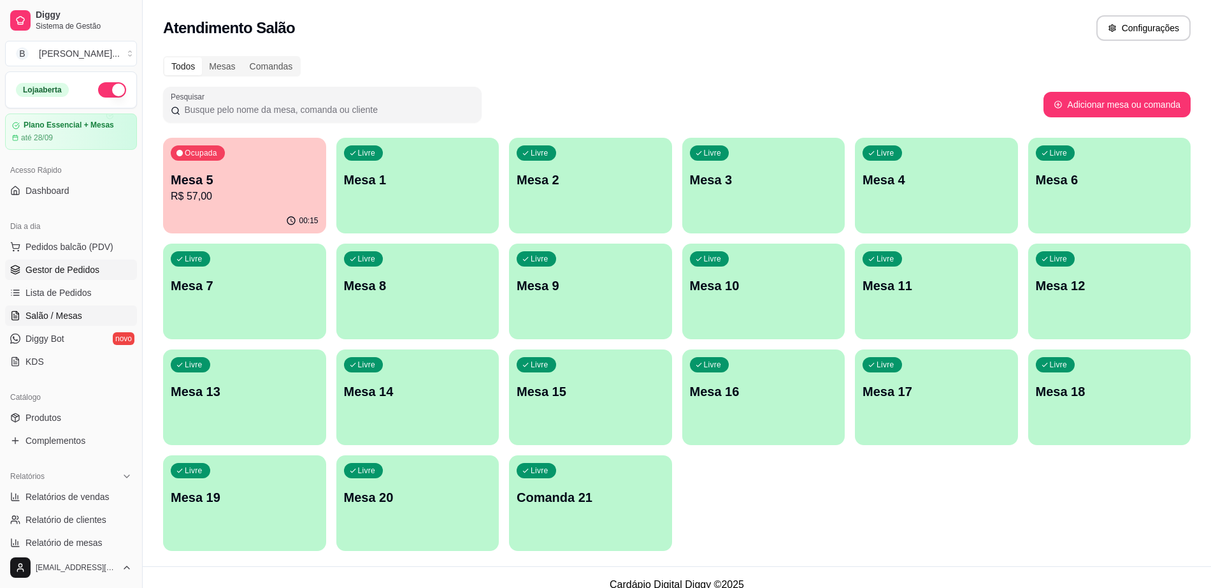
click at [29, 274] on span "Gestor de Pedidos" at bounding box center [62, 269] width 74 height 13
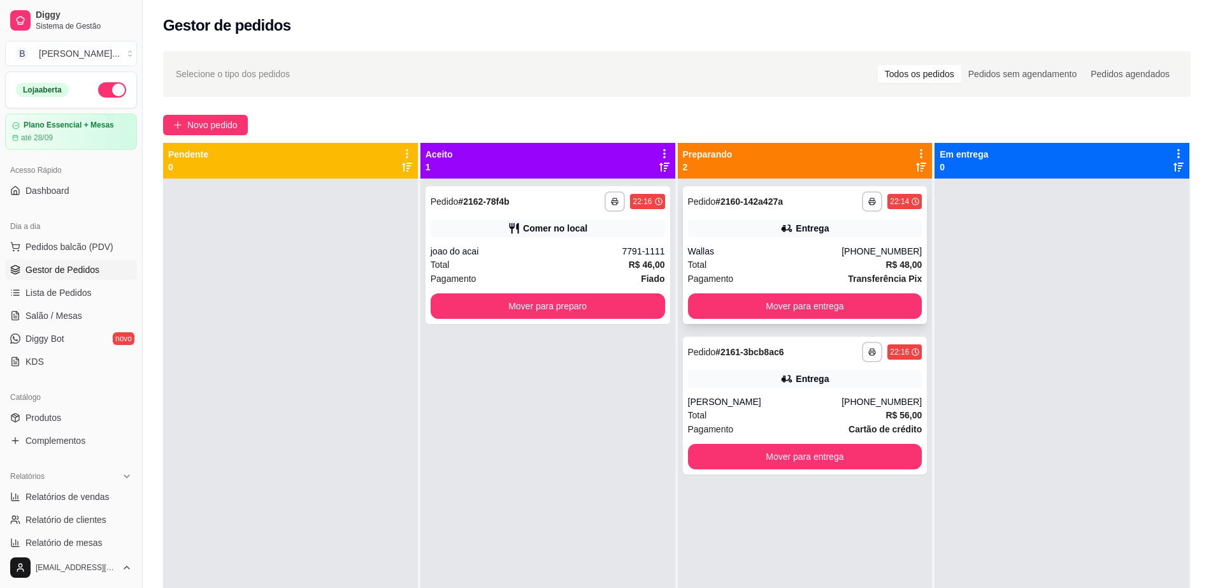
click at [720, 262] on div "Total R$ 48,00" at bounding box center [805, 264] width 235 height 14
click at [791, 370] on div "Entrega" at bounding box center [805, 379] width 235 height 18
click at [559, 277] on div "Pagamento Fiado" at bounding box center [548, 278] width 235 height 14
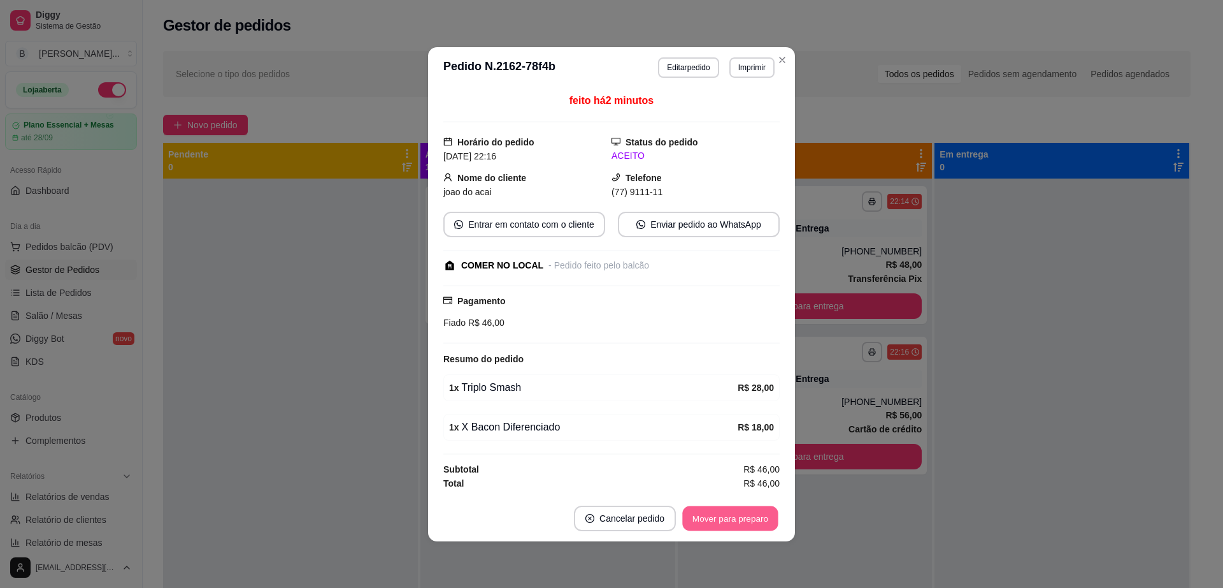
click at [730, 526] on button "Mover para preparo" at bounding box center [730, 517] width 96 height 25
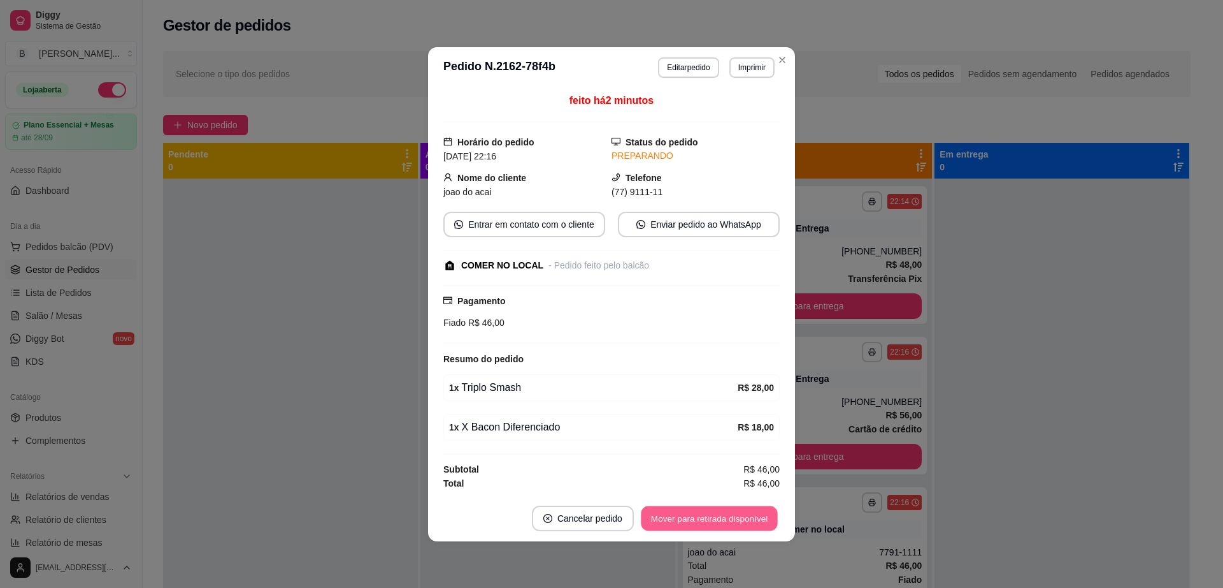
click at [730, 526] on button "Mover para retirada disponível" at bounding box center [709, 517] width 136 height 25
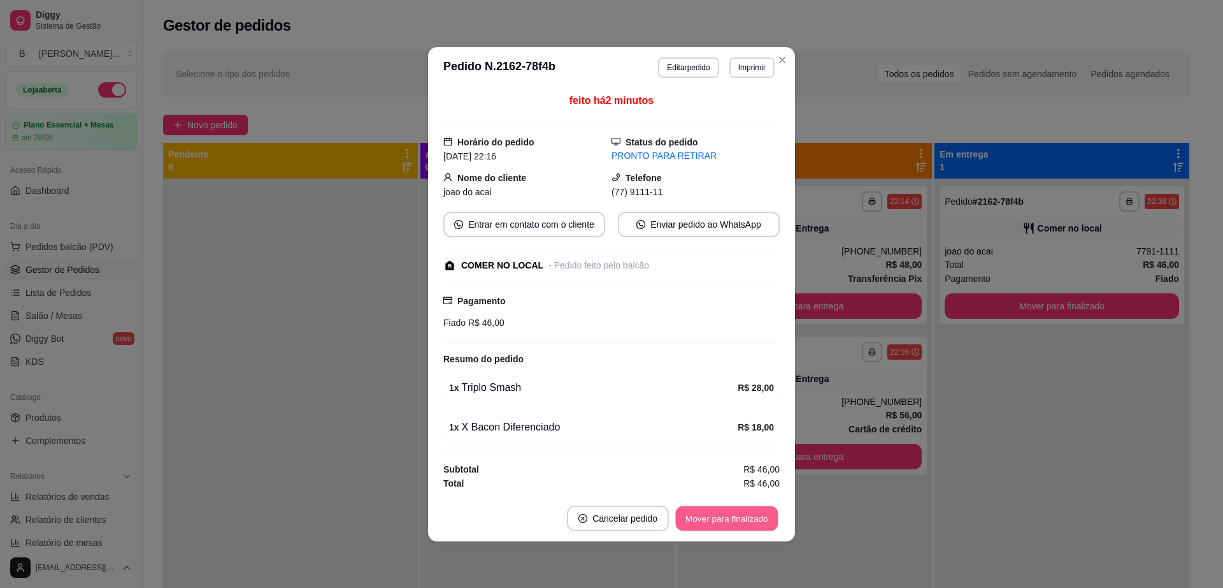
click at [730, 526] on button "Mover para finalizado" at bounding box center [727, 517] width 103 height 25
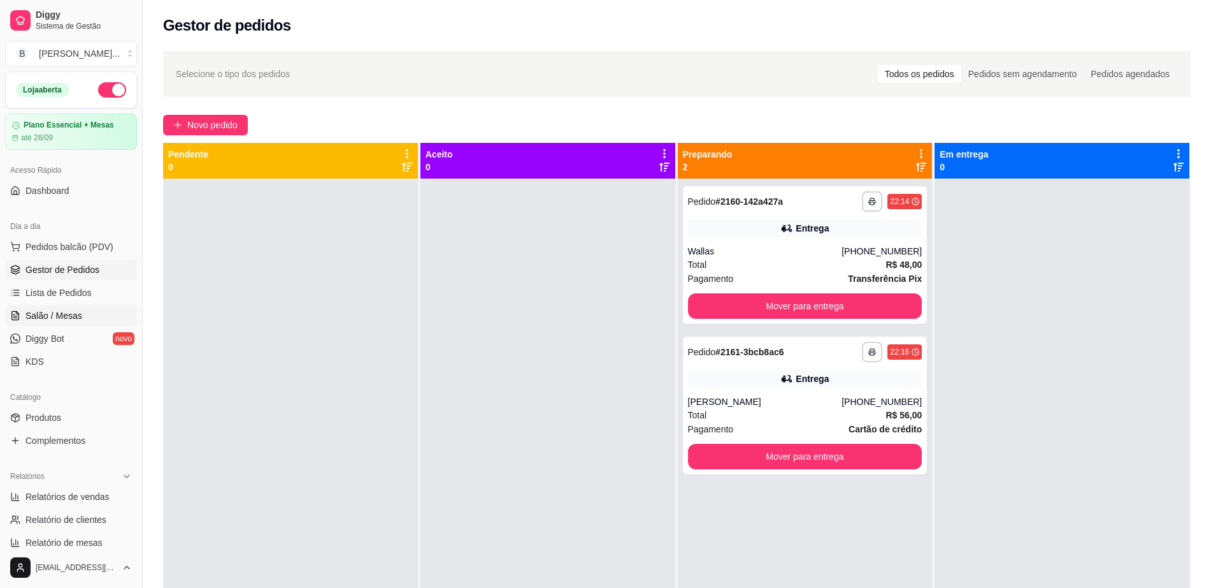
click at [66, 310] on span "Salão / Mesas" at bounding box center [53, 315] width 57 height 13
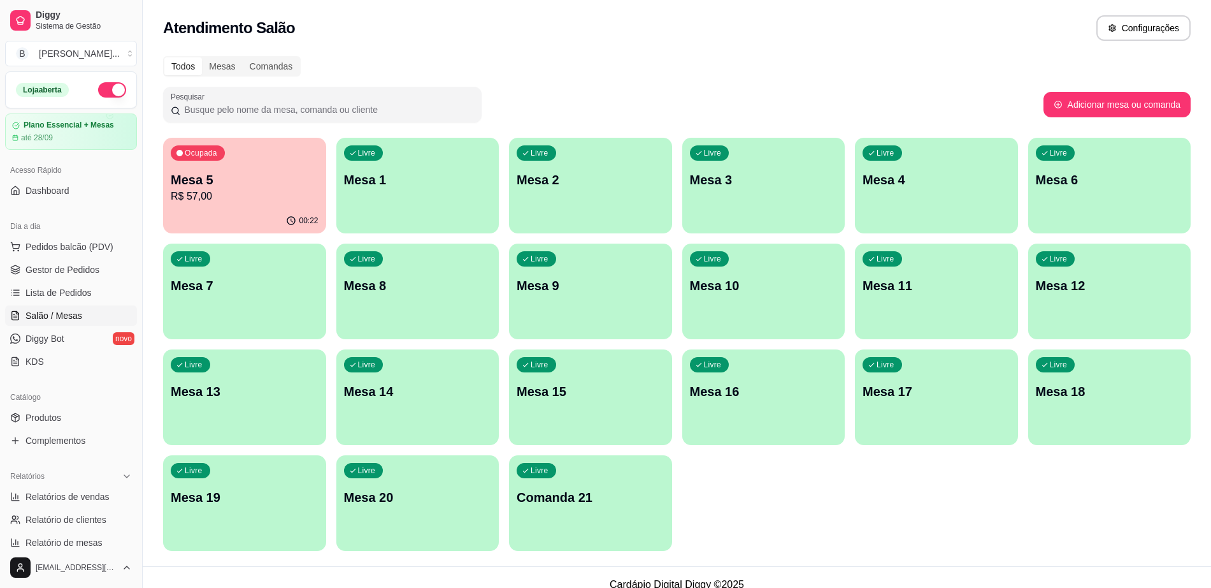
click at [294, 206] on div "Ocupada Mesa 5 R$ 57,00" at bounding box center [244, 173] width 163 height 71
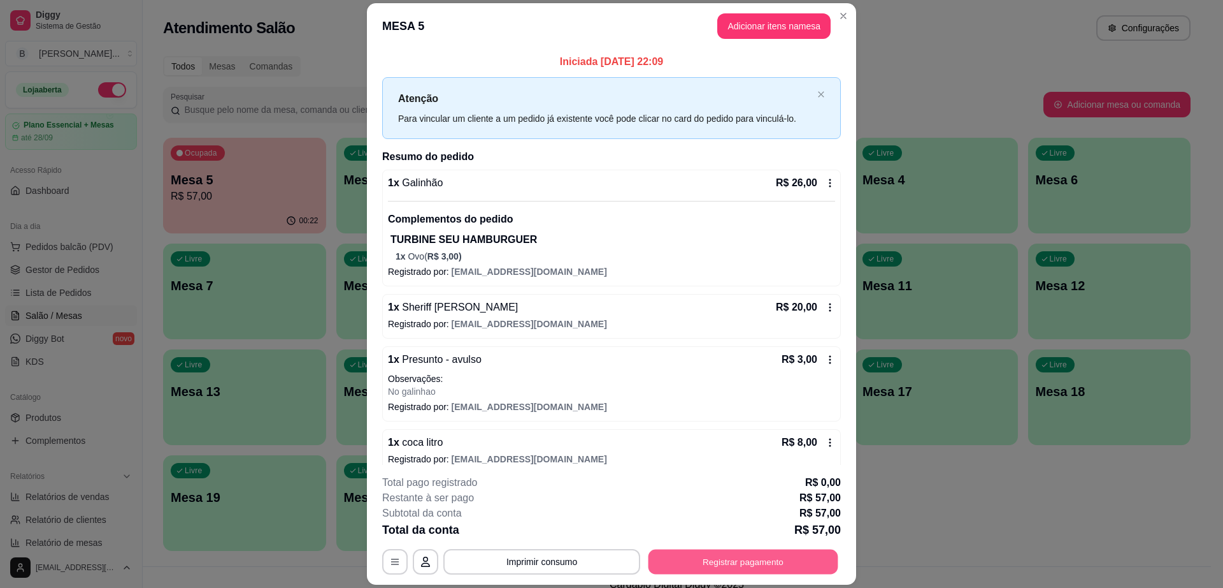
click at [716, 572] on button "Registrar pagamento" at bounding box center [744, 561] width 190 height 25
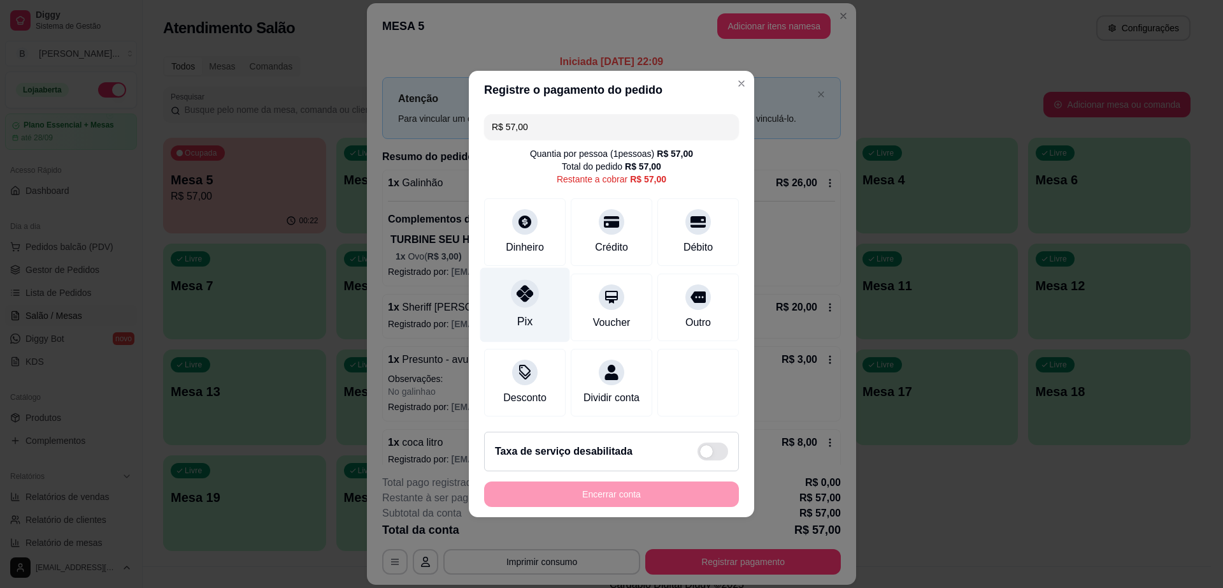
click at [516, 299] on div "Pix" at bounding box center [525, 305] width 90 height 75
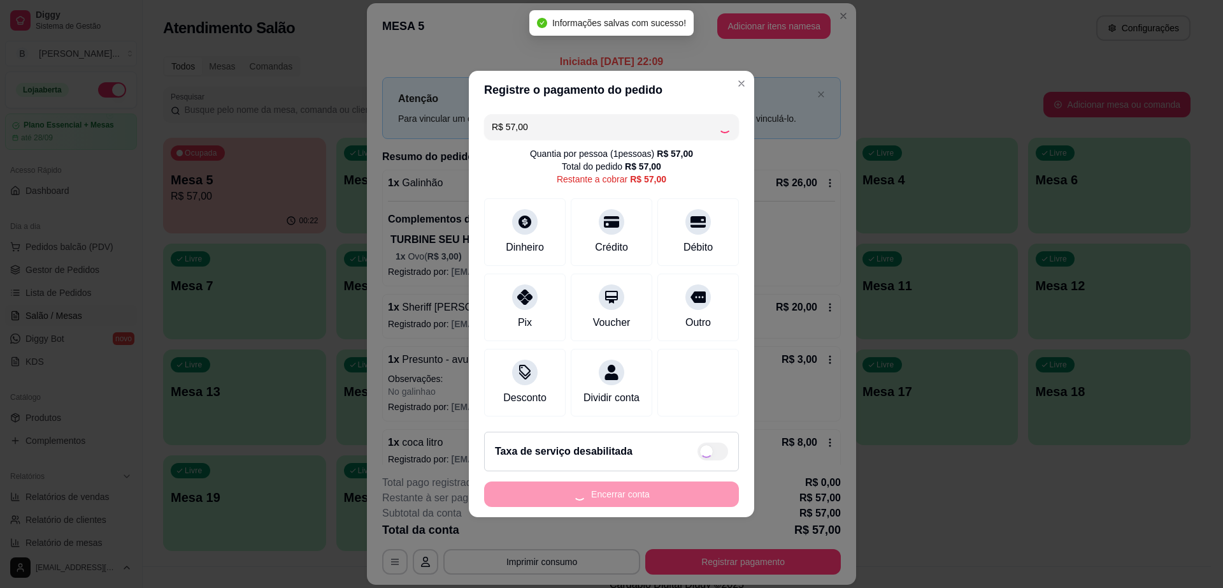
type input "R$ 0,00"
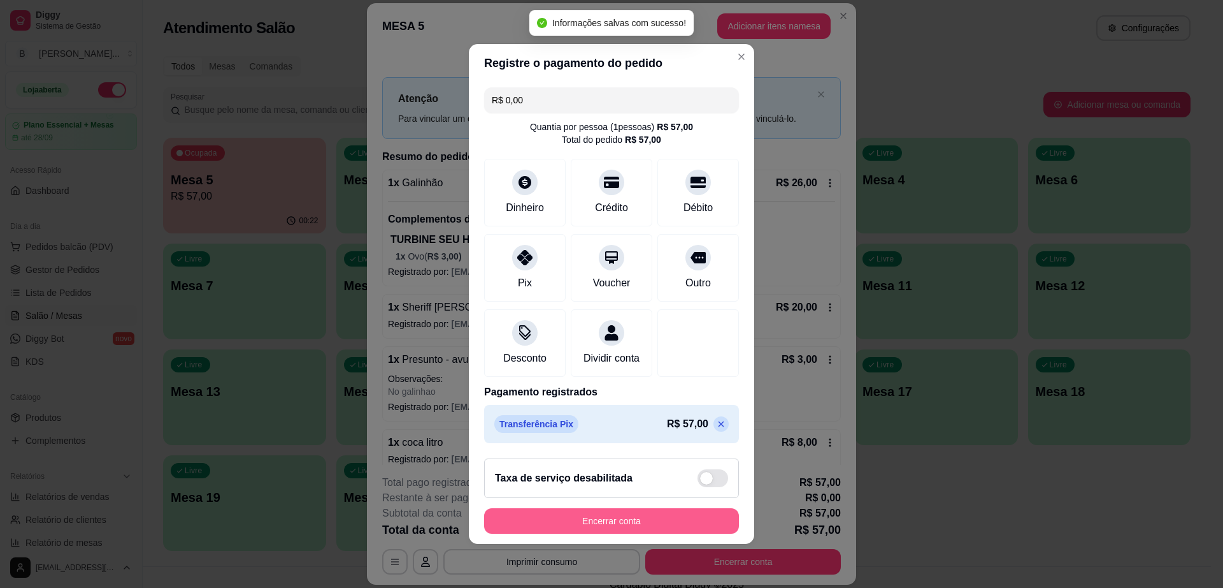
click at [624, 531] on button "Encerrar conta" at bounding box center [611, 520] width 255 height 25
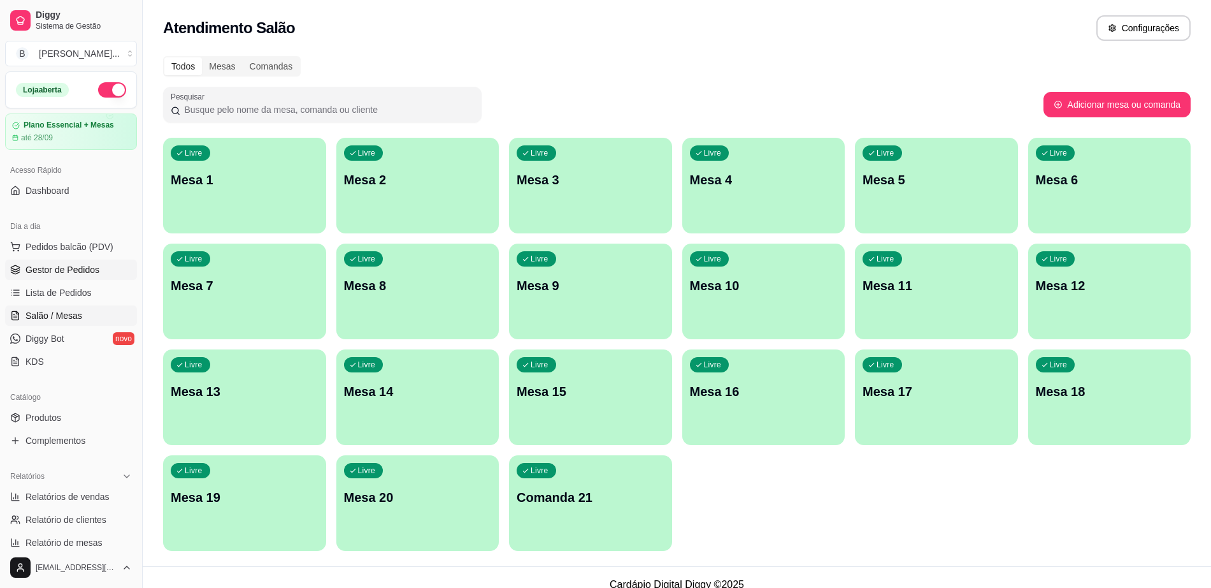
click at [50, 266] on span "Gestor de Pedidos" at bounding box center [62, 269] width 74 height 13
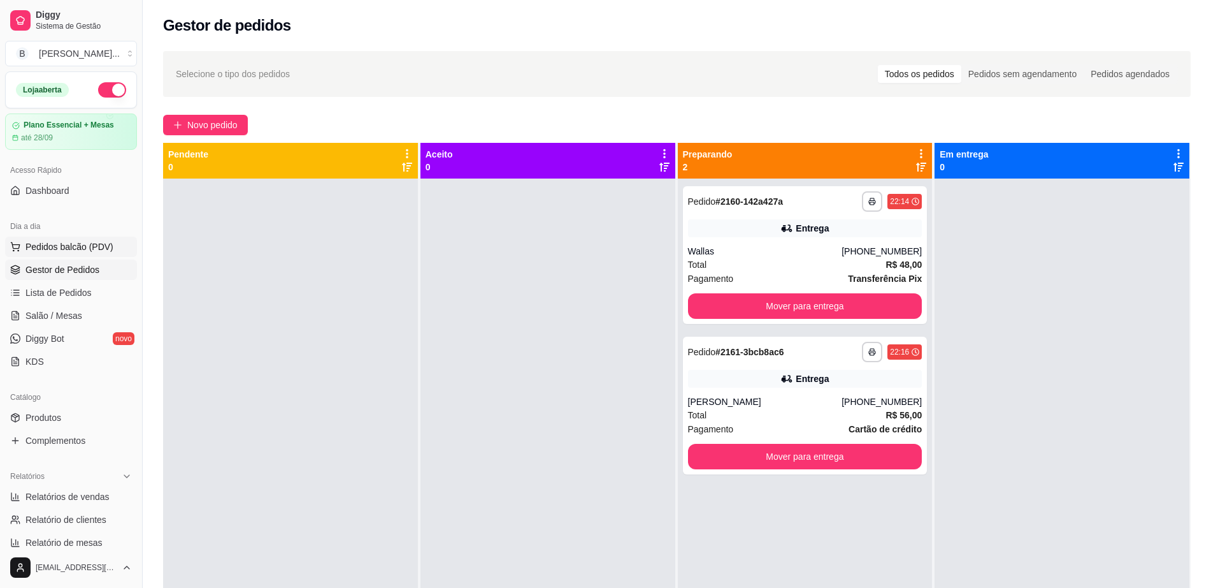
click at [104, 241] on span "Pedidos balcão (PDV)" at bounding box center [69, 246] width 88 height 13
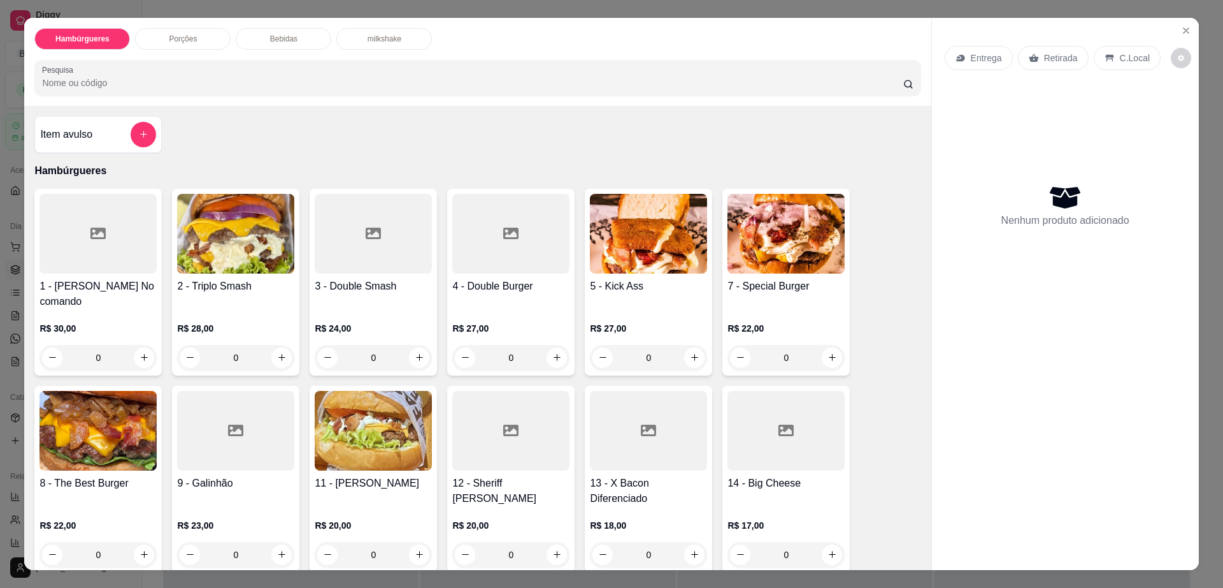
click at [185, 37] on p "Porções" at bounding box center [183, 39] width 28 height 10
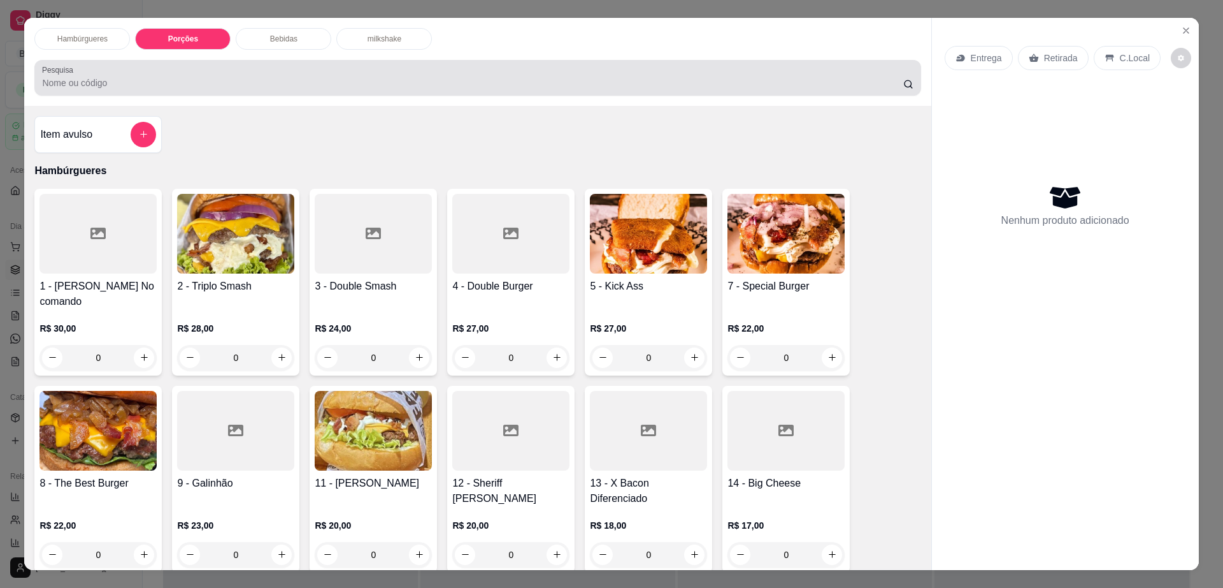
scroll to position [23, 0]
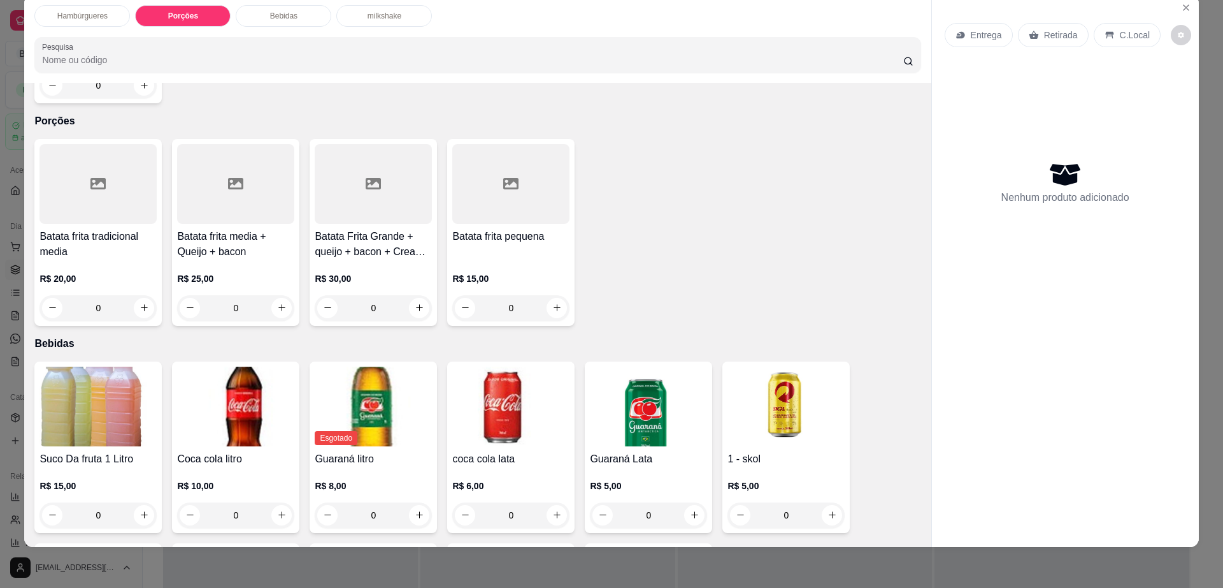
click at [220, 259] on div "R$ 25,00 0" at bounding box center [235, 289] width 117 height 61
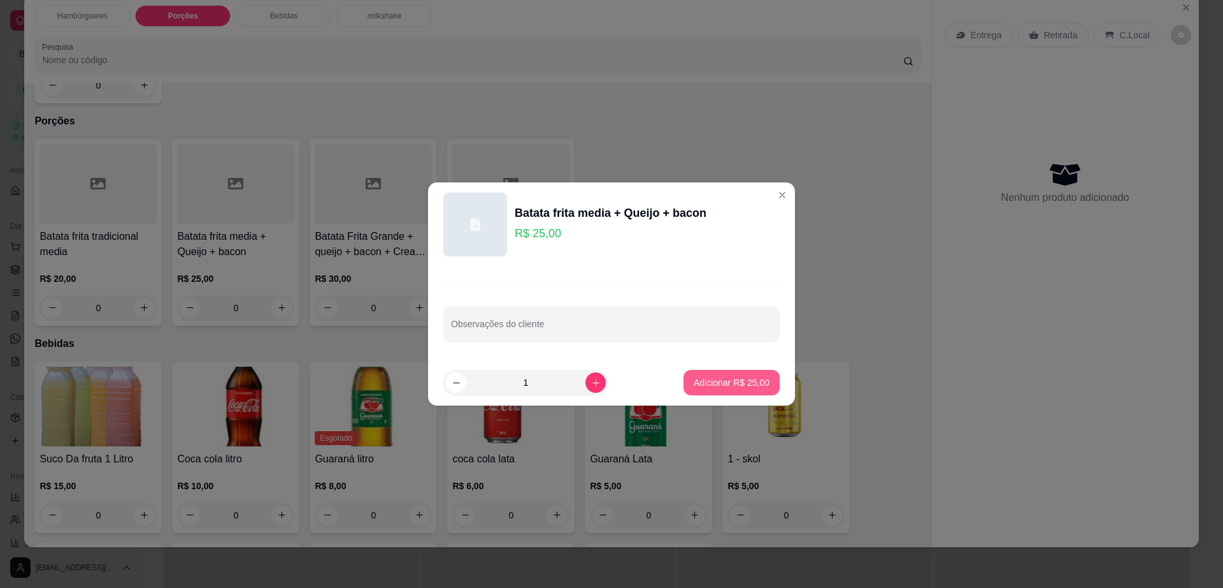
click at [705, 379] on p "Adicionar R$ 25,00" at bounding box center [732, 382] width 76 height 13
type input "1"
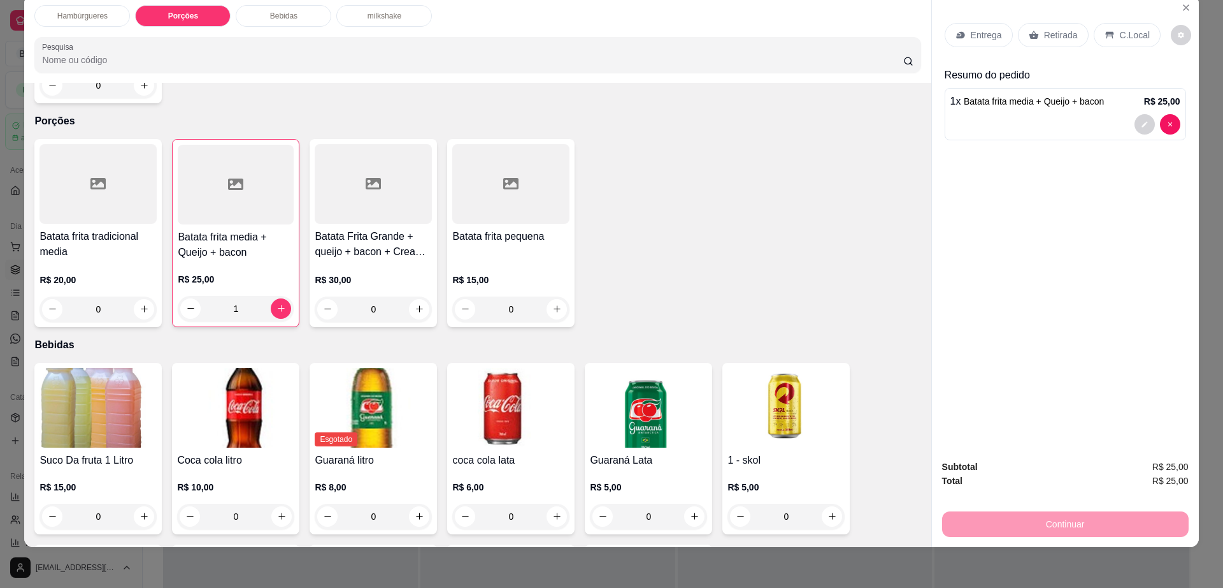
click at [517, 391] on img at bounding box center [510, 408] width 117 height 80
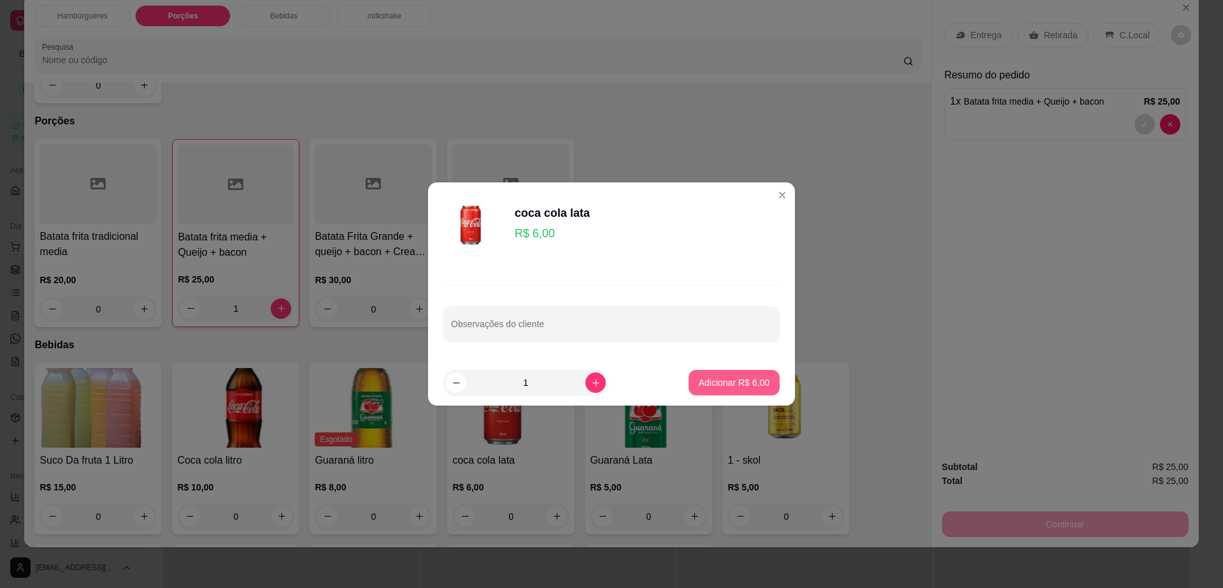
click at [699, 384] on p "Adicionar R$ 6,00" at bounding box center [734, 382] width 71 height 13
type input "1"
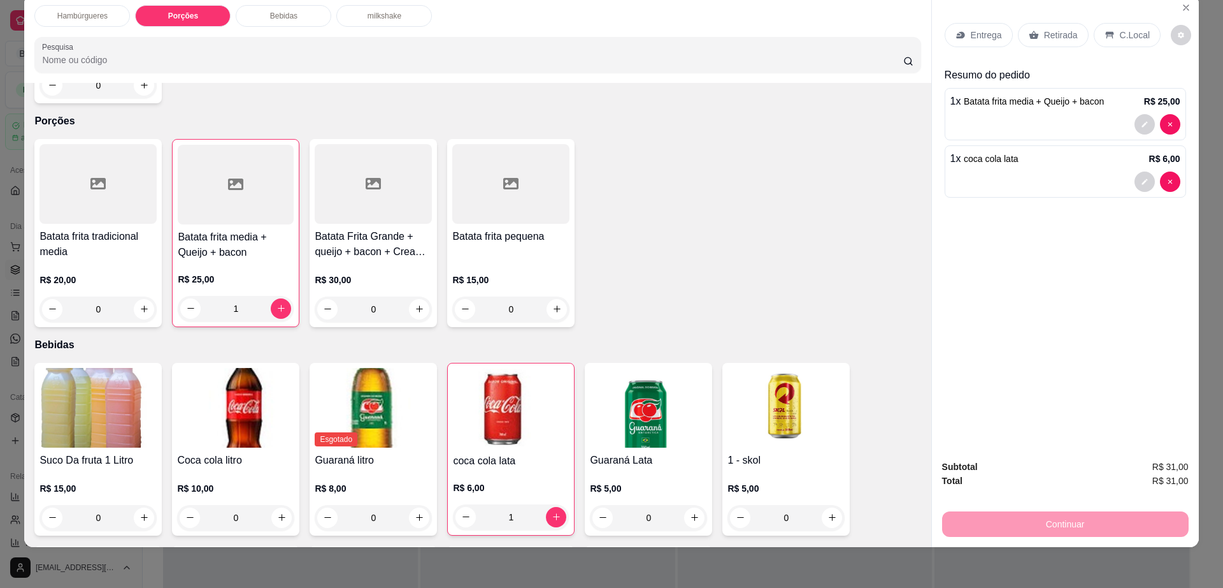
click at [986, 31] on p "Entrega" at bounding box center [986, 35] width 31 height 13
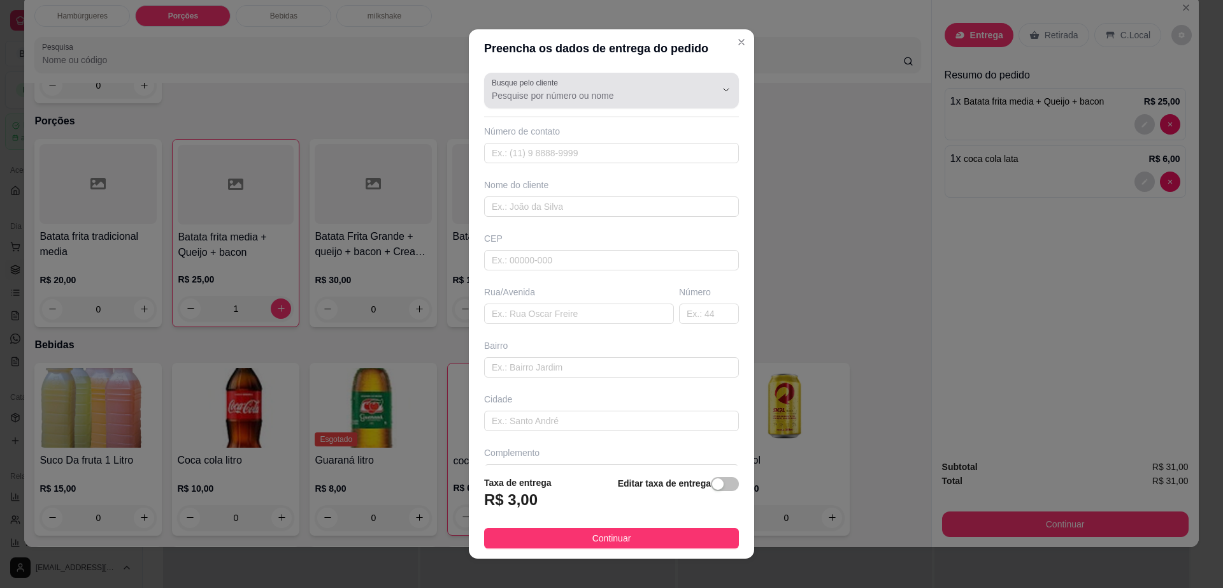
click at [602, 100] on input "Busque pelo cliente" at bounding box center [594, 95] width 204 height 13
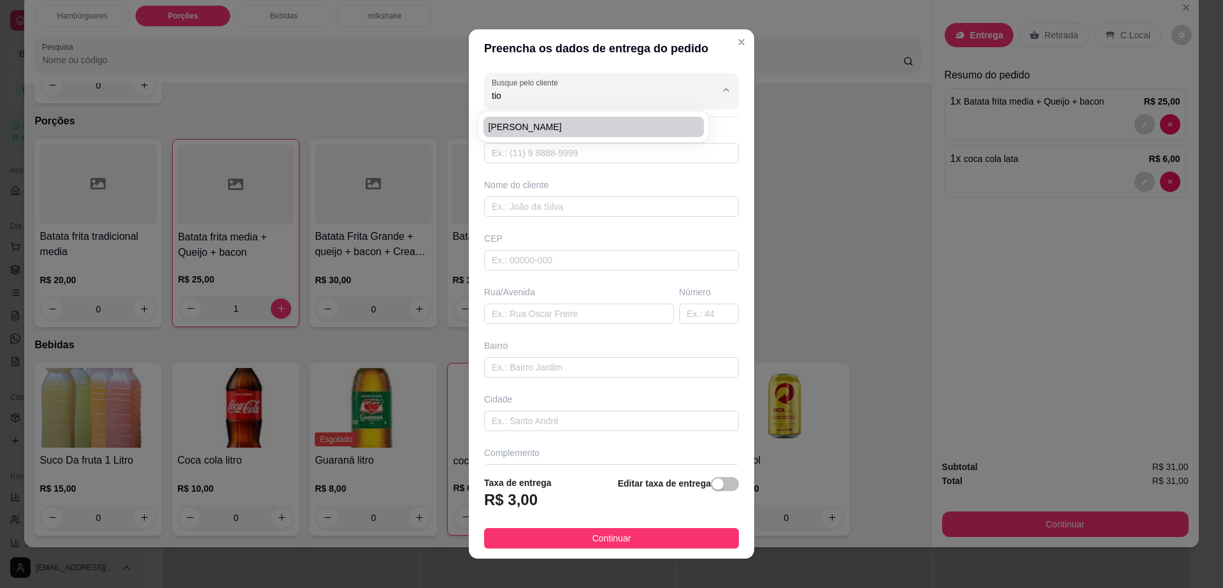
click at [600, 132] on span "[PERSON_NAME]" at bounding box center [588, 126] width 198 height 13
type input "[PERSON_NAME]"
type input "77991057890"
type input "[PERSON_NAME]"
type input "45140000"
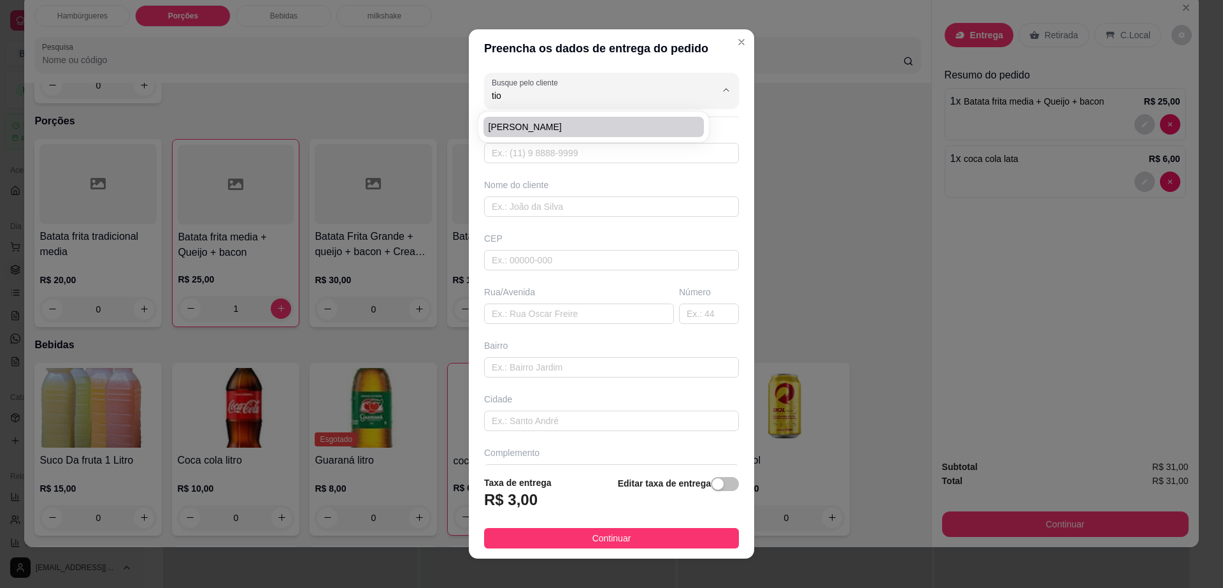
type input "Rua [PERSON_NAME]"
type input "[PERSON_NAME]"
type input "Itambé"
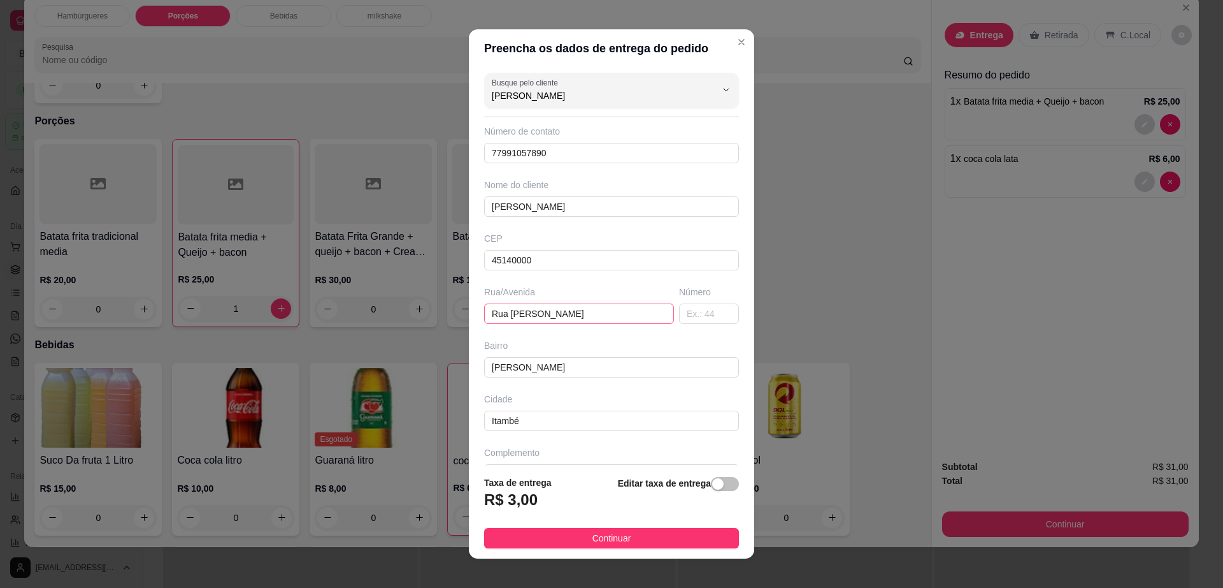
type input "[PERSON_NAME]"
drag, startPoint x: 480, startPoint y: 312, endPoint x: 598, endPoint y: 322, distance: 117.7
click at [598, 322] on input "Rua [PERSON_NAME]" at bounding box center [579, 313] width 190 height 20
drag, startPoint x: 484, startPoint y: 372, endPoint x: 586, endPoint y: 377, distance: 102.7
click at [586, 377] on input "[PERSON_NAME]" at bounding box center [611, 367] width 255 height 20
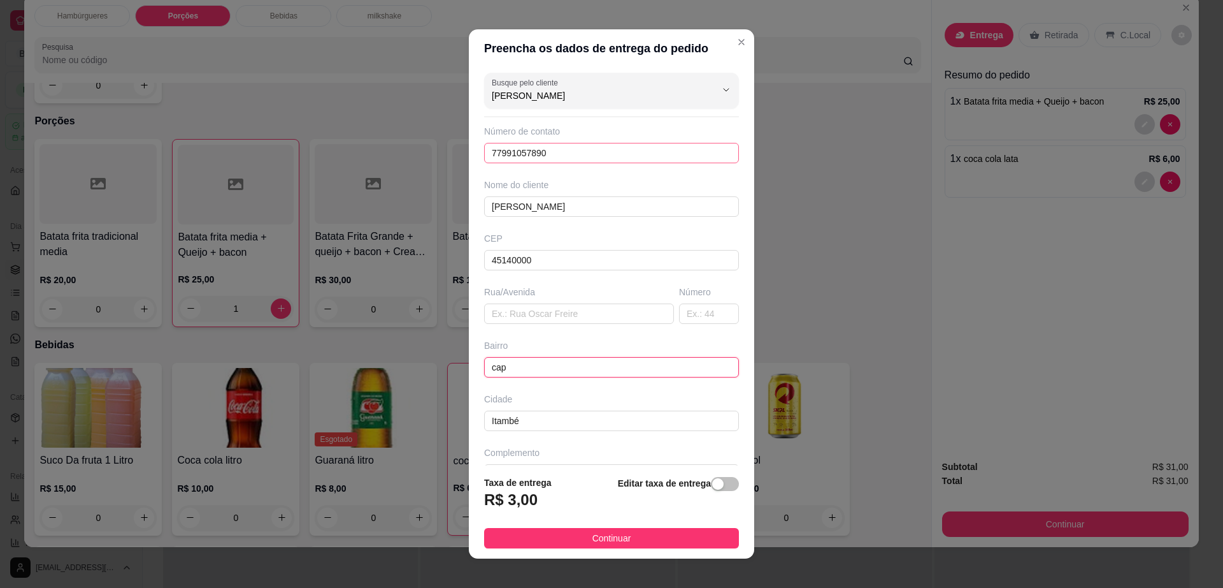
type input "cap"
drag, startPoint x: 484, startPoint y: 156, endPoint x: 562, endPoint y: 177, distance: 81.2
click at [562, 177] on div "Busque pelo cliente Tio [PERSON_NAME] Número de contato 77991057890 Nome do cli…" at bounding box center [611, 267] width 285 height 398
type input "[PHONE_NUMBER]"
click at [566, 368] on input "cap" at bounding box center [611, 367] width 255 height 20
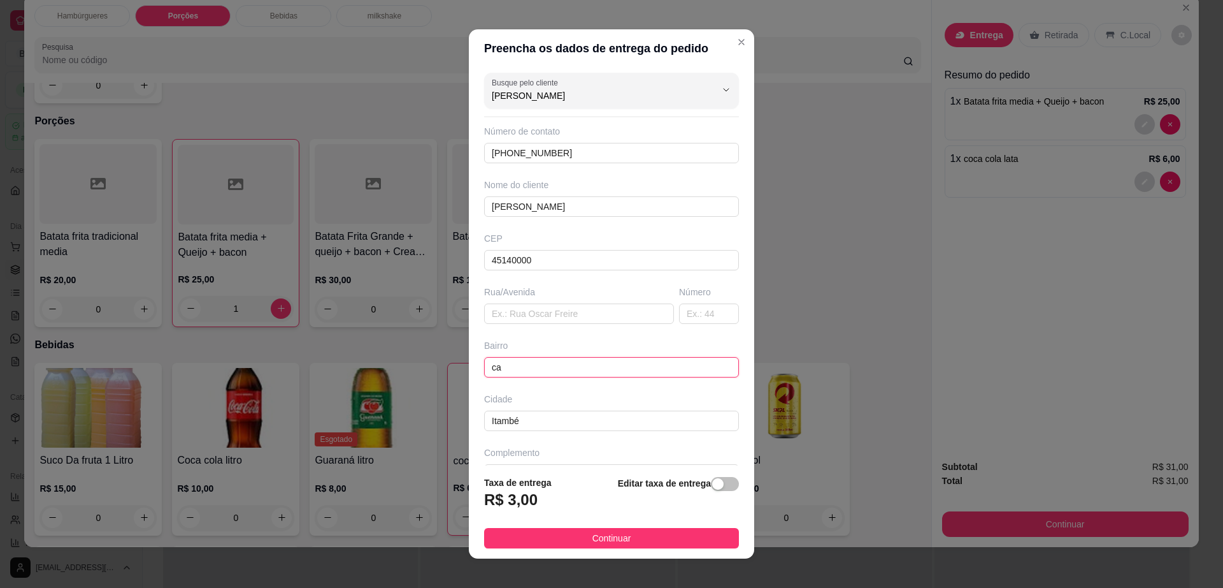
type input "c"
click at [593, 312] on input "text" at bounding box center [579, 313] width 190 height 20
type input "av cap veloso"
click at [679, 316] on input "text" at bounding box center [709, 313] width 60 height 20
type input "149"
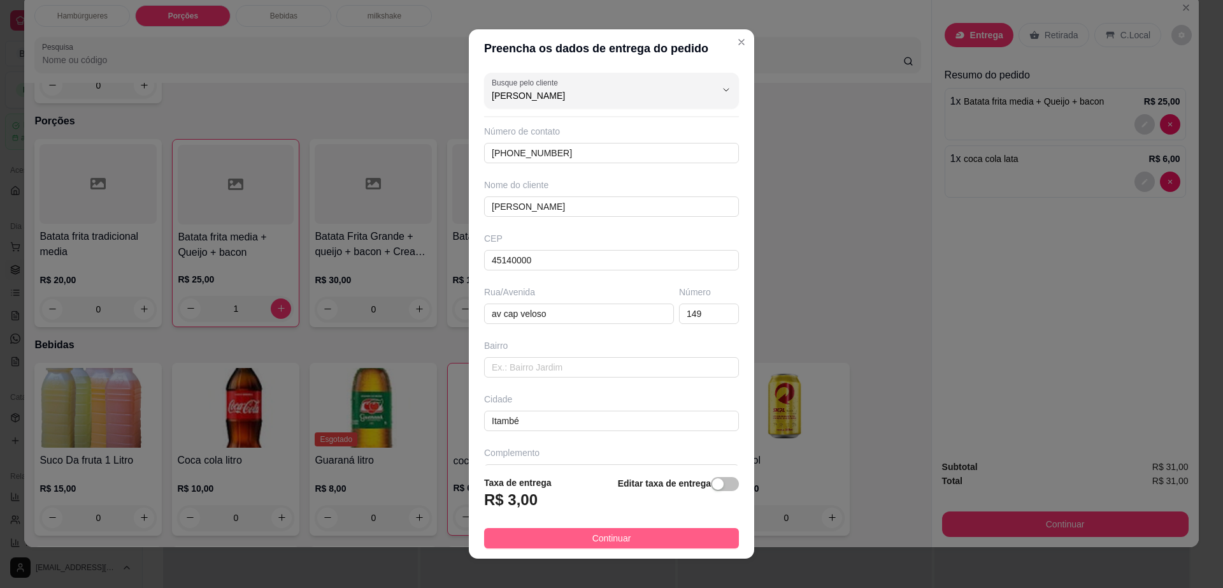
click at [647, 532] on button "Continuar" at bounding box center [611, 538] width 255 height 20
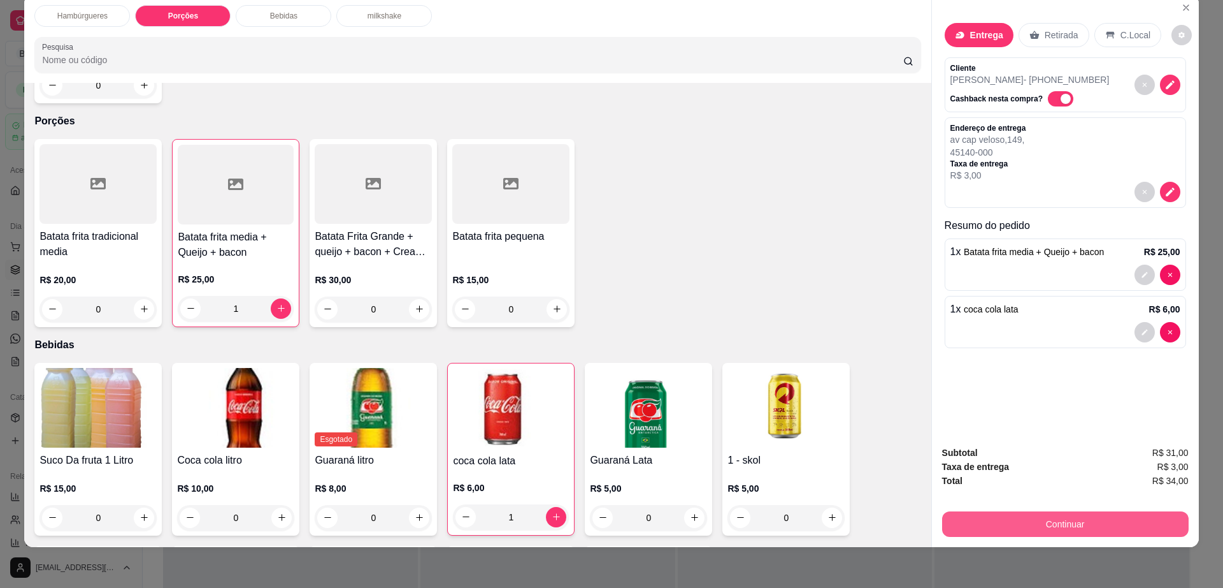
click at [1018, 526] on button "Continuar" at bounding box center [1065, 523] width 247 height 25
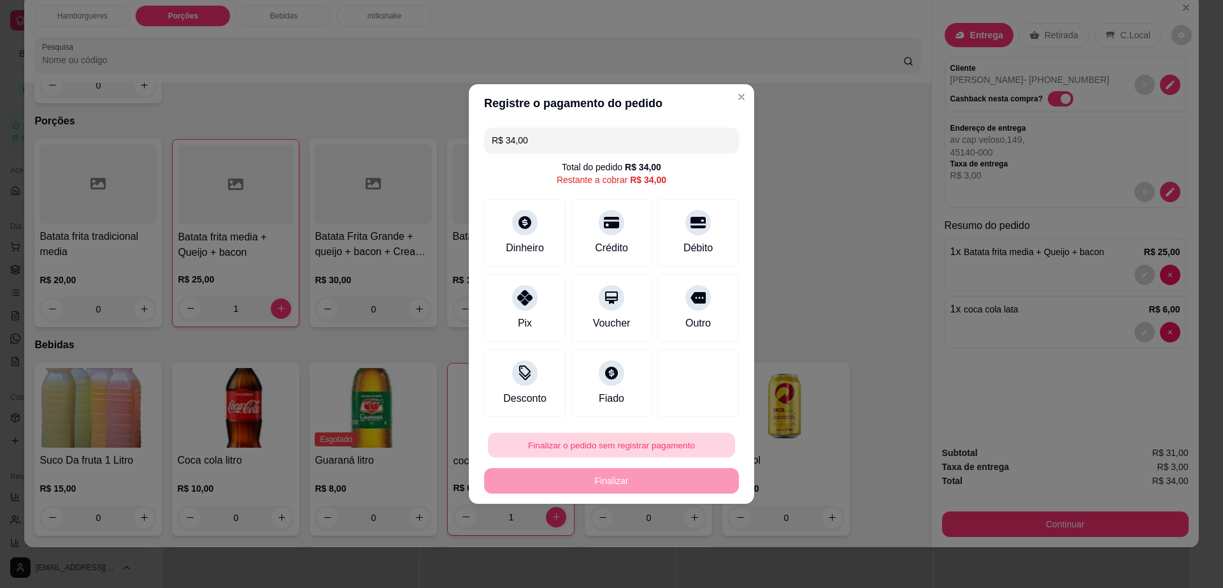
click at [644, 436] on button "Finalizar o pedido sem registrar pagamento" at bounding box center [611, 445] width 247 height 25
click at [694, 559] on button "Confirmar" at bounding box center [691, 550] width 47 height 20
type input "0"
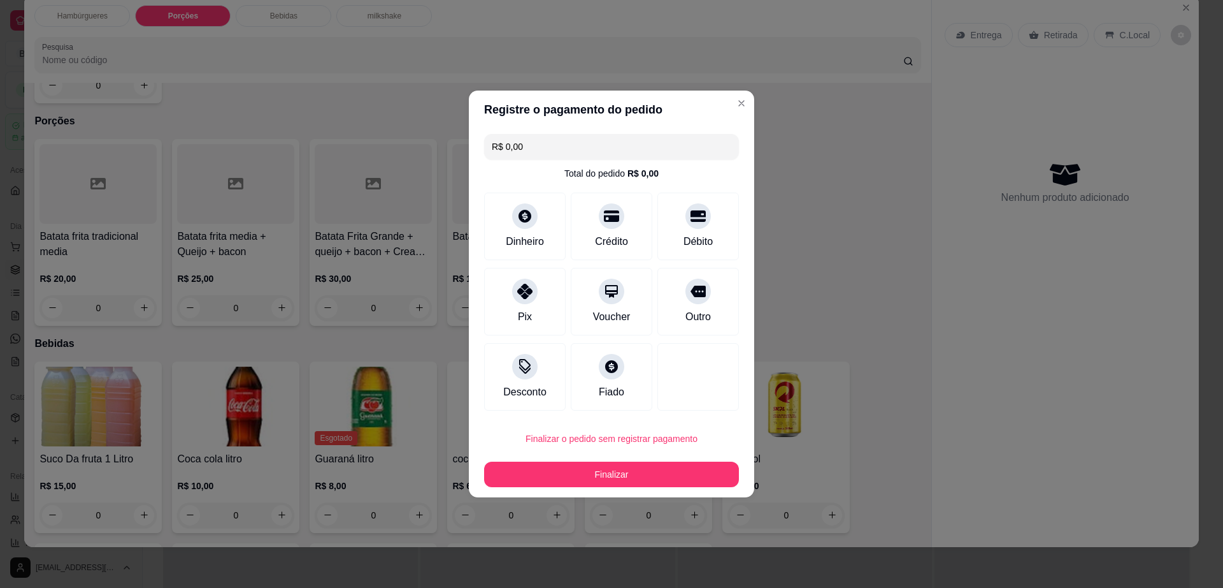
type input "R$ 0,00"
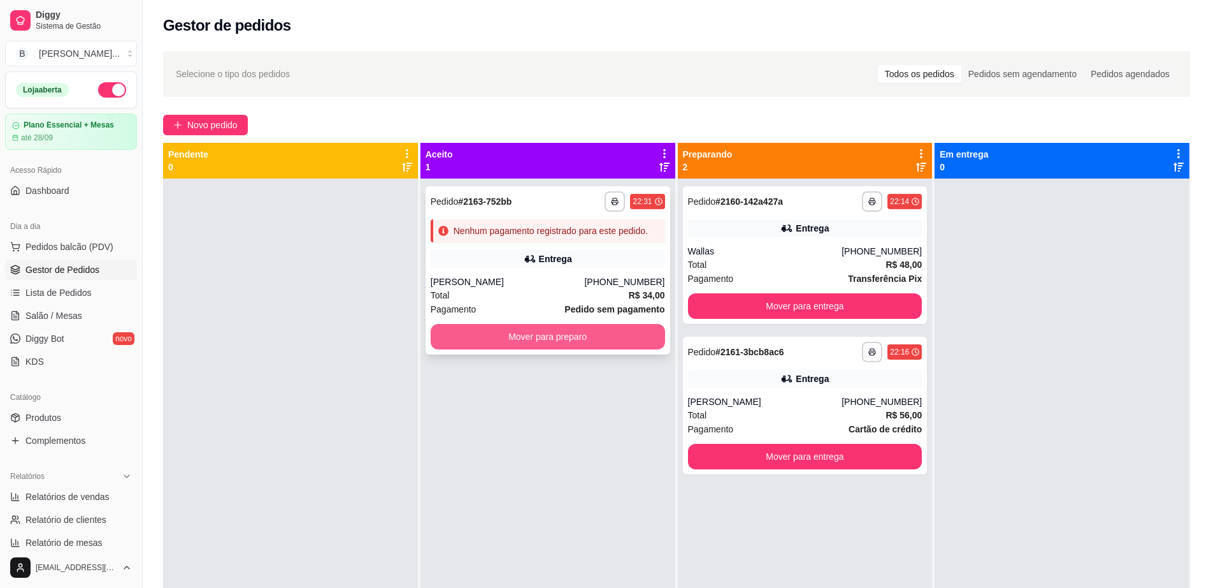
click at [570, 339] on button "Mover para preparo" at bounding box center [548, 336] width 235 height 25
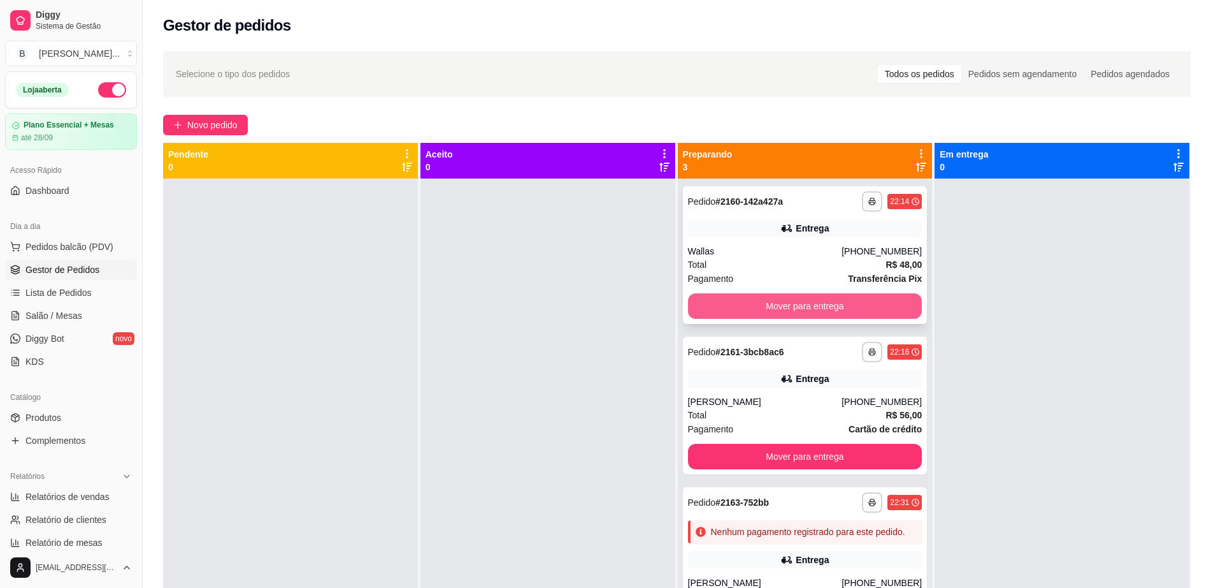
click at [888, 308] on button "Mover para entrega" at bounding box center [805, 305] width 235 height 25
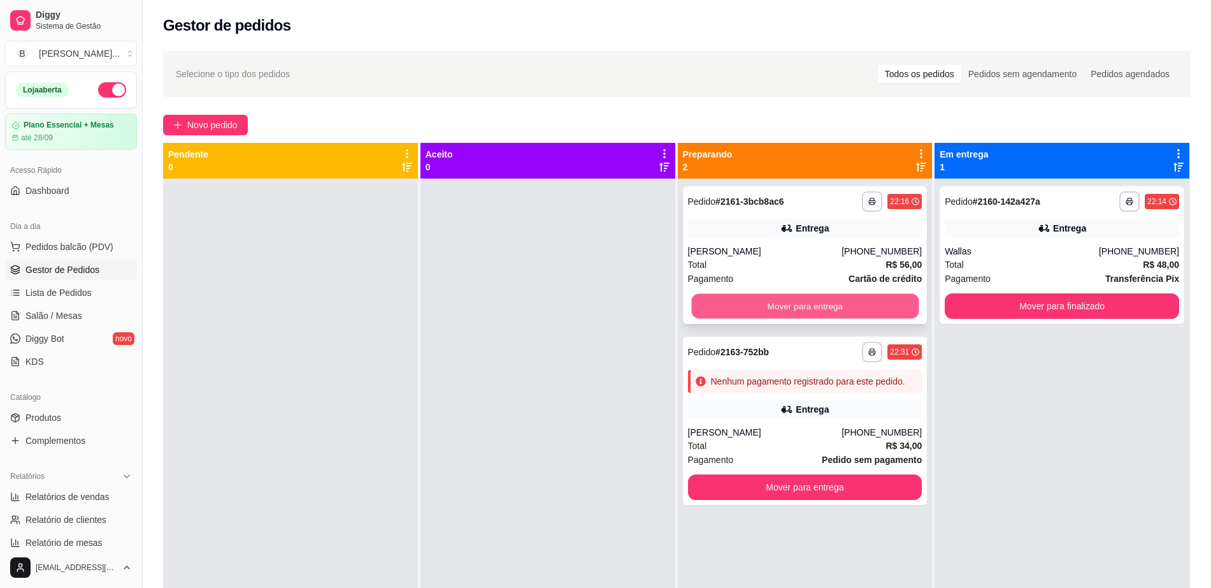
click at [886, 308] on button "Mover para entrega" at bounding box center [804, 306] width 227 height 25
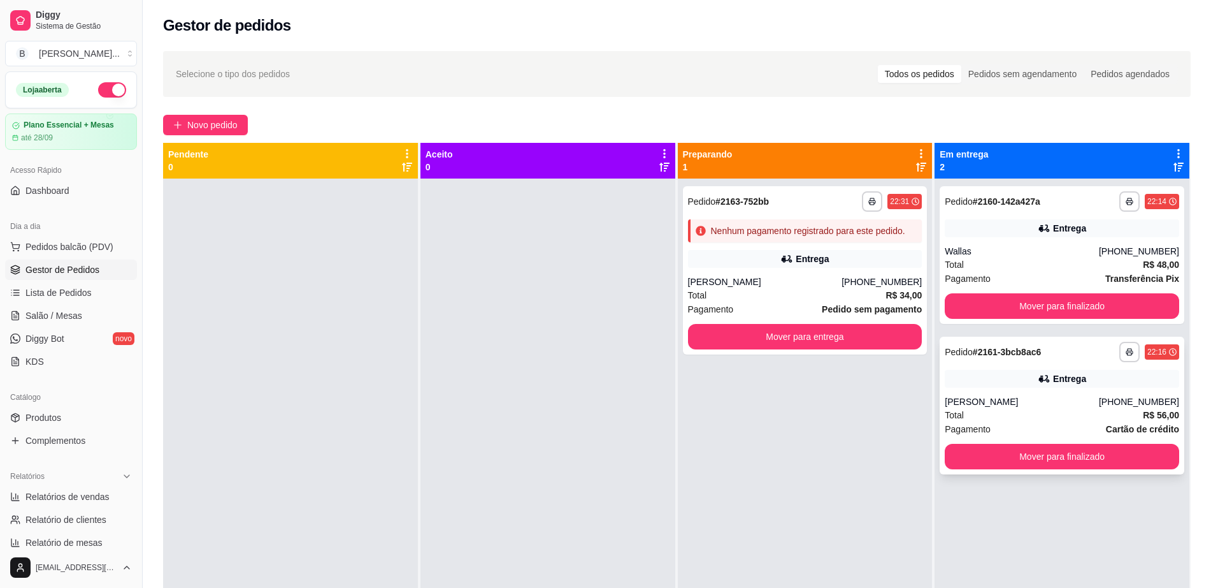
click at [1016, 363] on div "**********" at bounding box center [1062, 405] width 245 height 138
click at [999, 347] on strong "# 2161-3bcb8ac6" at bounding box center [1007, 352] width 68 height 10
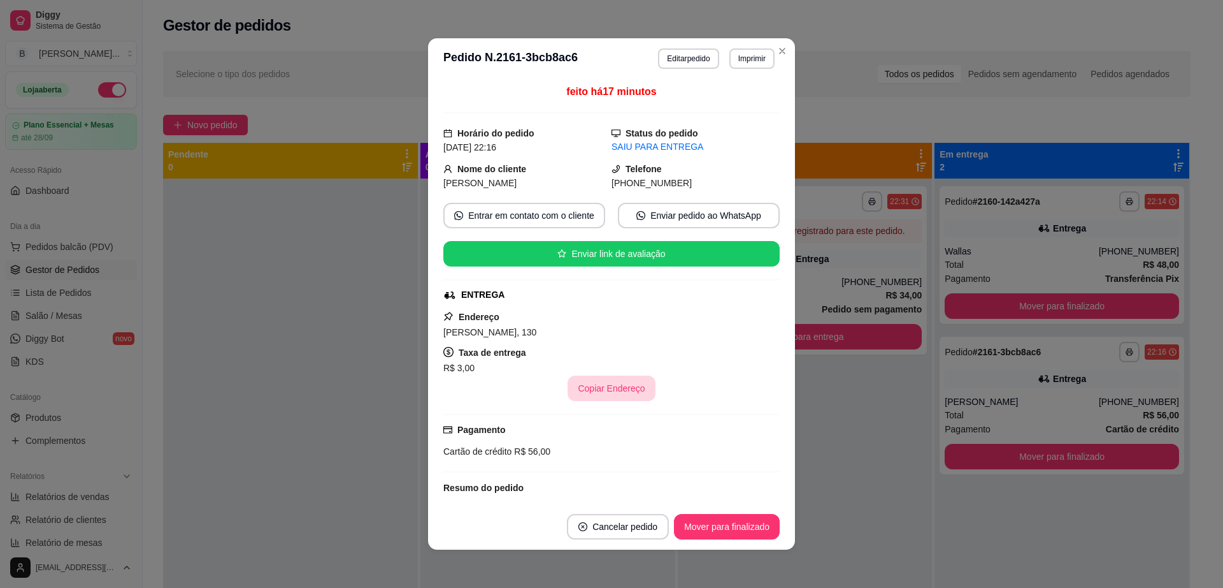
click at [619, 379] on button "Copiar Endereço" at bounding box center [611, 387] width 87 height 25
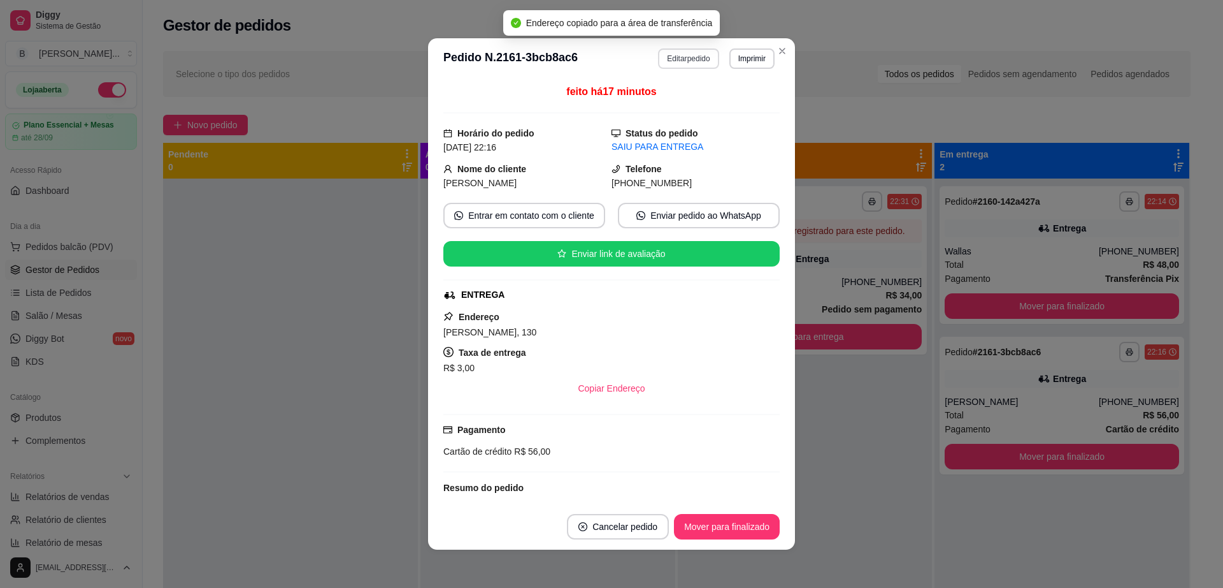
click at [691, 57] on button "Editar pedido" at bounding box center [688, 58] width 61 height 20
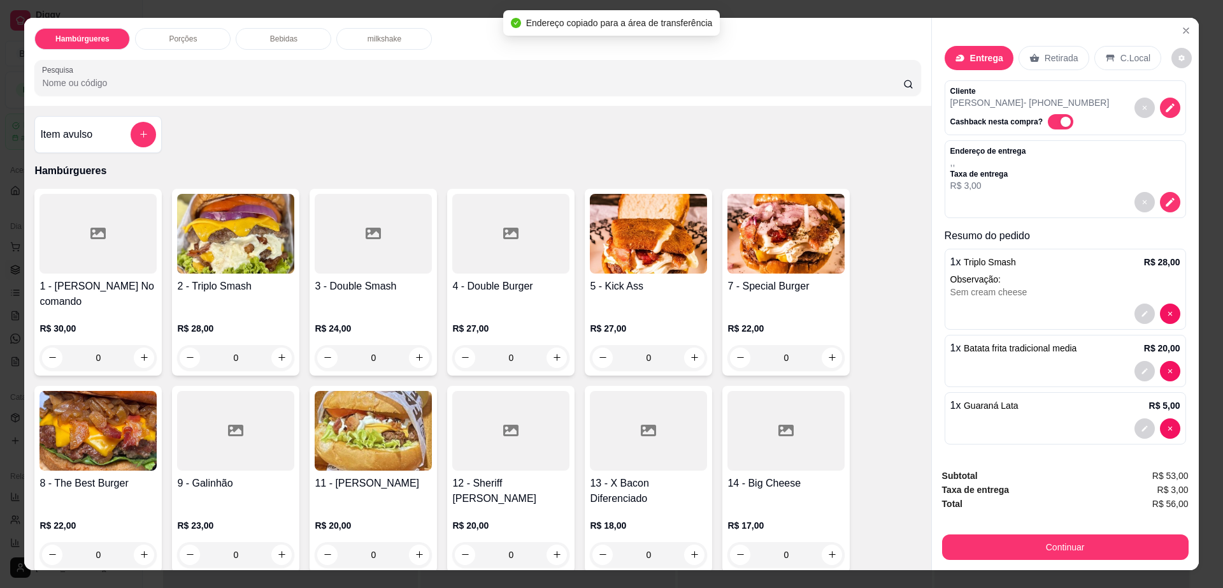
click at [295, 44] on div "Bebidas" at bounding box center [284, 39] width 96 height 22
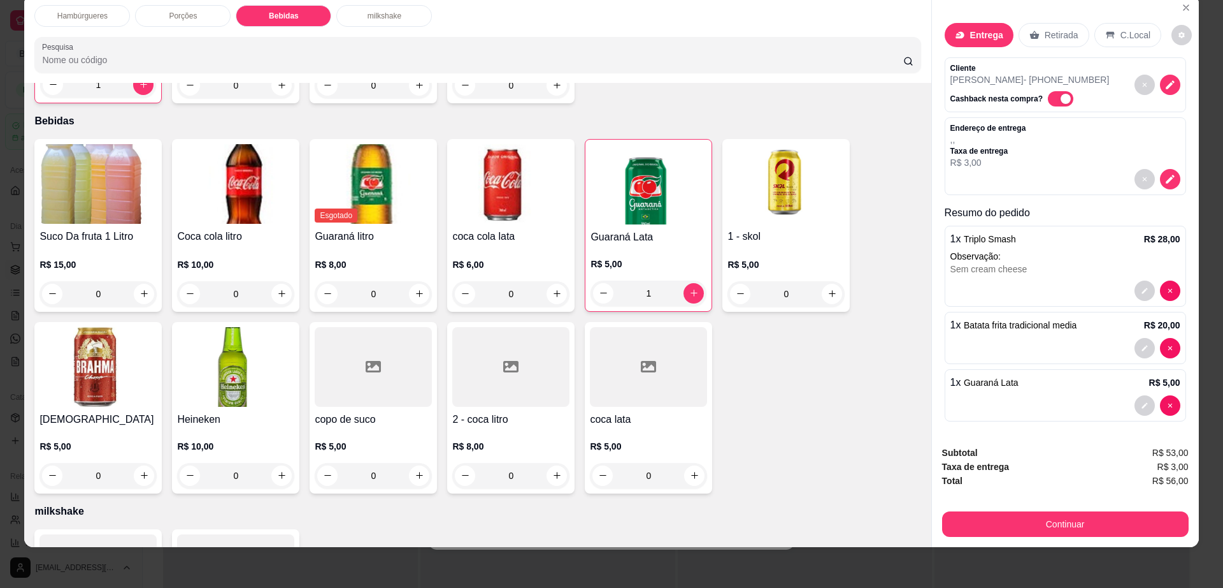
click at [515, 229] on h4 "coca cola lata" at bounding box center [510, 236] width 117 height 15
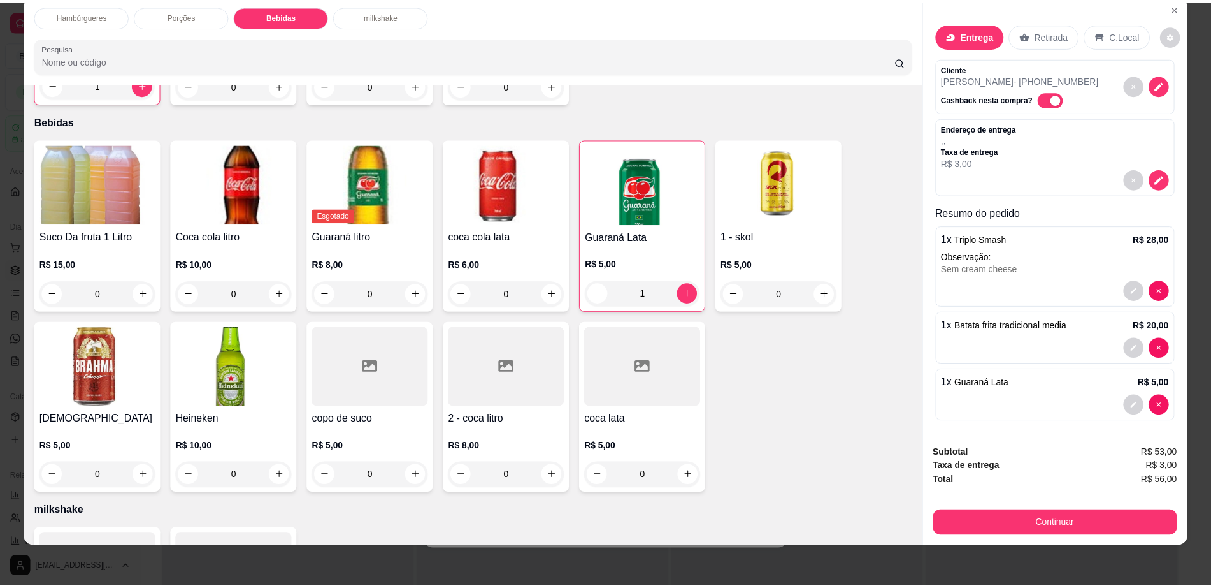
scroll to position [3, 0]
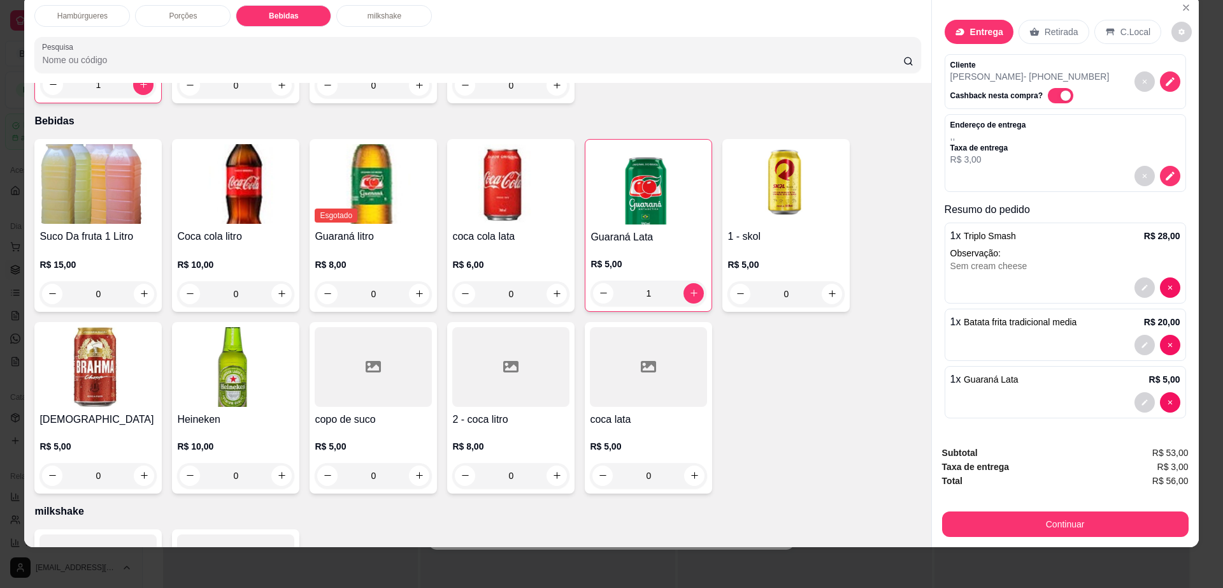
click at [508, 144] on img at bounding box center [510, 184] width 117 height 80
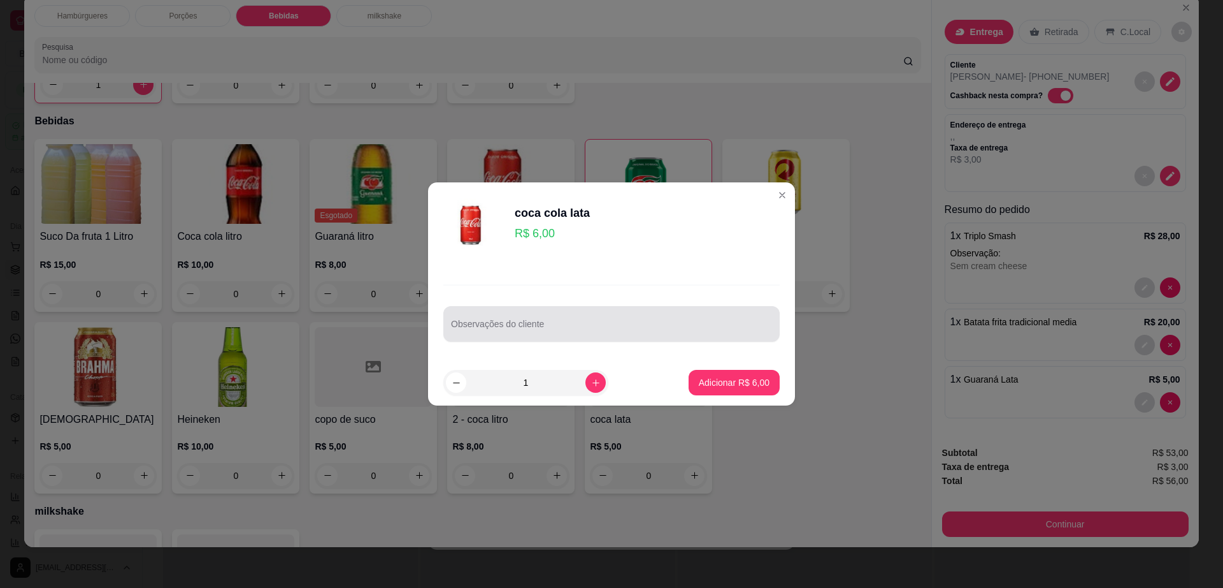
click at [588, 338] on div "Observações do cliente" at bounding box center [612, 324] width 336 height 36
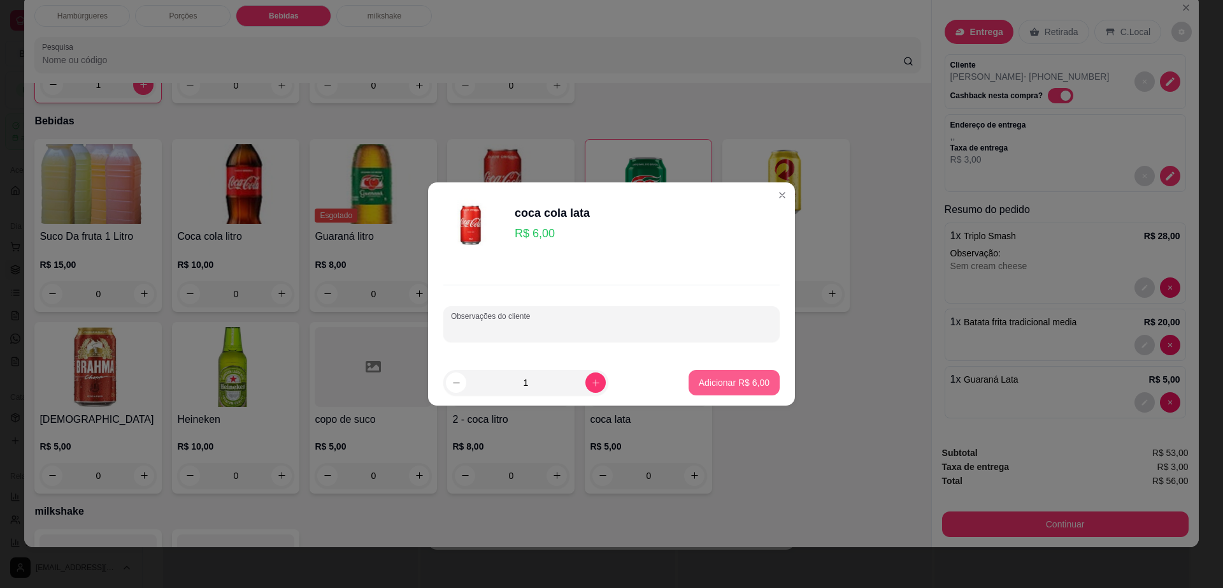
click at [712, 376] on p "Adicionar R$ 6,00" at bounding box center [734, 382] width 71 height 13
type input "1"
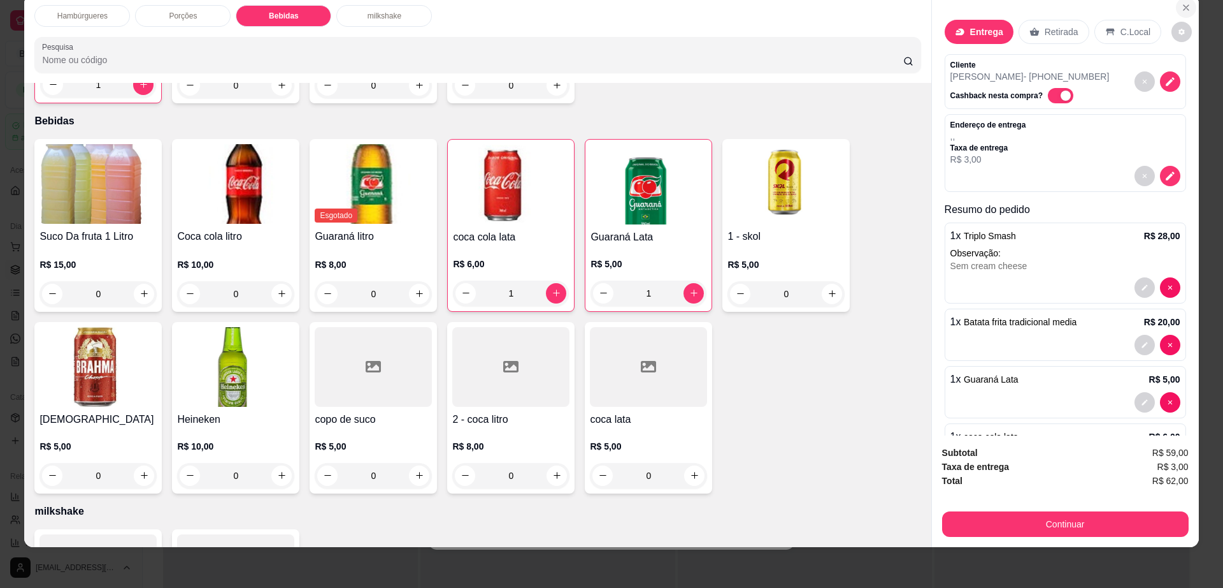
click at [1184, 10] on icon "Close" at bounding box center [1186, 7] width 5 height 5
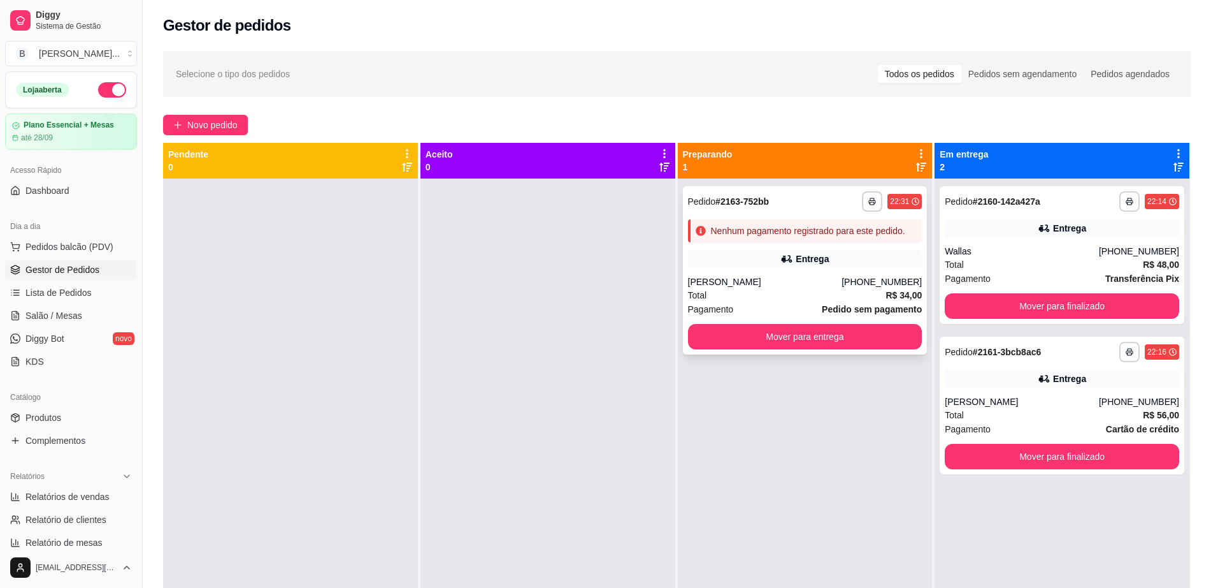
click at [845, 324] on button "Mover para entrega" at bounding box center [805, 336] width 235 height 25
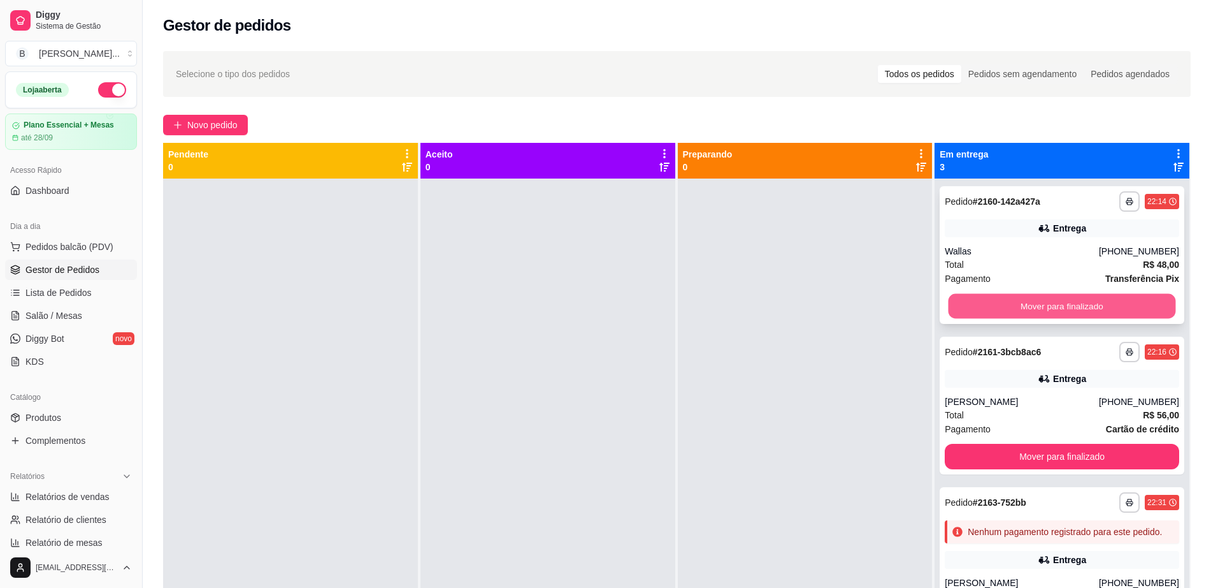
click at [1039, 307] on button "Mover para finalizado" at bounding box center [1062, 306] width 227 height 25
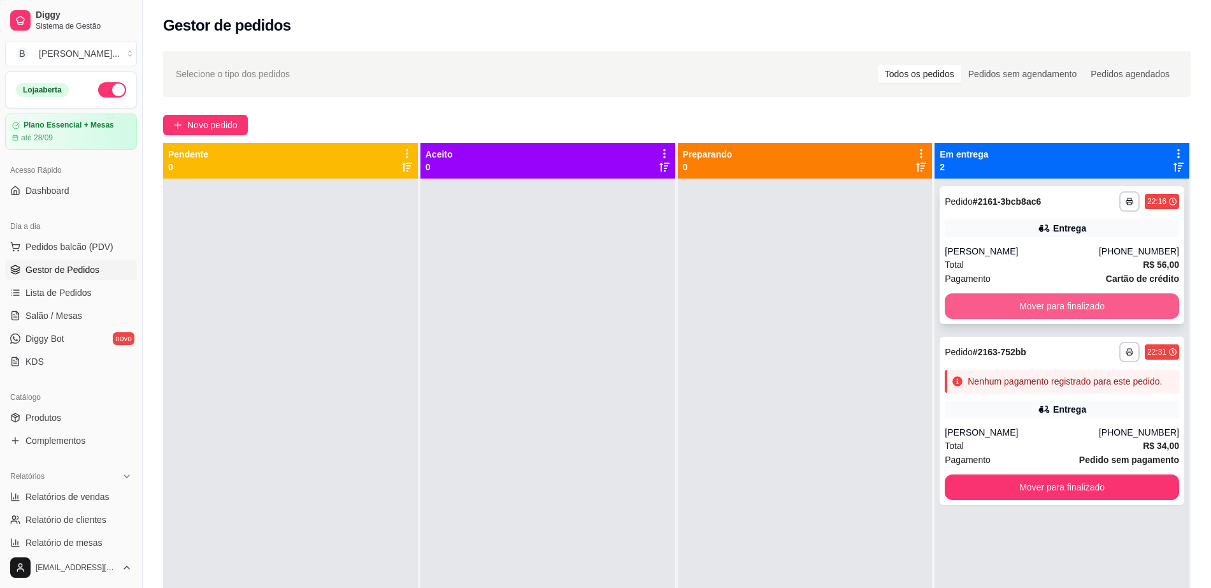
click at [1041, 304] on button "Mover para finalizado" at bounding box center [1062, 305] width 235 height 25
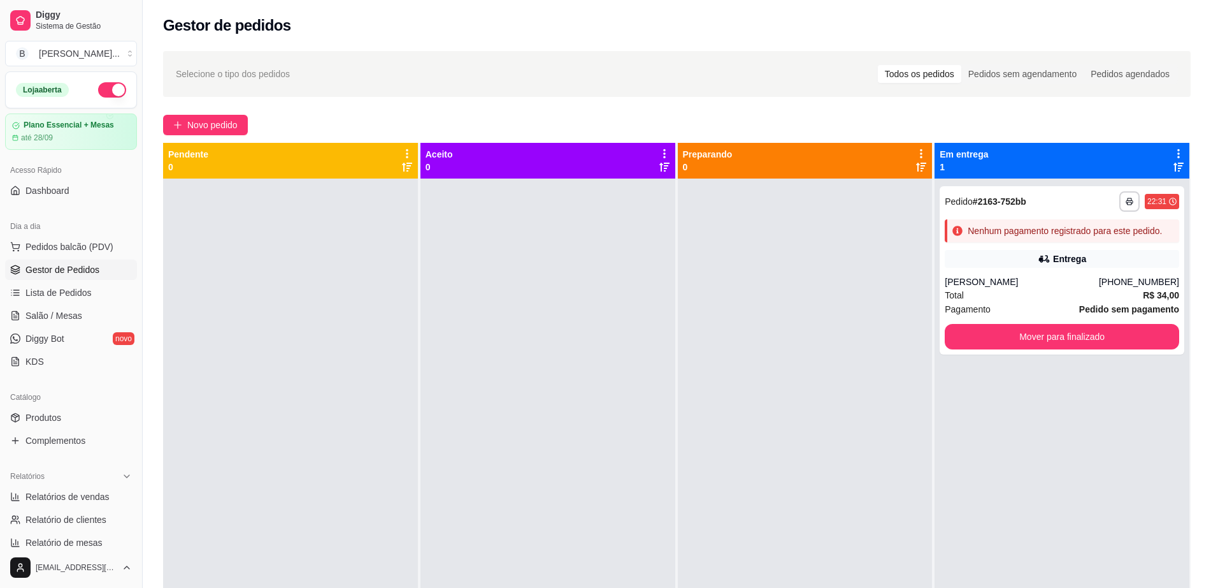
click at [1041, 304] on div "Pagamento Pedido sem pagamento" at bounding box center [1062, 309] width 235 height 14
click at [1037, 337] on button "Mover para finalizado" at bounding box center [1062, 336] width 227 height 25
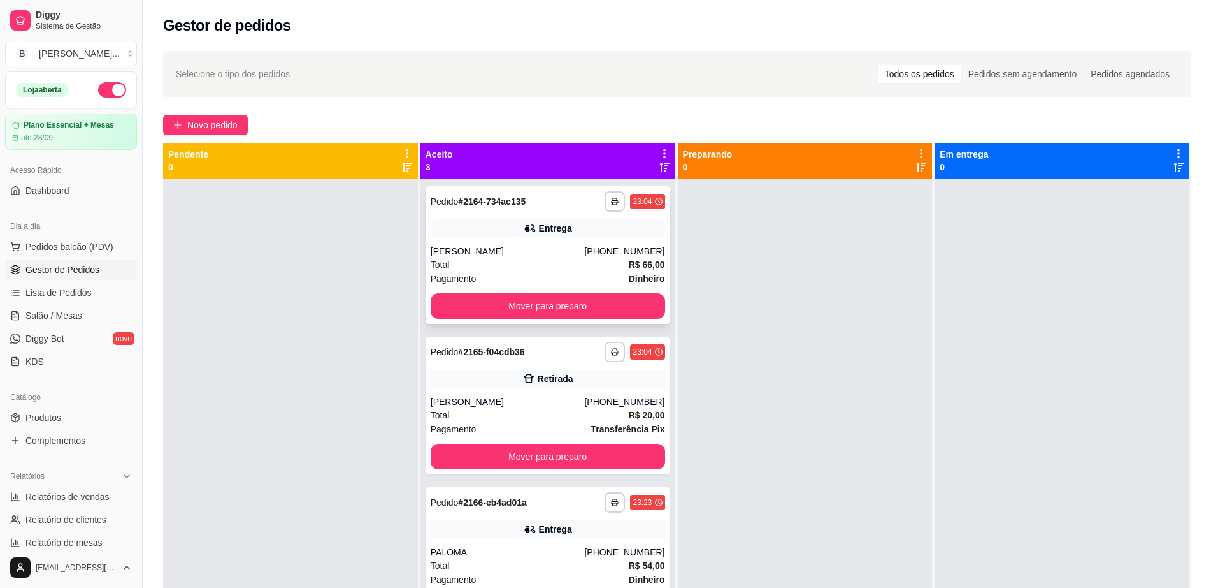
click at [581, 276] on div "Pagamento Dinheiro" at bounding box center [548, 278] width 235 height 14
click at [503, 305] on button "Mover para preparo" at bounding box center [548, 305] width 235 height 25
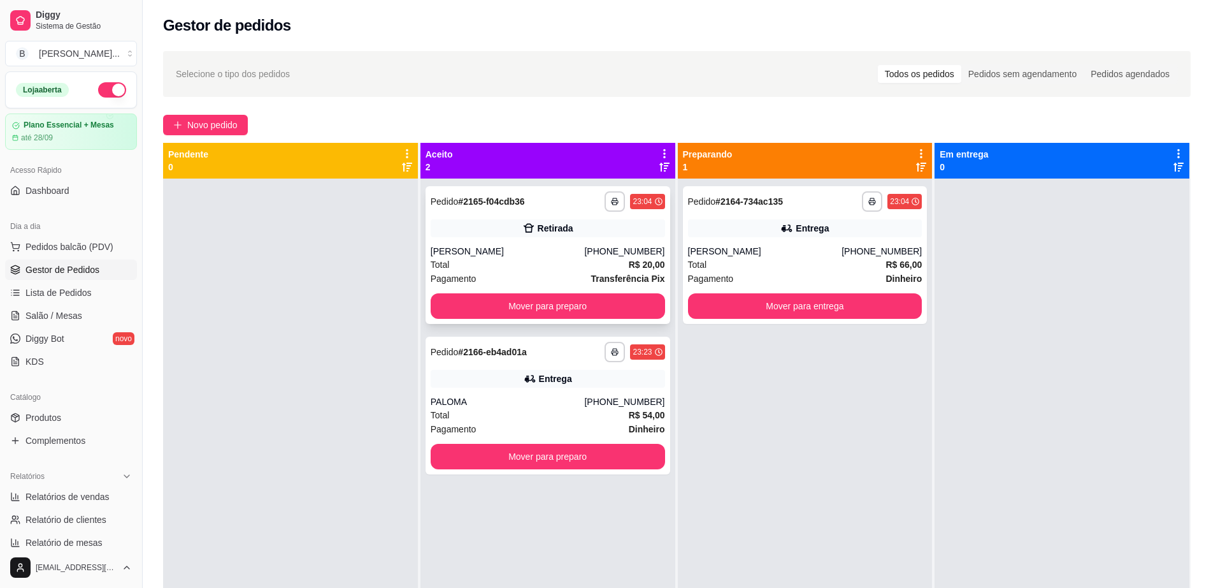
click at [529, 265] on div "Total R$ 20,00" at bounding box center [548, 264] width 235 height 14
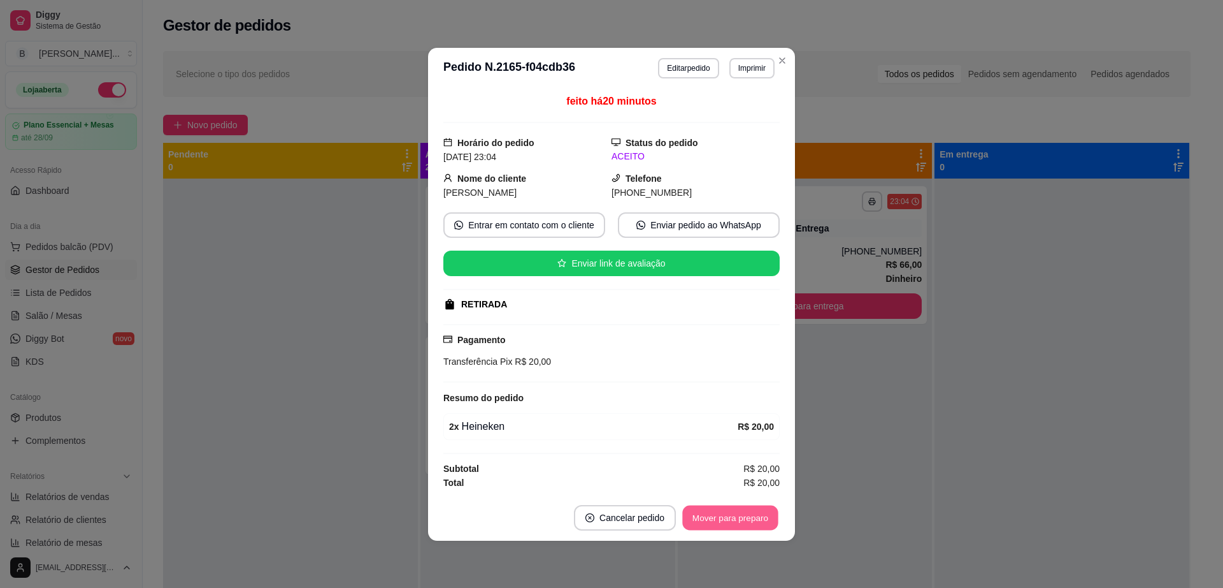
click at [714, 520] on button "Mover para preparo" at bounding box center [730, 517] width 96 height 25
click at [714, 520] on button "Mover para preparo" at bounding box center [730, 517] width 99 height 25
click at [716, 519] on button "Mover para preparo" at bounding box center [730, 517] width 99 height 25
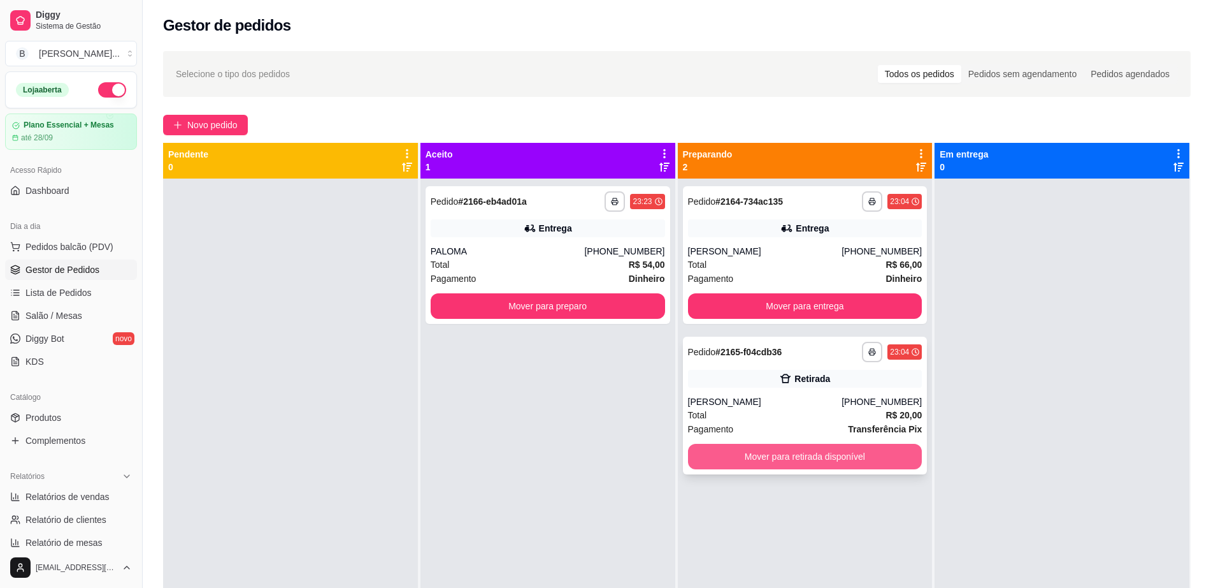
click at [741, 456] on button "Mover para retirada disponível" at bounding box center [805, 456] width 235 height 25
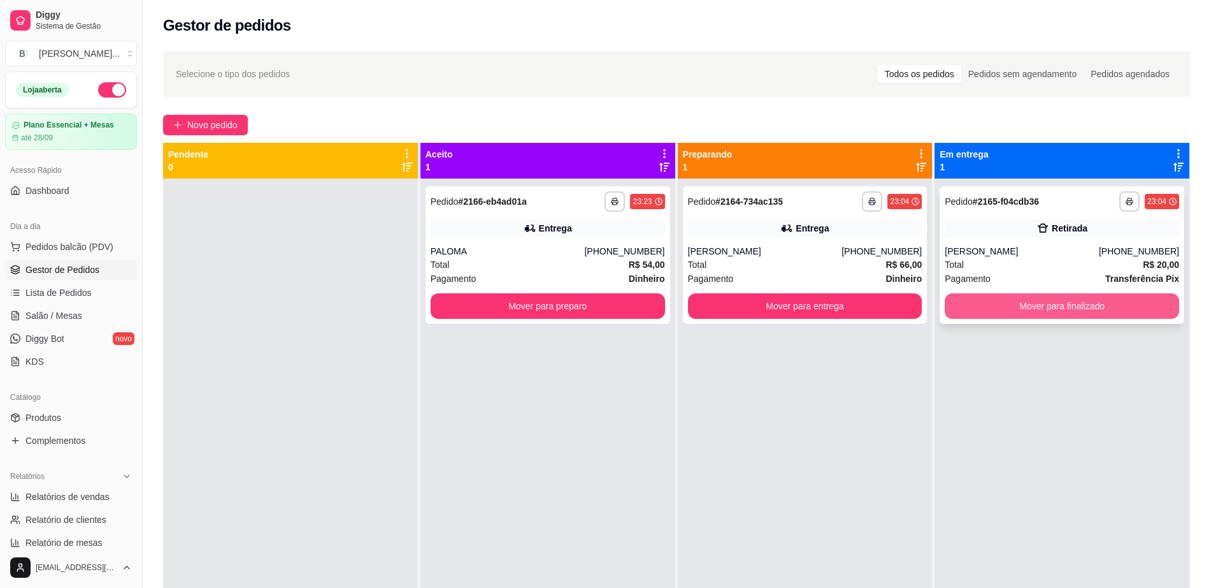
click at [979, 298] on button "Mover para finalizado" at bounding box center [1062, 305] width 235 height 25
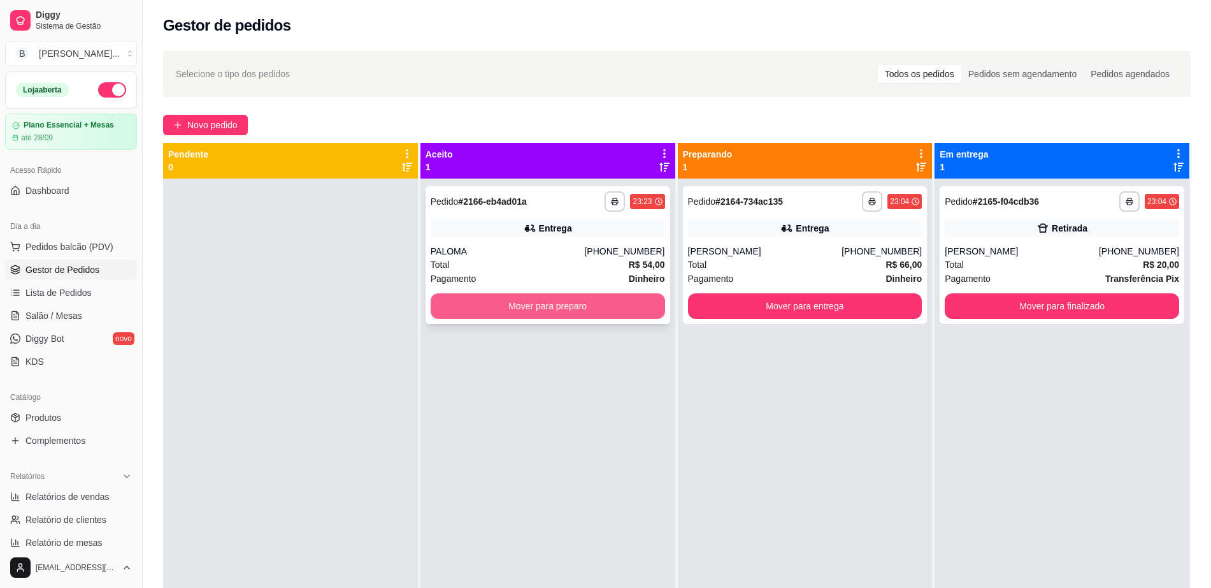
click at [484, 304] on button "Mover para preparo" at bounding box center [548, 305] width 235 height 25
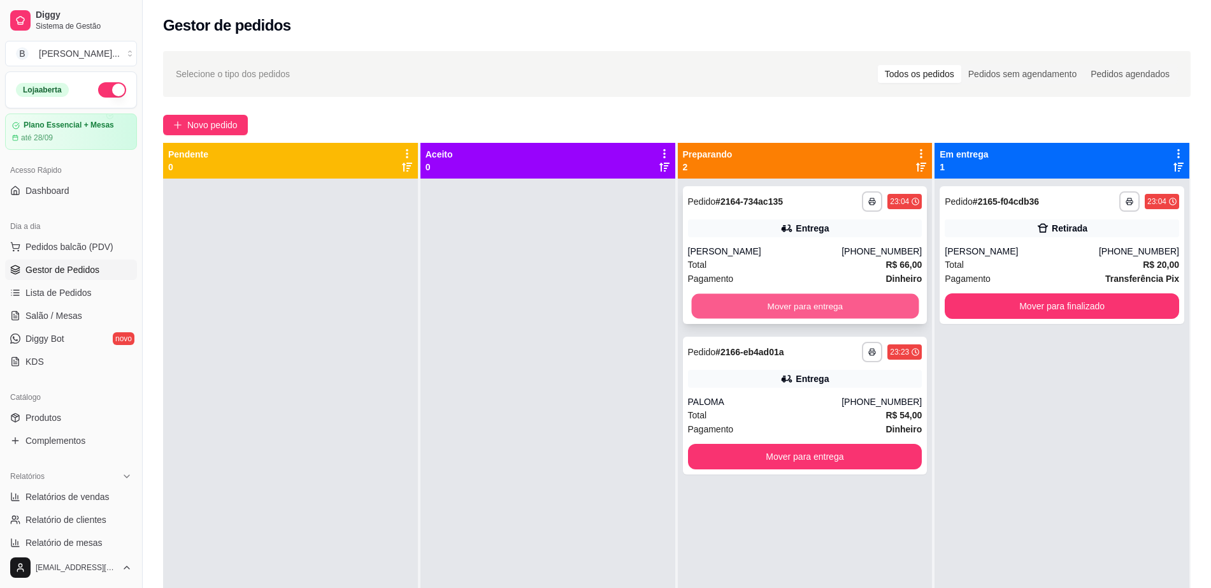
click at [821, 301] on button "Mover para entrega" at bounding box center [804, 306] width 227 height 25
